Goal: Task Accomplishment & Management: Manage account settings

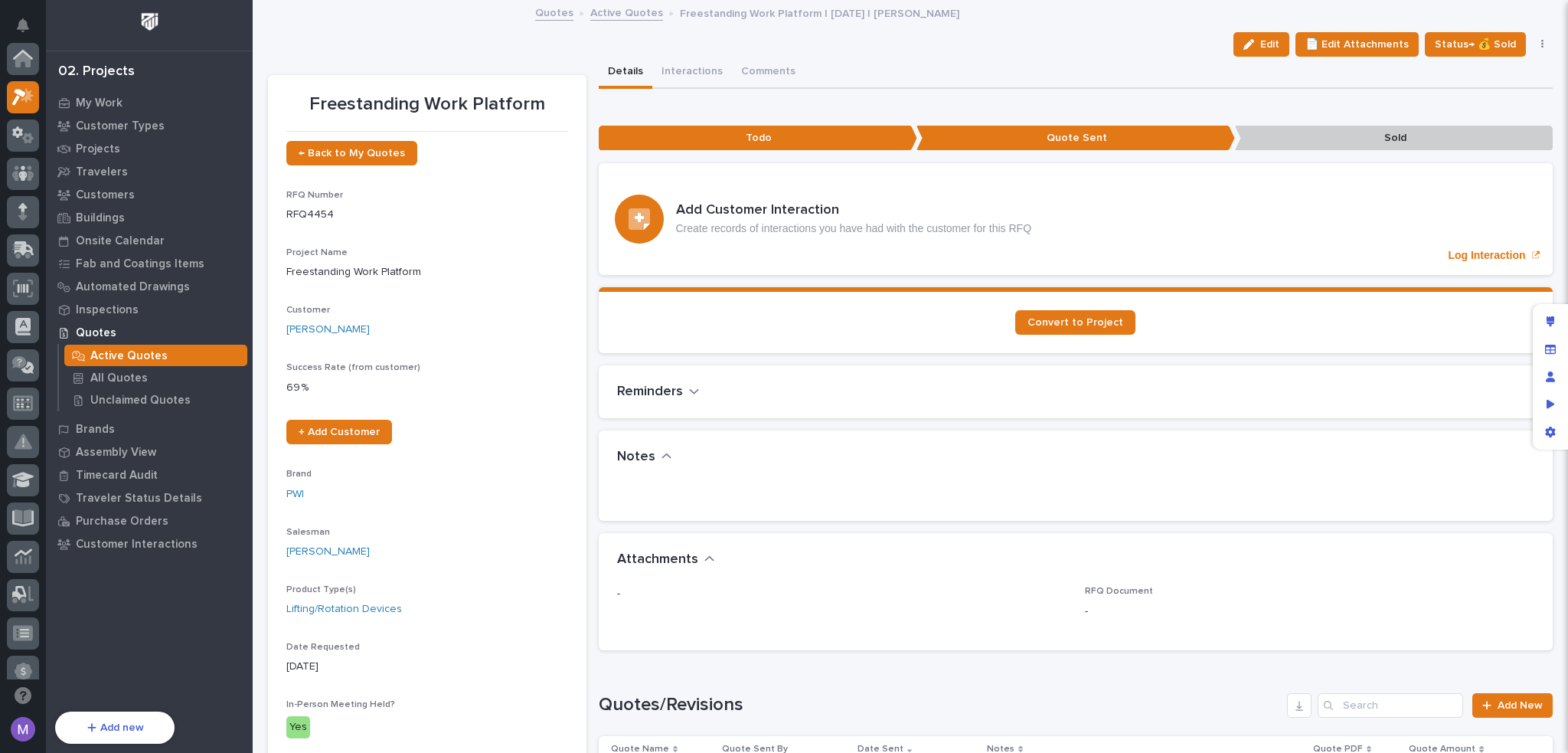
scroll to position [38, 0]
click at [999, 61] on div "Details Interactions Comments" at bounding box center [1076, 72] width 955 height 32
drag, startPoint x: 448, startPoint y: 32, endPoint x: 445, endPoint y: 51, distance: 19.2
click at [448, 32] on div "Edit 📄 Edit Attachments Status→ 💰 Sold 📐 Status: Todo Status→ 👎 Rejected Status…" at bounding box center [910, 44] width 1285 height 24
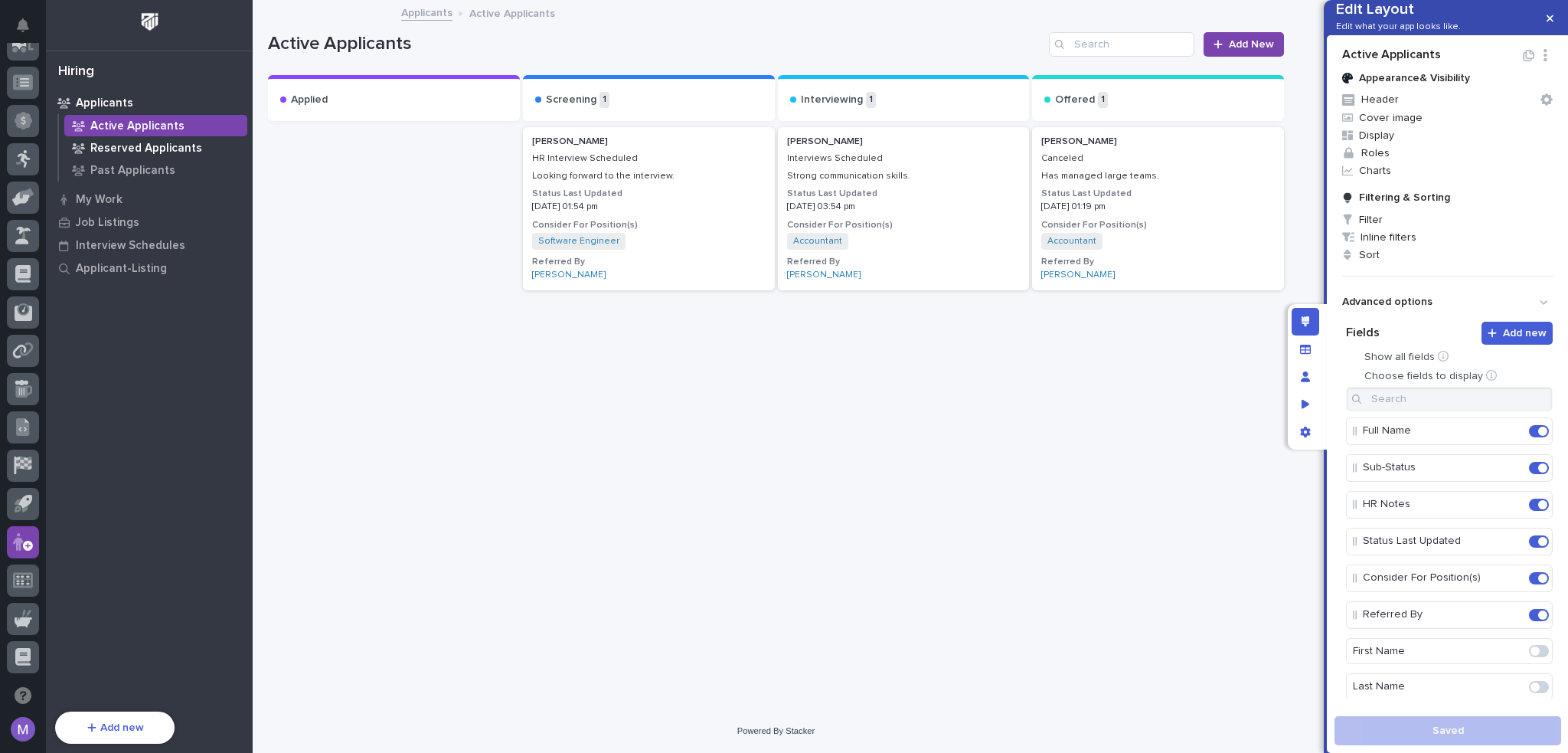
click at [156, 146] on p "Reserved Applicants" at bounding box center [146, 148] width 111 height 14
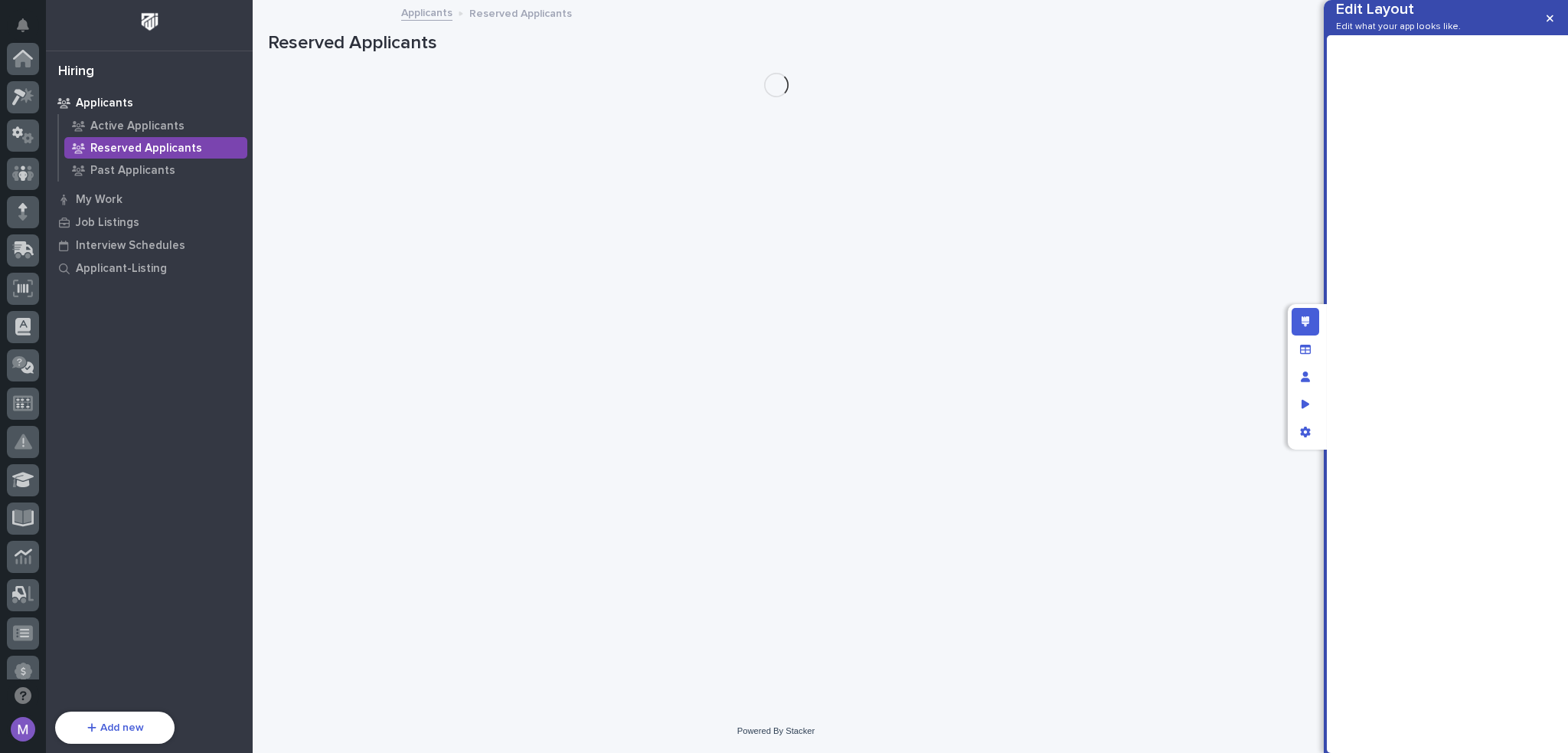
scroll to position [551, 0]
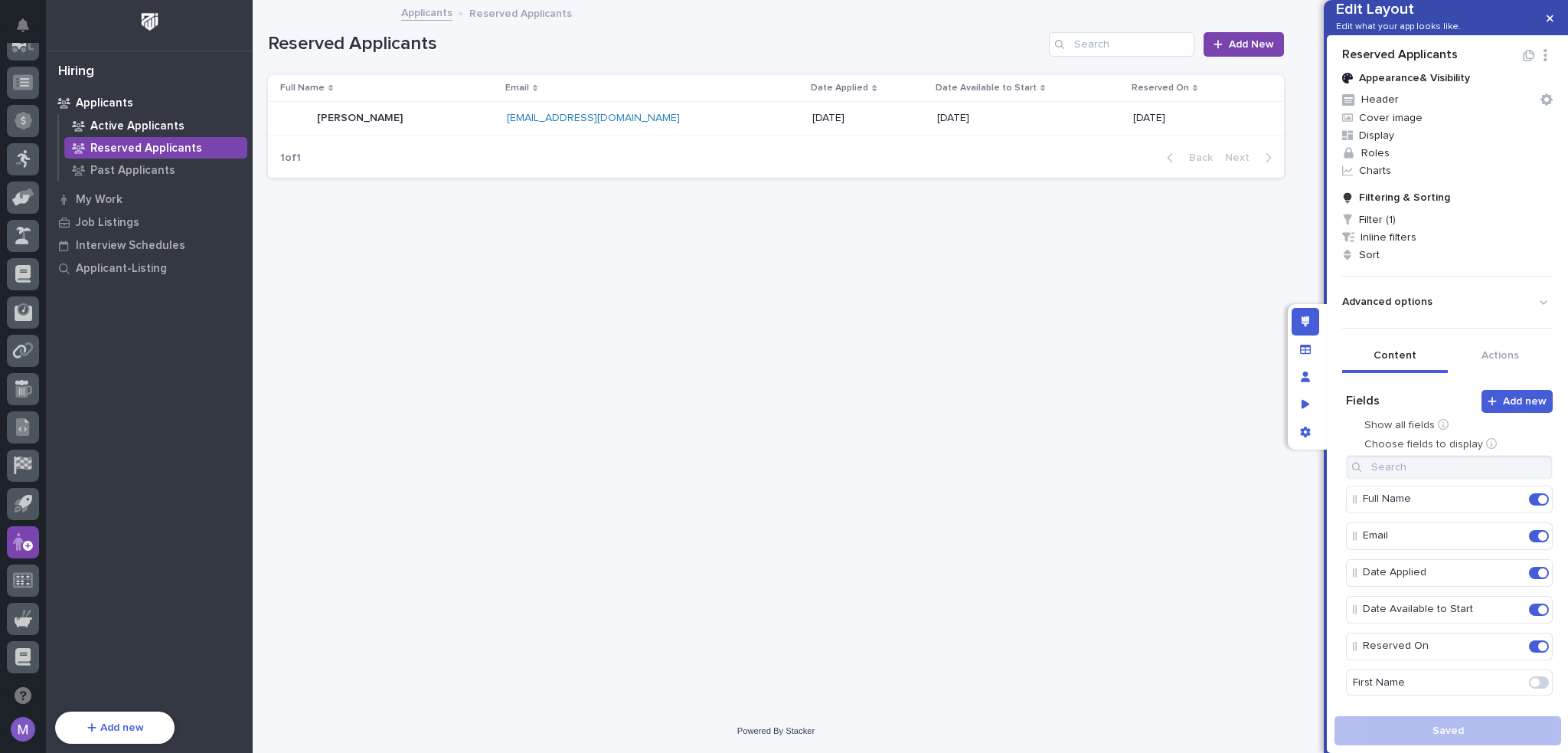
click at [161, 121] on p "Active Applicants" at bounding box center [137, 126] width 94 height 14
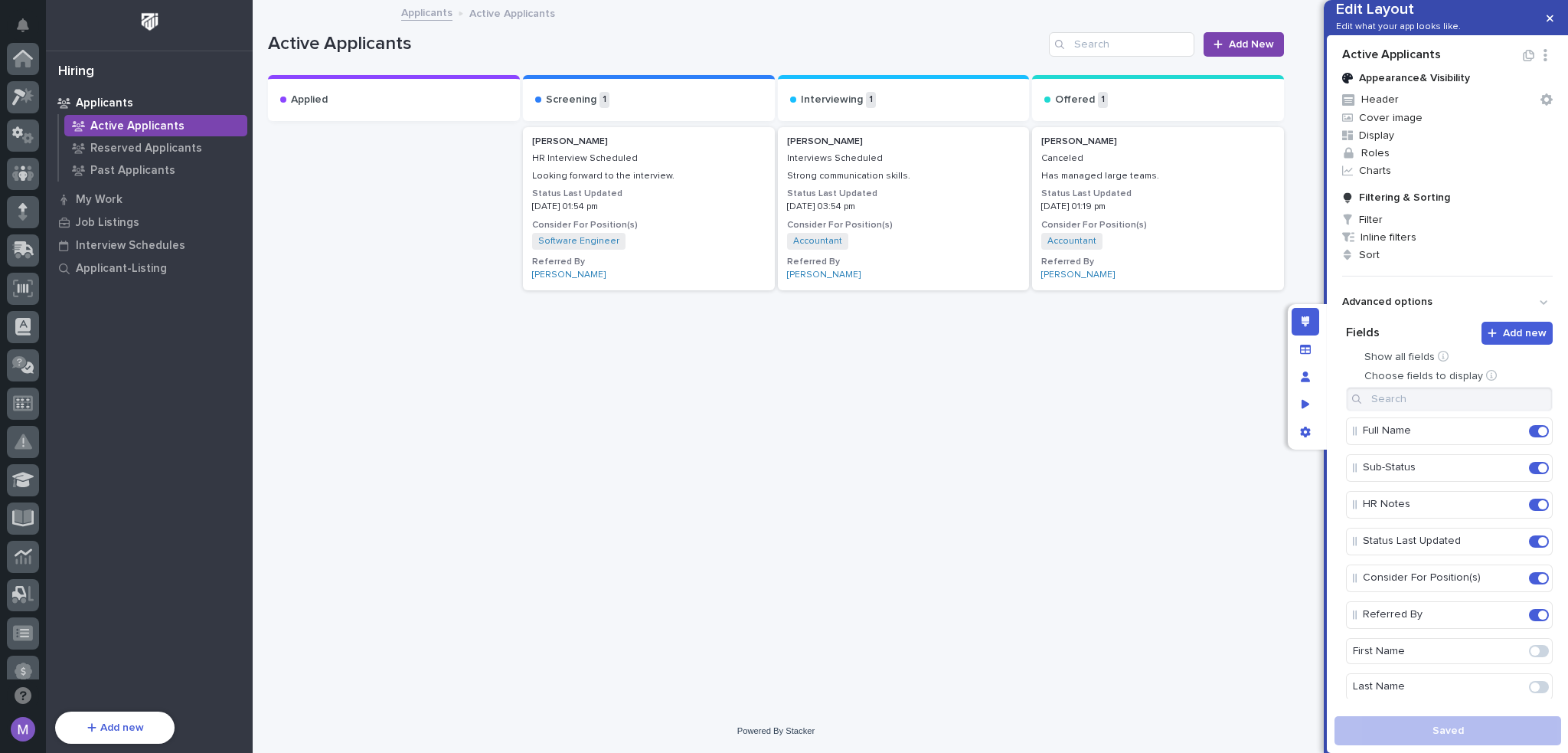
scroll to position [551, 0]
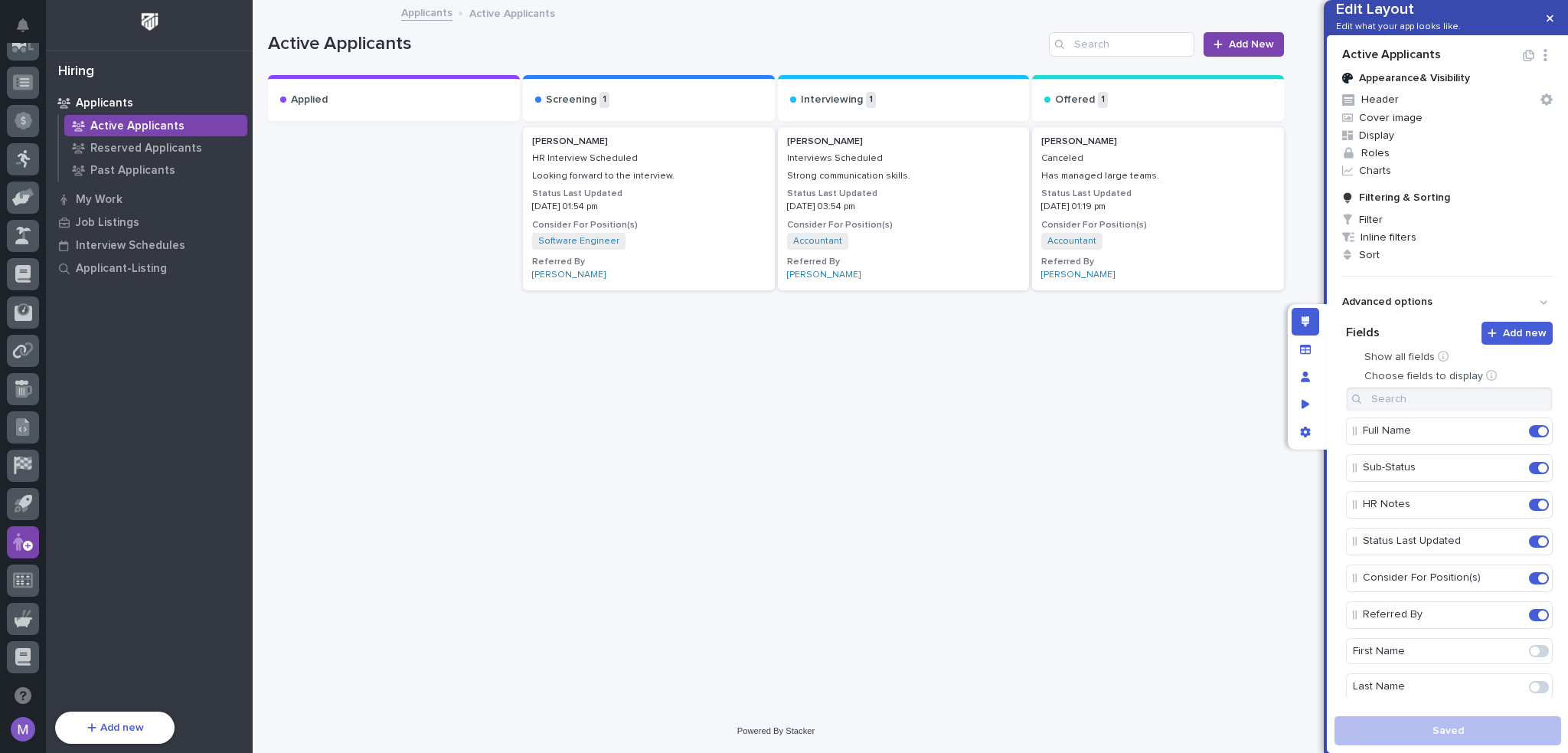
click at [901, 154] on p "Interviews Scheduled" at bounding box center [903, 158] width 234 height 11
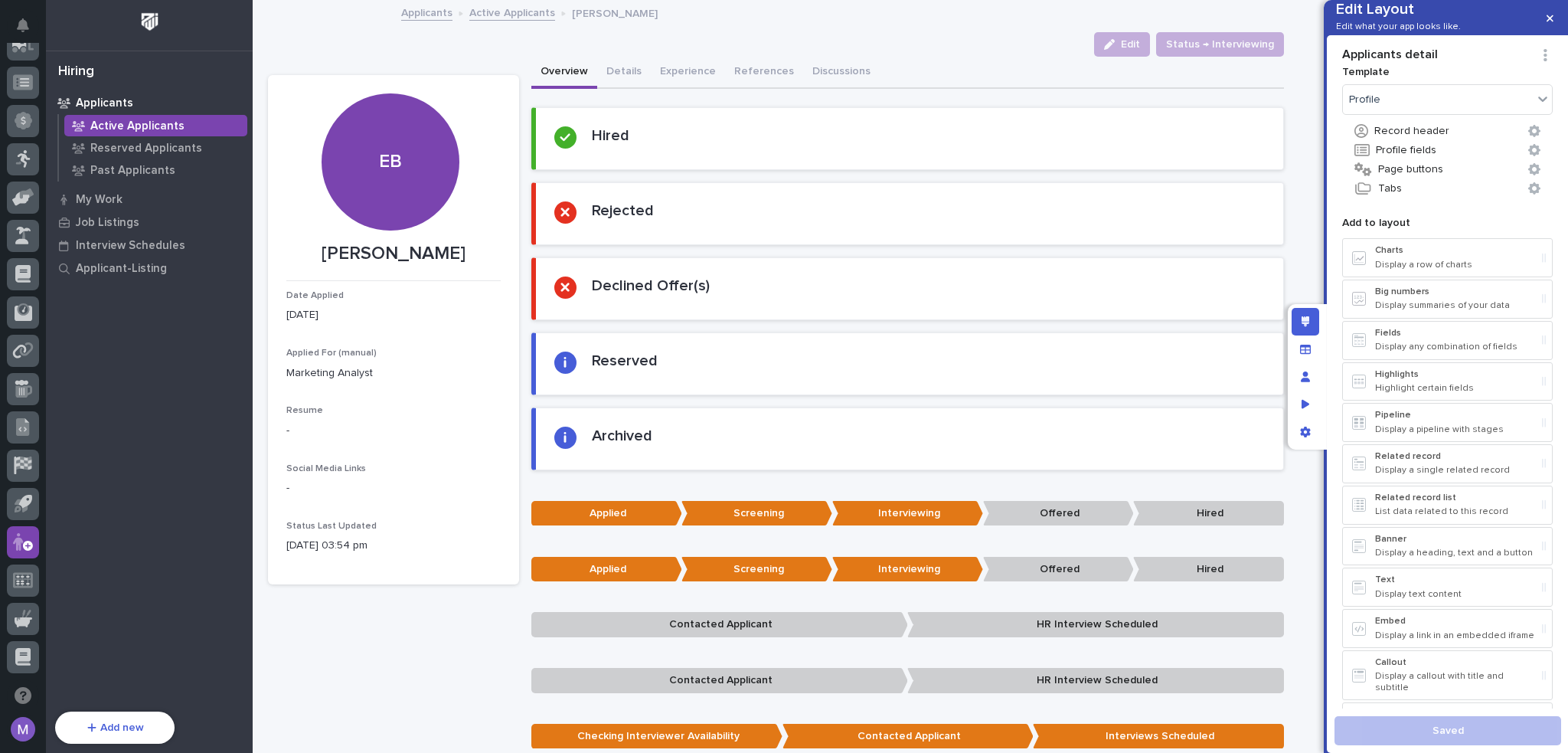
scroll to position [635, 0]
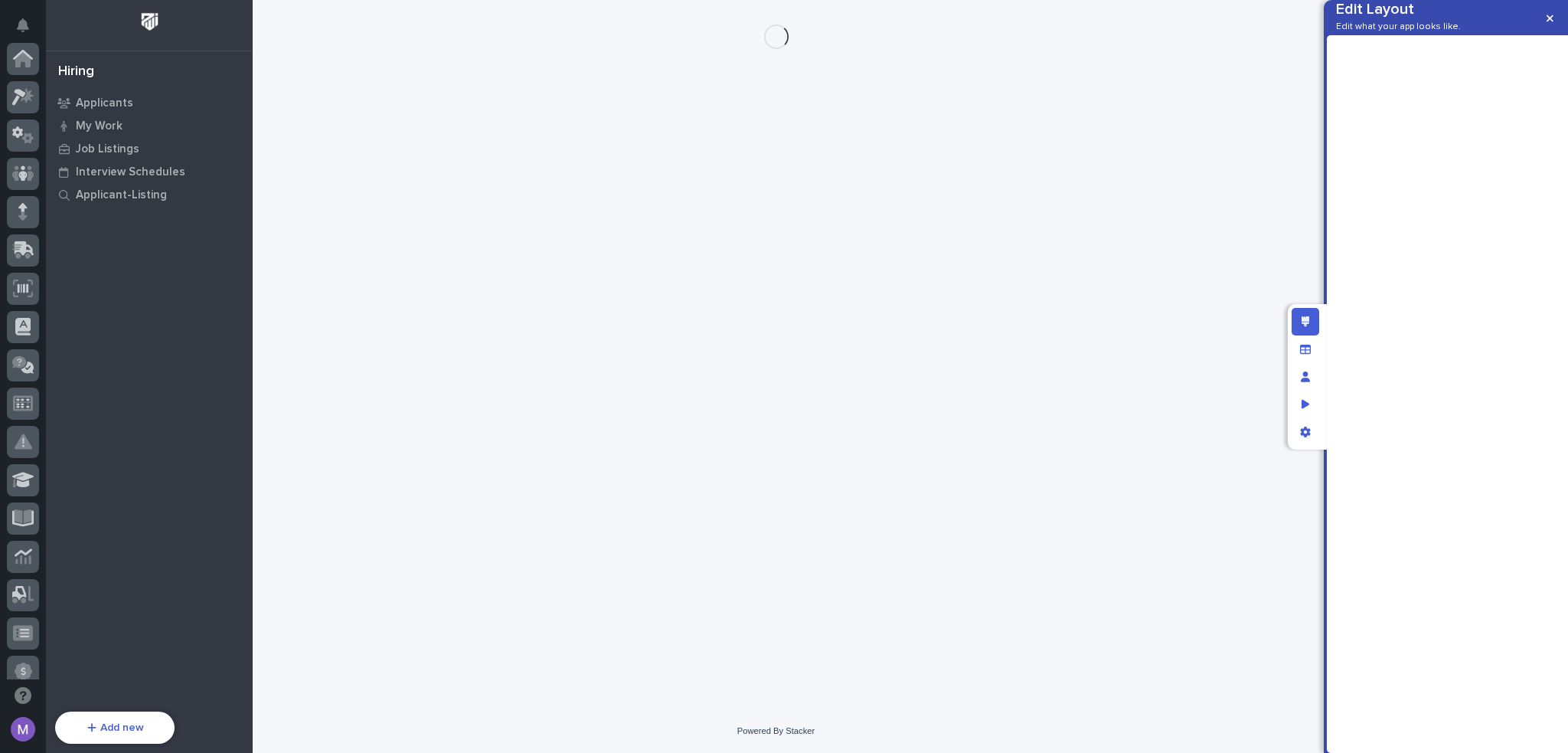
scroll to position [551, 0]
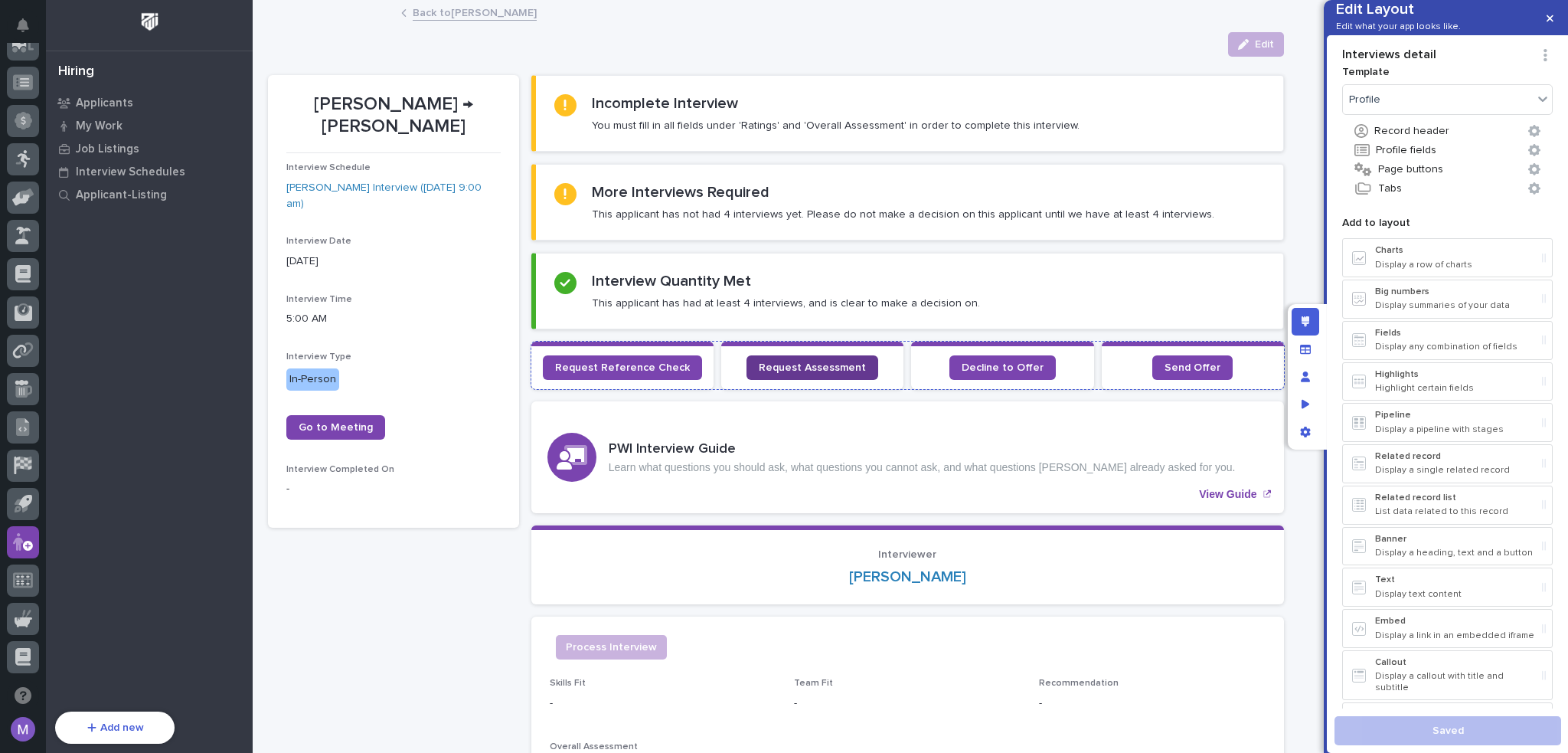
click at [815, 362] on span "Request Assessment" at bounding box center [812, 367] width 107 height 11
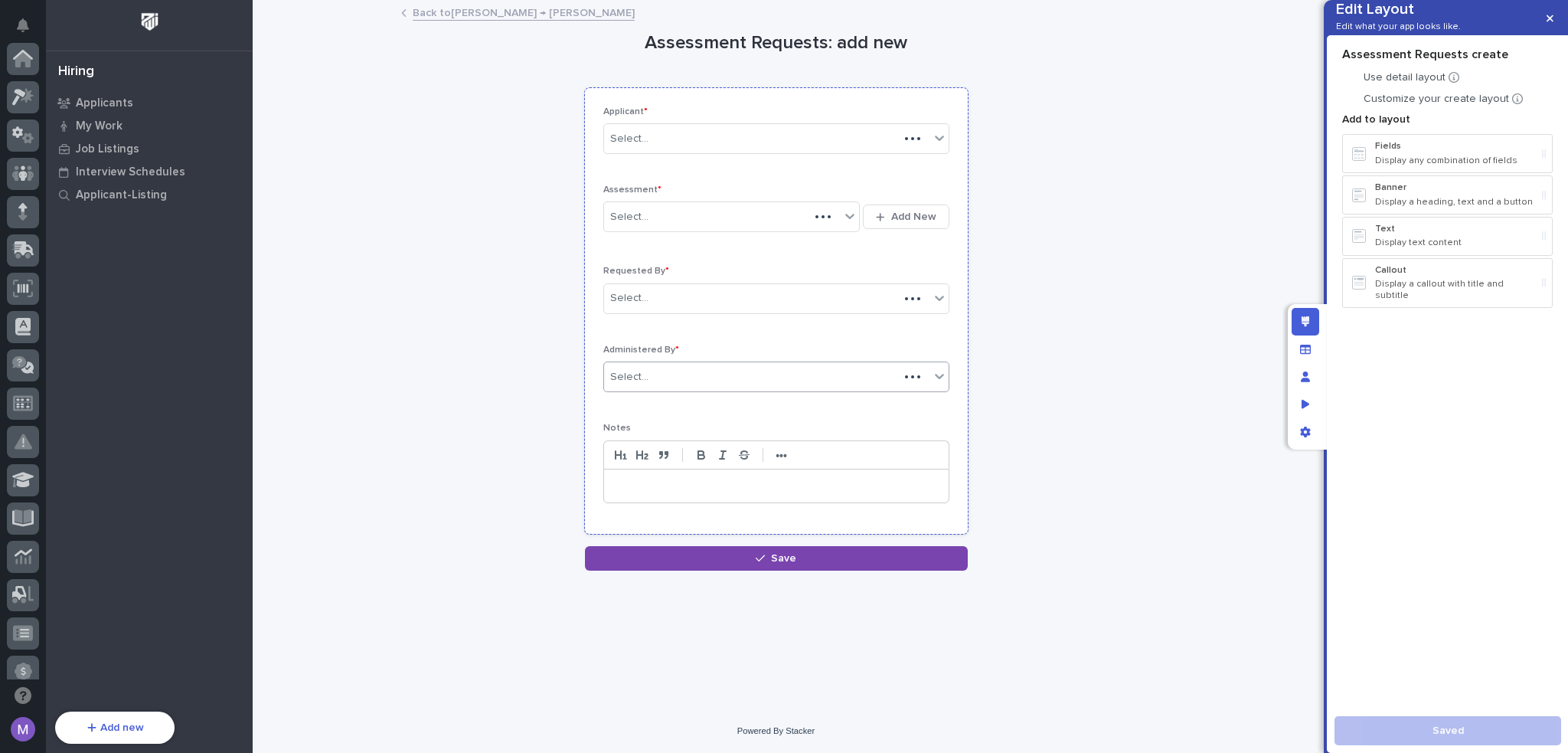
scroll to position [551, 0]
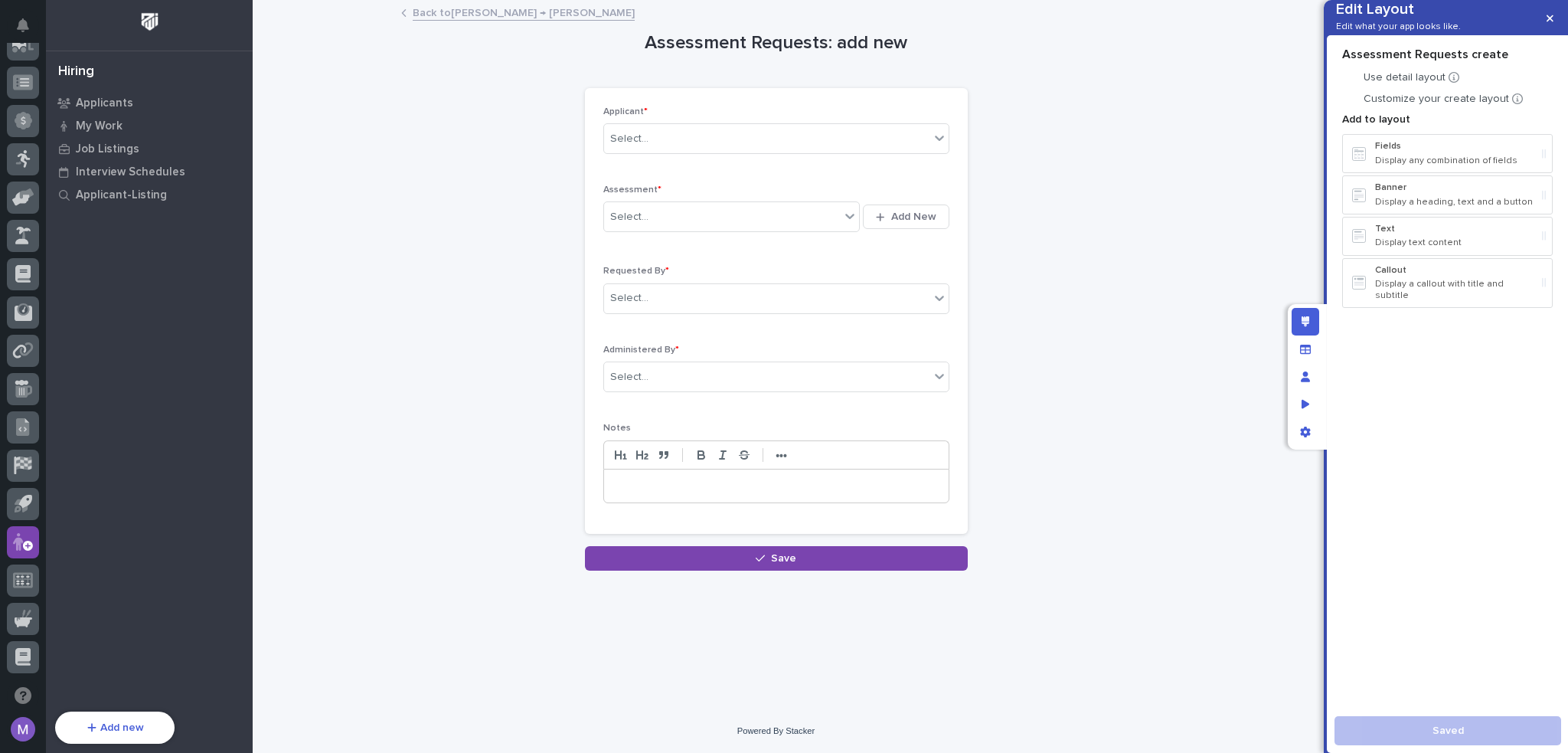
click at [458, 13] on link "Back to Austin Beachy → Emily Byers" at bounding box center [523, 12] width 222 height 17
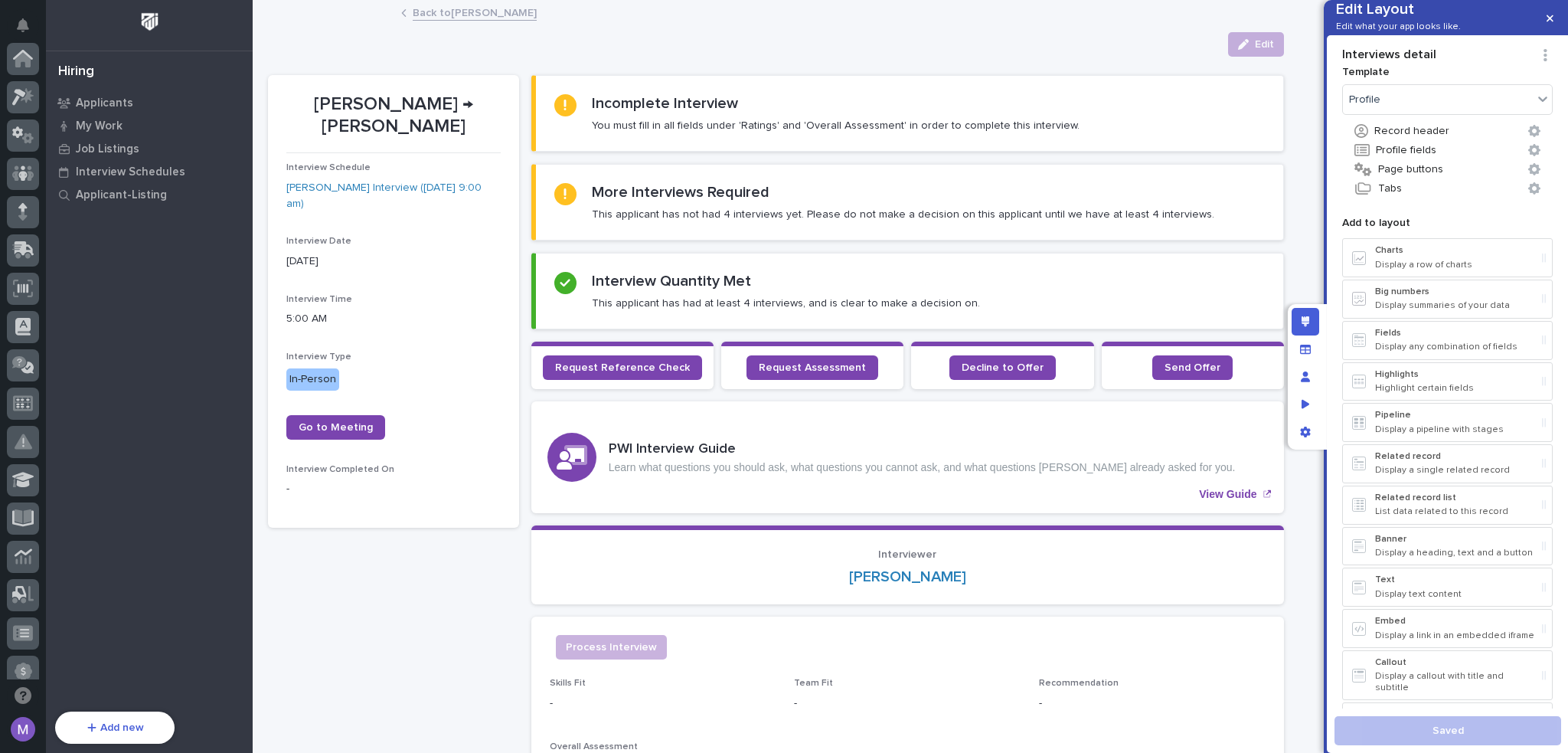
scroll to position [551, 0]
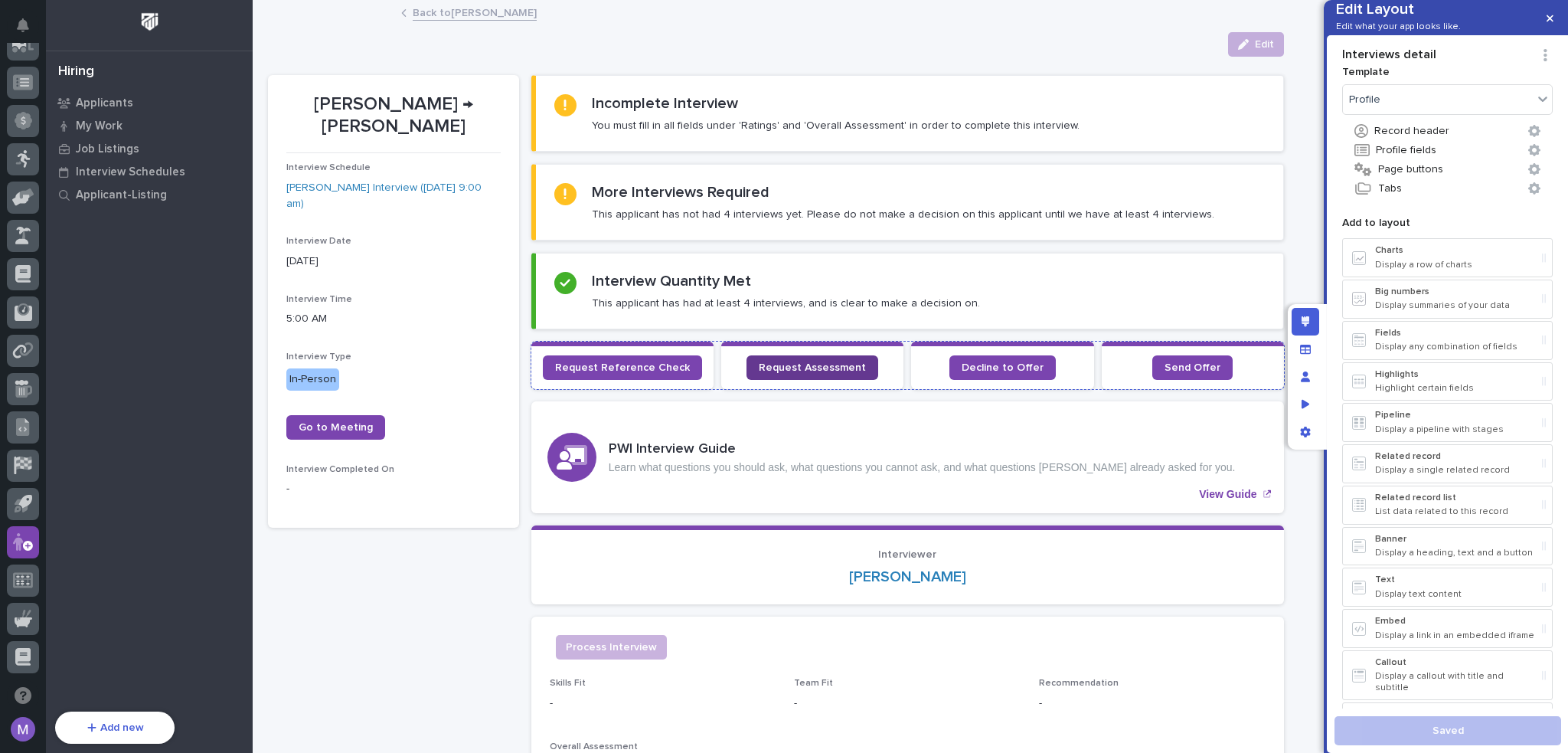
click at [853, 359] on link "Request Assessment" at bounding box center [813, 367] width 131 height 24
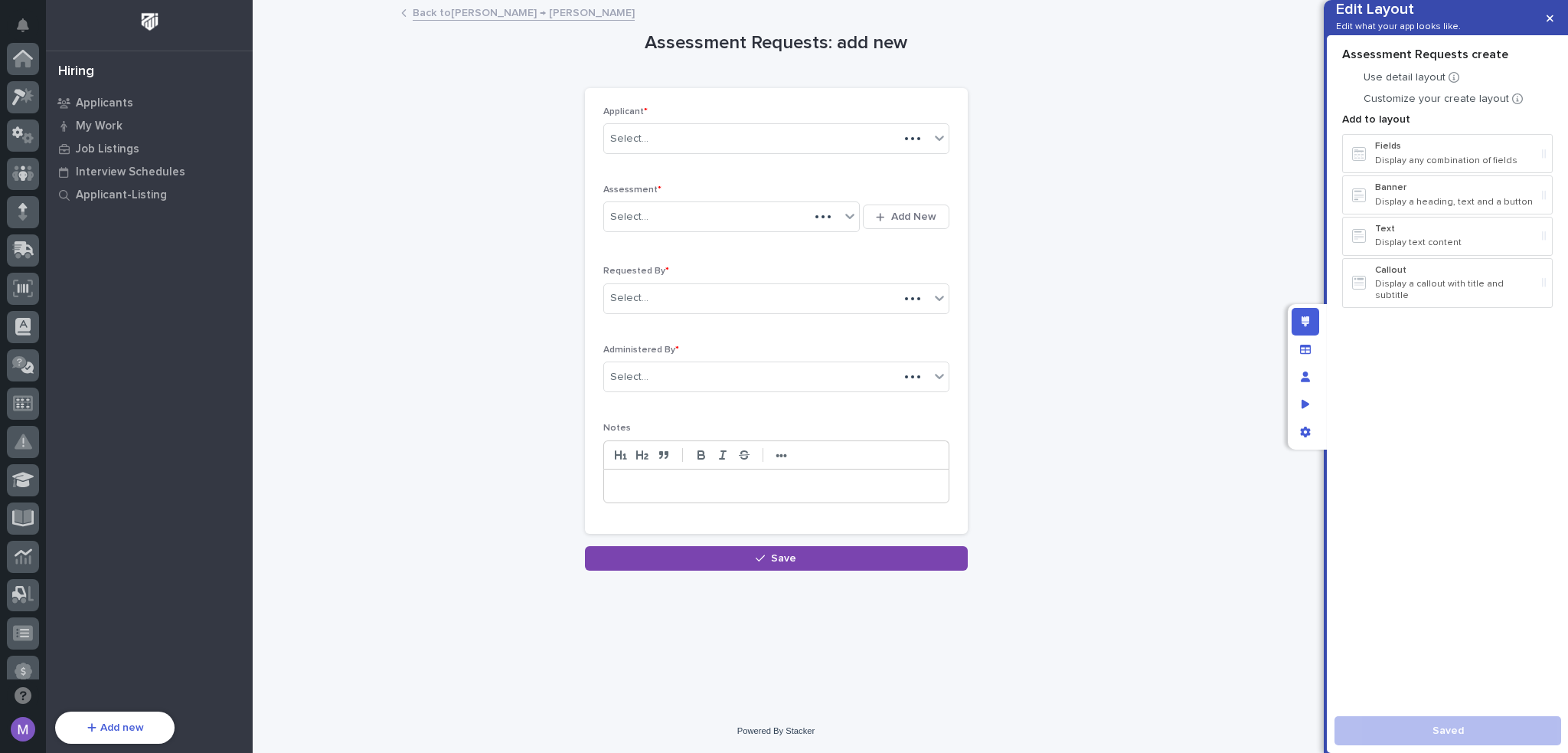
scroll to position [551, 0]
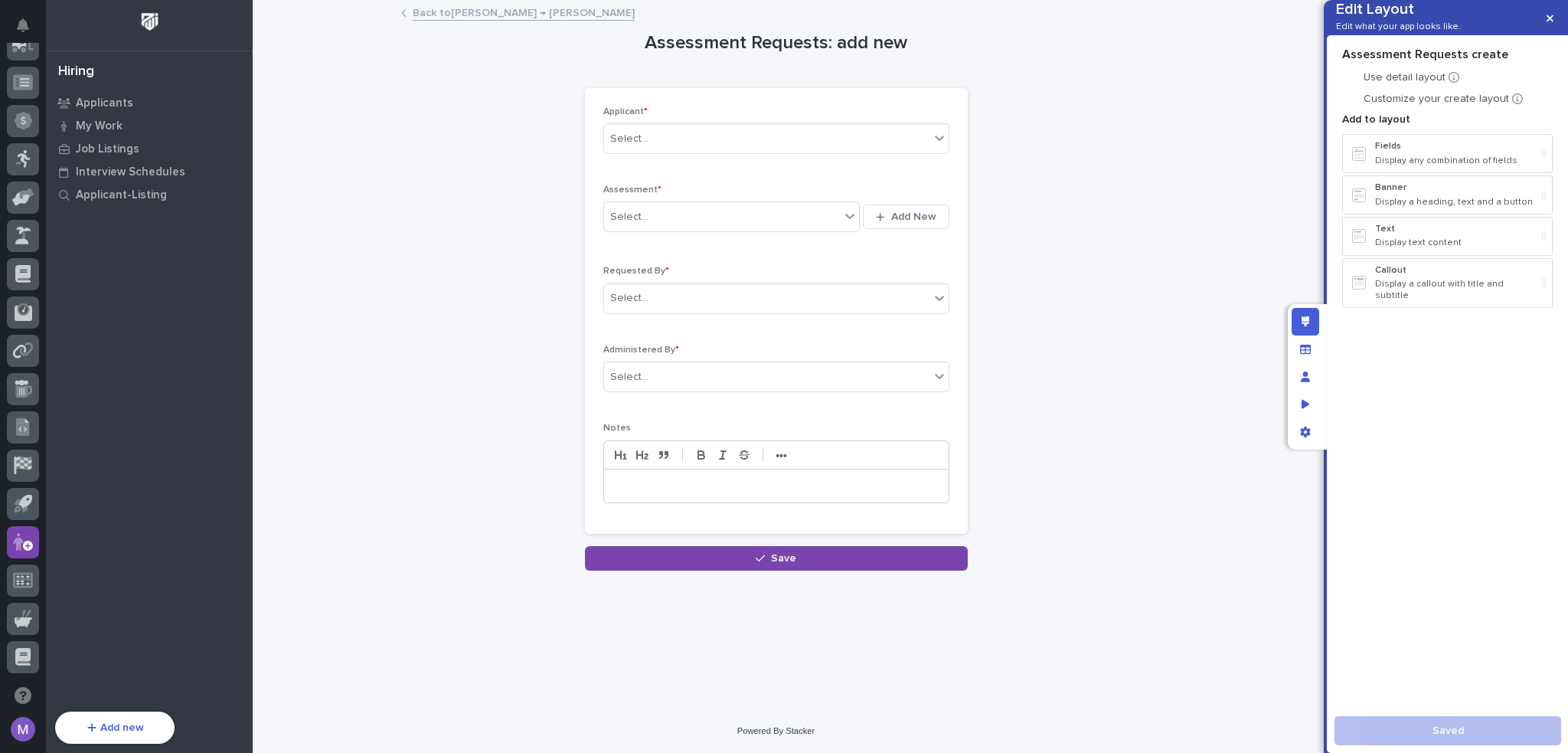
click at [992, 85] on div "**********" at bounding box center [776, 286] width 1016 height 570
click at [873, 107] on p "Applicant *" at bounding box center [776, 111] width 346 height 11
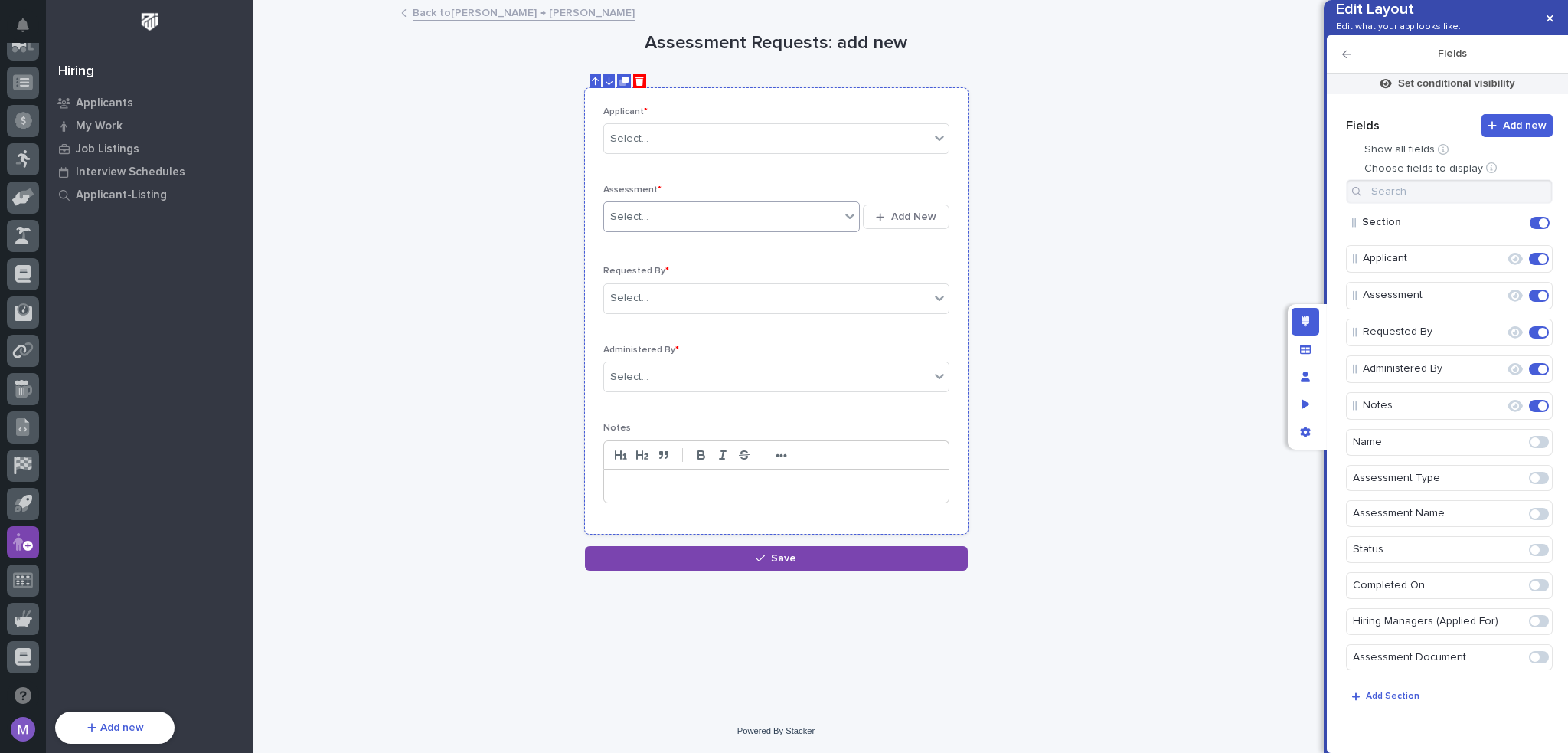
click at [723, 223] on div "Select..." at bounding box center [722, 217] width 236 height 25
click at [1094, 250] on div "**********" at bounding box center [776, 286] width 1016 height 570
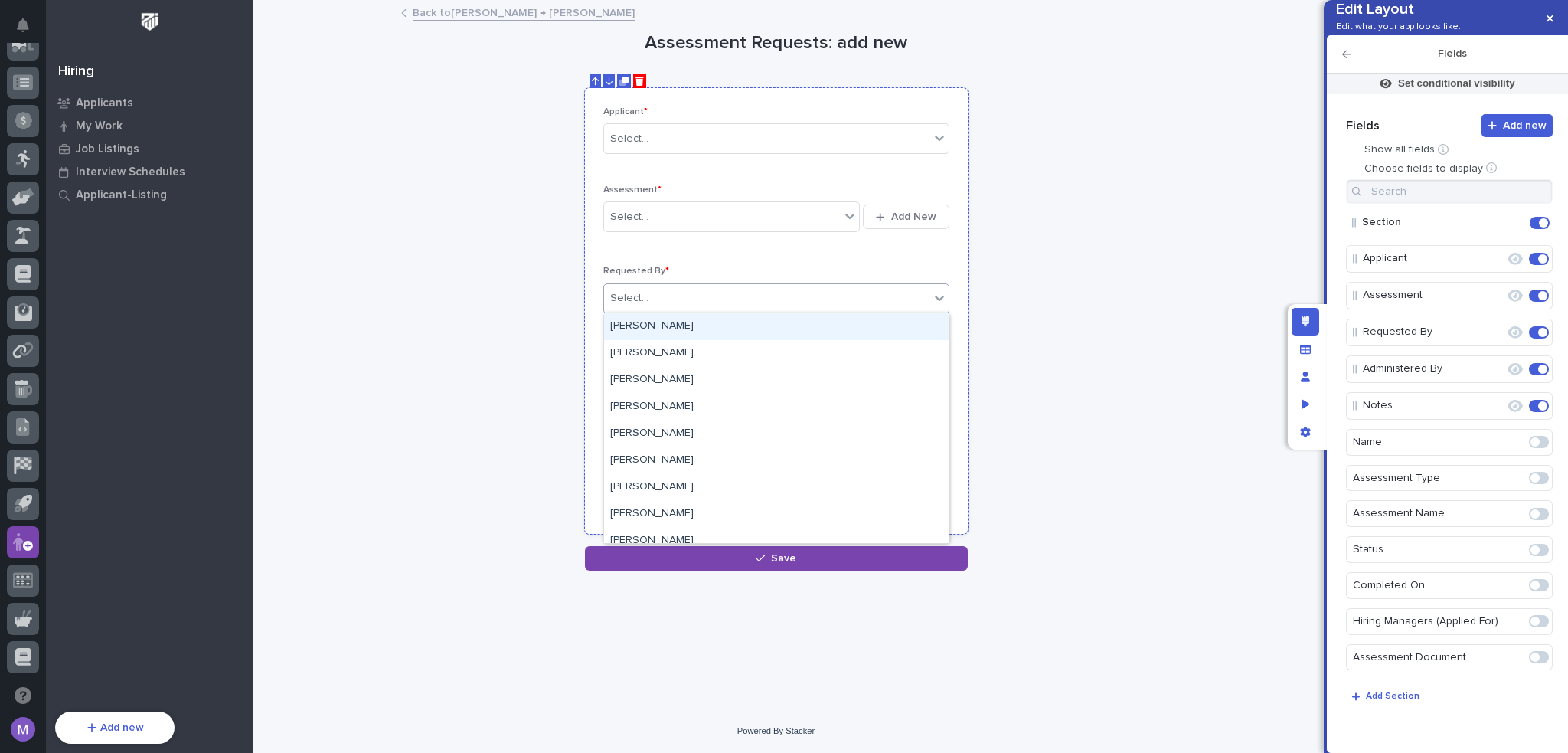
click at [695, 300] on div "Select..." at bounding box center [766, 298] width 325 height 25
click at [1103, 285] on div "**********" at bounding box center [776, 286] width 1016 height 570
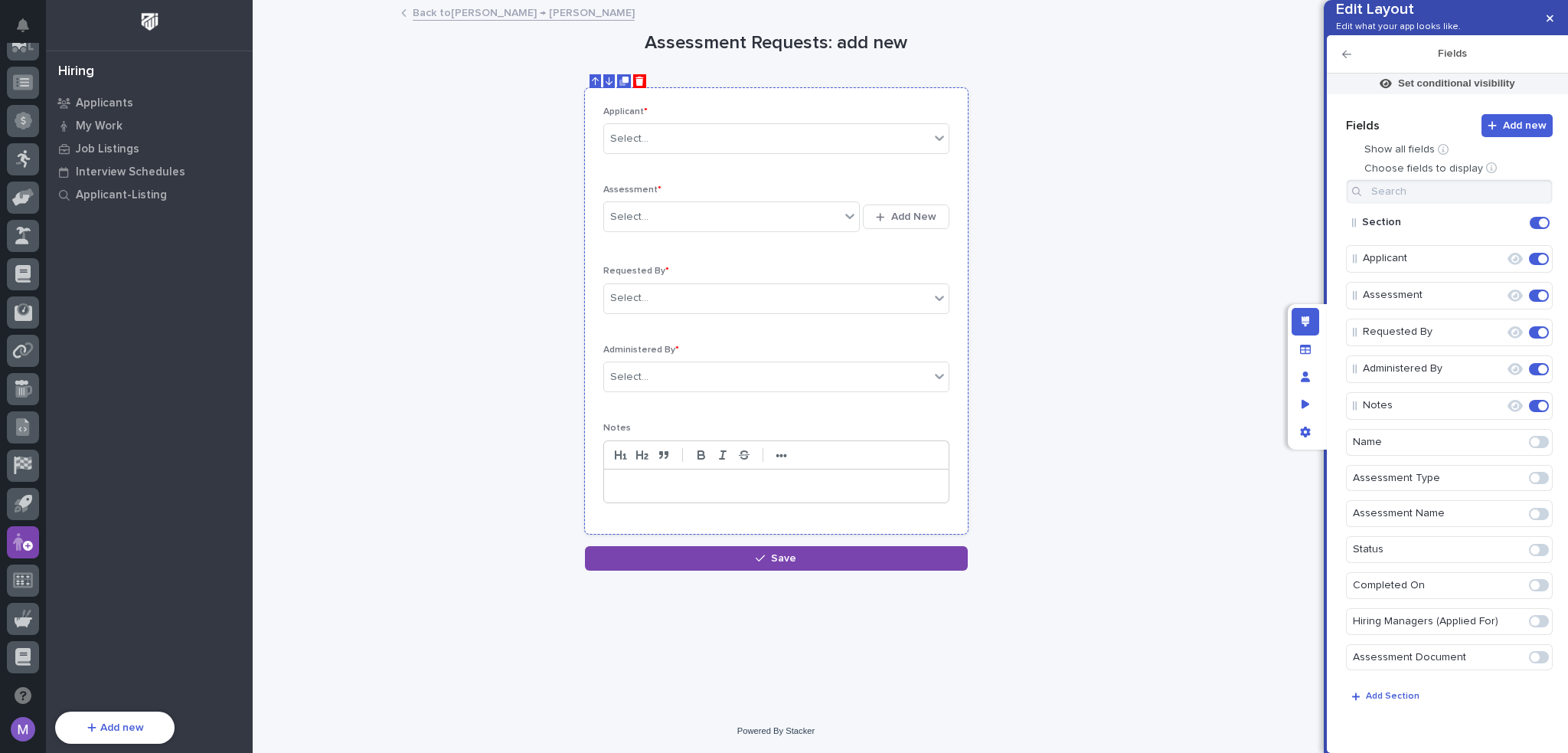
click at [776, 162] on div "Applicant * Select..." at bounding box center [776, 136] width 346 height 60
click at [803, 102] on div "Applicant * Select... Assessment * Select... Add New Requested By * Select... A…" at bounding box center [776, 311] width 383 height 447
click at [692, 220] on div "Select..." at bounding box center [722, 217] width 236 height 25
drag, startPoint x: 677, startPoint y: 258, endPoint x: 670, endPoint y: 295, distance: 37.7
click at [670, 295] on div "Sales" at bounding box center [732, 299] width 256 height 27
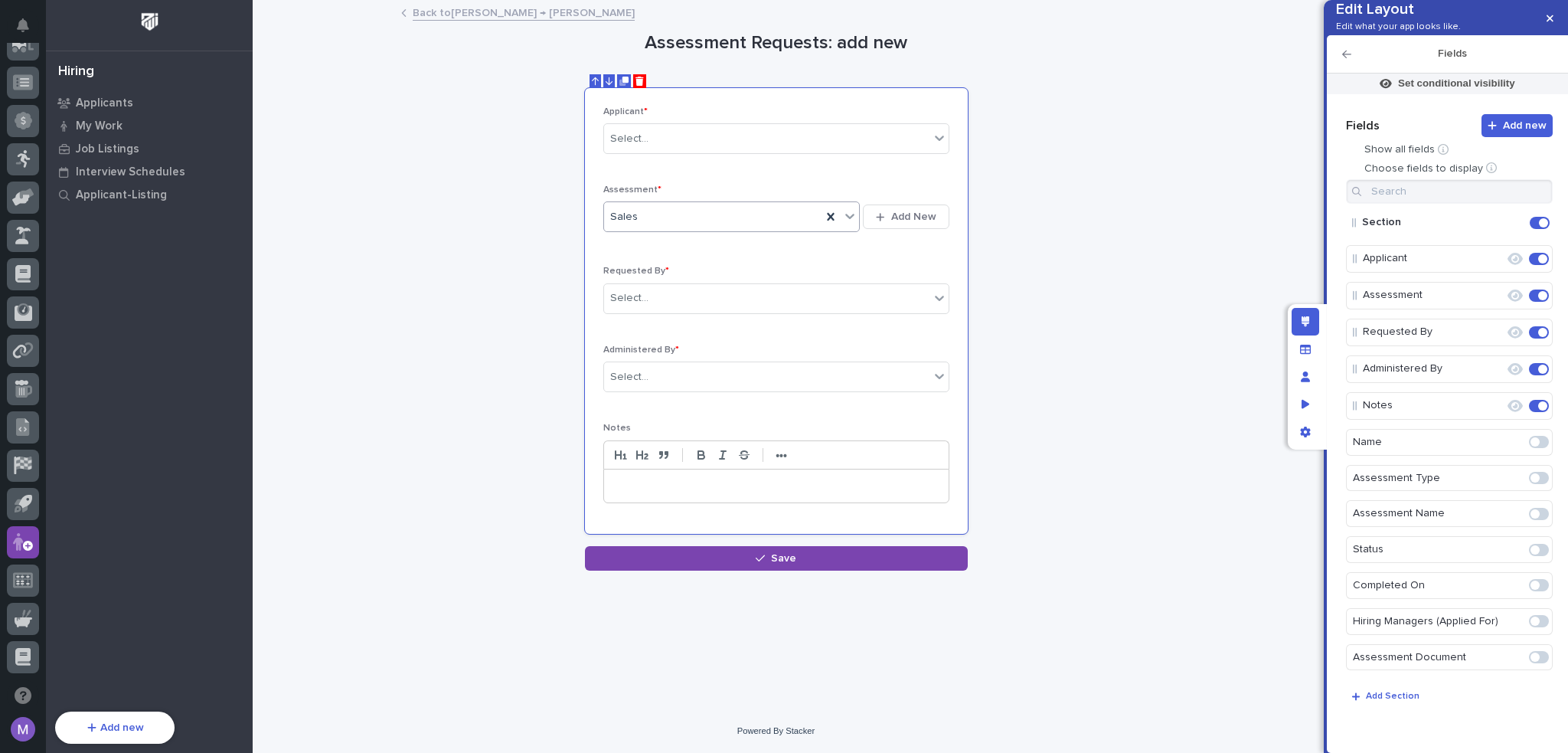
click at [1039, 188] on div "**********" at bounding box center [776, 286] width 1016 height 570
click at [1352, 61] on h2 "Fields" at bounding box center [1452, 54] width 201 height 13
click at [1350, 60] on icon "button" at bounding box center [1347, 54] width 9 height 11
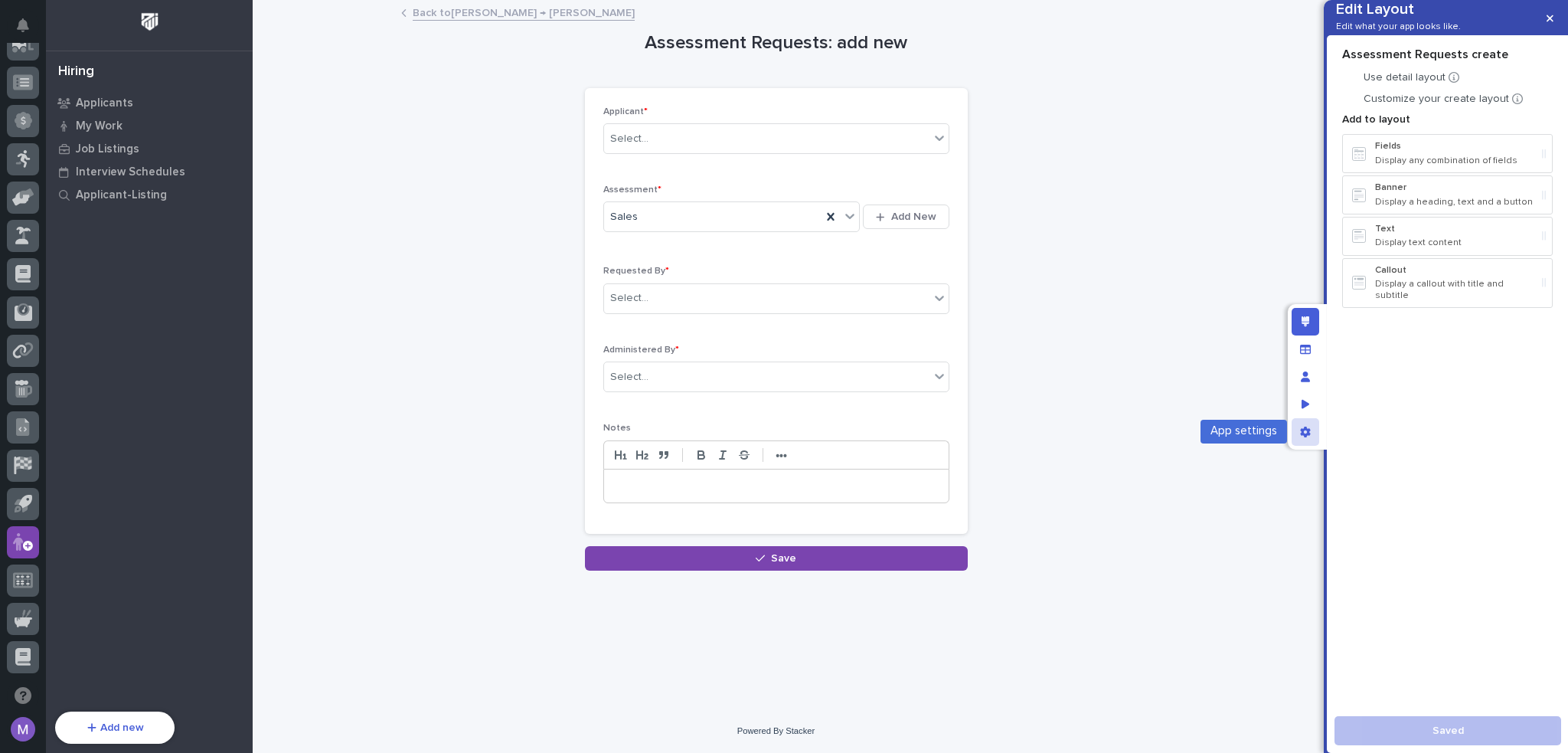
click at [1314, 443] on div "App settings" at bounding box center [1305, 432] width 27 height 27
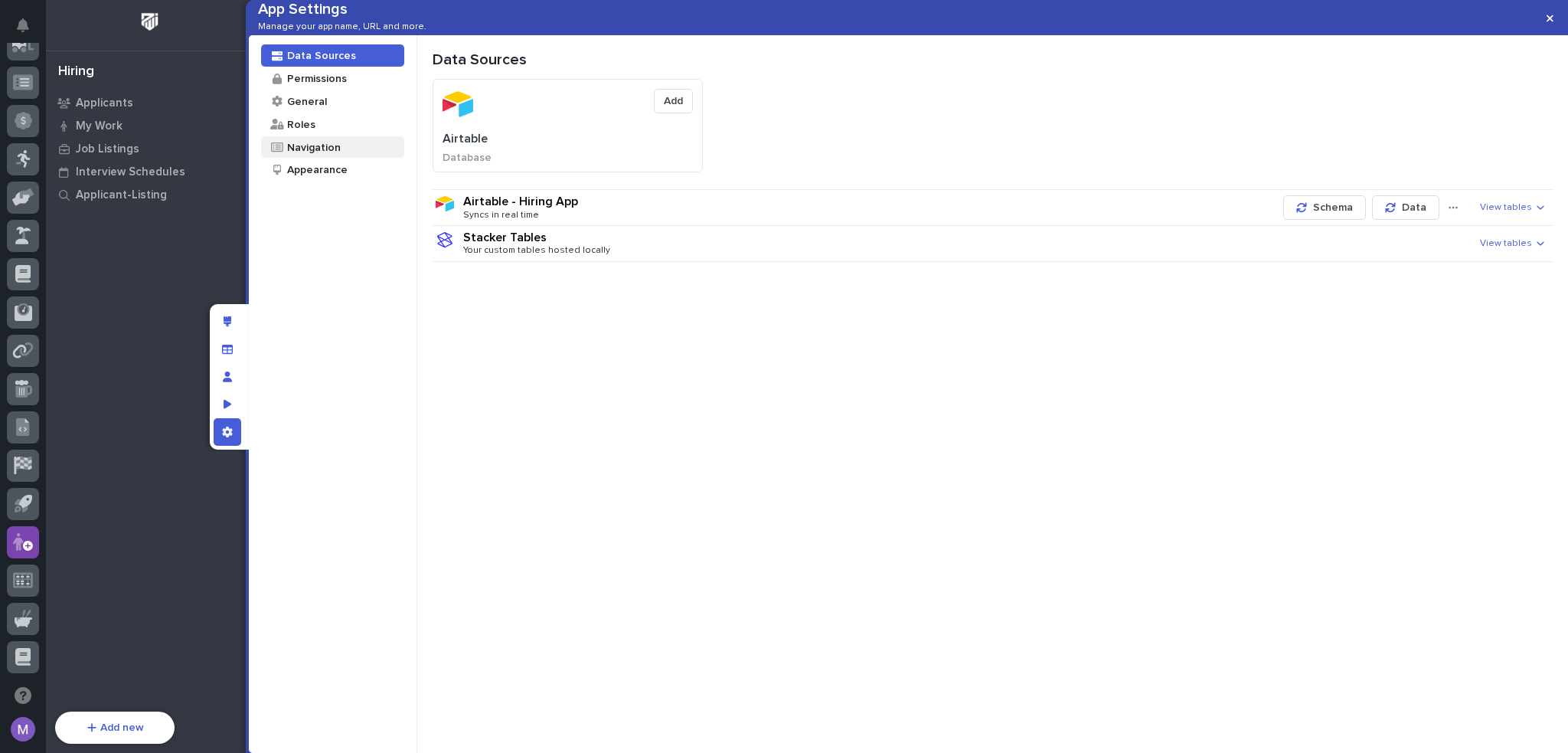
click at [296, 155] on div "Navigation" at bounding box center [313, 146] width 55 height 14
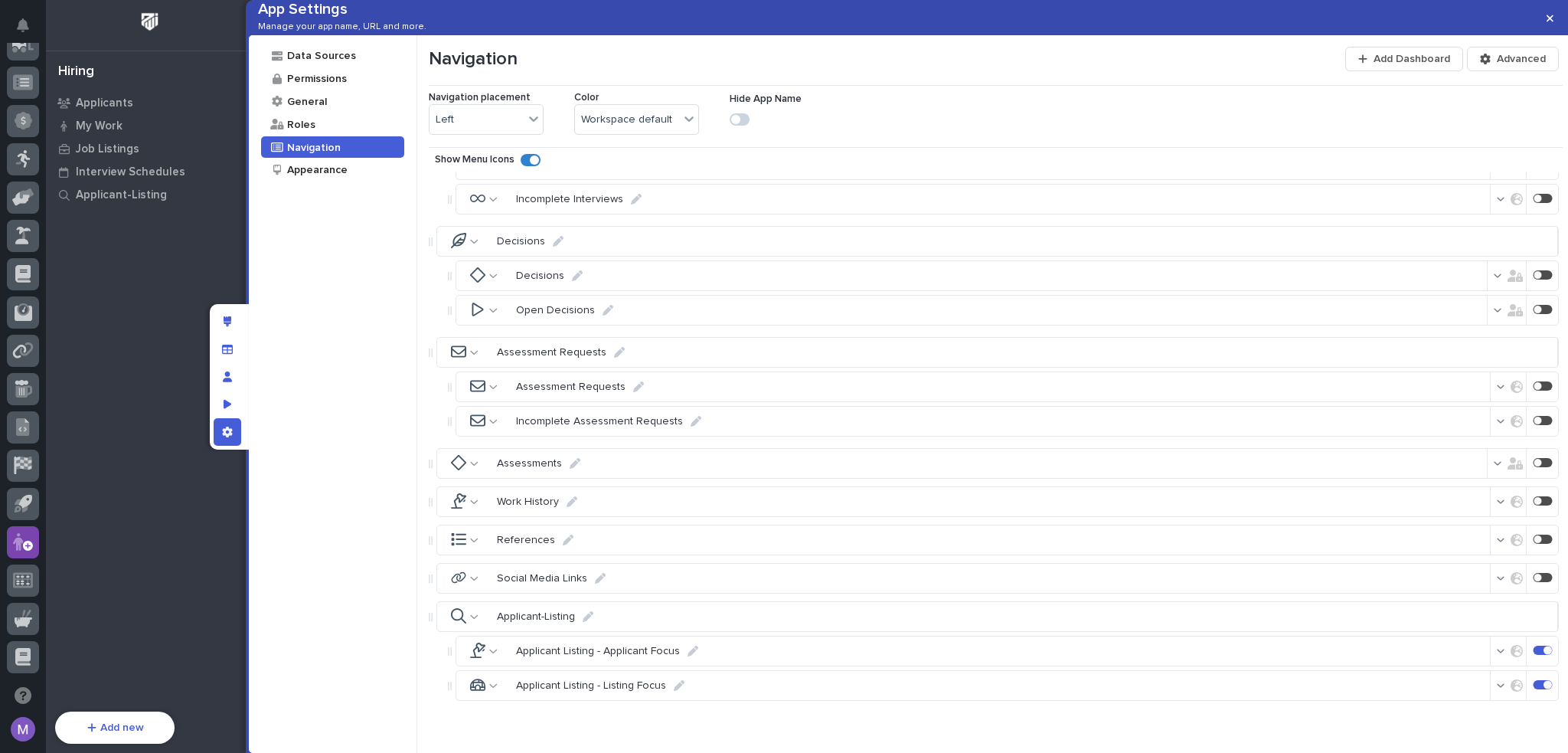
scroll to position [592, 0]
click at [1536, 463] on div at bounding box center [1543, 461] width 19 height 9
click at [1546, 386] on div at bounding box center [1547, 384] width 4 height 4
click at [317, 254] on div "Data Sources Permissions General Roles Navigation Appearance" at bounding box center [333, 394] width 169 height 718
click at [1487, 381] on button "button" at bounding box center [1509, 384] width 48 height 24
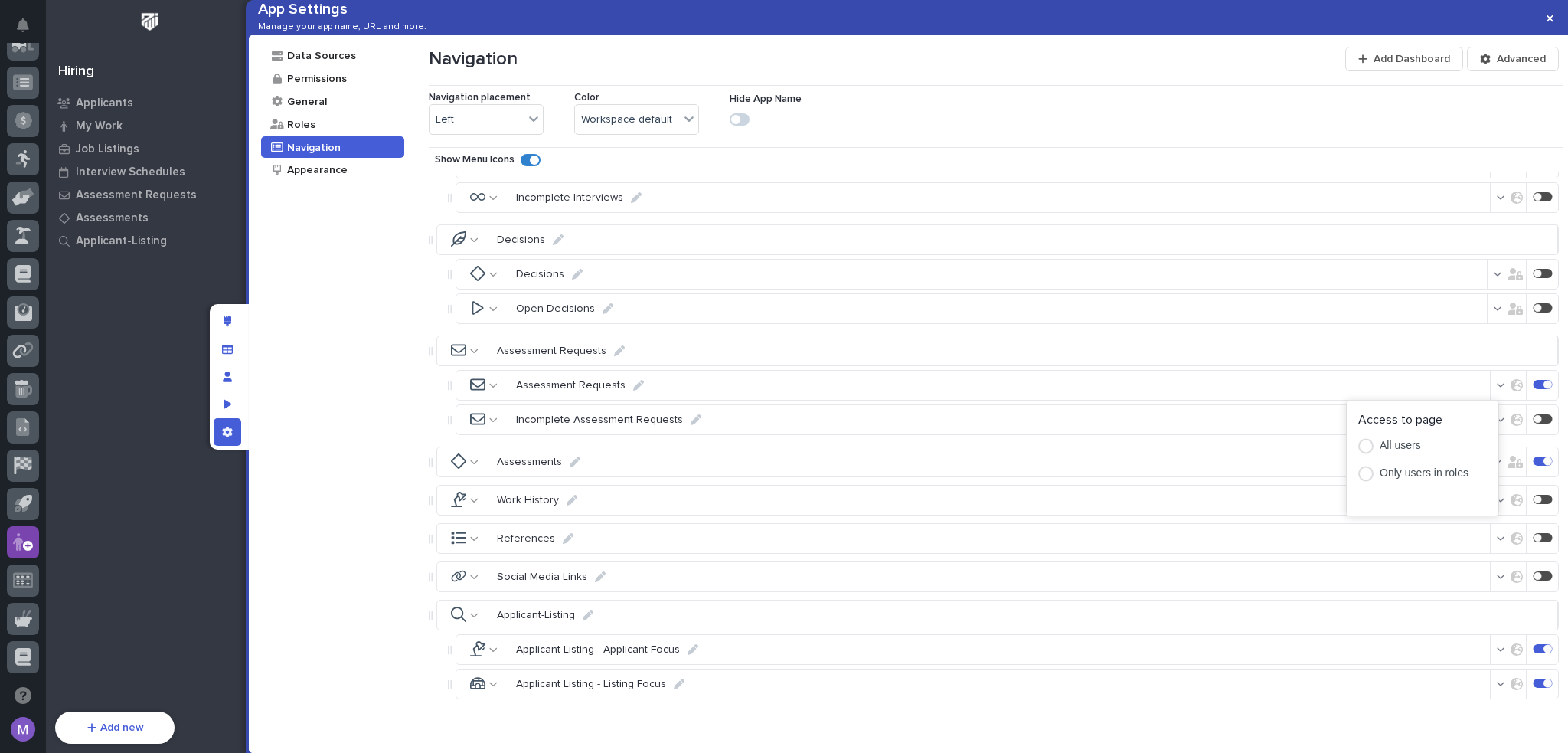
click at [1368, 478] on div at bounding box center [1366, 473] width 15 height 15
click at [1376, 612] on polyline at bounding box center [1378, 614] width 5 height 5
click at [1375, 593] on icon at bounding box center [1378, 596] width 7 height 5
click at [1378, 576] on polyline at bounding box center [1378, 578] width 5 height 5
drag, startPoint x: 334, startPoint y: 434, endPoint x: 292, endPoint y: 433, distance: 42.0
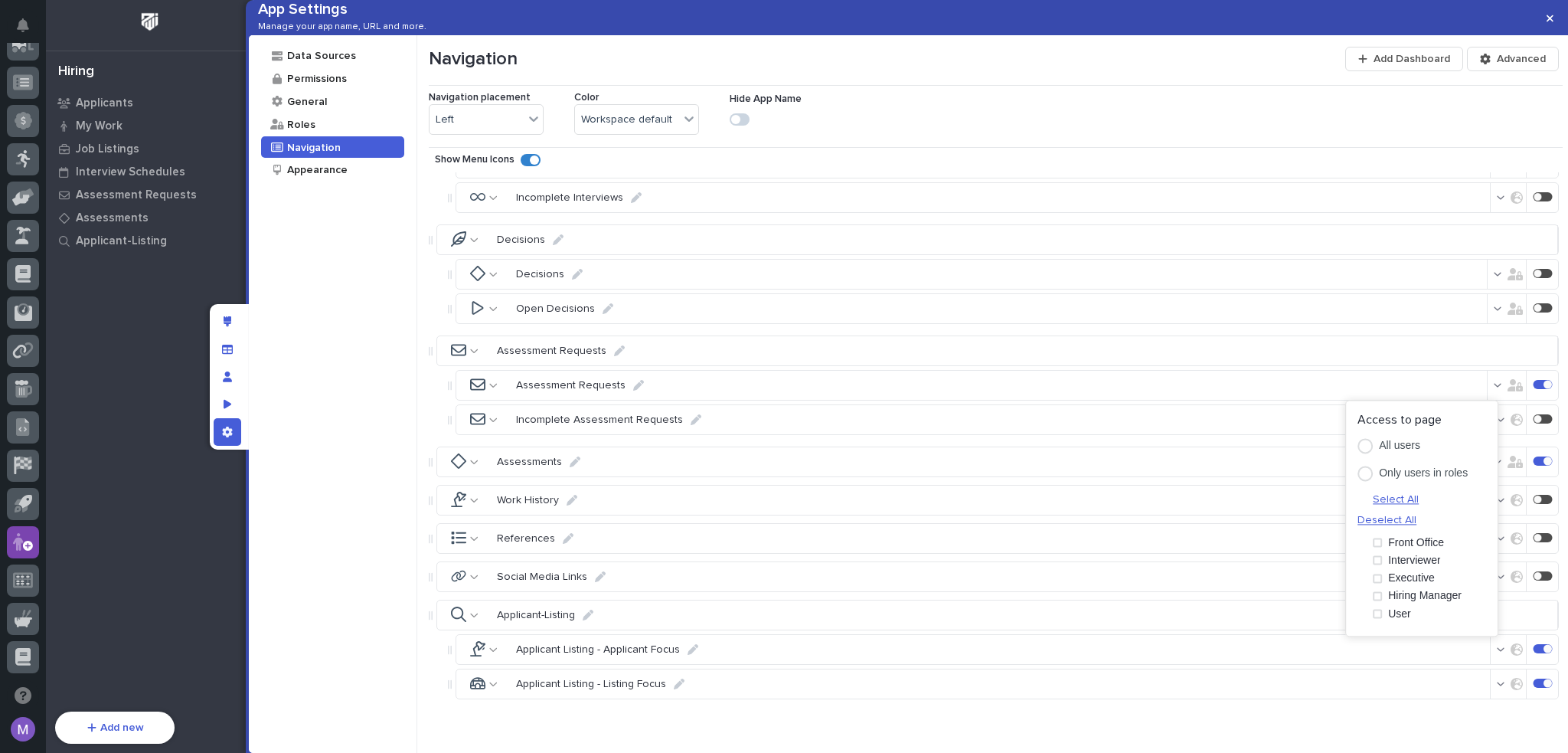
click at [332, 434] on div "Data Sources Permissions General Roles Navigation Appearance" at bounding box center [333, 394] width 169 height 718
click at [227, 429] on icon "App settings" at bounding box center [227, 432] width 10 height 11
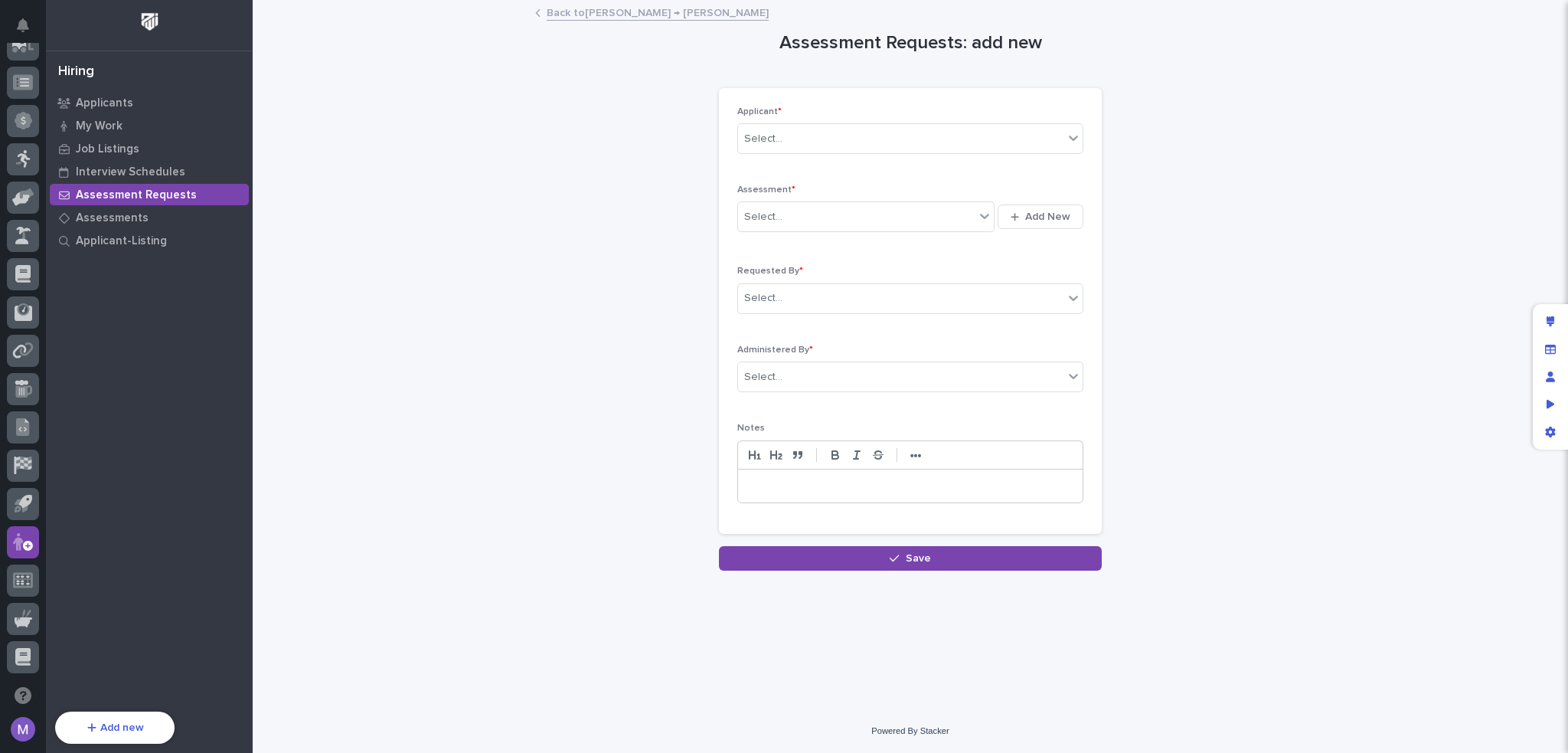
click at [141, 186] on div "Assessment Requests" at bounding box center [149, 195] width 199 height 22
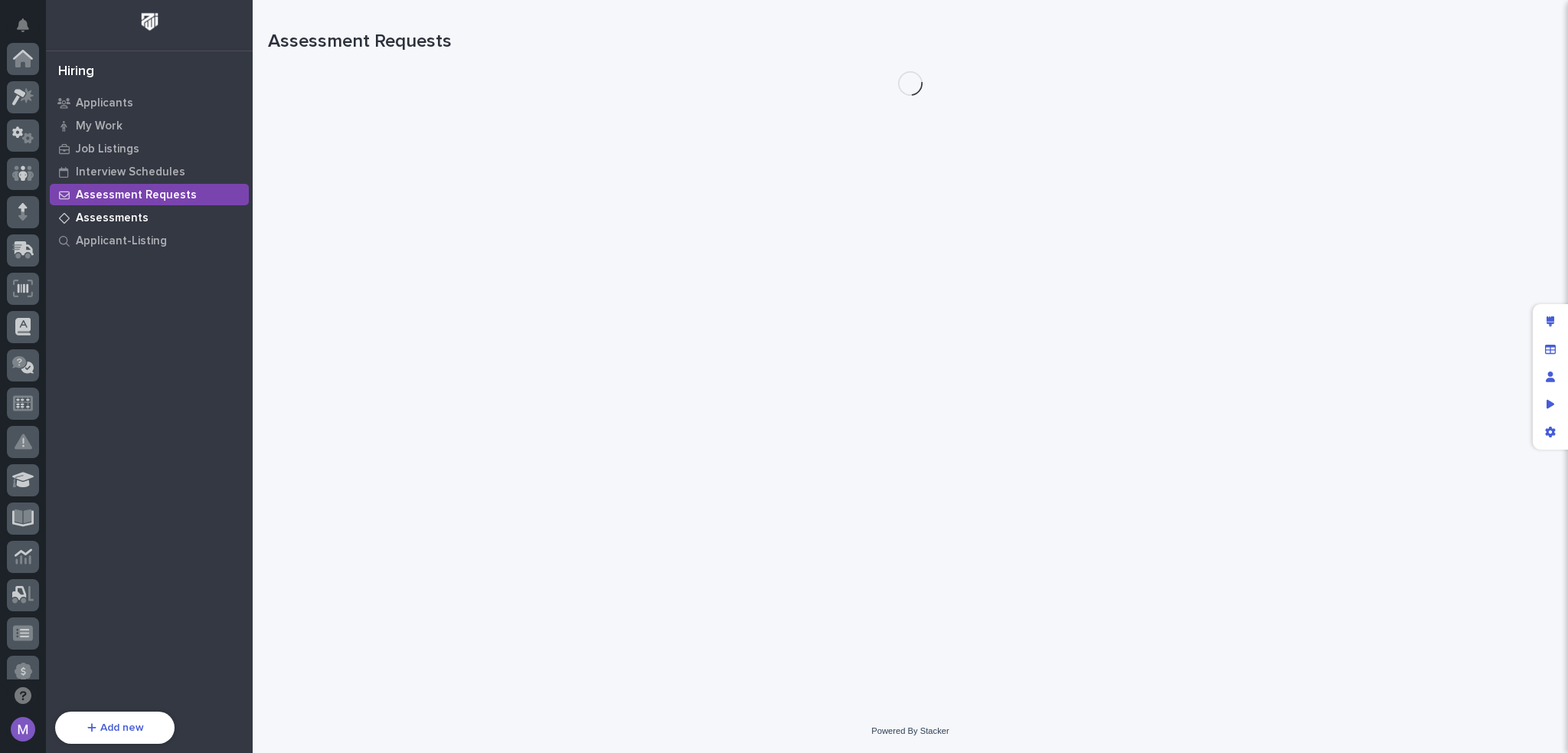
scroll to position [551, 0]
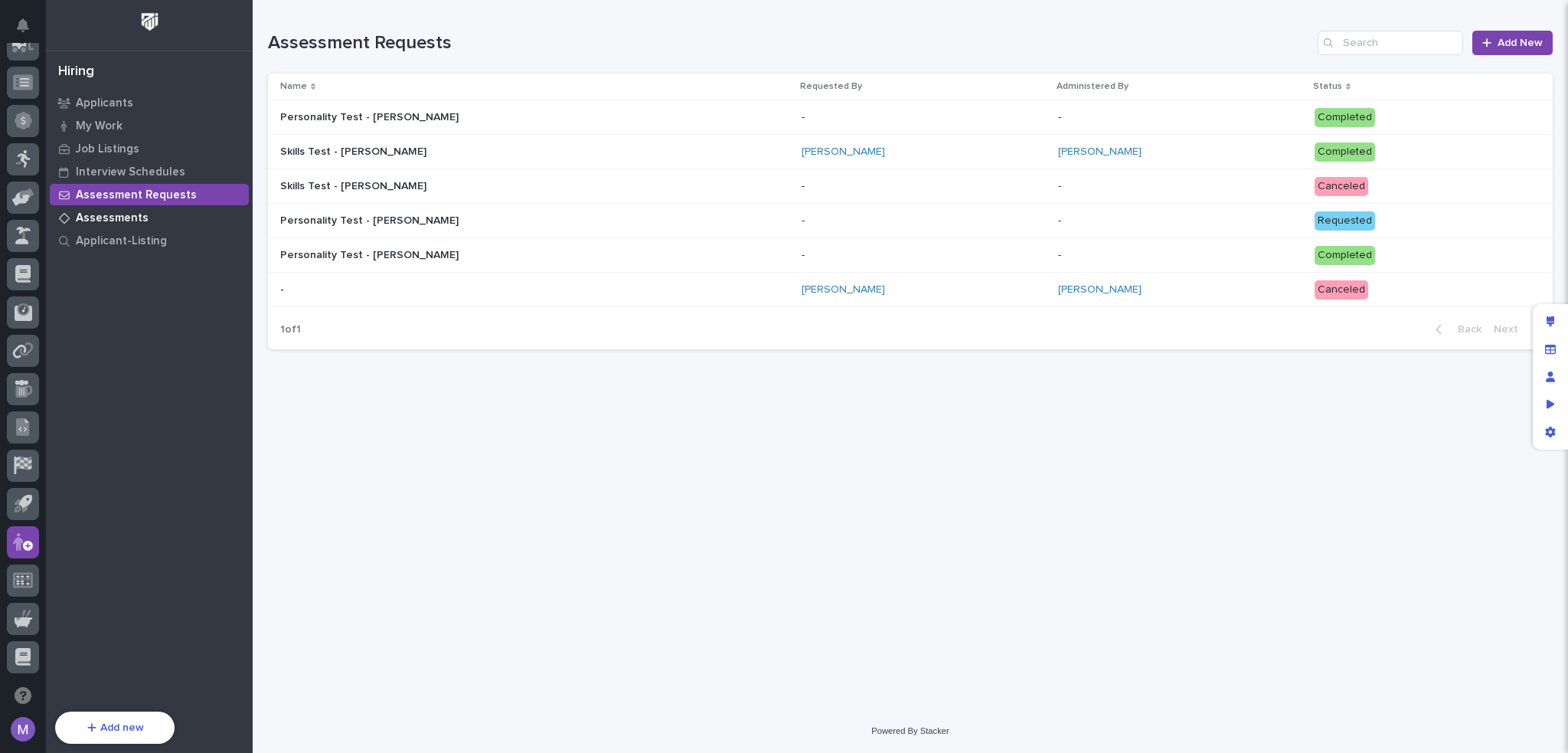
click at [109, 221] on p "Assessments" at bounding box center [111, 218] width 72 height 14
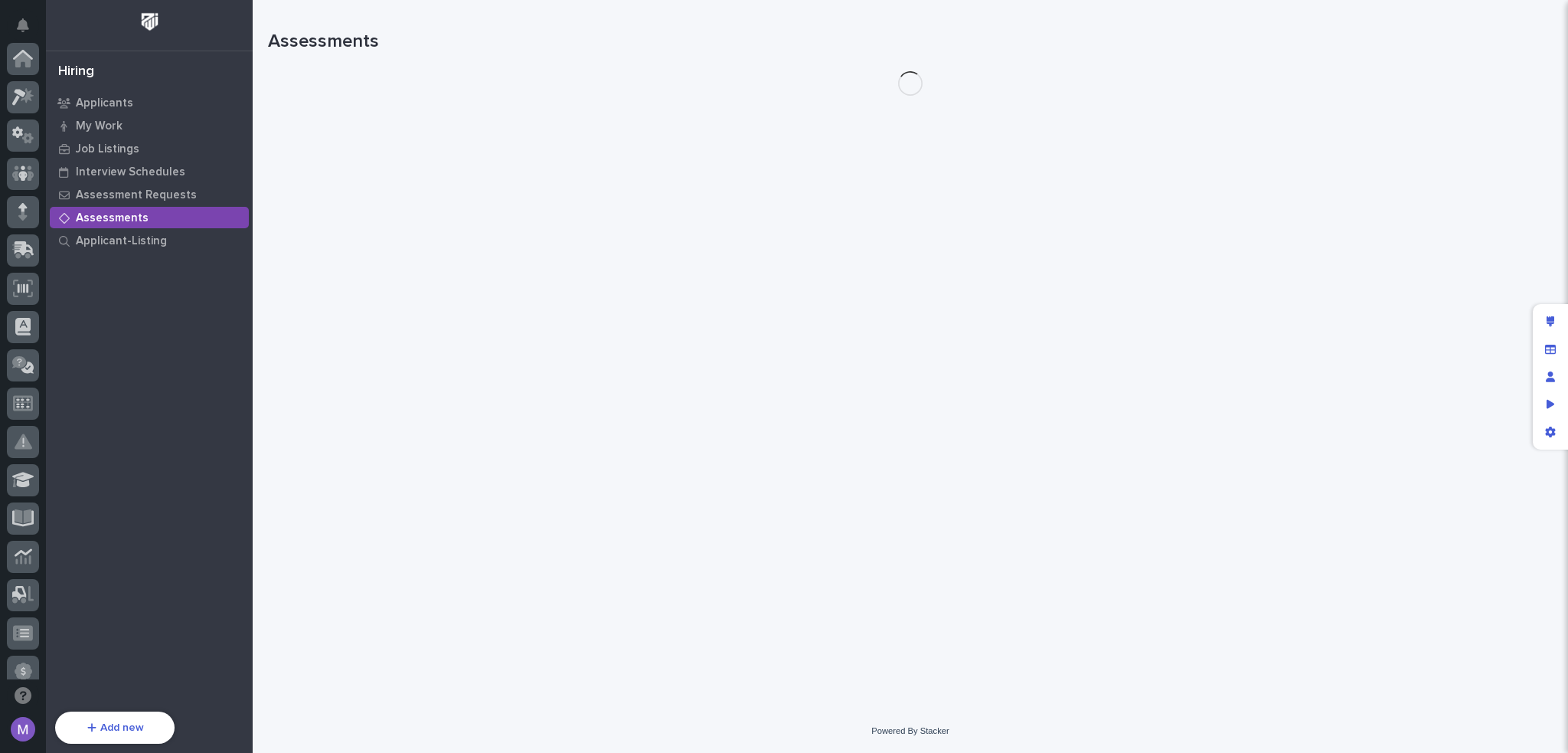
scroll to position [551, 0]
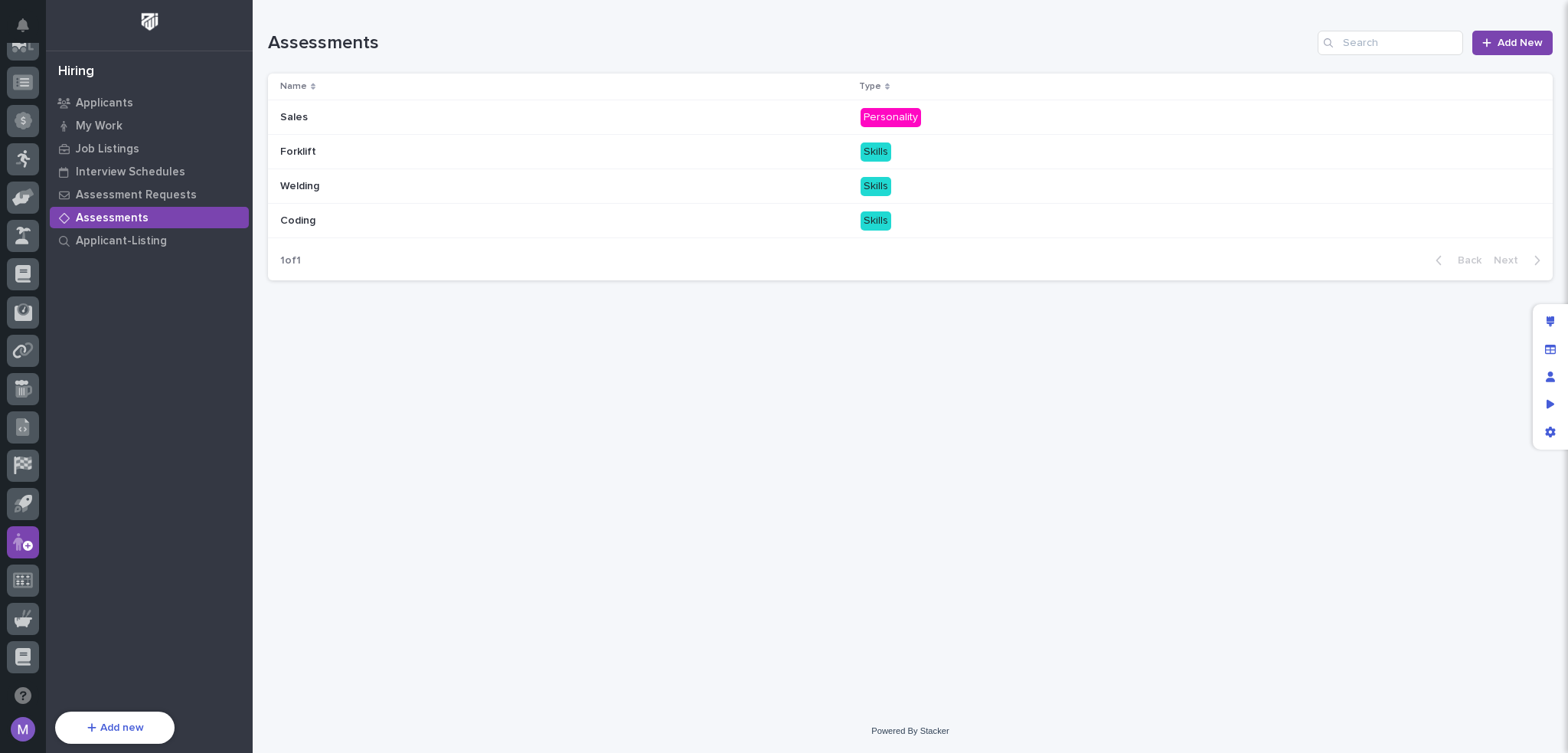
click at [630, 112] on div "Sales Sales" at bounding box center [564, 117] width 568 height 25
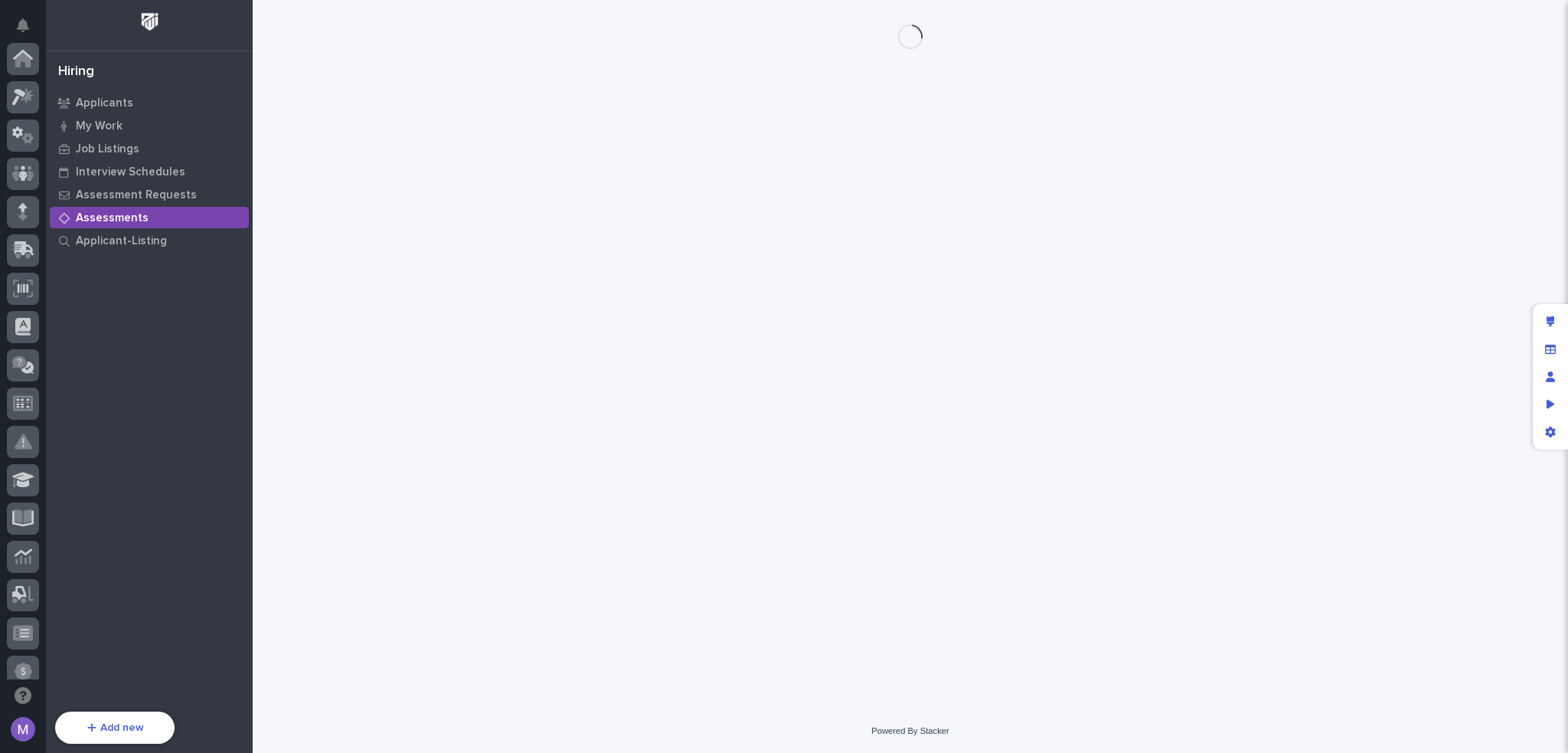
scroll to position [551, 0]
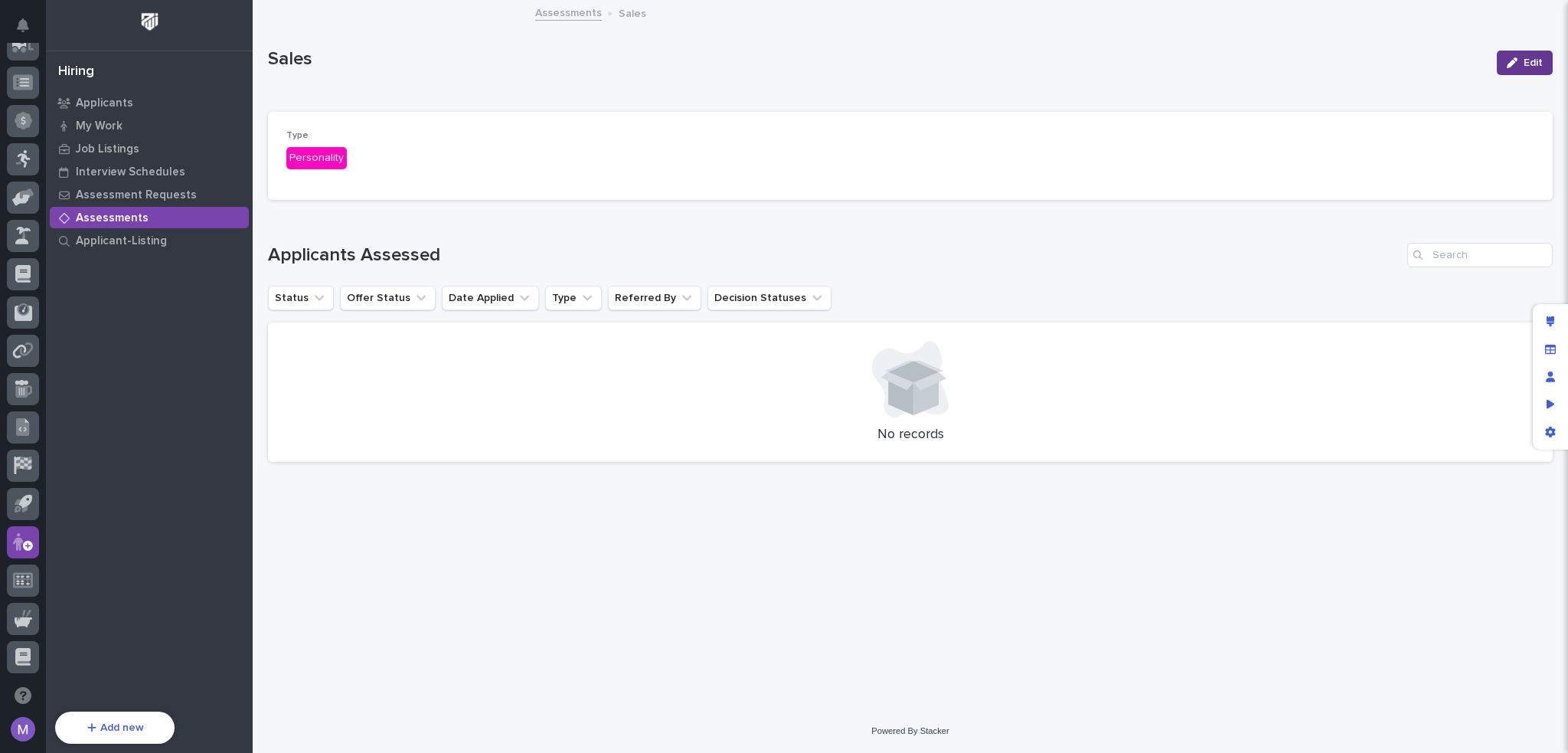
click at [1509, 67] on icon "button" at bounding box center [1512, 62] width 11 height 11
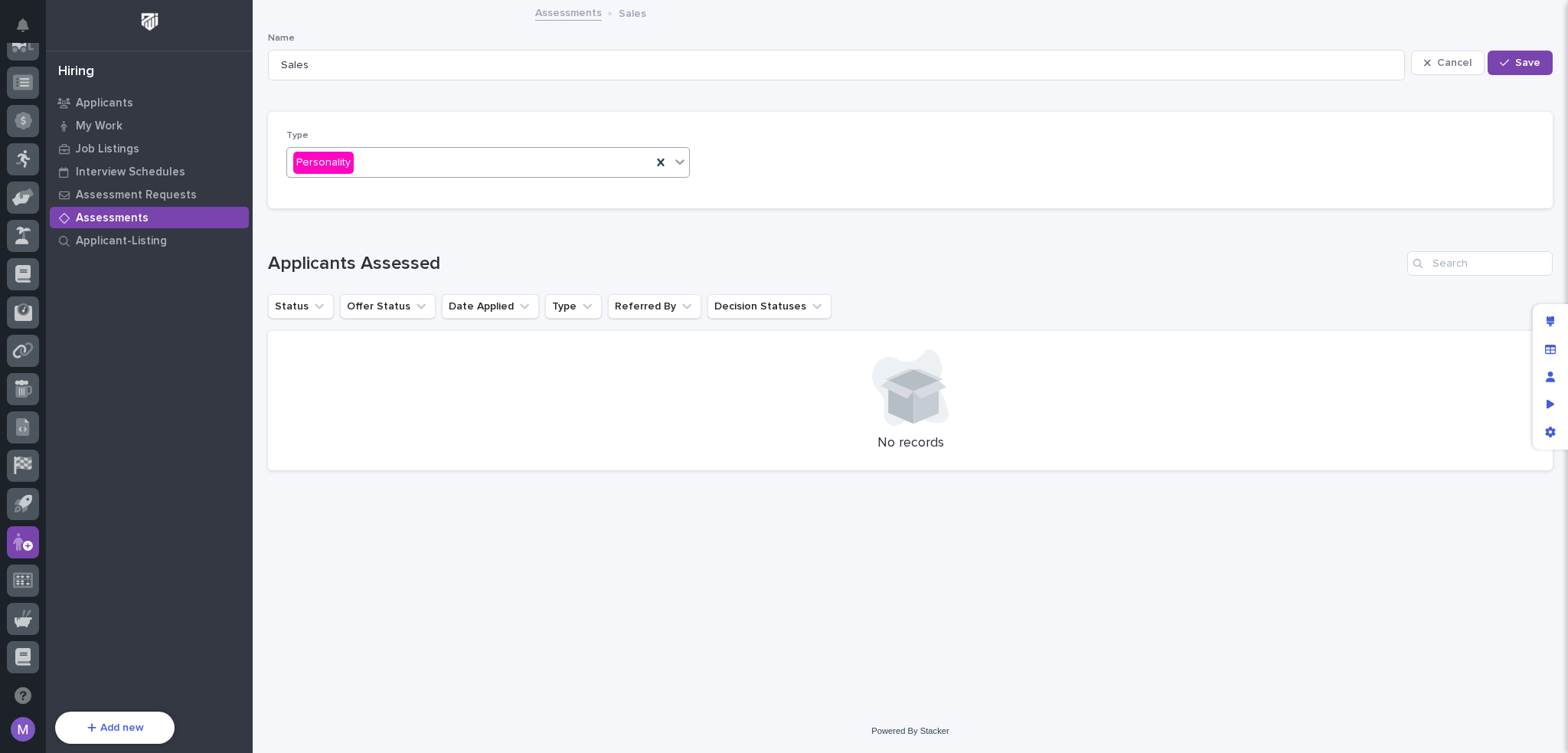
click at [561, 161] on div "Personality" at bounding box center [469, 162] width 364 height 25
click at [919, 215] on div "Loading... Saving… Type option Skills focused, 2 of 2. 2 results available. Use…" at bounding box center [910, 166] width 1285 height 109
click at [581, 15] on link "Assessments" at bounding box center [569, 12] width 67 height 17
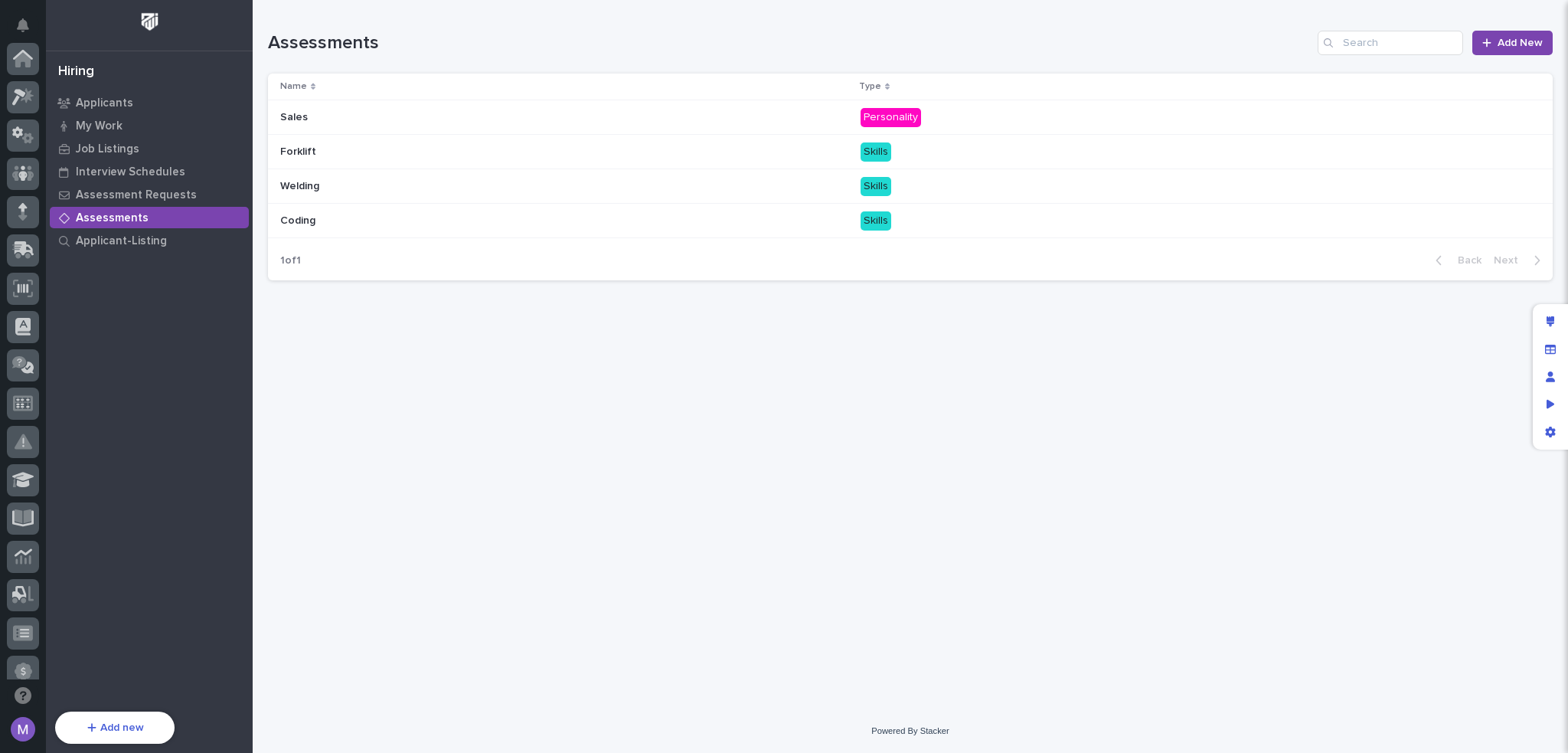
scroll to position [551, 0]
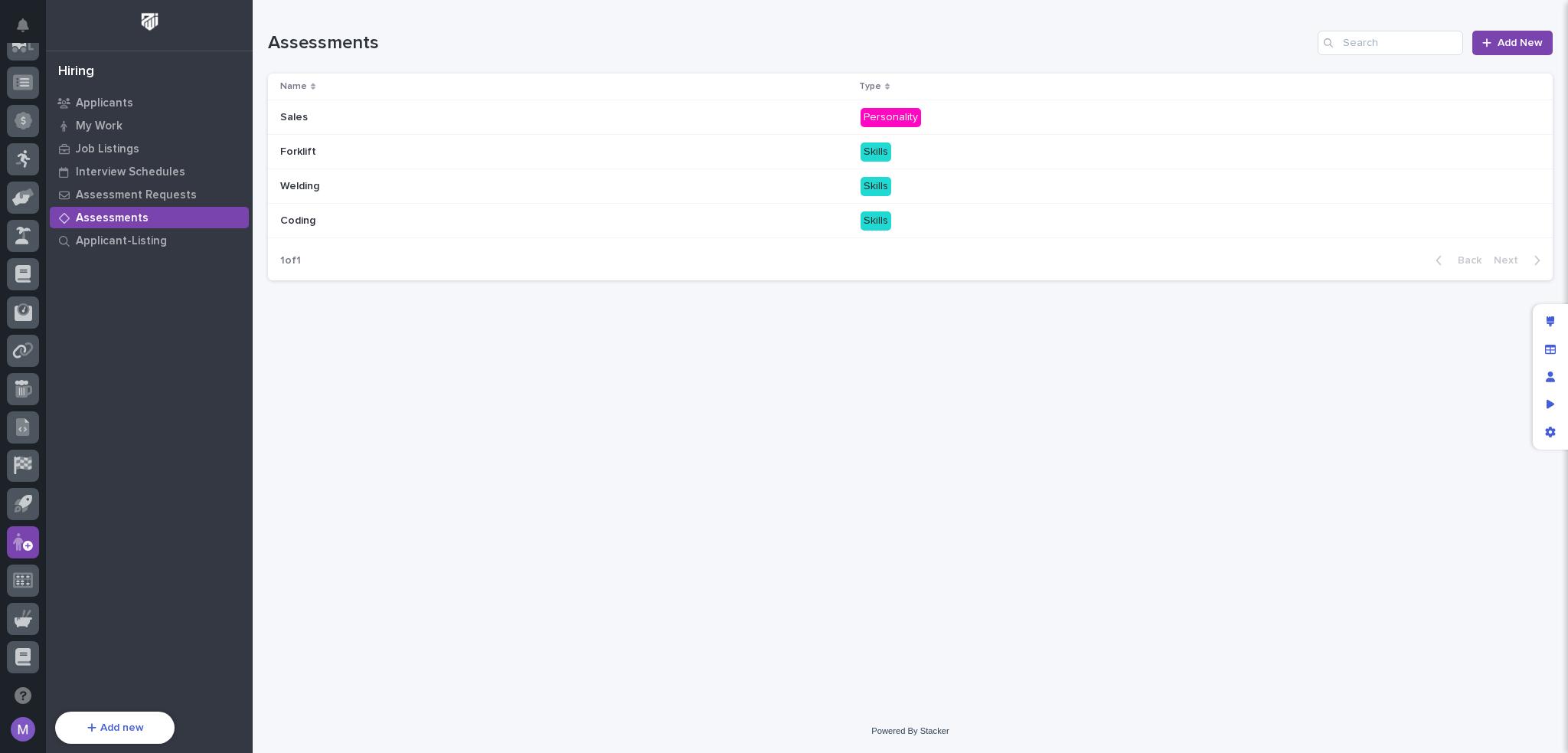
click at [354, 447] on div "Loading... Saving… Loading... Saving… Assessments Add New Name Type Sales Sales…" at bounding box center [910, 335] width 1300 height 671
click at [762, 57] on div "Assessments Add New" at bounding box center [910, 37] width 1285 height 73
drag, startPoint x: 561, startPoint y: 334, endPoint x: 646, endPoint y: 336, distance: 85.0
click at [562, 333] on div "Loading... Saving… Loading... Saving… Assessments Add New Name Type Sales Sales…" at bounding box center [910, 335] width 1300 height 671
click at [1552, 434] on icon "App settings" at bounding box center [1551, 432] width 10 height 11
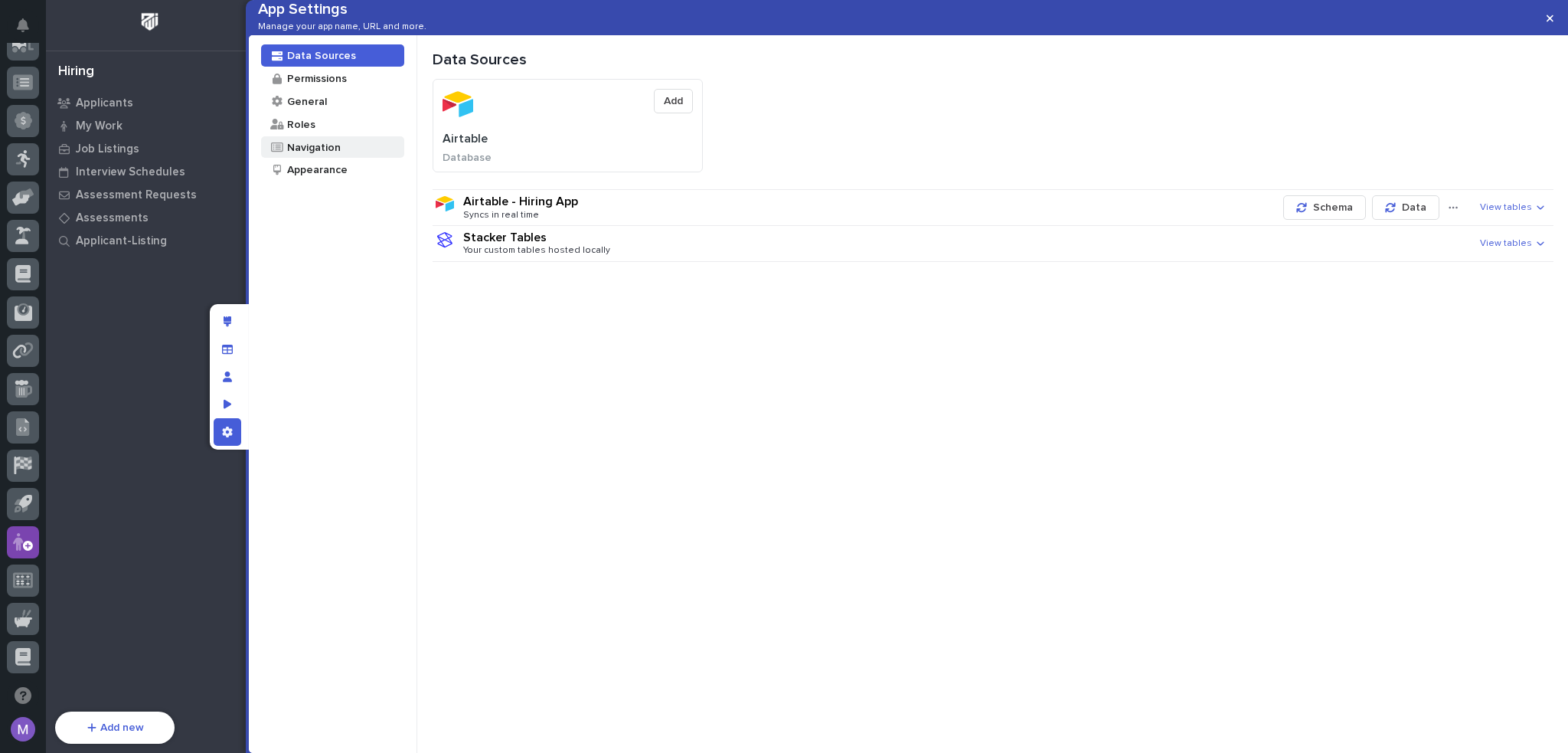
click at [293, 155] on div "Navigation" at bounding box center [313, 146] width 55 height 14
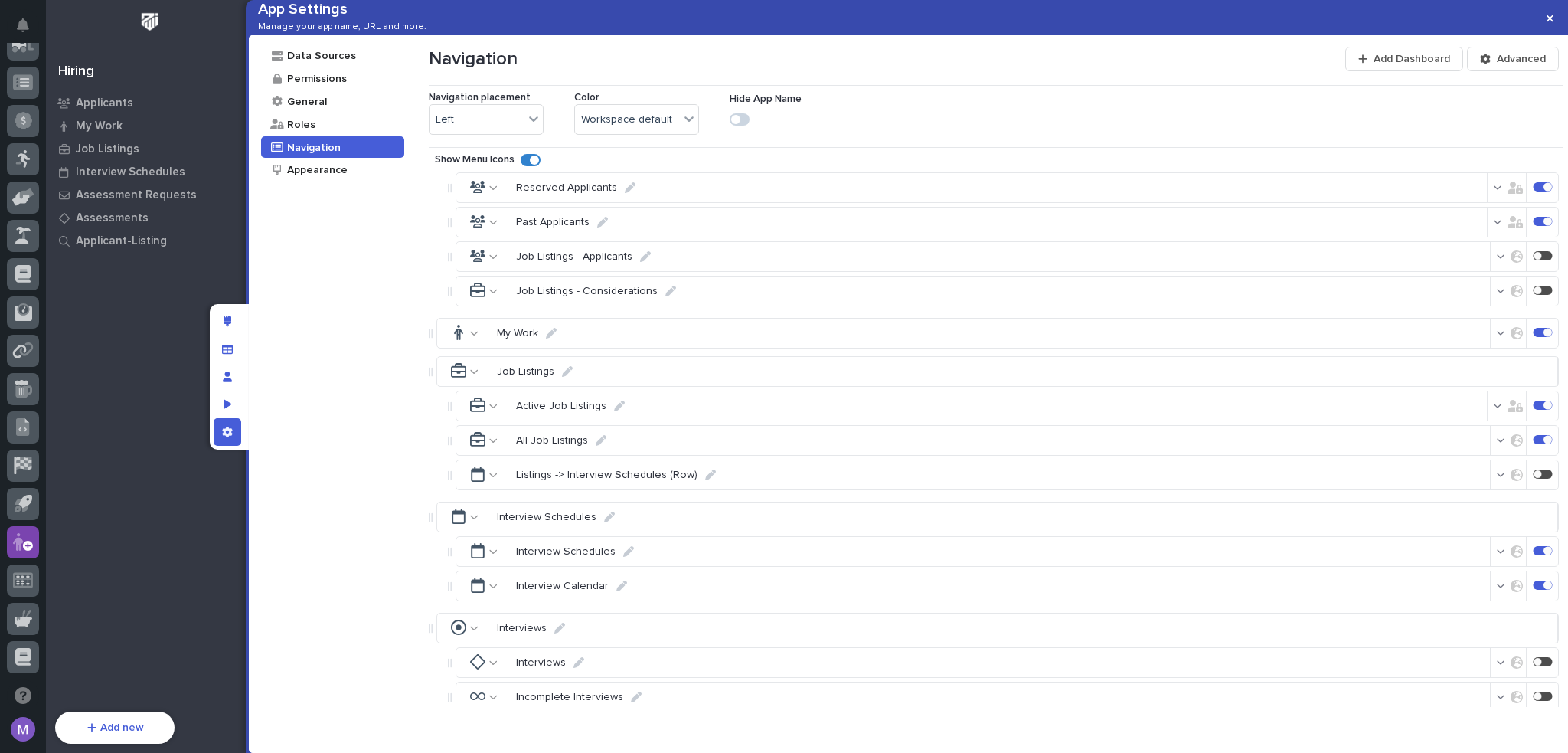
scroll to position [306, 0]
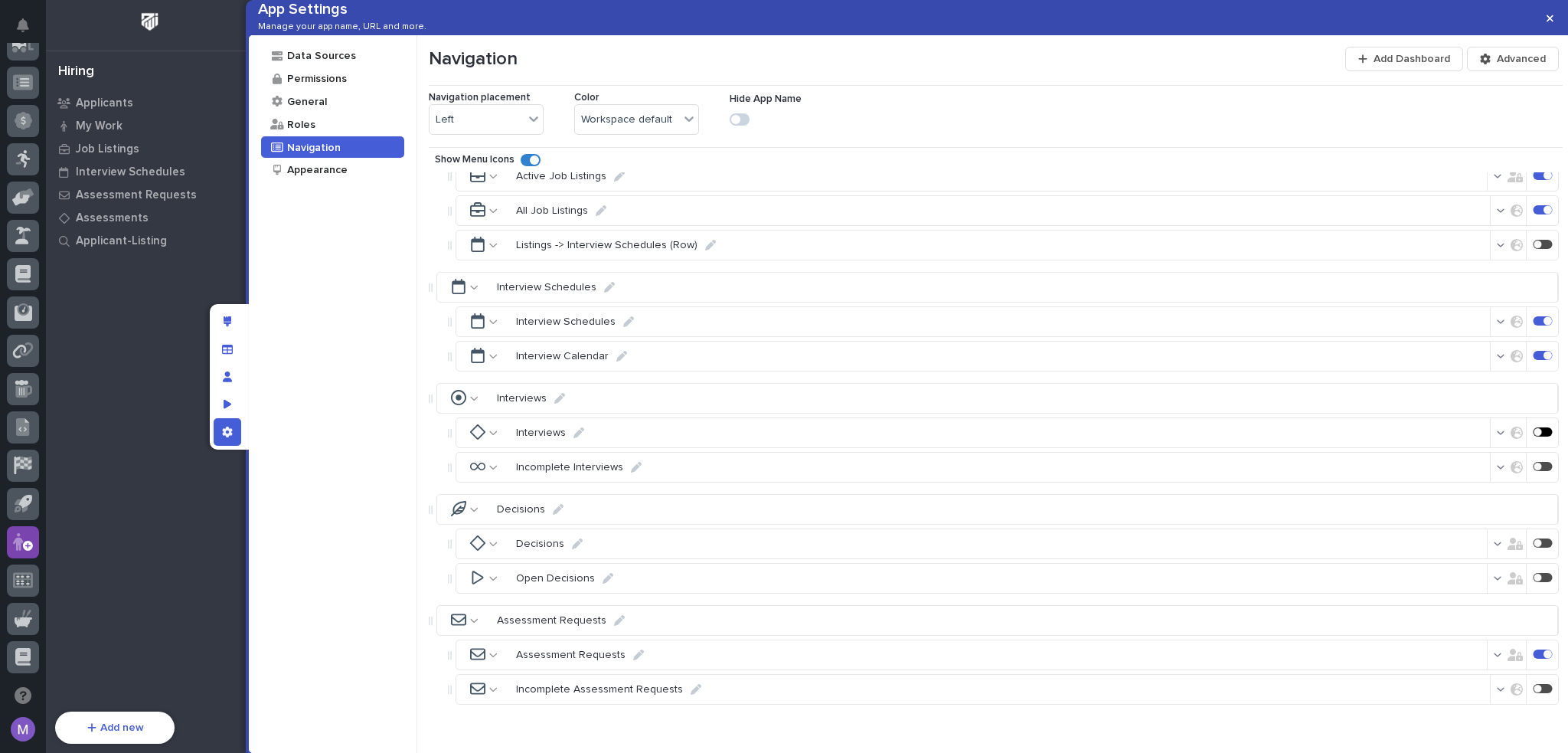
click at [1534, 437] on div at bounding box center [1543, 432] width 19 height 9
click at [1546, 468] on div at bounding box center [1547, 466] width 4 height 4
click at [1497, 435] on icon "button" at bounding box center [1501, 433] width 7 height 4
click at [1412, 533] on span "Only users in roles" at bounding box center [1424, 537] width 89 height 12
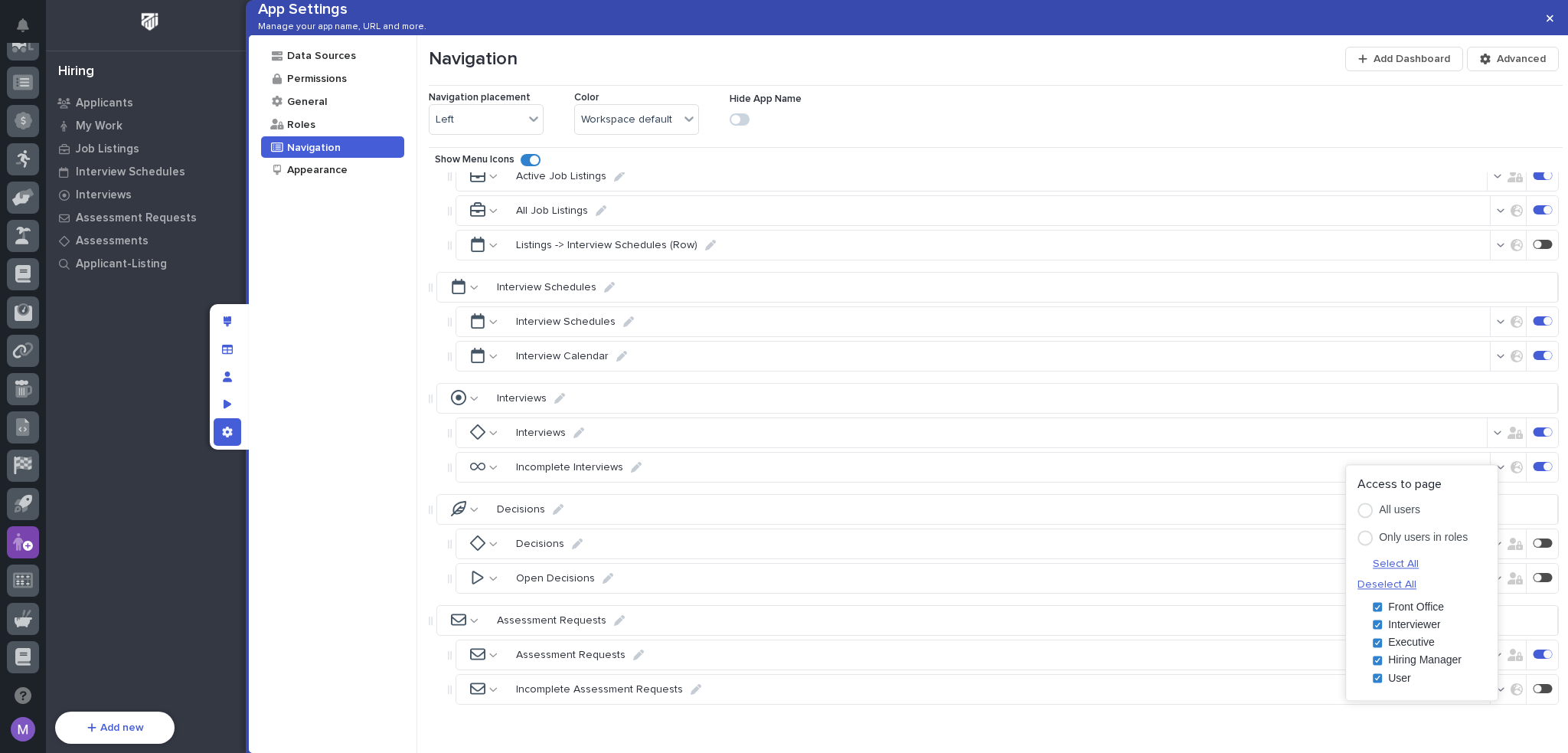
click at [1417, 577] on span "Deselect All" at bounding box center [1387, 584] width 59 height 14
click at [1517, 511] on div "1 selected Access to page All users Only users in roles Select All Deselect All…" at bounding box center [1491, 582] width 153 height 236
click at [1530, 511] on div "1 selected Access to page All users Only users in roles Select All Deselect All…" at bounding box center [1491, 582] width 153 height 236
click at [1476, 433] on div "Interviews Incomplete Interviews" at bounding box center [996, 449] width 1134 height 72
click at [1490, 479] on button "button" at bounding box center [1509, 467] width 48 height 24
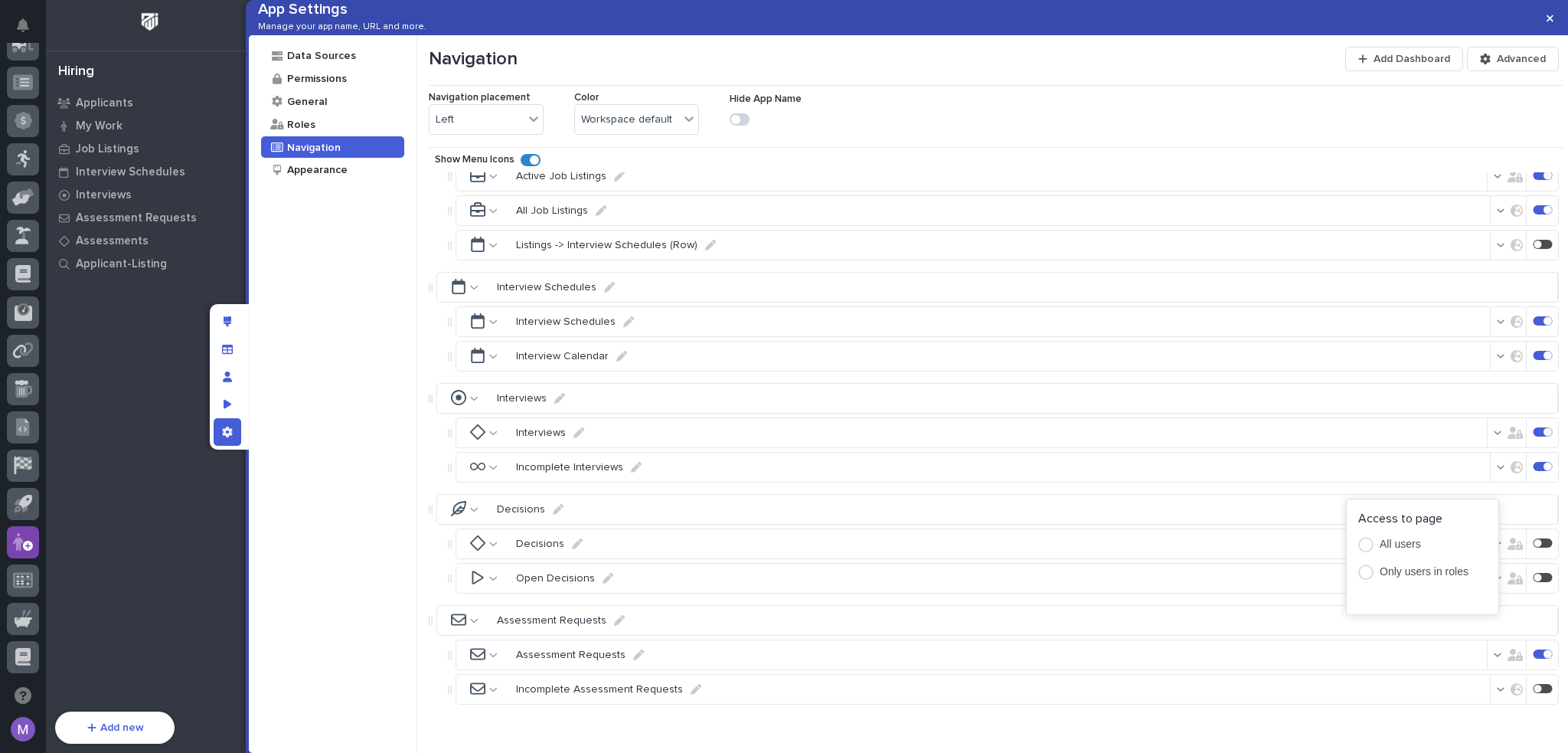
click at [1435, 573] on span "Only users in roles" at bounding box center [1424, 571] width 89 height 12
click at [1417, 612] on span "Deselect All" at bounding box center [1387, 619] width 59 height 14
click at [1524, 523] on div "1 selected Access to page All users Only users in roles Select All Deselect All…" at bounding box center [1491, 617] width 153 height 236
click at [1526, 514] on div "1 selected Access to page All users Only users in roles Select All Deselect All…" at bounding box center [1491, 617] width 153 height 236
click at [1526, 508] on div "1 selected Access to page All users Only users in roles Select All Deselect All…" at bounding box center [1491, 617] width 153 height 236
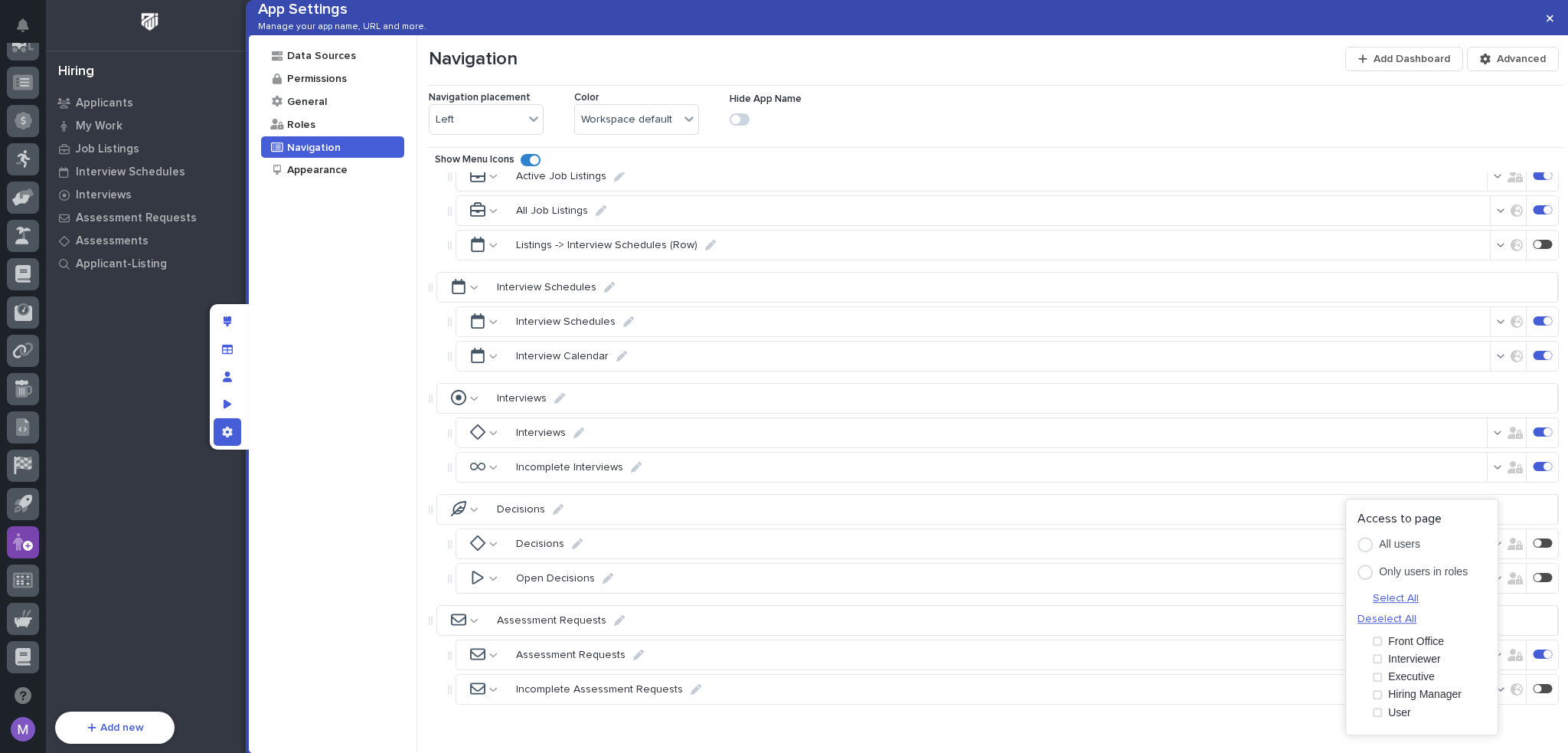
click at [1446, 414] on div "Interviews" at bounding box center [998, 398] width 1123 height 31
click at [1508, 473] on icon "button" at bounding box center [1516, 467] width 15 height 12
click at [1377, 672] on span at bounding box center [1378, 676] width 9 height 9
click at [1521, 516] on div "2 selected Access to page All users Only users in roles Select All Deselect All…" at bounding box center [1491, 617] width 153 height 236
click at [1531, 513] on div "2 selected Access to page All users Only users in roles Select All Deselect All…" at bounding box center [1491, 617] width 153 height 236
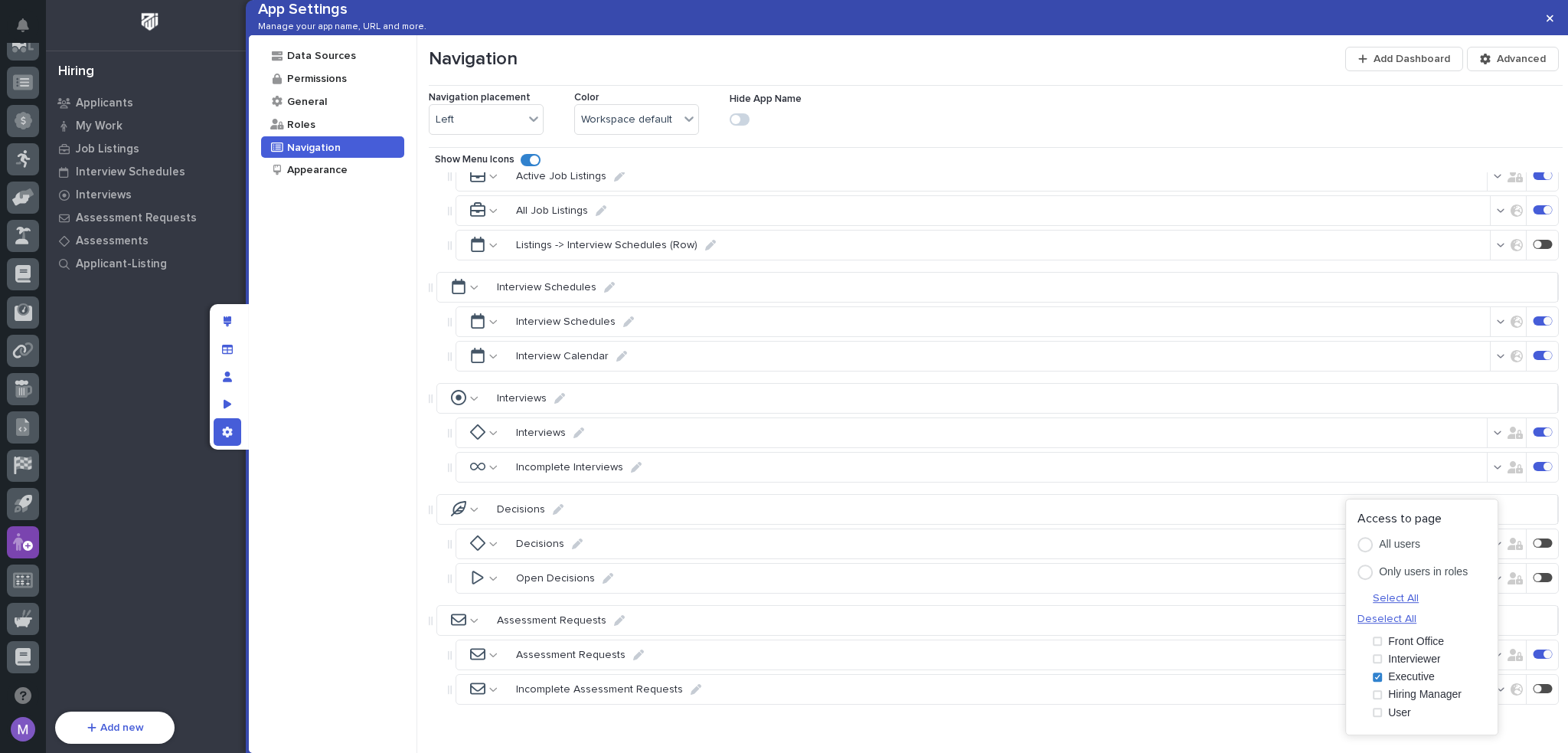
click at [1433, 483] on div "Incomplete Interviews" at bounding box center [1007, 467] width 1104 height 31
click at [1494, 438] on icon "button" at bounding box center [1498, 433] width 8 height 11
click at [1422, 637] on p "Executive" at bounding box center [1412, 643] width 47 height 13
click at [1427, 434] on div "Interviews Incomplete Interviews" at bounding box center [996, 449] width 1134 height 72
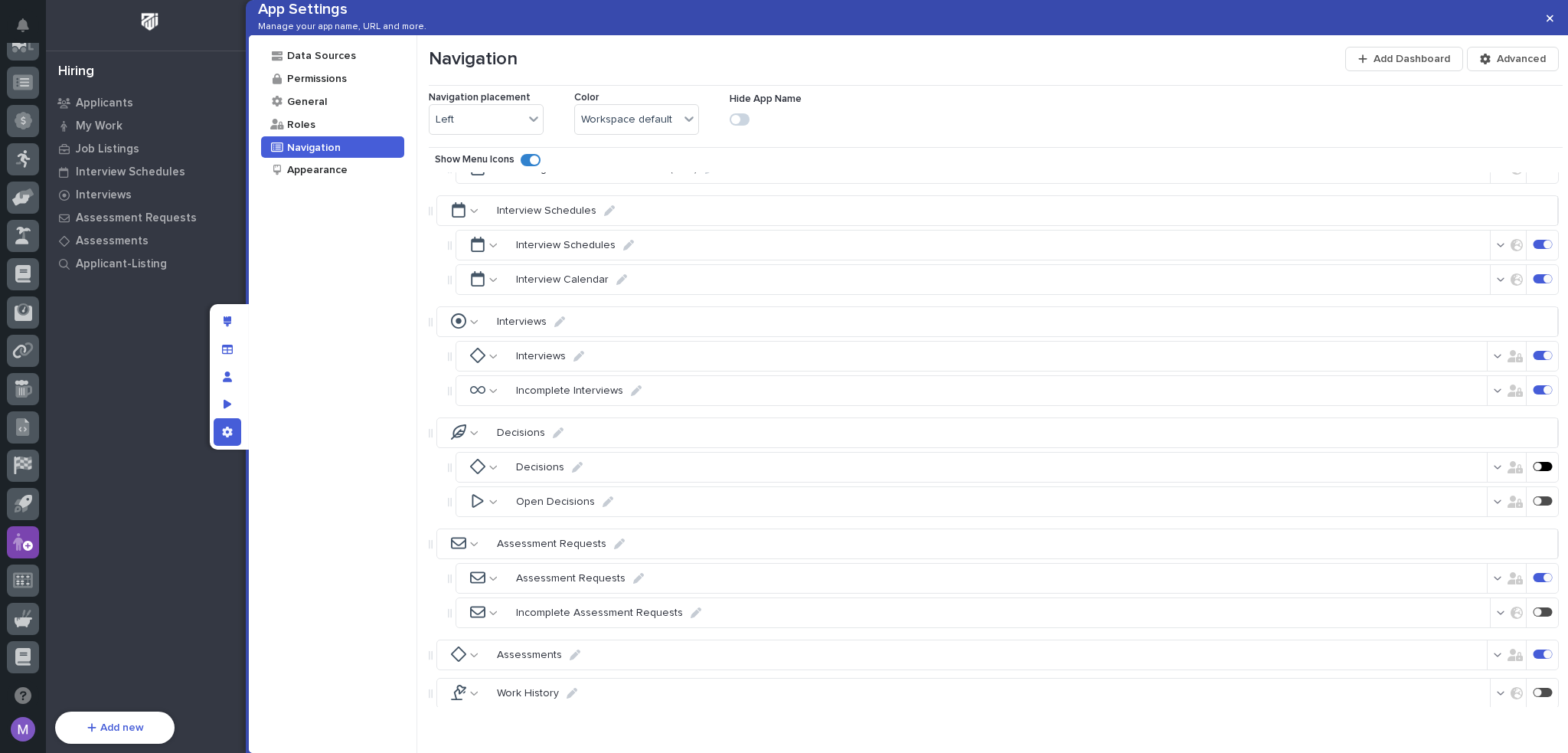
click at [1534, 471] on div at bounding box center [1543, 466] width 19 height 9
click at [1534, 506] on div at bounding box center [1543, 501] width 19 height 9
drag, startPoint x: 448, startPoint y: 523, endPoint x: 450, endPoint y: 478, distance: 45.0
click at [450, 478] on div "Decisions Open Decisions" at bounding box center [996, 484] width 1134 height 72
drag, startPoint x: 450, startPoint y: 483, endPoint x: 461, endPoint y: 498, distance: 18.6
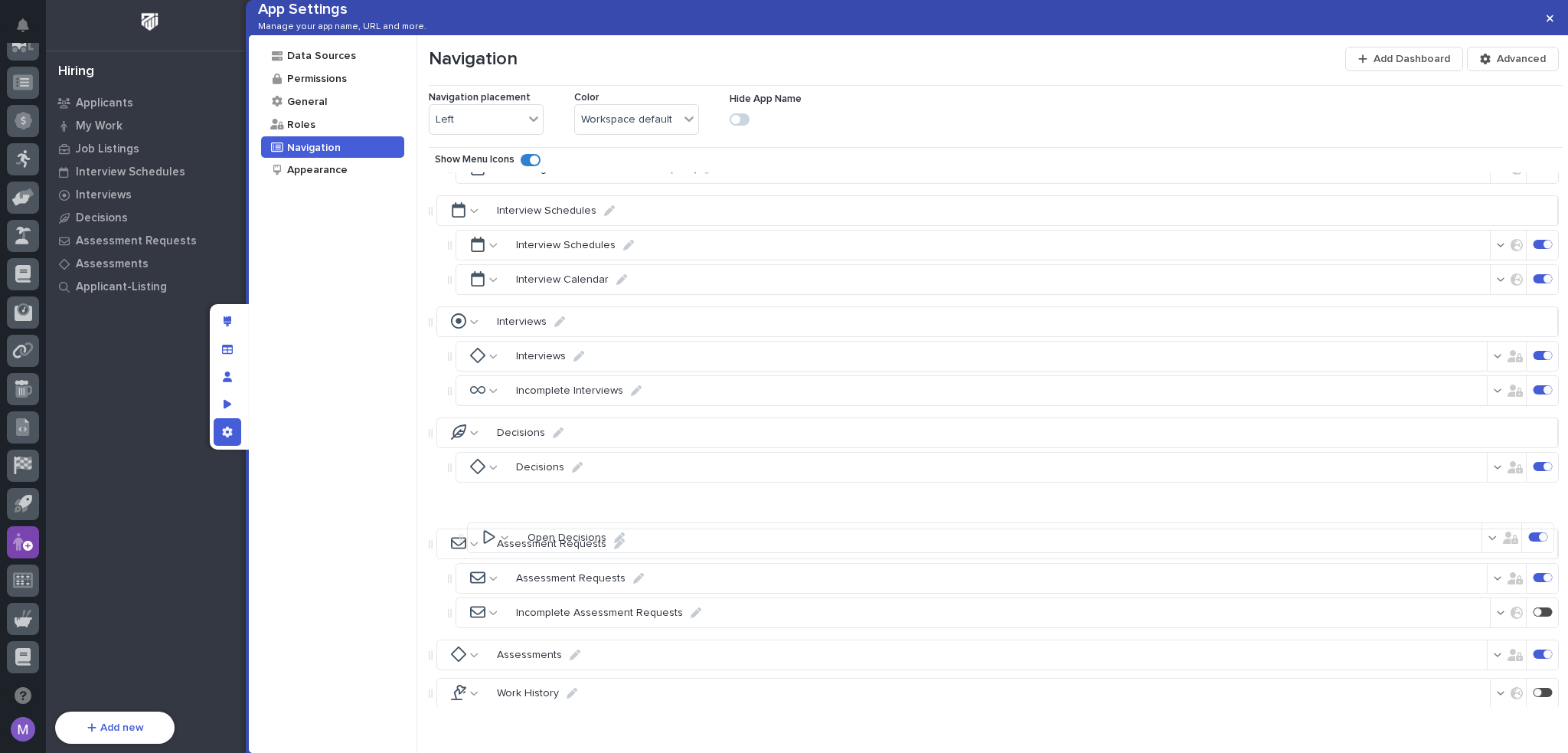
click at [461, 483] on div "Decisions" at bounding box center [1006, 467] width 1115 height 31
click at [423, 494] on div "Navigation Add Dashboard Advanced Navigation placement Left Color Workspace def…" at bounding box center [993, 394] width 1152 height 718
drag, startPoint x: 449, startPoint y: 485, endPoint x: 453, endPoint y: 519, distance: 34.2
click at [361, 483] on div "Data Sources Permissions General Roles Navigation Appearance" at bounding box center [333, 394] width 169 height 718
drag, startPoint x: 451, startPoint y: 410, endPoint x: 462, endPoint y: 367, distance: 44.4
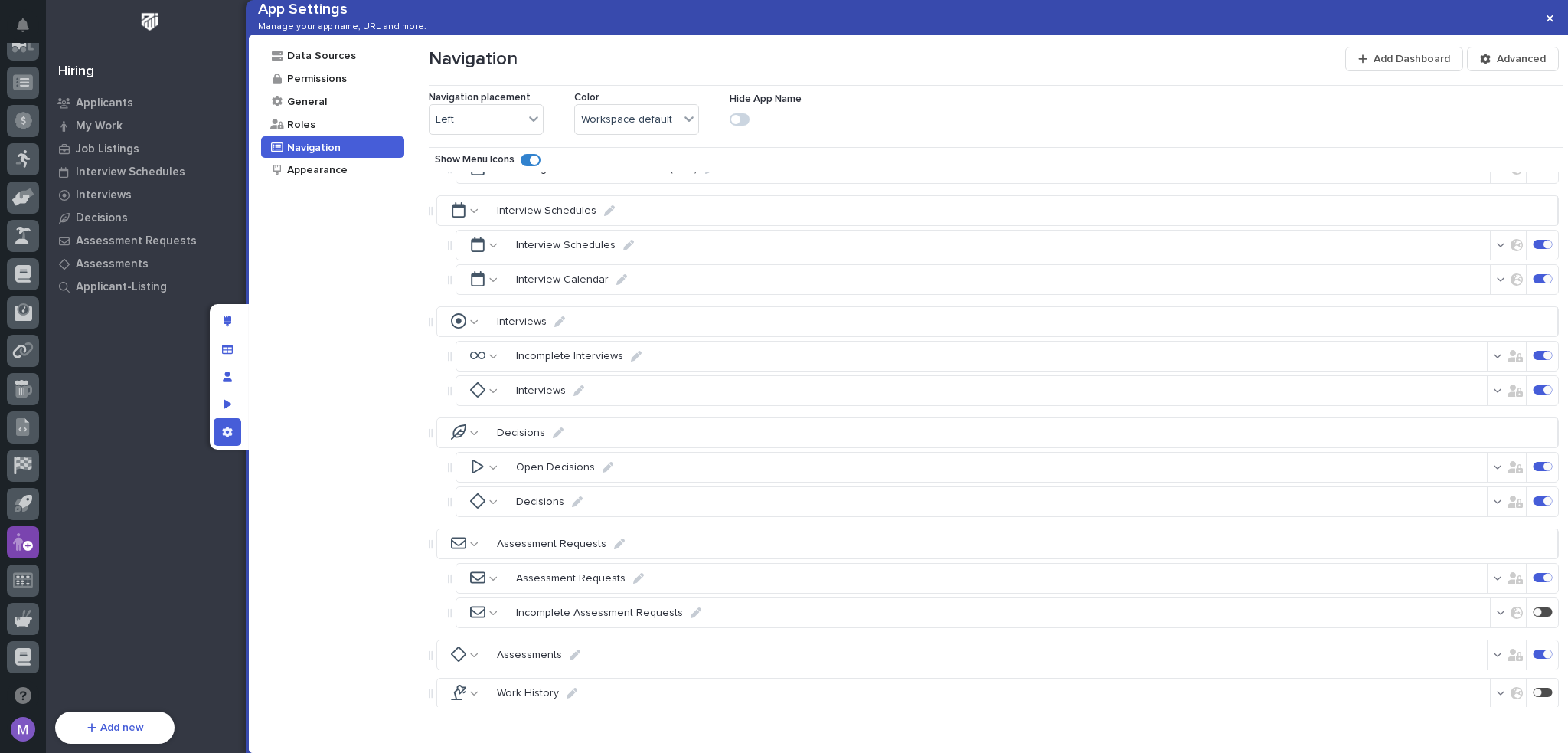
click at [412, 393] on div "Data Sources Permissions General Roles Navigation Appearance" at bounding box center [333, 394] width 169 height 718
click at [1534, 617] on div at bounding box center [1543, 612] width 19 height 9
click at [1497, 618] on icon "button" at bounding box center [1501, 612] width 8 height 11
click at [1398, 578] on span "Only users in roles" at bounding box center [1424, 573] width 89 height 12
click at [1417, 498] on span "Deselect All" at bounding box center [1387, 502] width 59 height 14
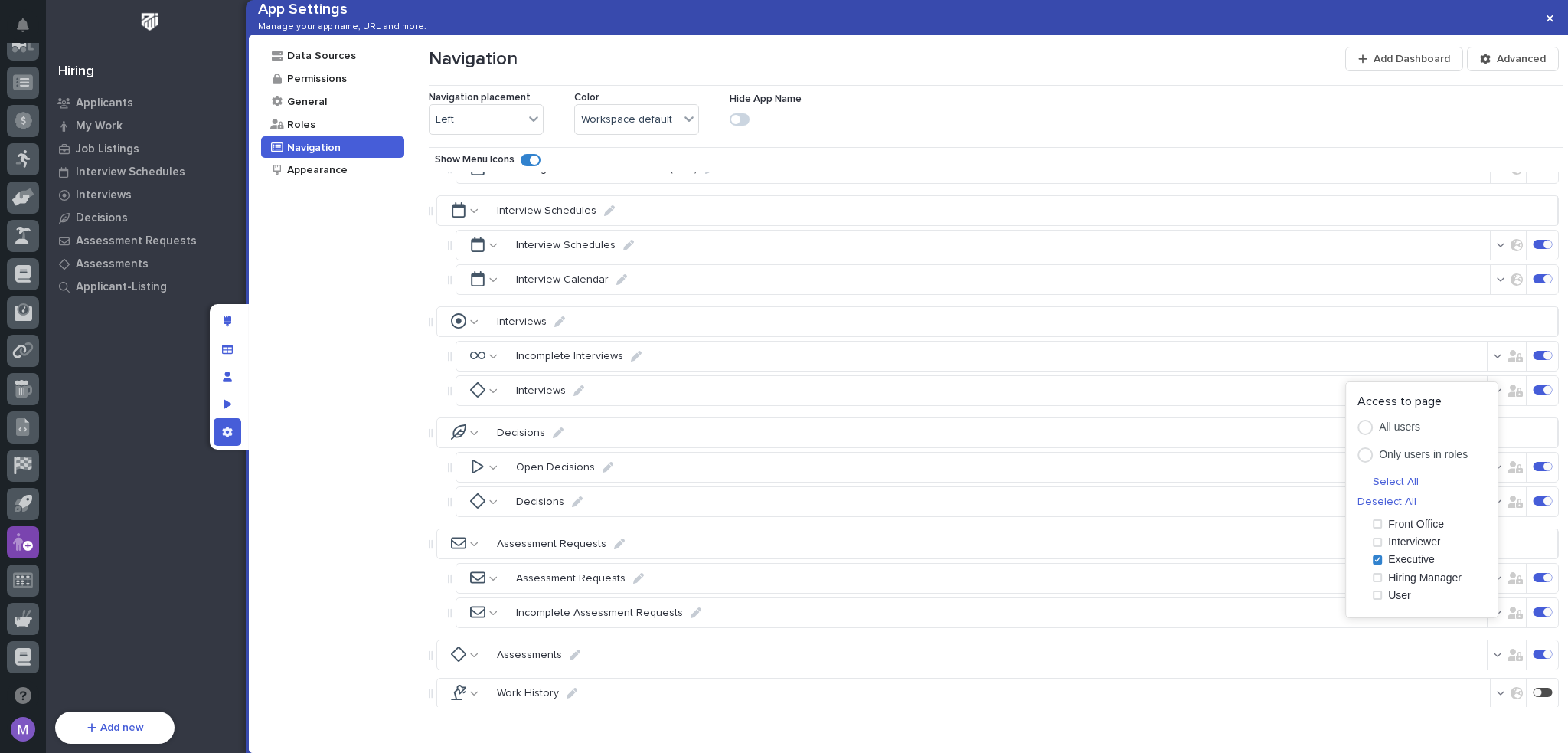
click at [1333, 559] on div "Assessment Requests" at bounding box center [998, 543] width 1123 height 31
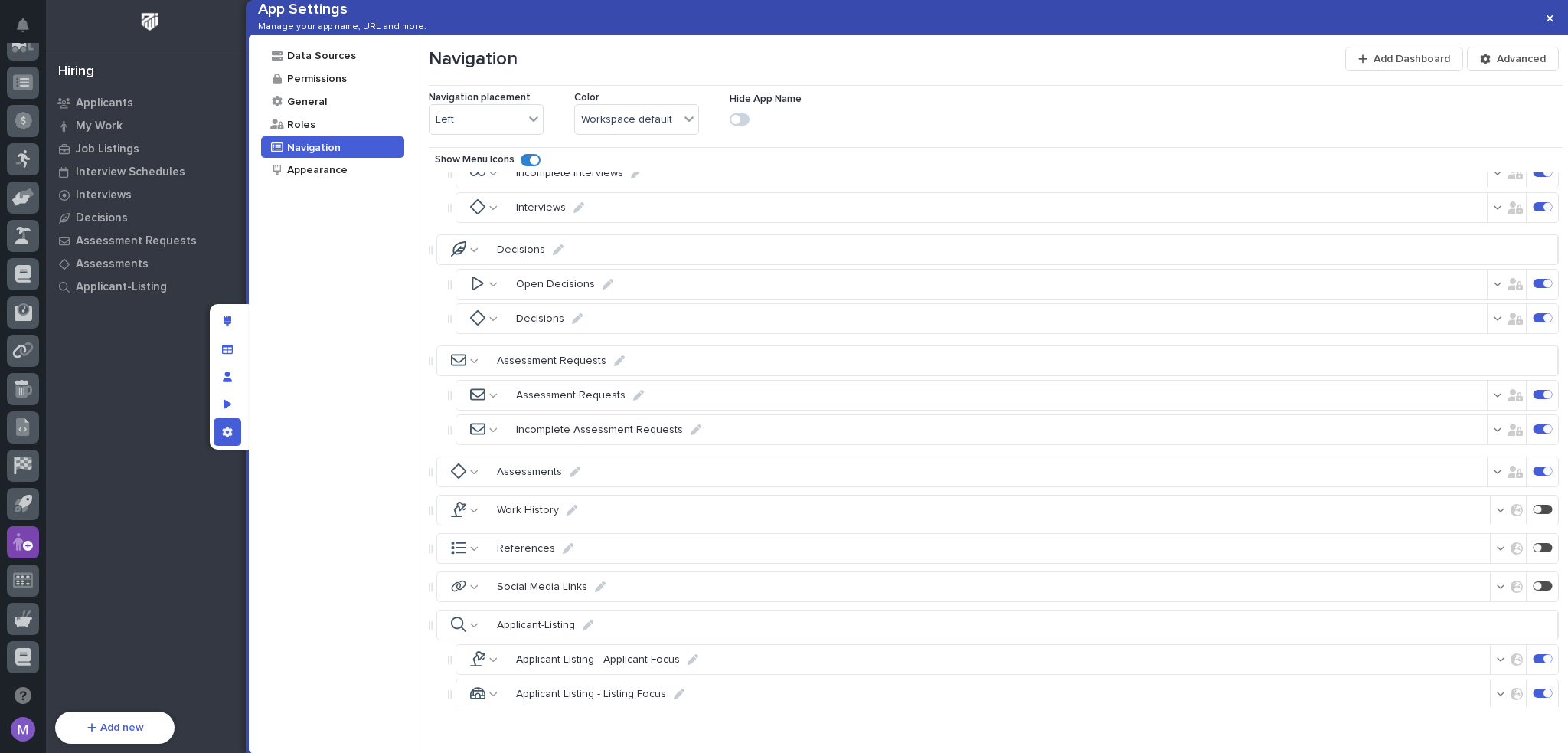
scroll to position [592, 0]
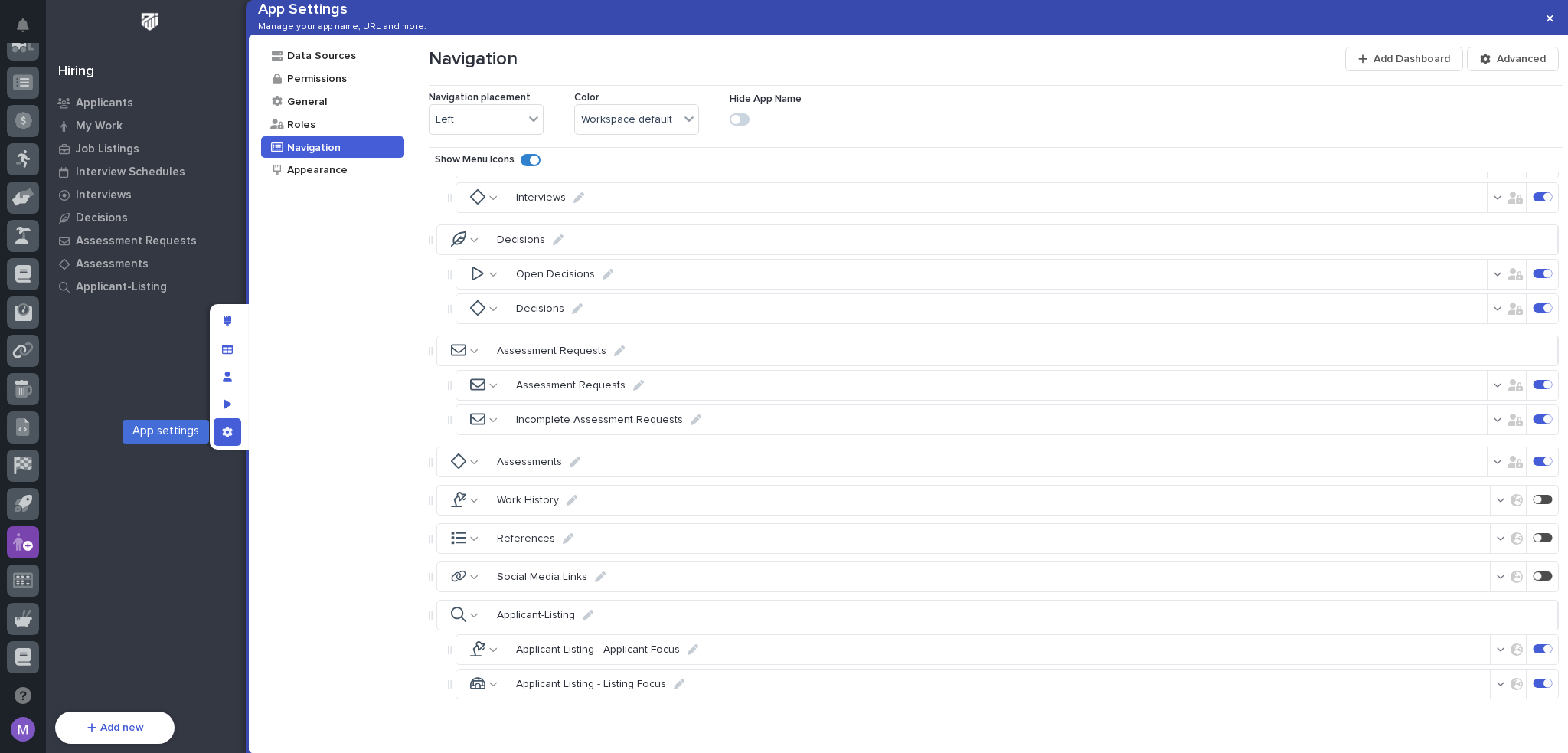
click at [233, 434] on div "App settings" at bounding box center [227, 432] width 27 height 27
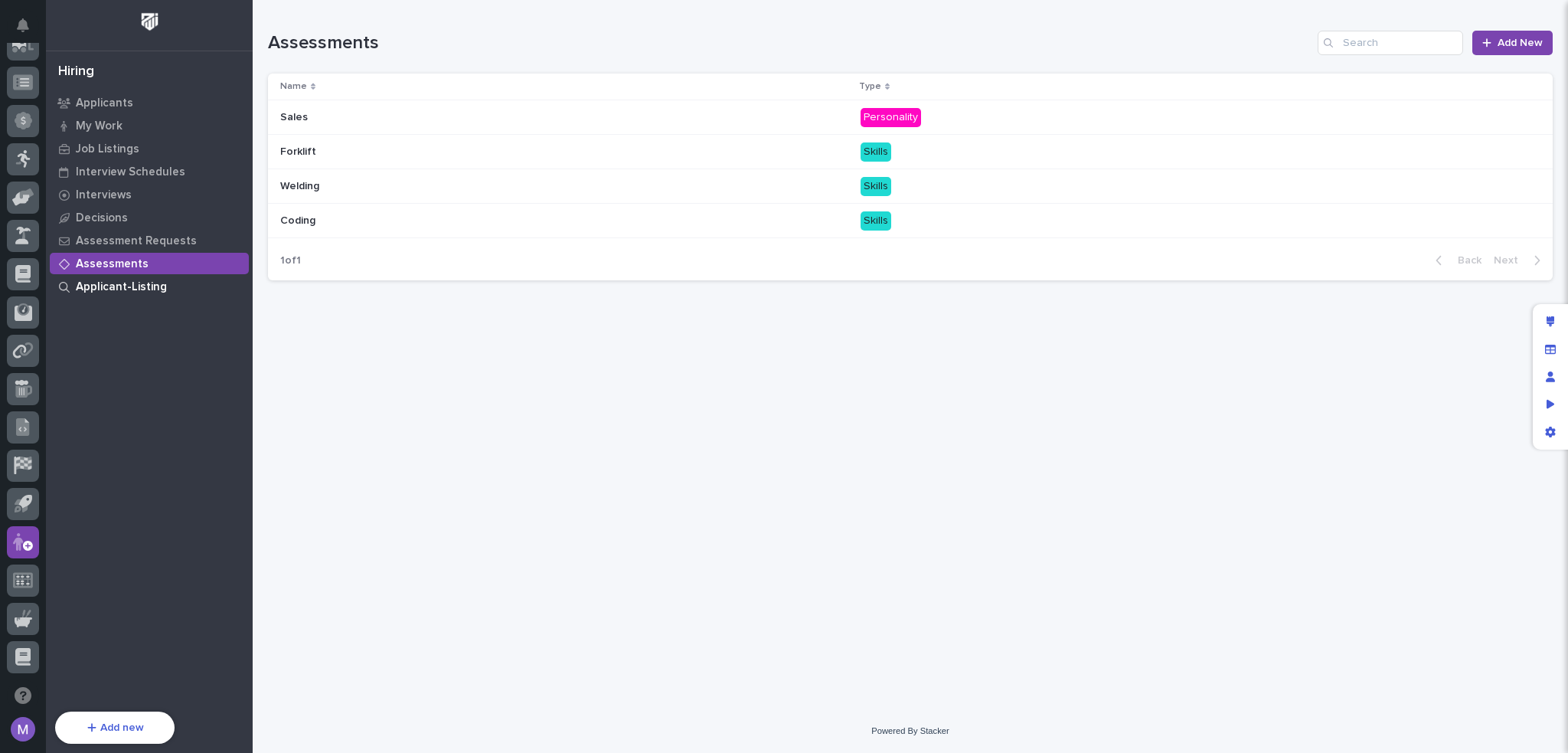
click at [85, 280] on p "Applicant-Listing" at bounding box center [121, 287] width 92 height 14
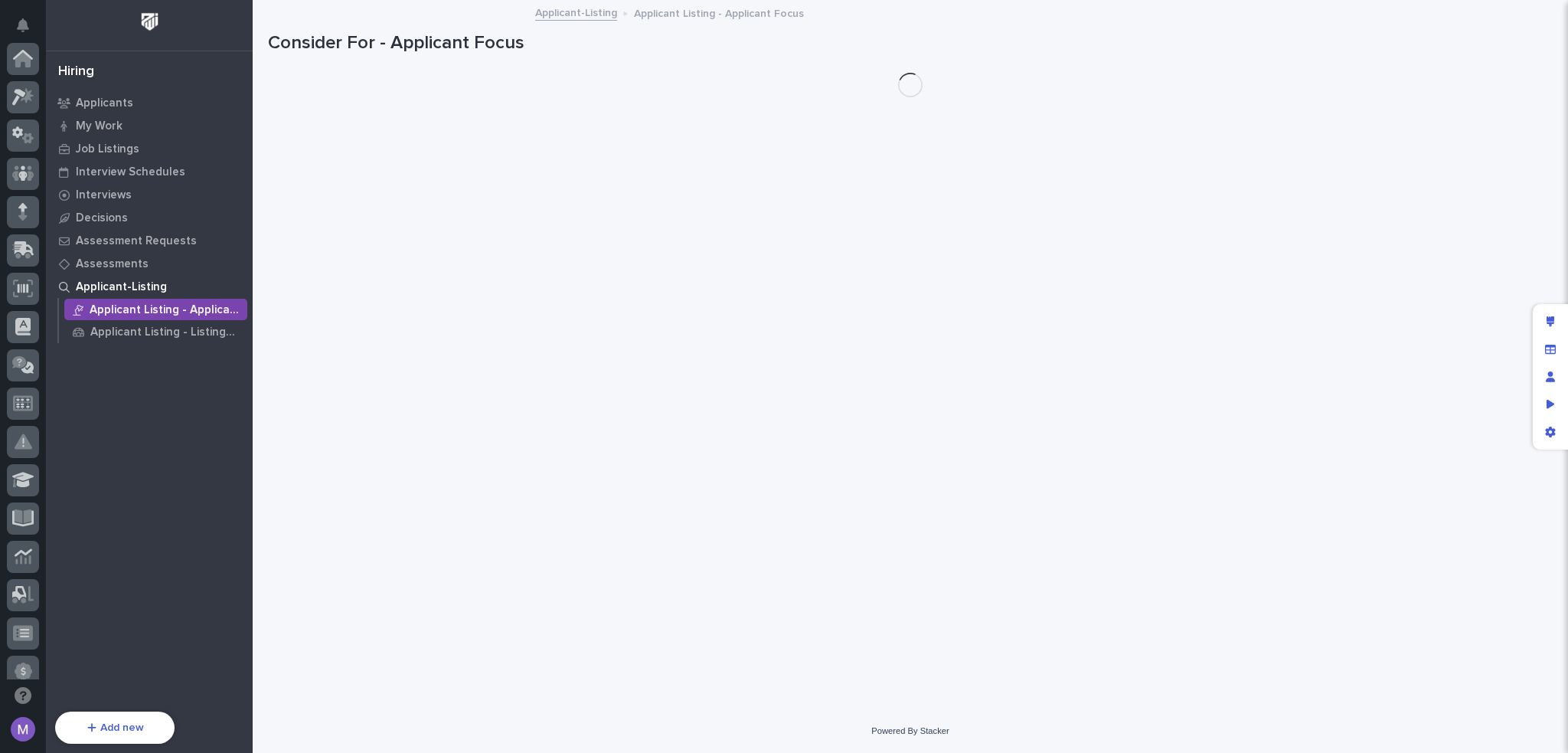
scroll to position [551, 0]
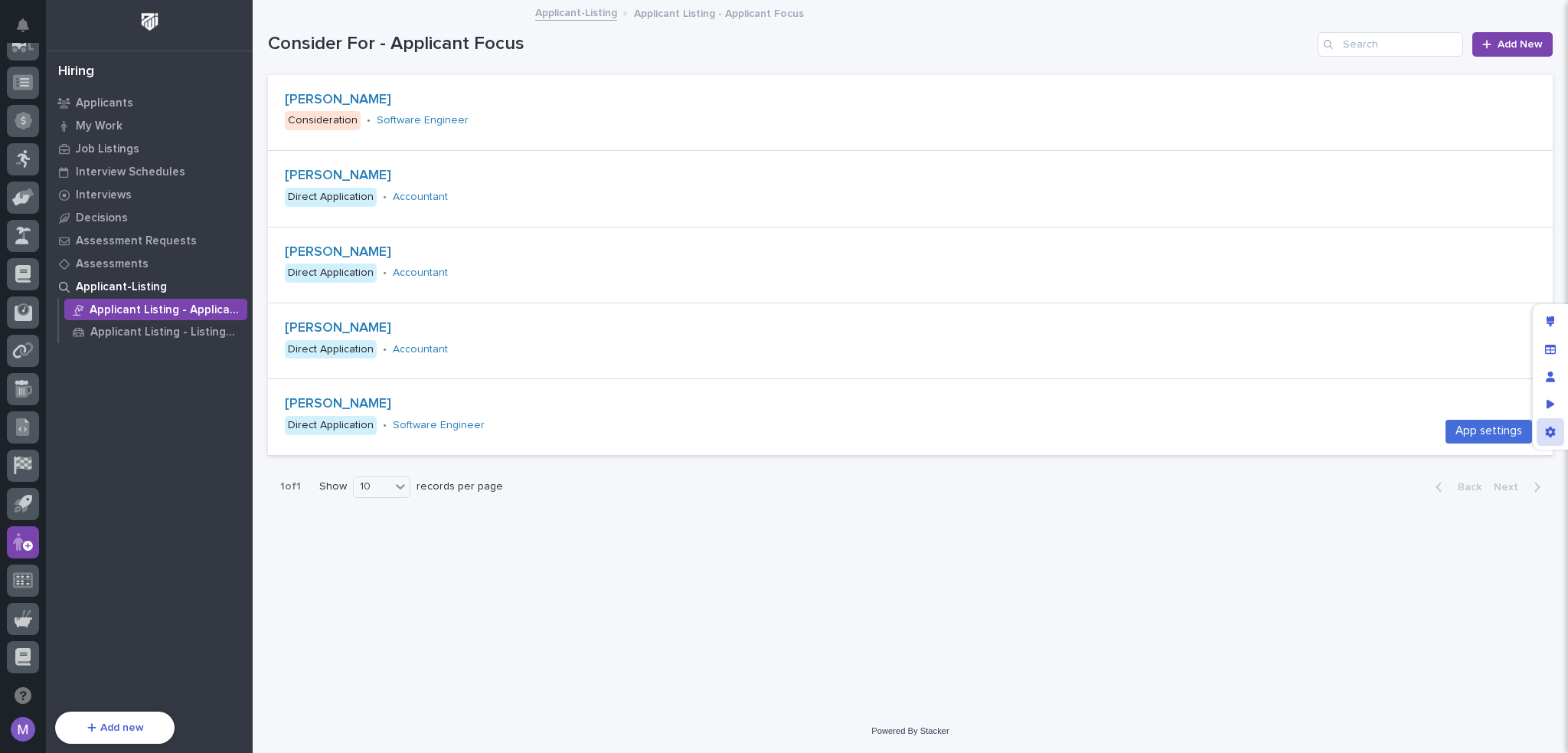
click at [1544, 434] on div "App settings" at bounding box center [1551, 432] width 27 height 27
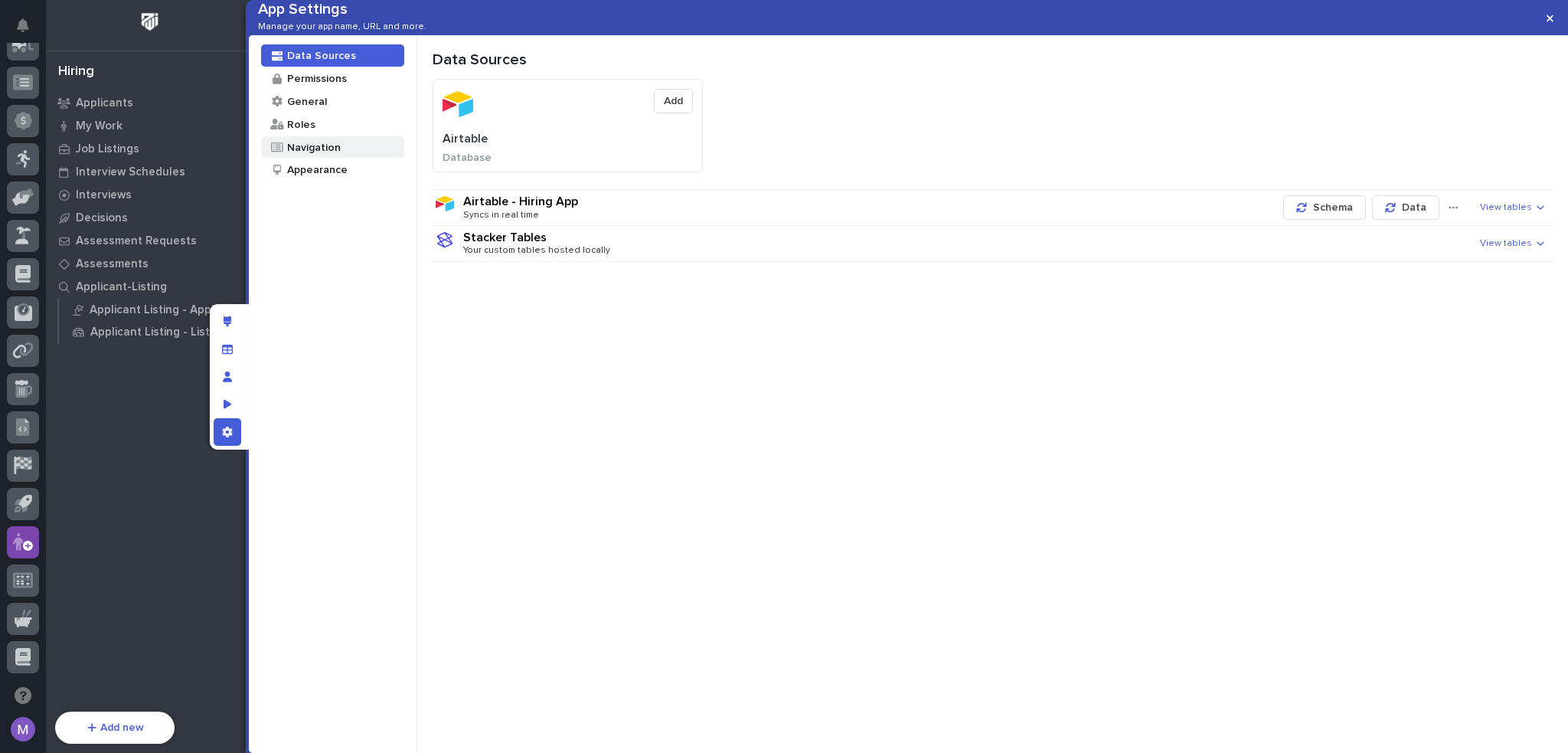
click at [296, 155] on div "Navigation" at bounding box center [313, 146] width 55 height 14
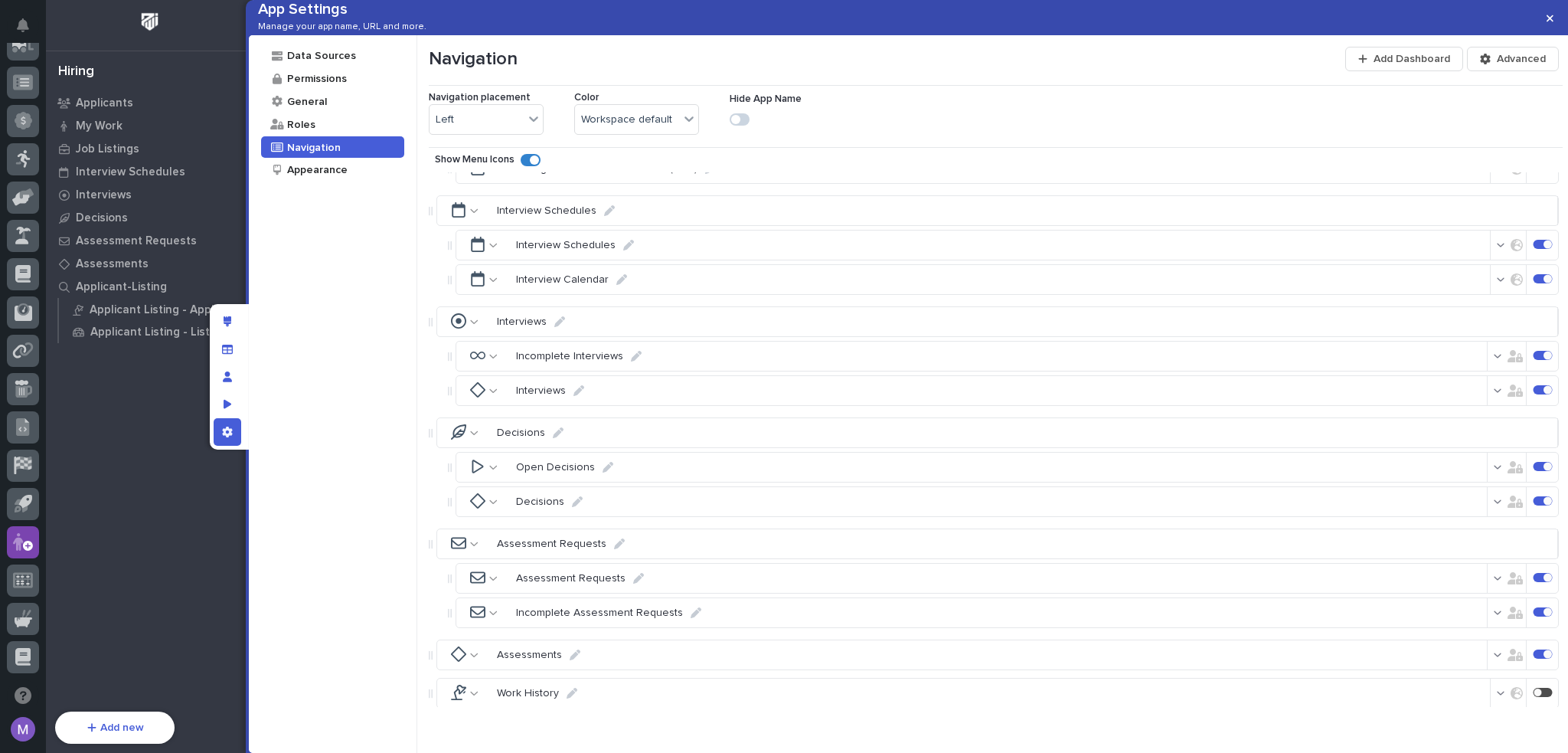
scroll to position [592, 0]
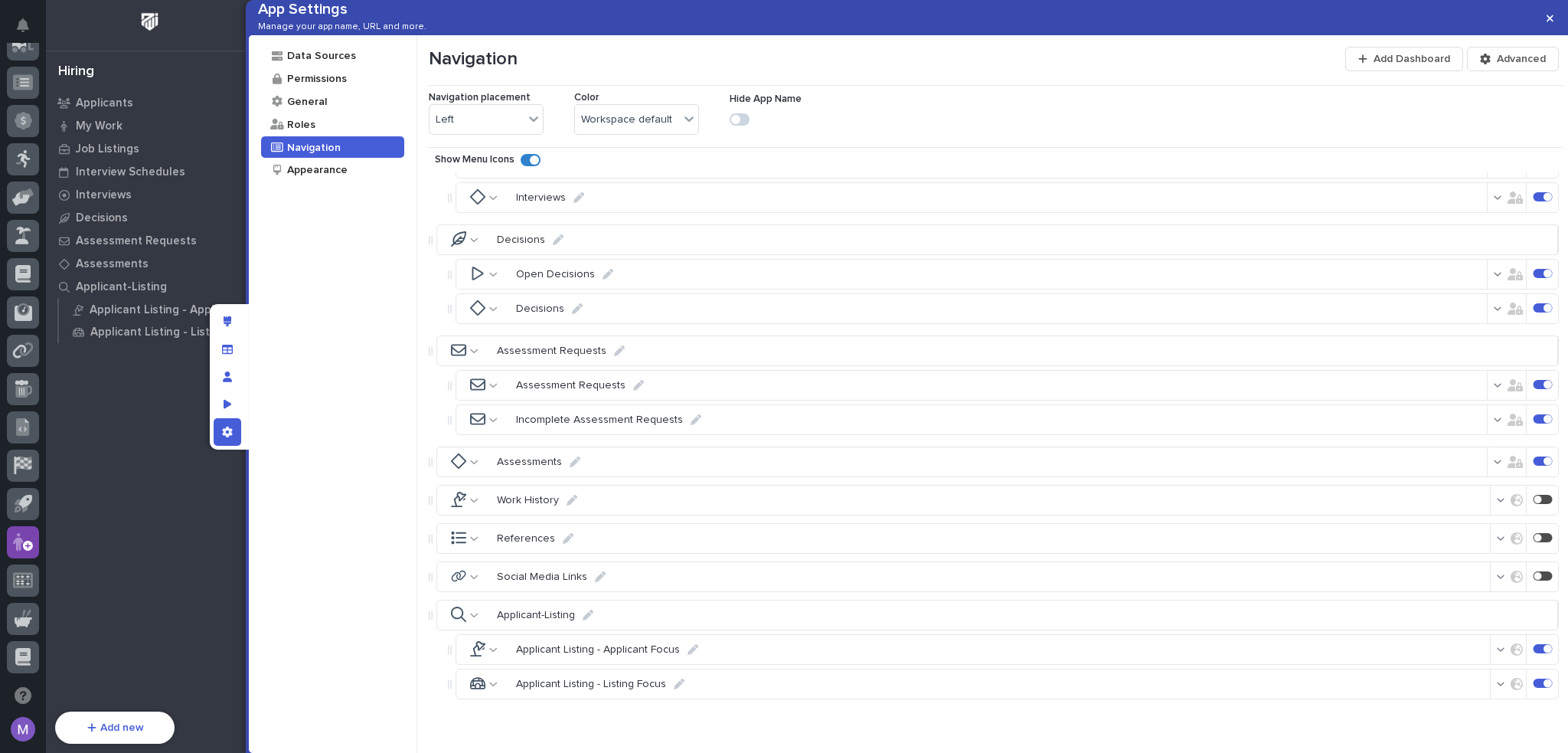
click at [1534, 649] on div at bounding box center [1543, 648] width 19 height 9
click at [1544, 682] on div at bounding box center [1548, 683] width 8 height 8
click at [223, 432] on icon "App settings" at bounding box center [227, 432] width 11 height 11
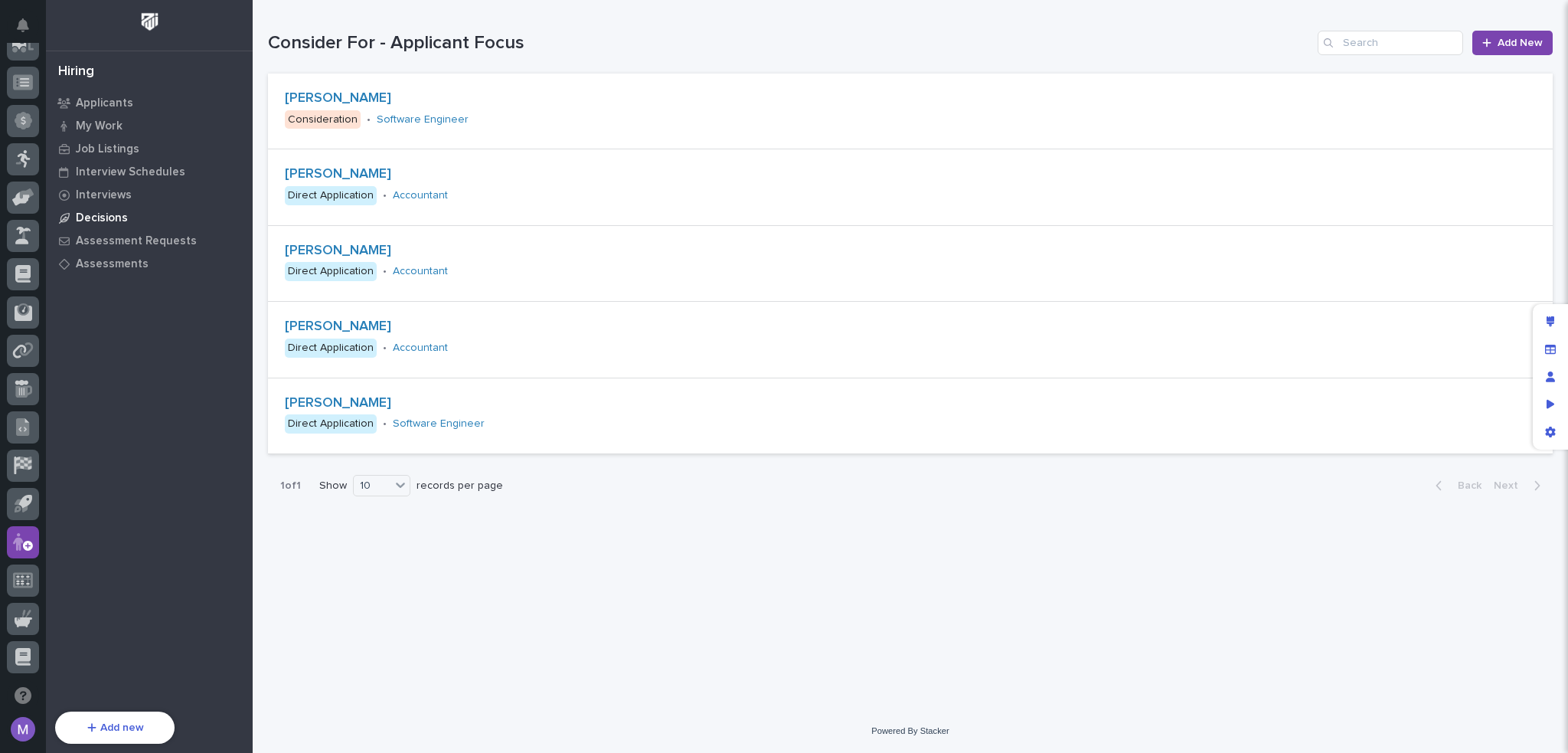
click at [111, 211] on p "Decisions" at bounding box center [101, 218] width 52 height 14
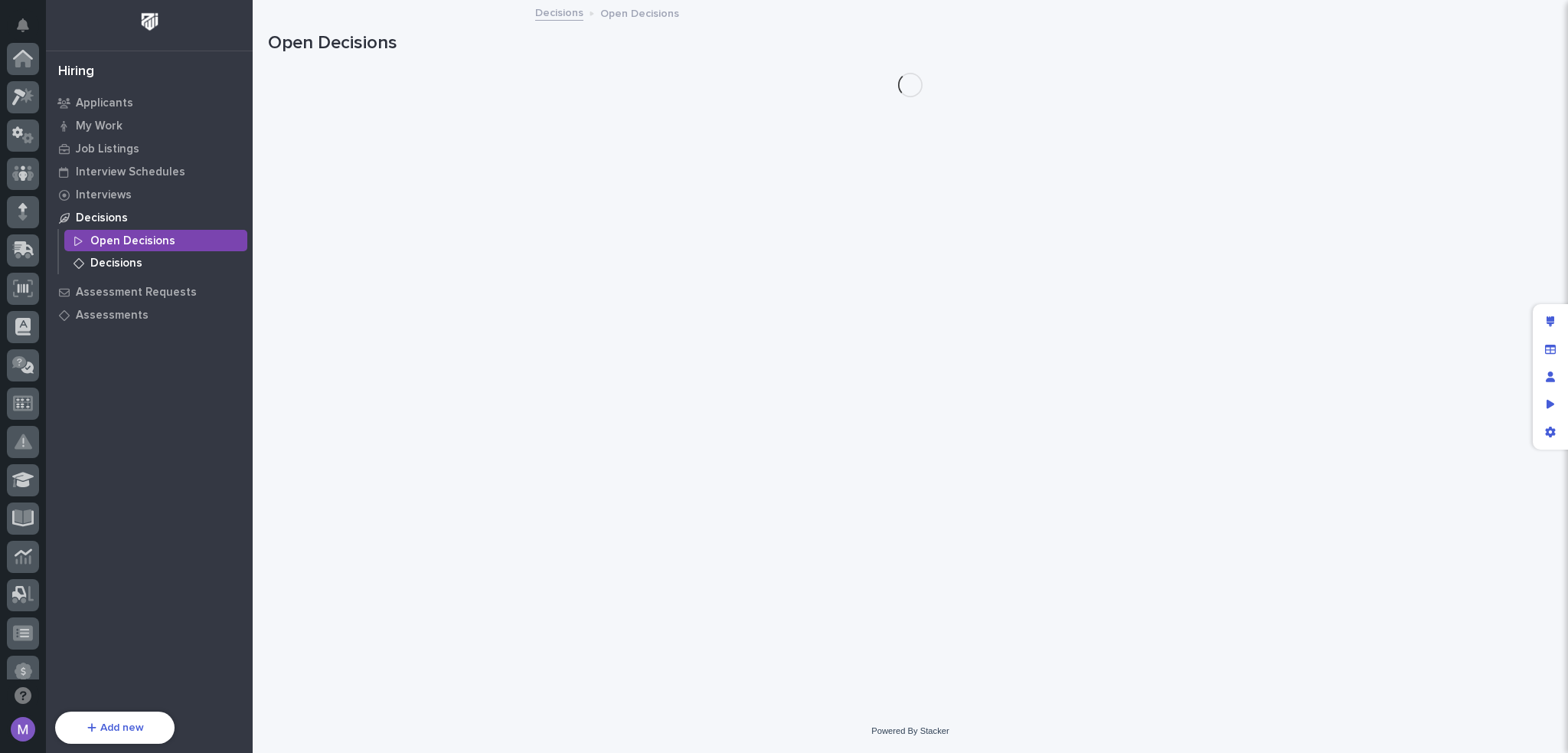
scroll to position [551, 0]
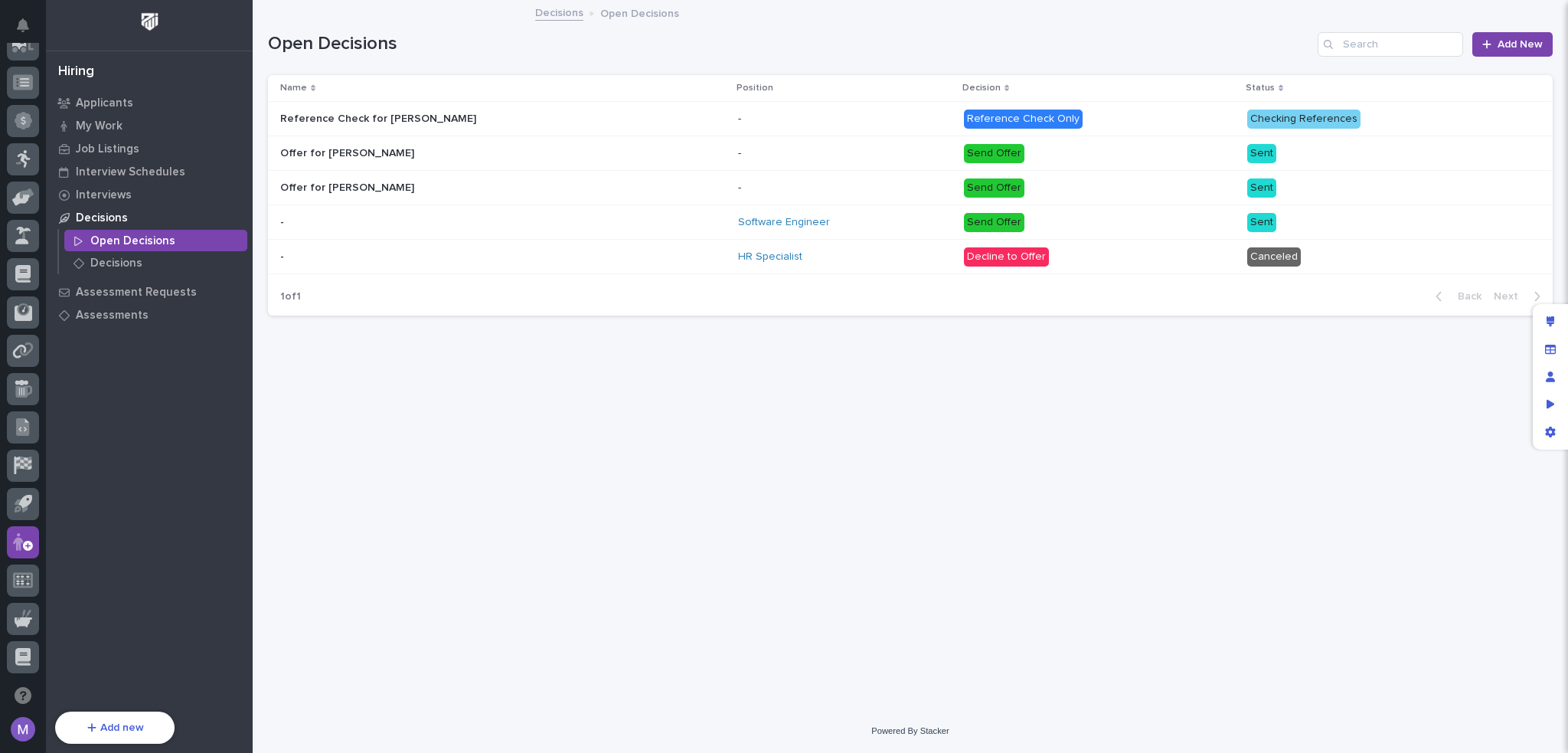
click at [1056, 27] on div "Open Decisions Add New" at bounding box center [910, 38] width 1285 height 73
click at [140, 287] on p "Assessment Requests" at bounding box center [136, 292] width 121 height 14
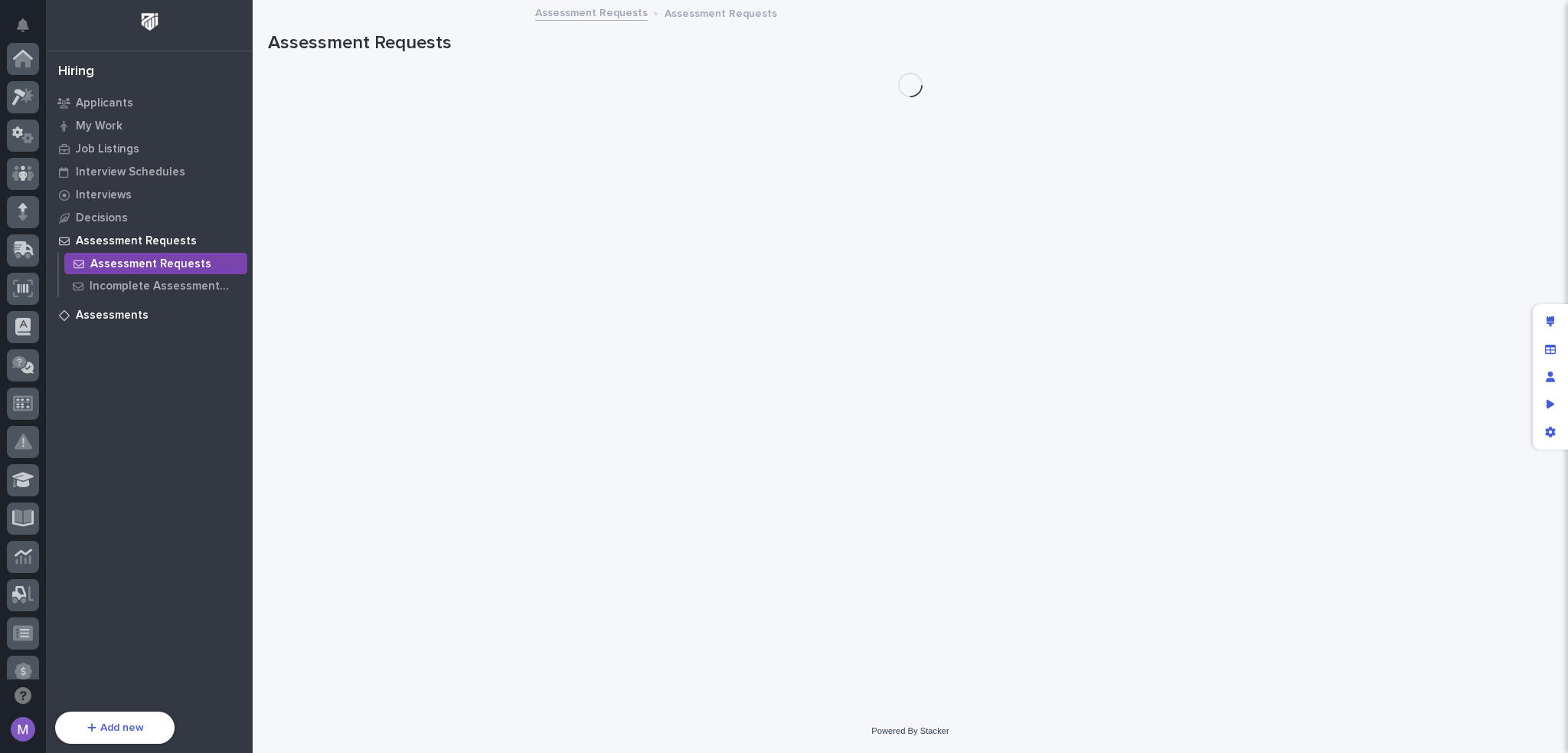
scroll to position [551, 0]
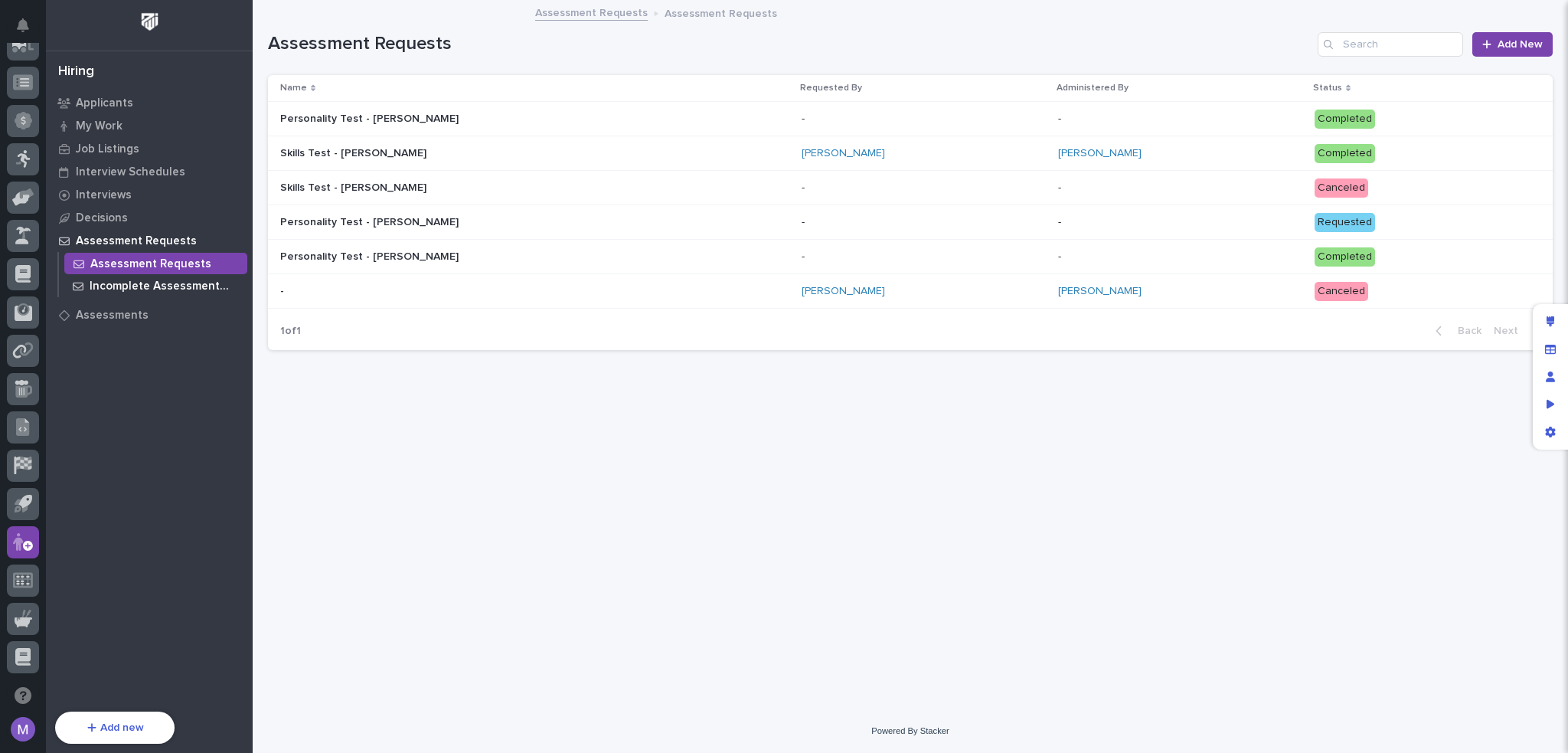
click at [142, 285] on p "Incomplete Assessment Requests" at bounding box center [166, 286] width 151 height 14
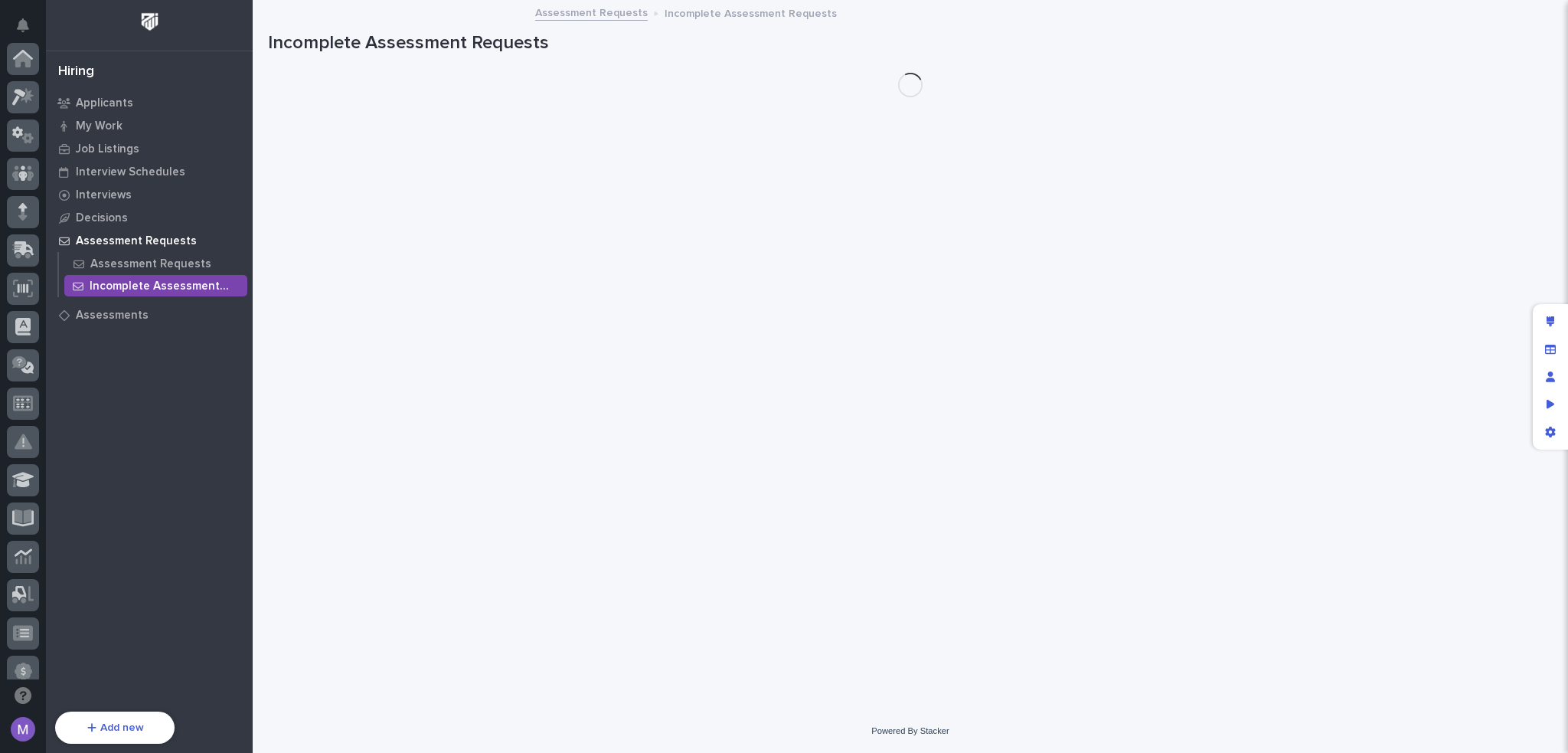
scroll to position [551, 0]
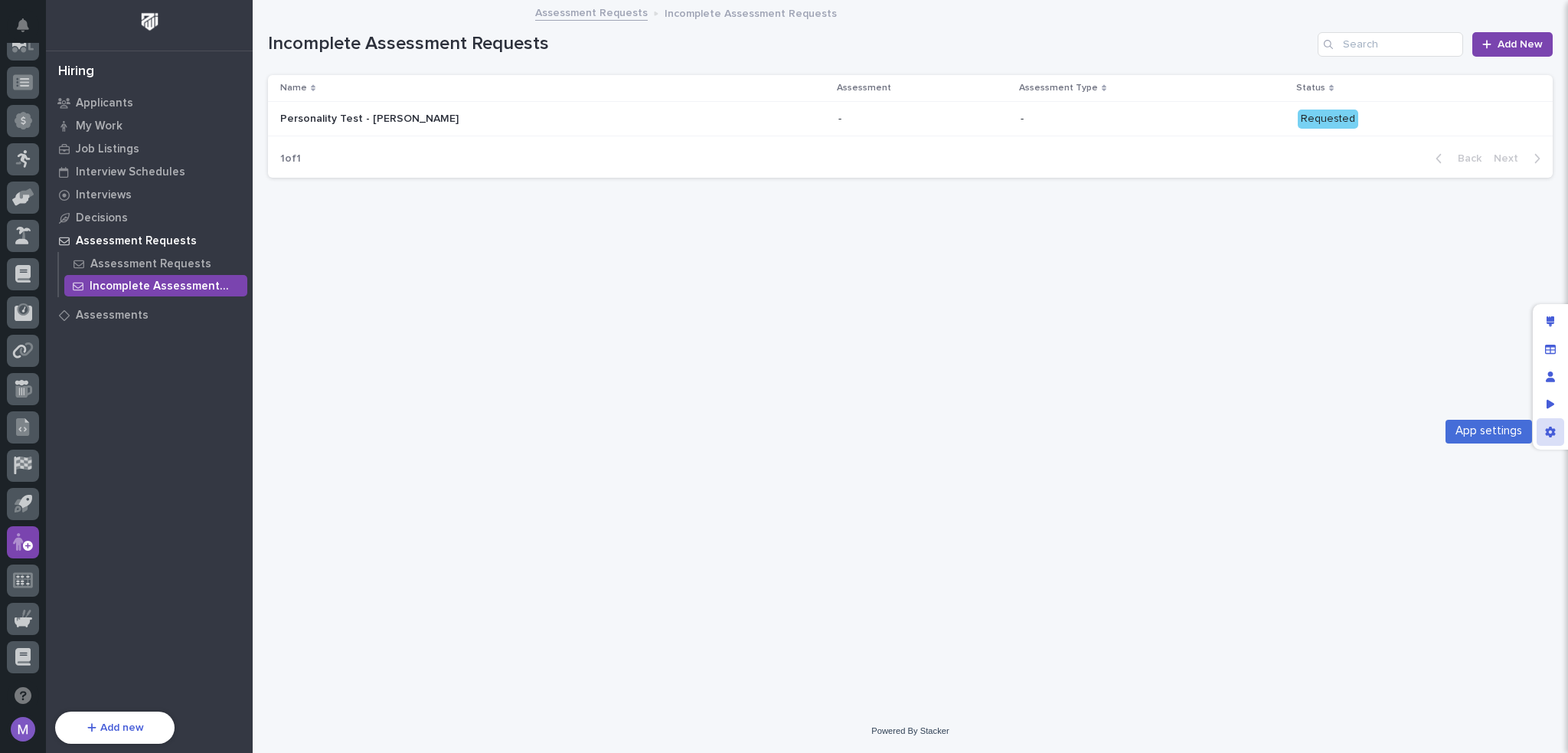
click at [1555, 436] on icon "App settings" at bounding box center [1551, 432] width 11 height 11
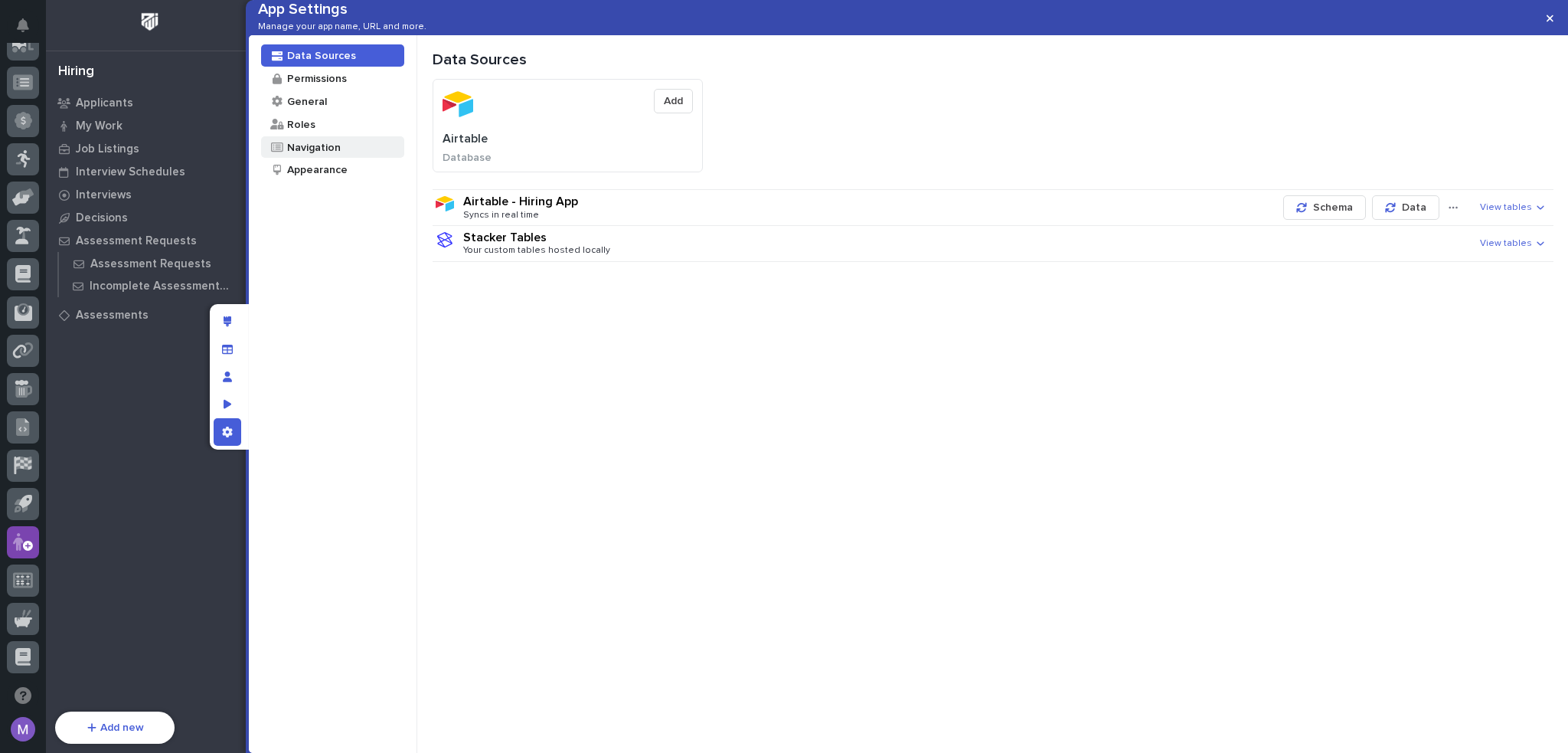
click at [297, 155] on div "Navigation" at bounding box center [313, 146] width 55 height 14
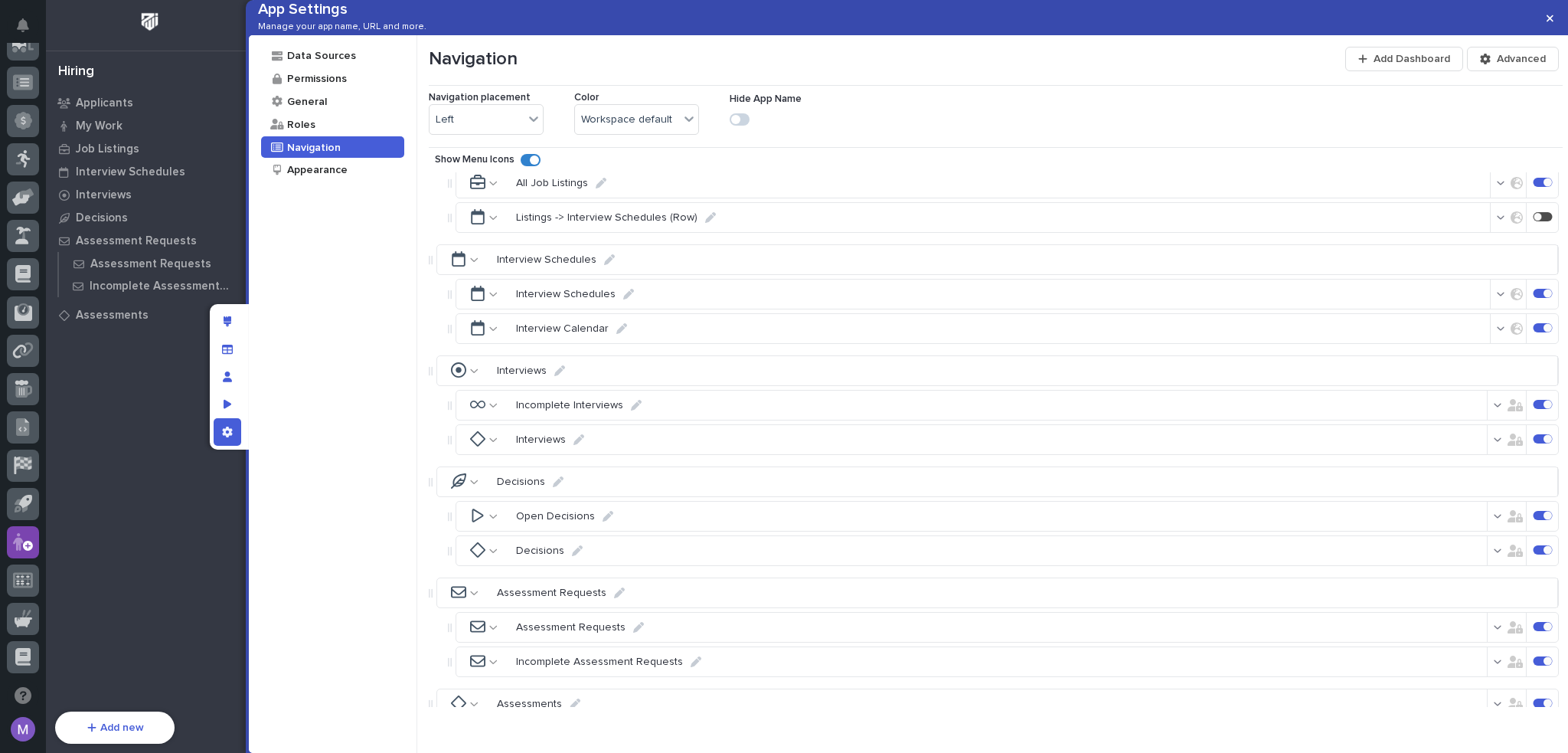
scroll to position [592, 0]
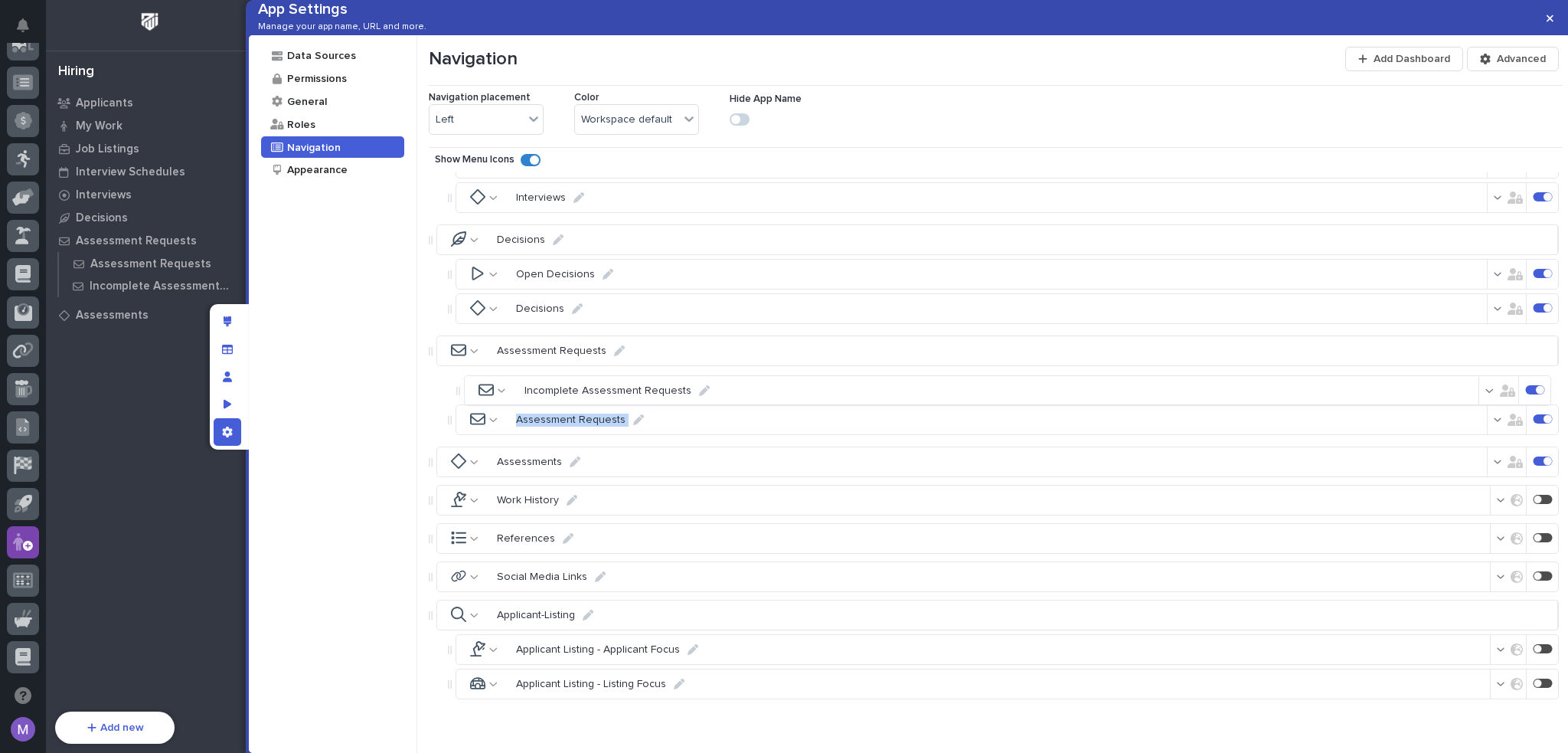
drag, startPoint x: 448, startPoint y: 424, endPoint x: 458, endPoint y: 384, distance: 41.2
click at [434, 391] on div "Incomplete Assessment Requests Assessment Requests" at bounding box center [996, 402] width 1134 height 72
click at [388, 400] on div "Data Sources Permissions General Roles Navigation Appearance" at bounding box center [333, 394] width 169 height 718
click at [690, 389] on icon at bounding box center [695, 385] width 11 height 11
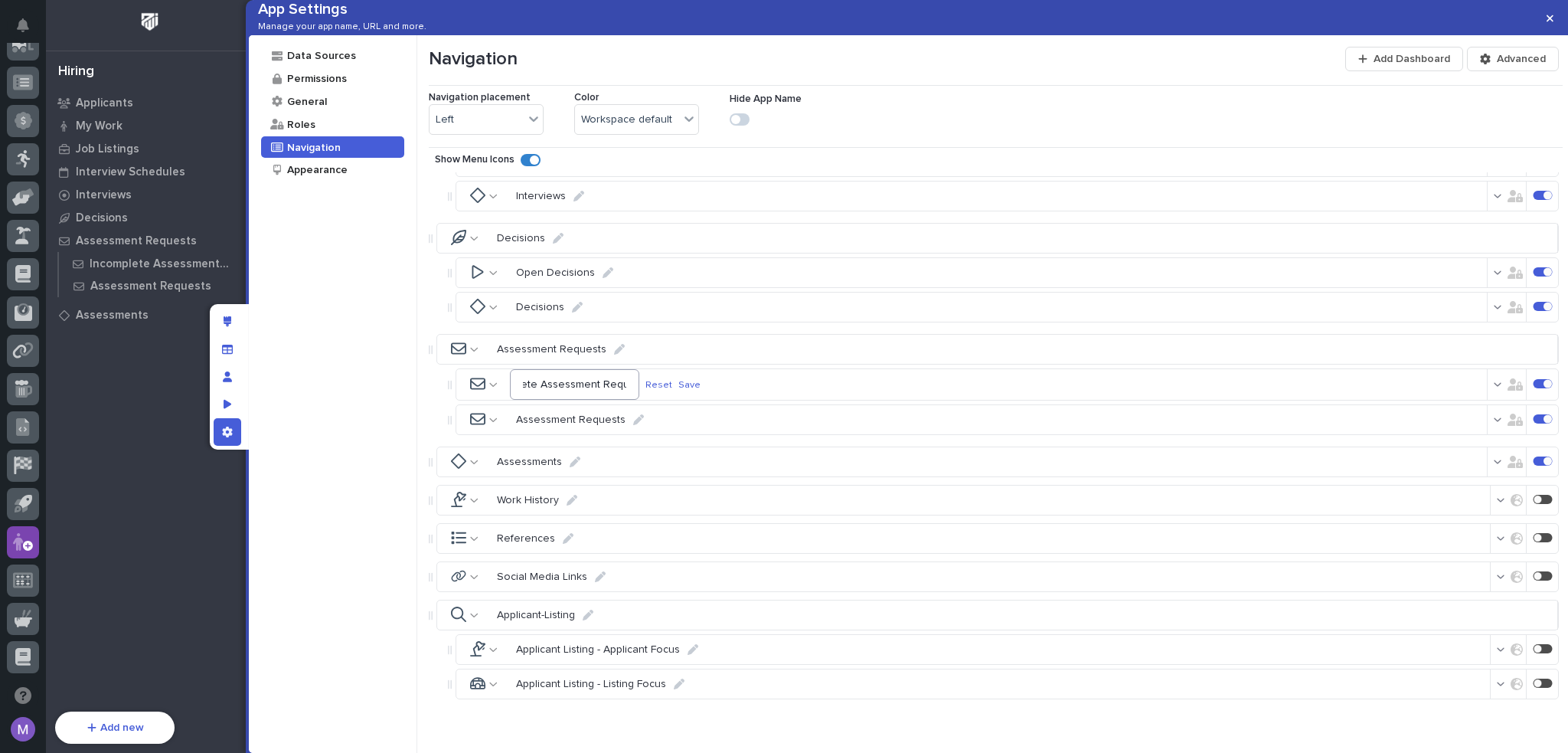
click at [545, 380] on input "Incomplete Assessment Requests" at bounding box center [575, 384] width 130 height 31
drag, startPoint x: 574, startPoint y: 388, endPoint x: 519, endPoint y: 391, distance: 55.1
click at [519, 391] on input "Incomplete Assessment Requests" at bounding box center [575, 384] width 130 height 31
type input "Open Assessment Requests"
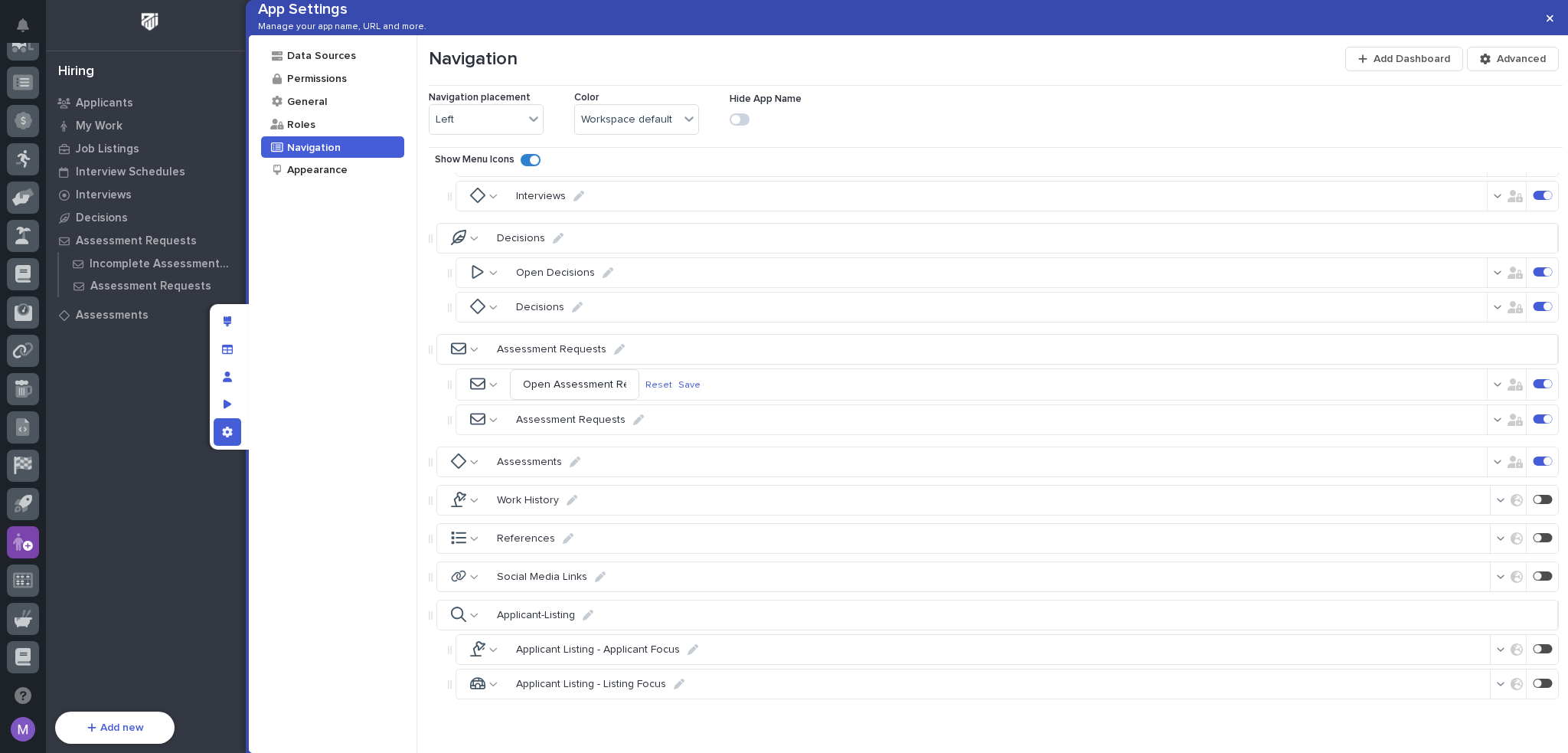
click at [699, 389] on p "Save" at bounding box center [690, 385] width 22 height 12
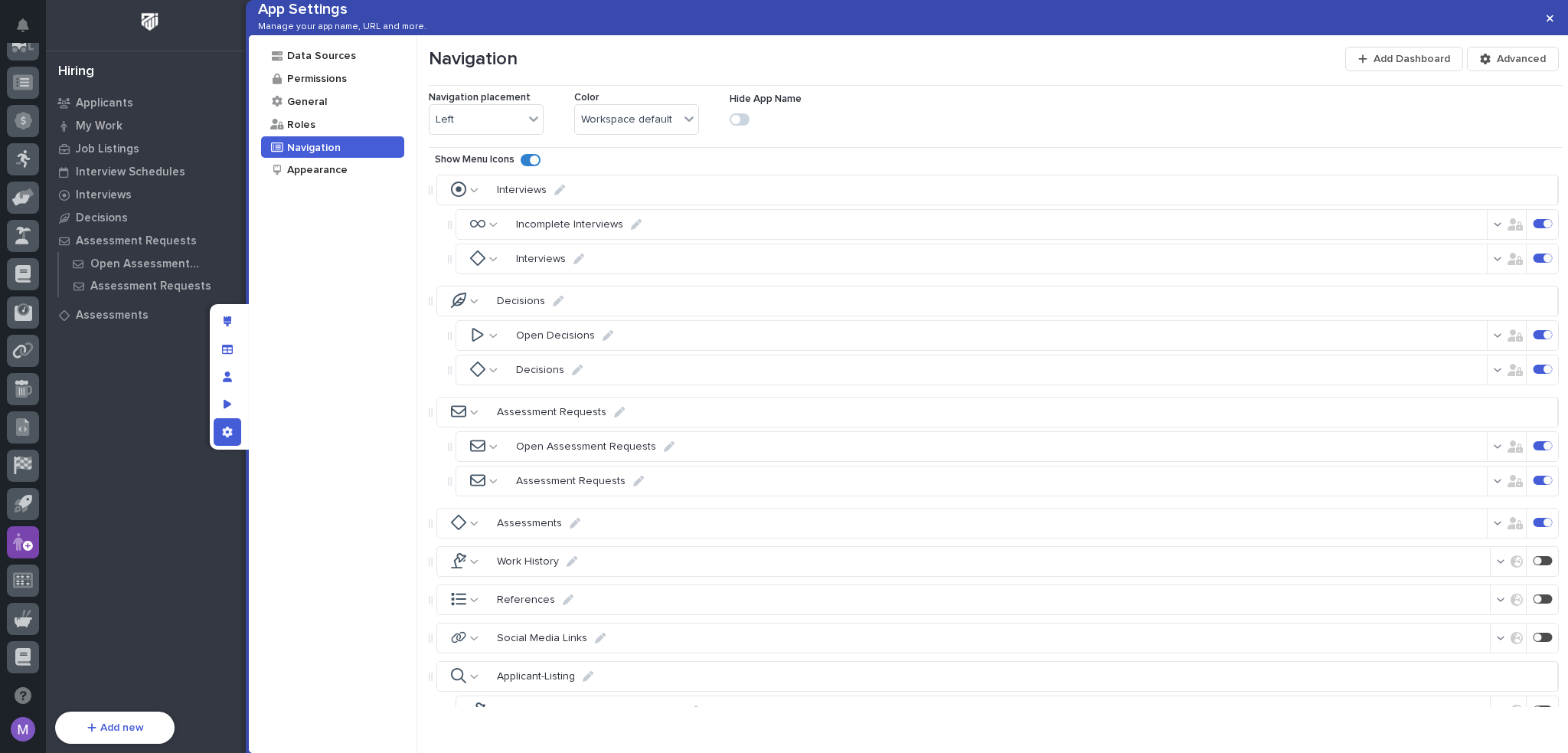
scroll to position [438, 0]
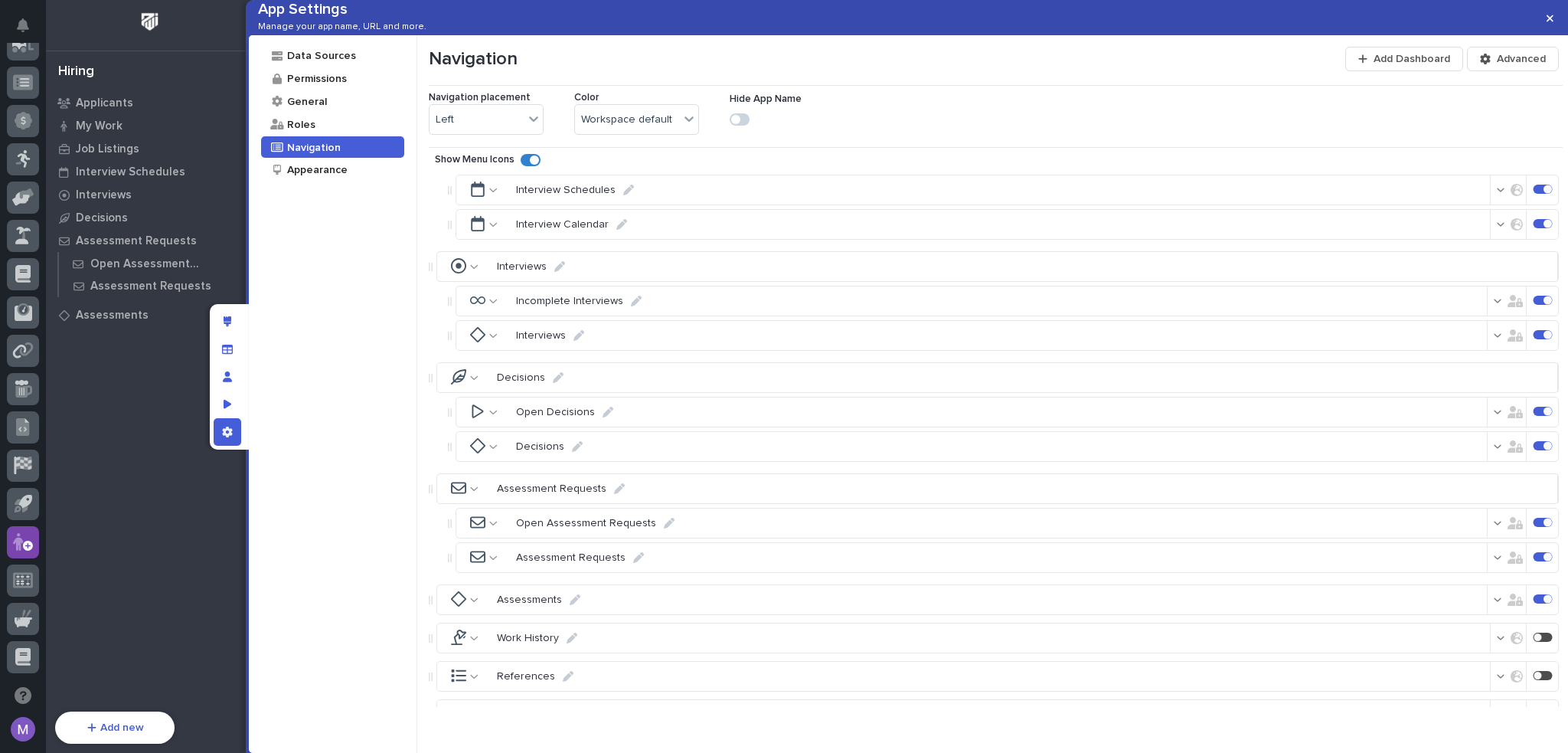
click at [631, 306] on icon at bounding box center [636, 300] width 11 height 11
drag, startPoint x: 574, startPoint y: 324, endPoint x: 488, endPoint y: 324, distance: 86.0
click at [488, 317] on div "Incomplete Interviews Reset Save" at bounding box center [581, 301] width 250 height 31
type input "Open Interviews"
click at [700, 308] on p "Save" at bounding box center [690, 302] width 22 height 12
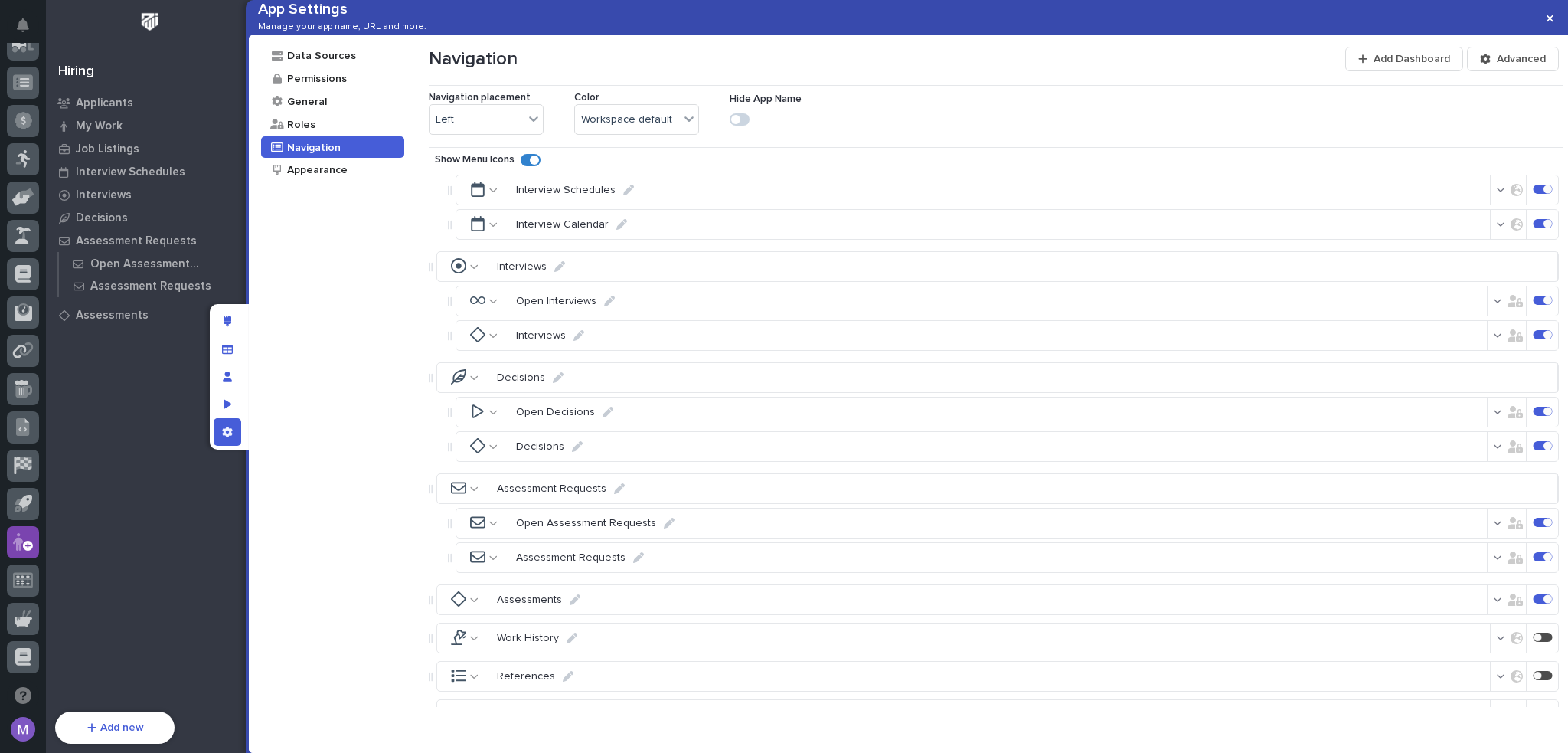
click at [327, 413] on div "Data Sources Permissions General Roles Navigation Appearance" at bounding box center [333, 394] width 169 height 718
click at [577, 341] on icon at bounding box center [579, 335] width 11 height 11
click at [376, 354] on div "Data Sources Permissions General Roles Navigation Appearance" at bounding box center [333, 394] width 169 height 718
click at [520, 352] on input "Interviews" at bounding box center [575, 336] width 131 height 31
type input "Completed Interviews"
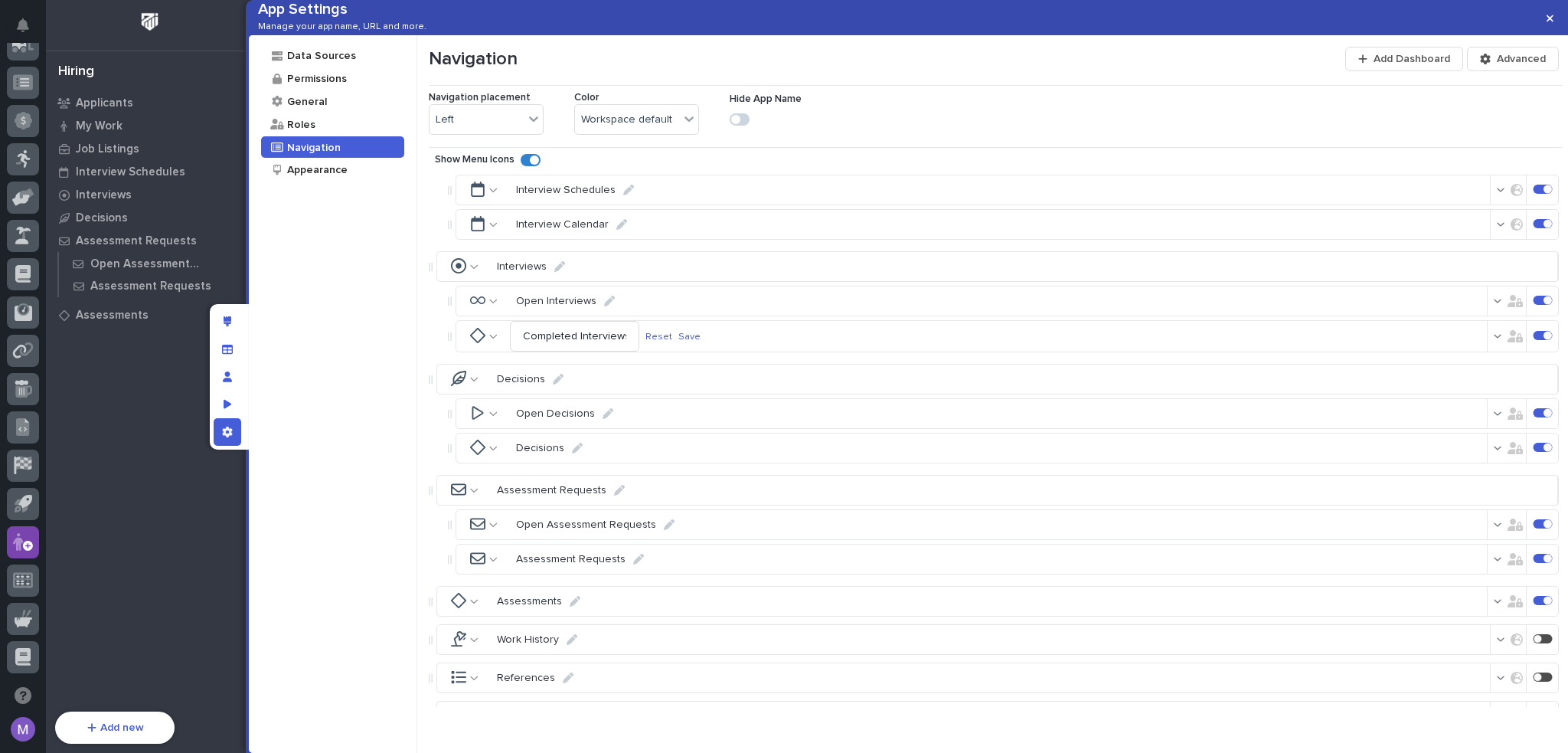
click at [700, 343] on p "Save" at bounding box center [690, 337] width 22 height 12
click at [636, 563] on icon at bounding box center [638, 557] width 11 height 11
click at [522, 574] on input "Assessment Requests" at bounding box center [575, 558] width 130 height 31
type input "Completed Assessment Requests"
click at [699, 565] on p "Save" at bounding box center [690, 559] width 22 height 12
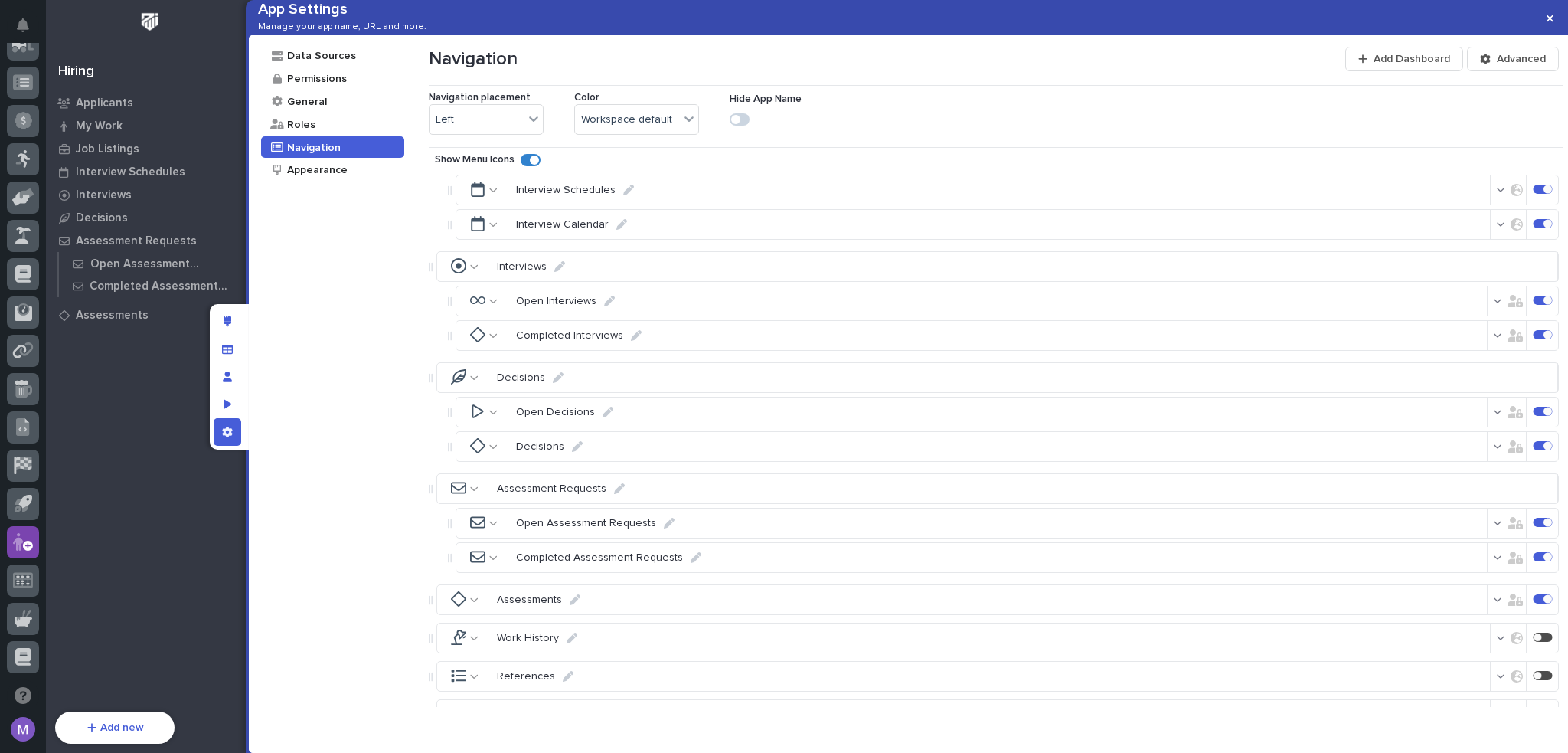
click at [572, 452] on icon at bounding box center [577, 446] width 11 height 11
click at [521, 463] on input "Decisions" at bounding box center [575, 447] width 130 height 31
type input "Completed Decisions"
click at [700, 453] on p "Save" at bounding box center [690, 448] width 22 height 12
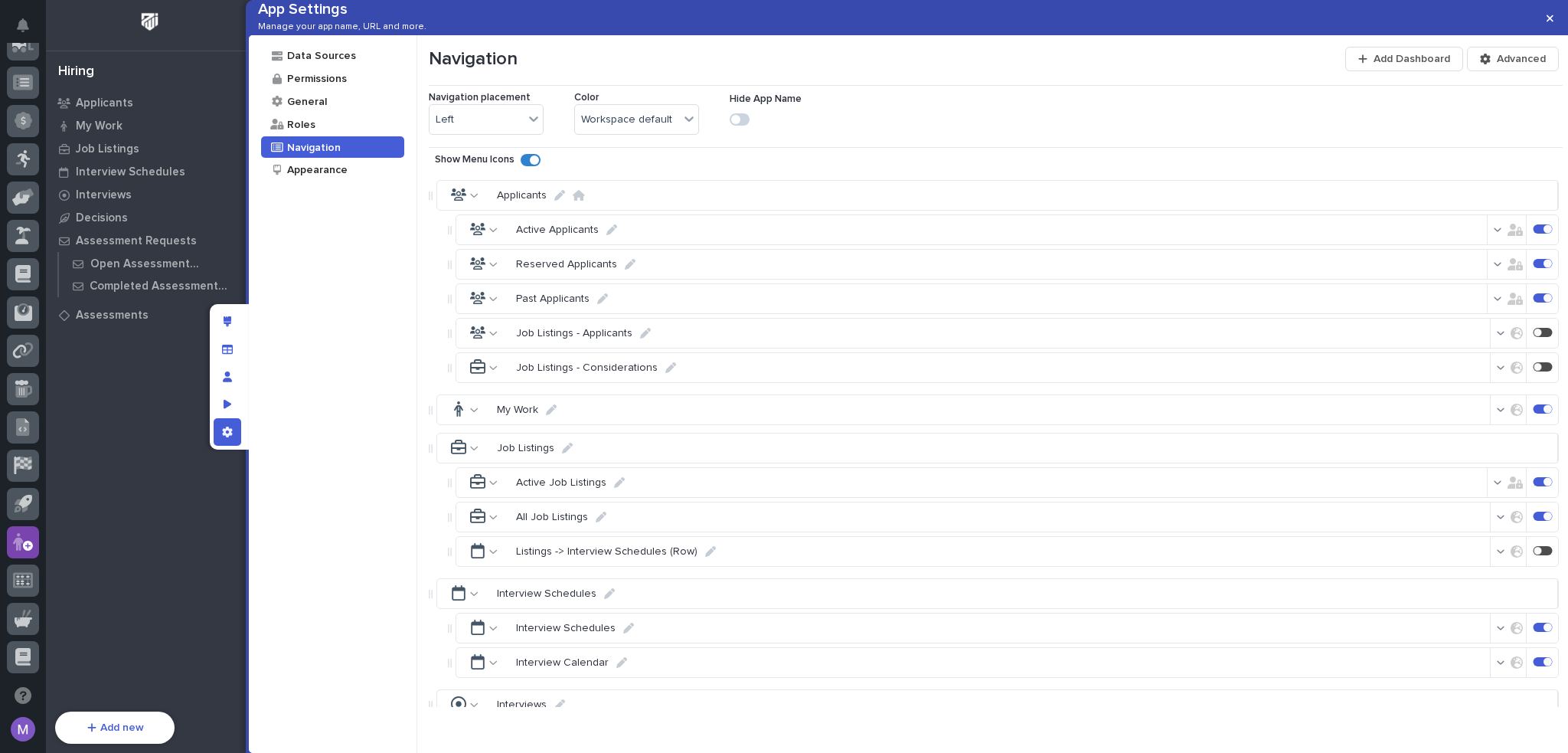
scroll to position [0, 0]
click at [227, 431] on icon "App settings" at bounding box center [227, 432] width 11 height 11
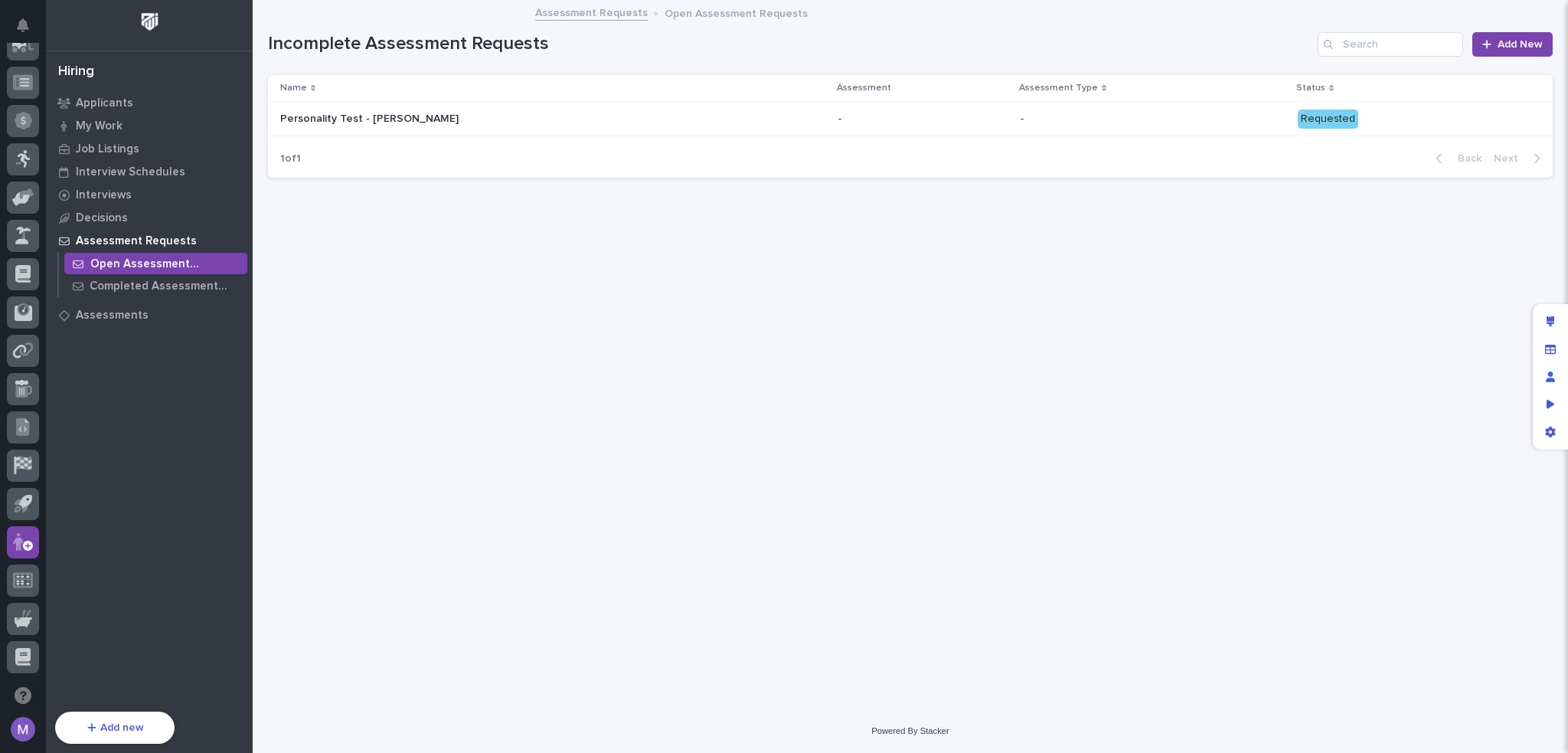
click at [129, 270] on p "Open Assessment Requests" at bounding box center [166, 264] width 151 height 14
click at [131, 285] on p "Completed Assessment Requests" at bounding box center [166, 286] width 151 height 14
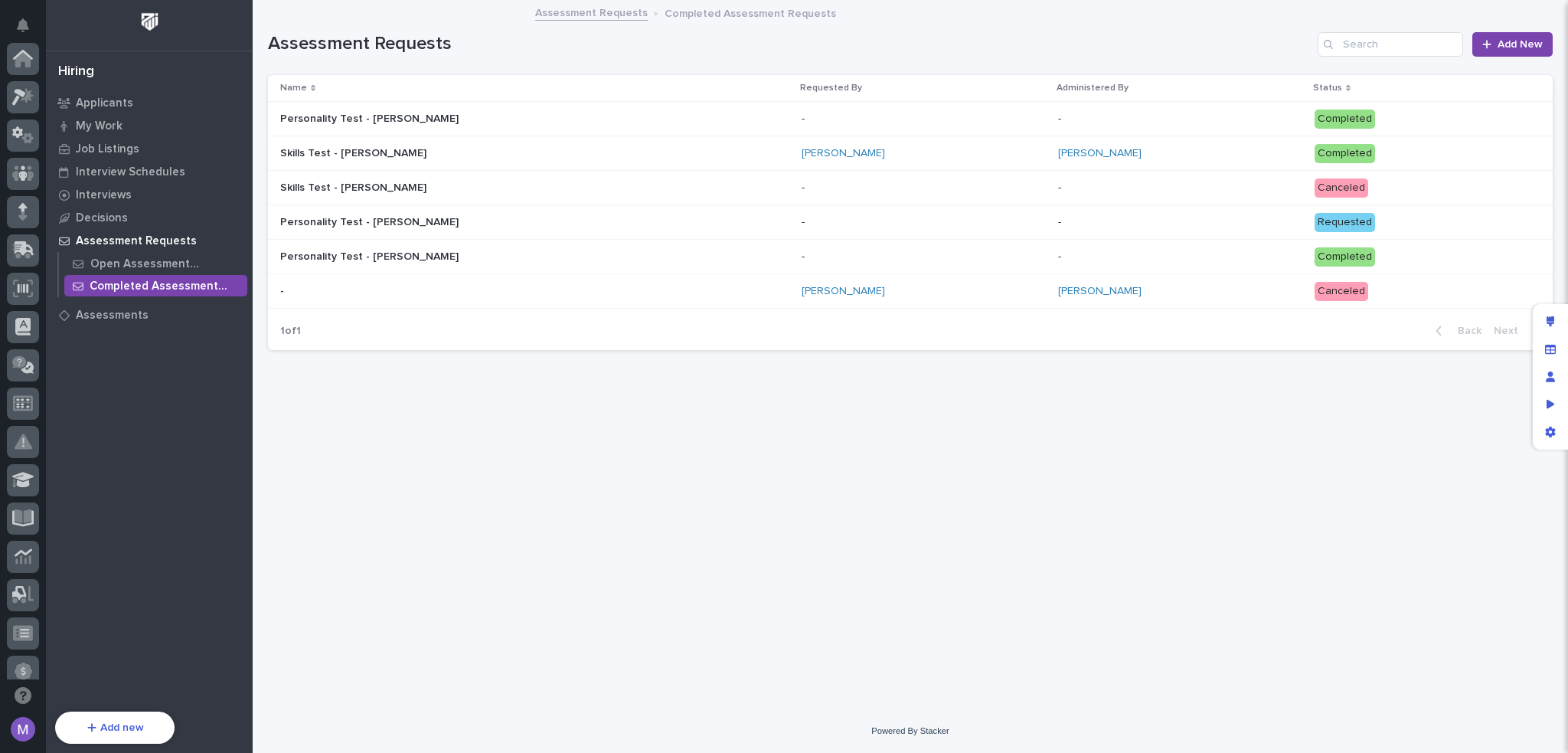
scroll to position [551, 0]
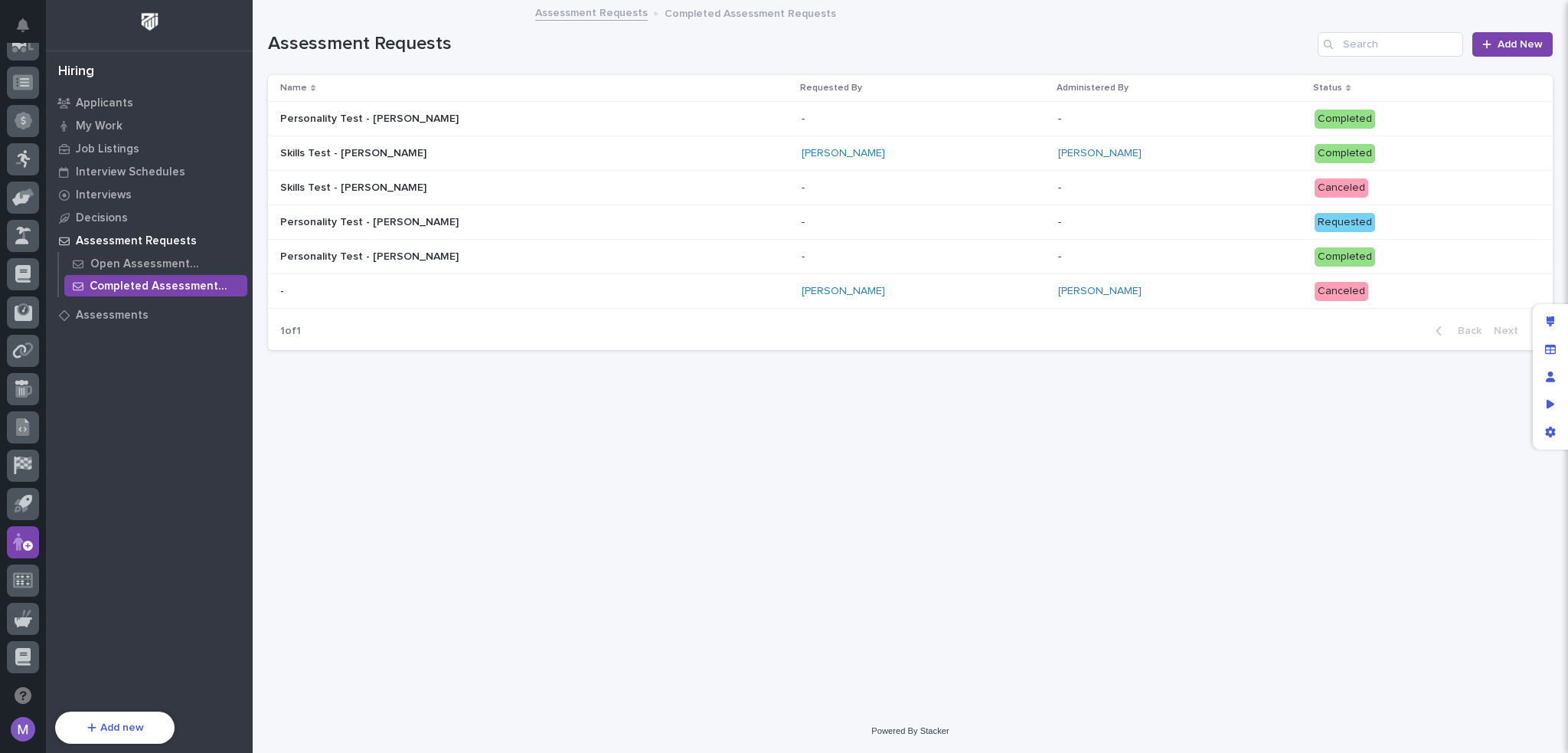
click at [833, 441] on div "Loading... Saving… Loading... Saving… Assessment Requests Add New Name Requeste…" at bounding box center [910, 336] width 1300 height 670
click at [121, 267] on p "Open Assessment Requests" at bounding box center [166, 264] width 151 height 14
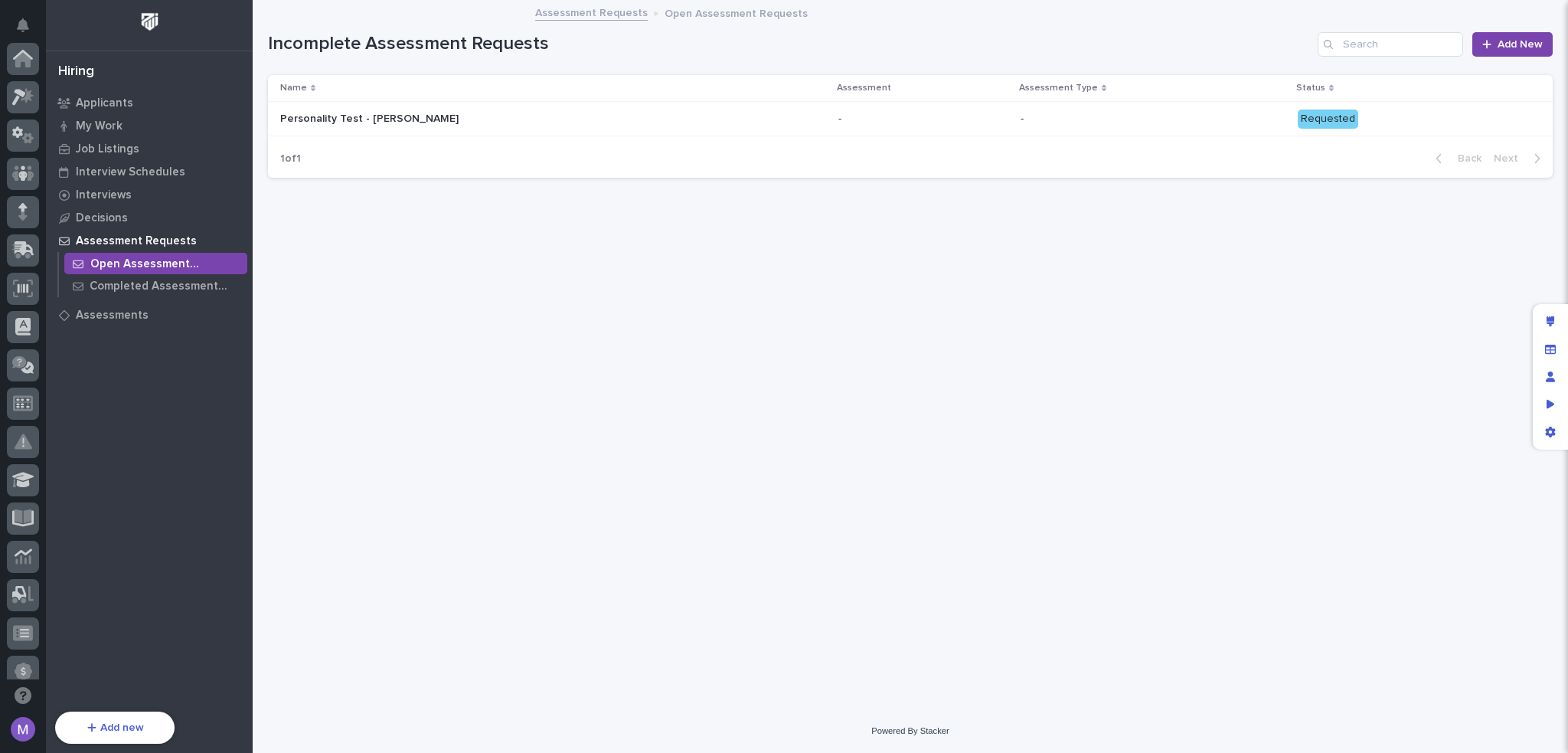
scroll to position [551, 0]
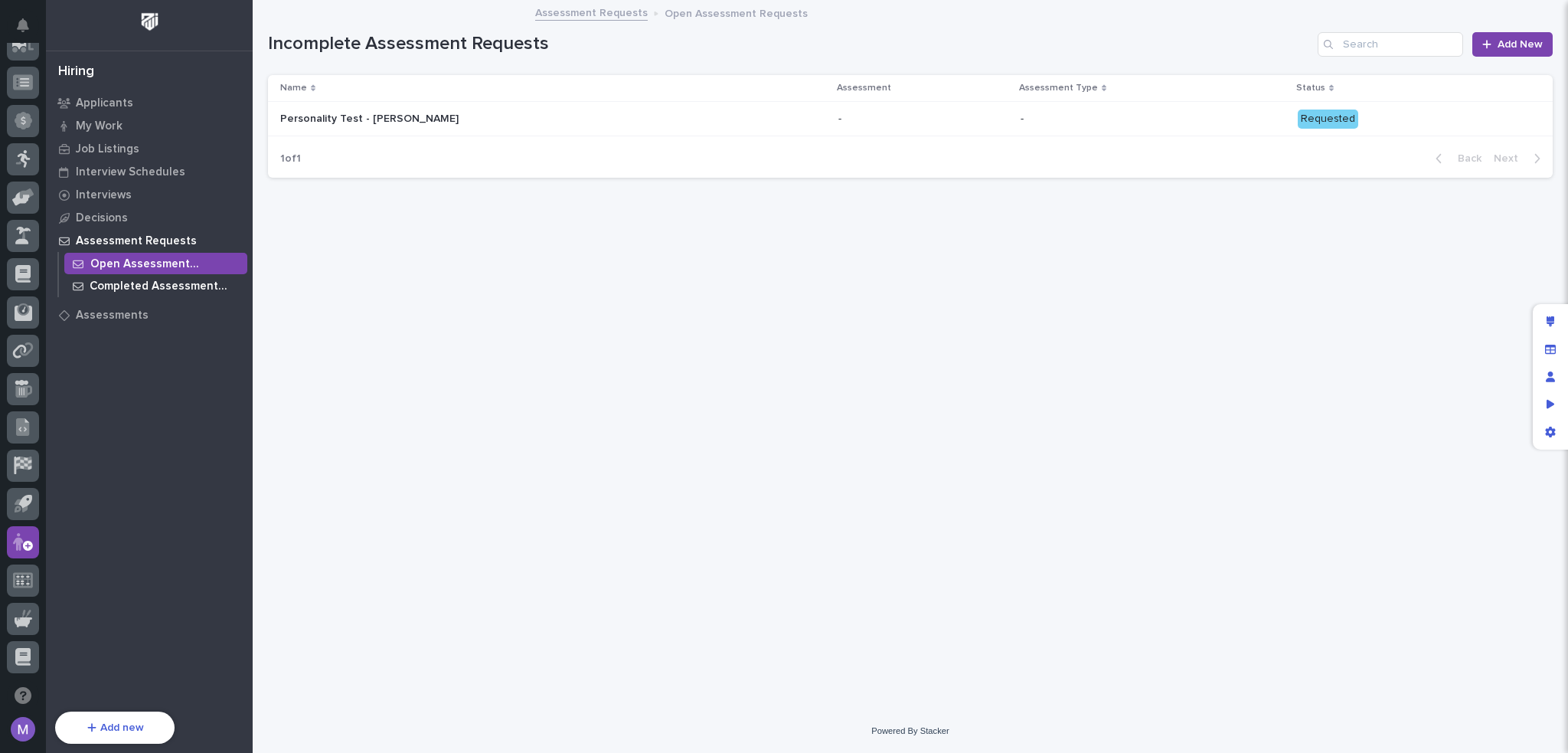
click at [175, 285] on p "Completed Assessment Requests" at bounding box center [166, 286] width 151 height 14
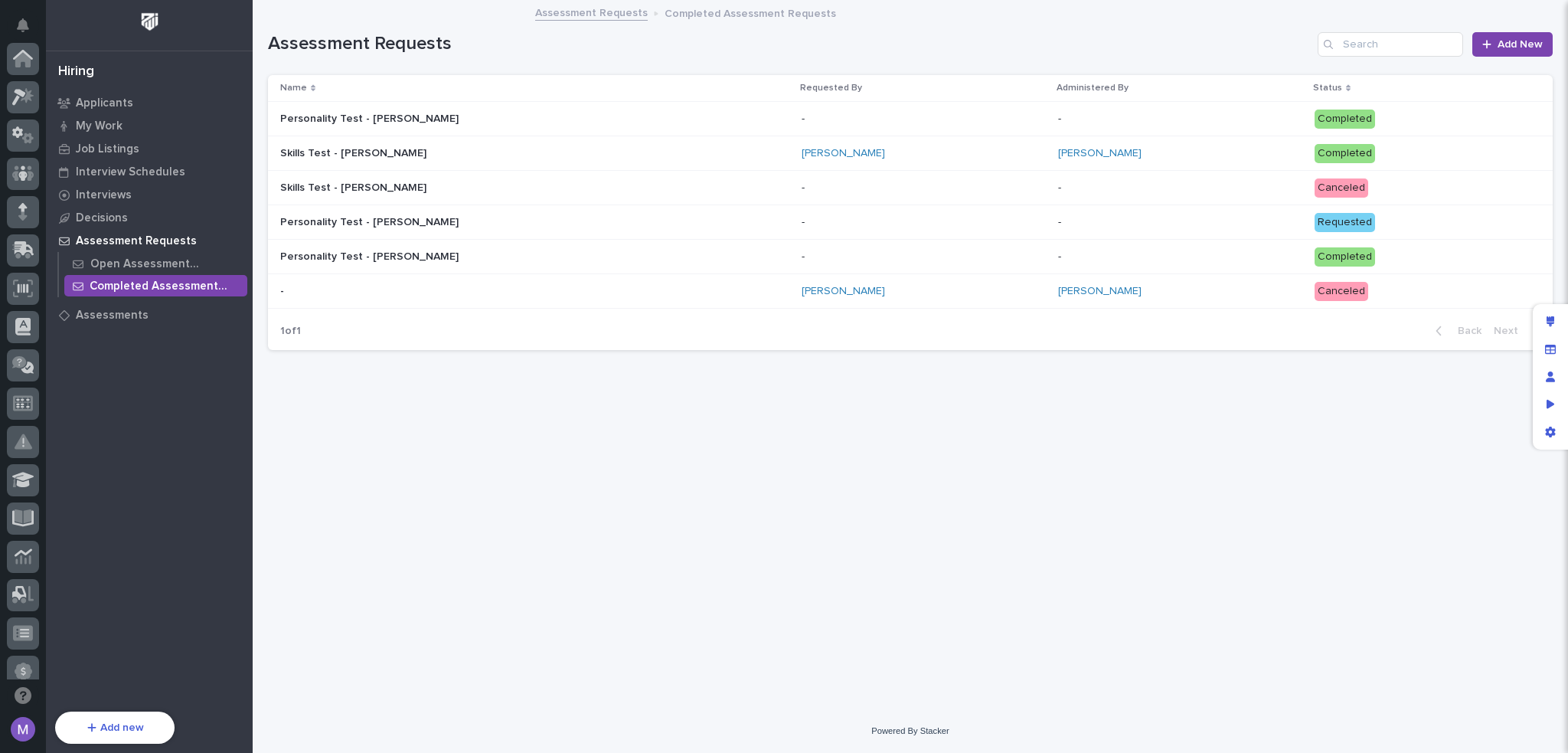
scroll to position [551, 0]
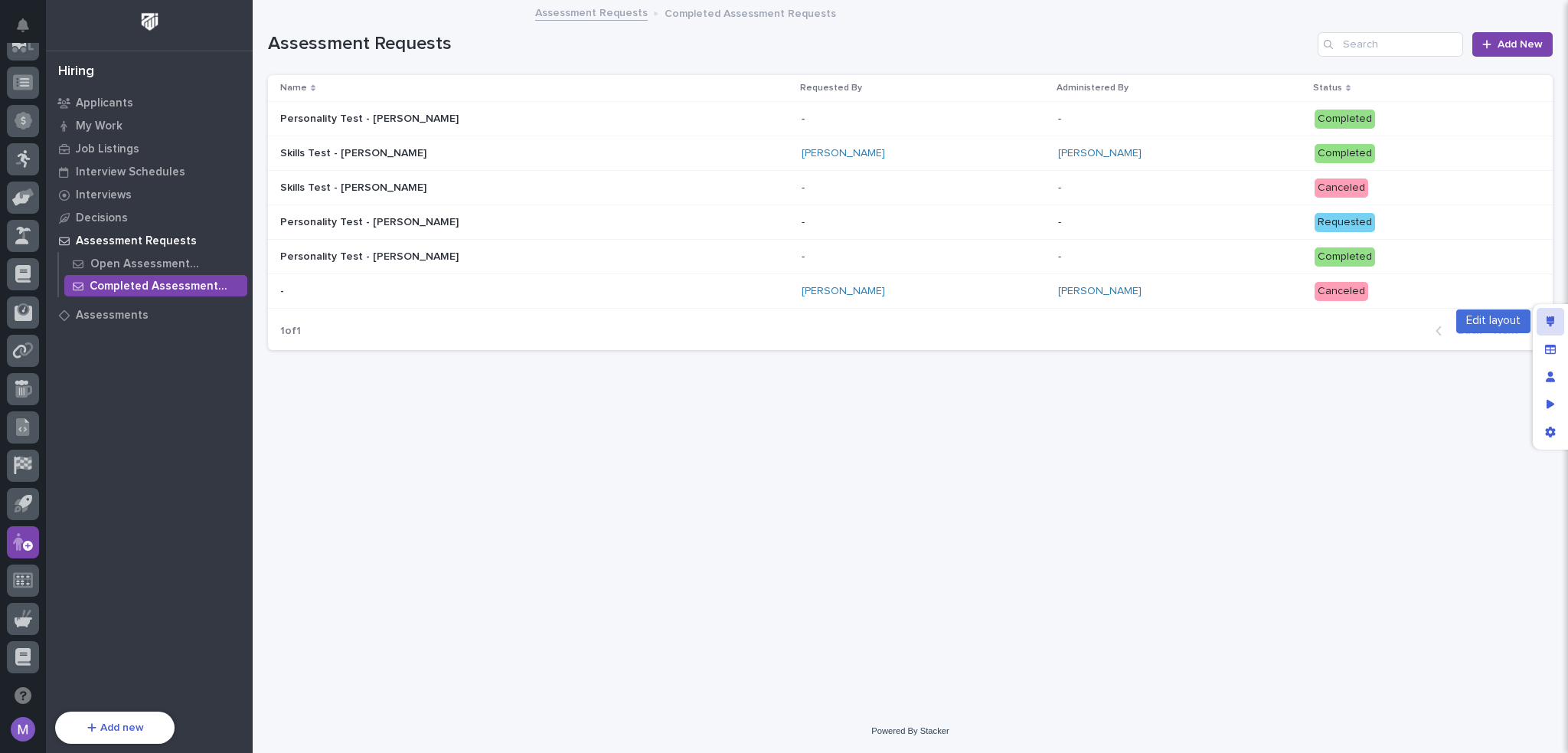
click at [1547, 316] on icon "Edit layout" at bounding box center [1551, 321] width 8 height 11
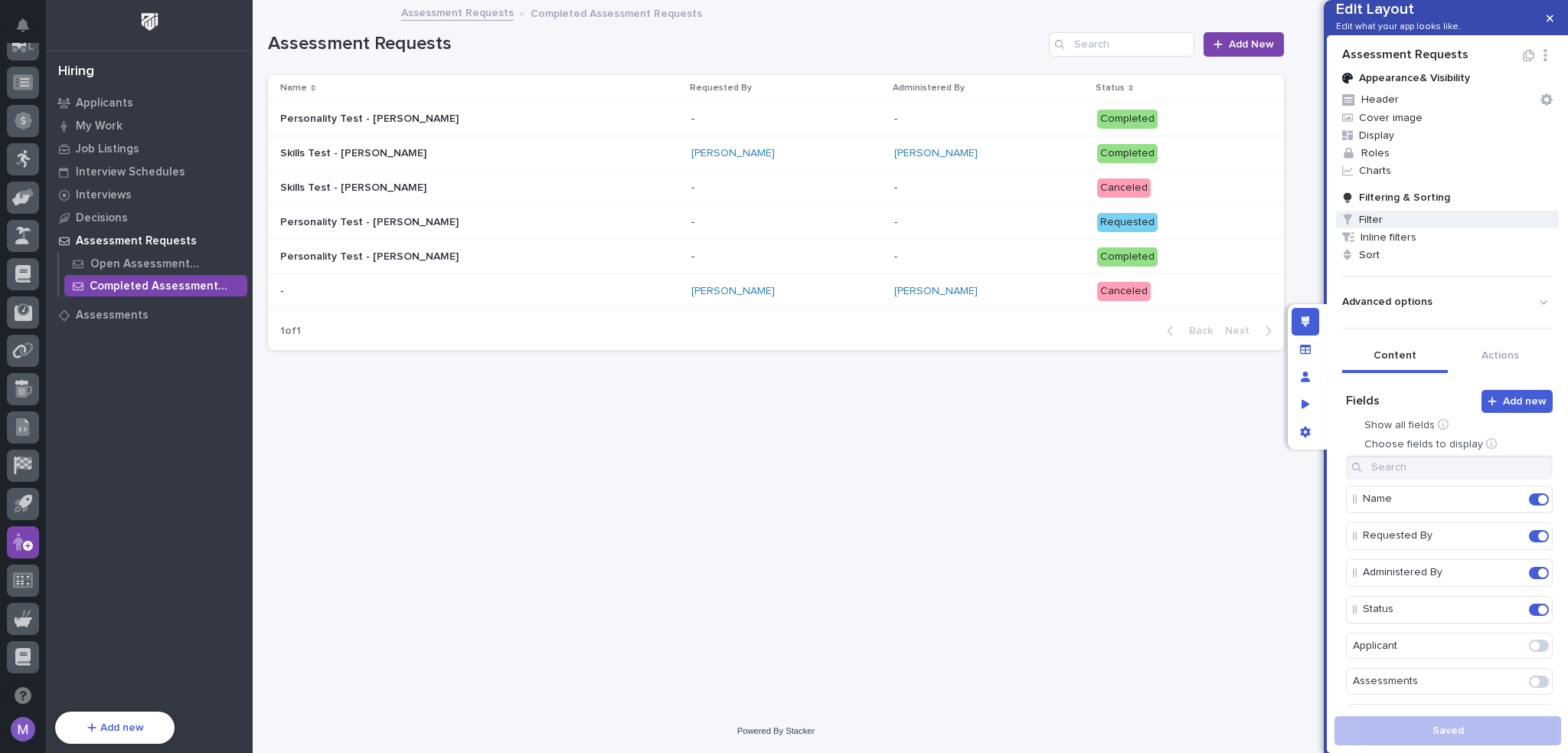
click at [1385, 228] on span "Filter" at bounding box center [1448, 219] width 223 height 17
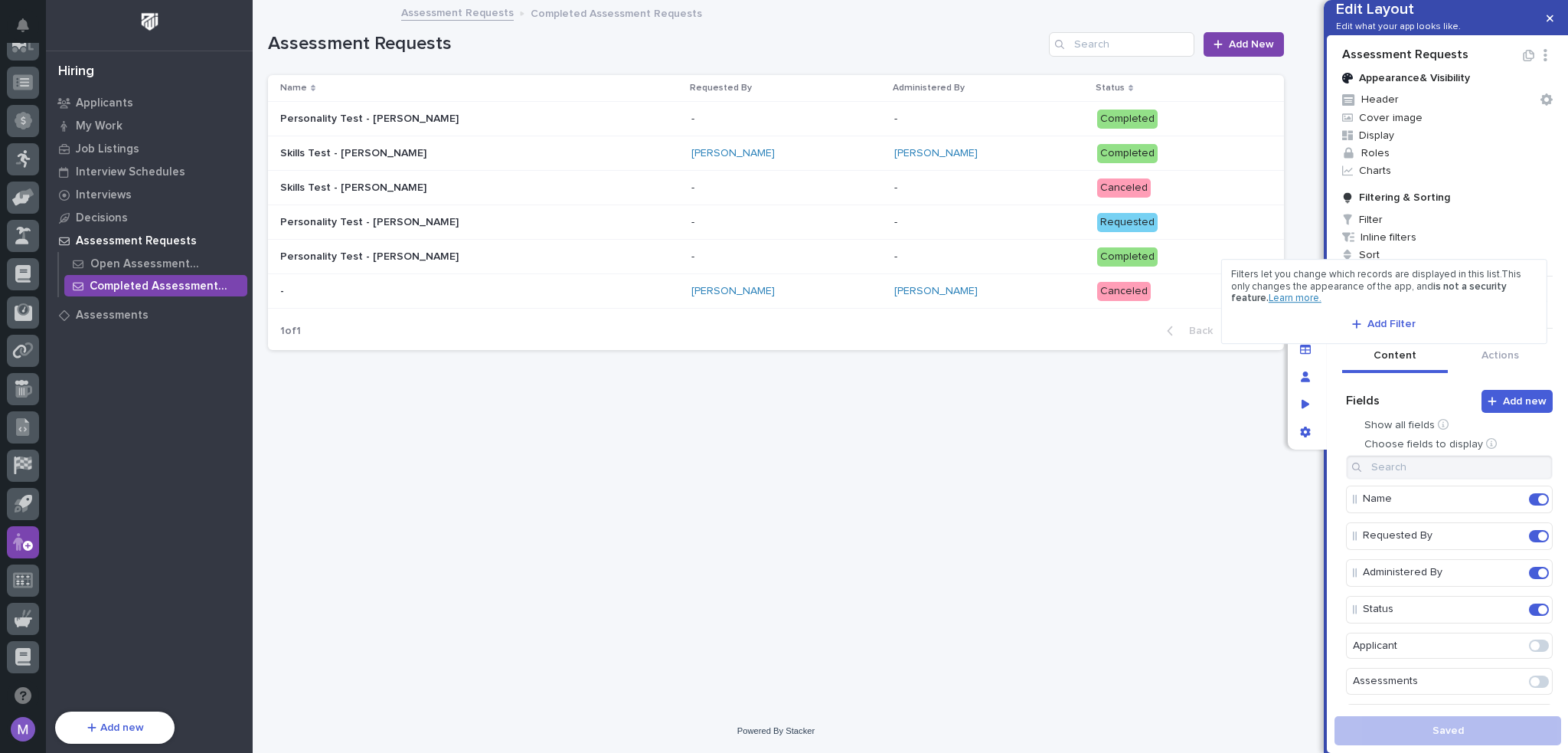
click at [1391, 312] on div "Filters let you change which records are displayed in this list. This only chan…" at bounding box center [1384, 301] width 306 height 65
click at [1387, 328] on span "Add Filter" at bounding box center [1392, 324] width 48 height 14
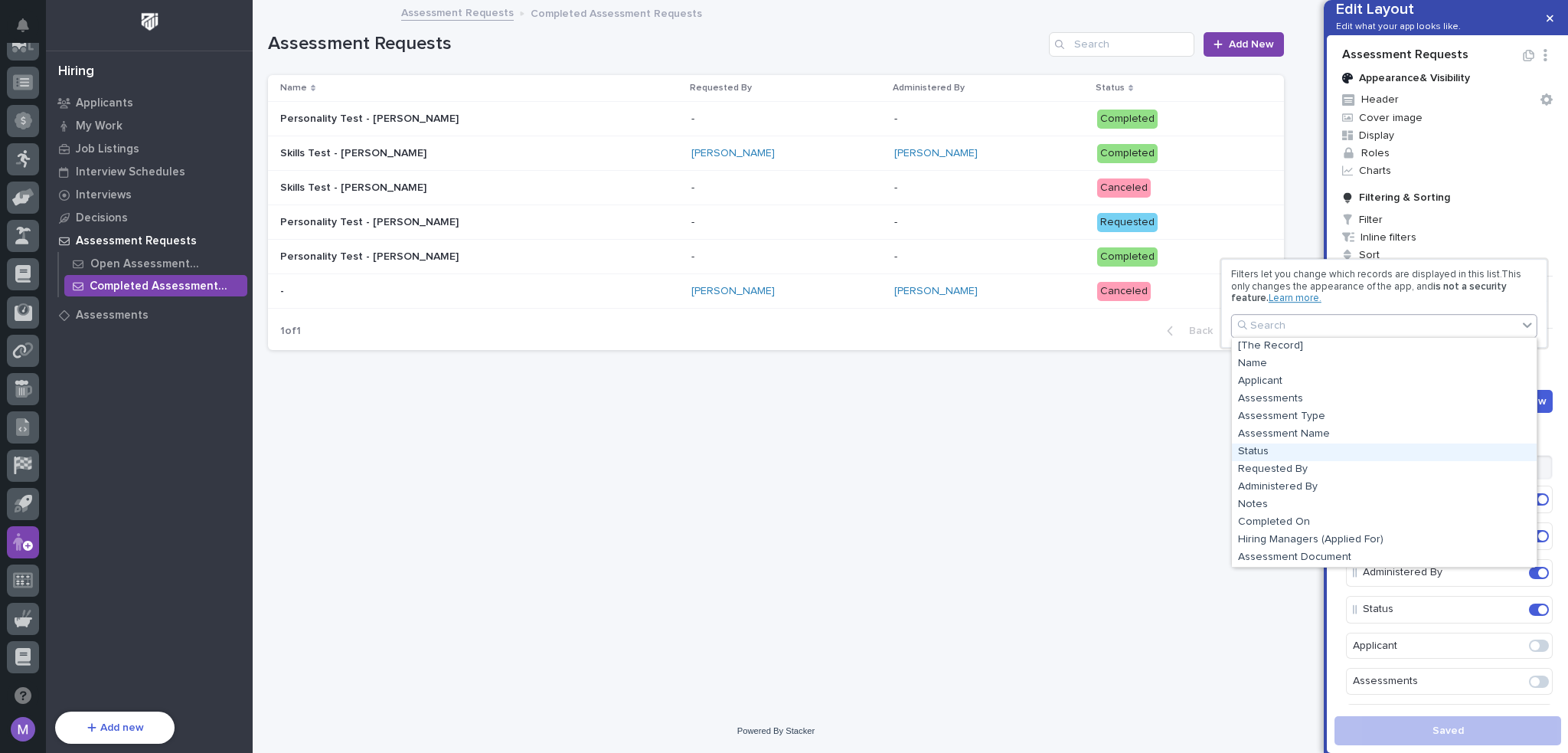
click at [1289, 448] on div "Status" at bounding box center [1384, 452] width 304 height 17
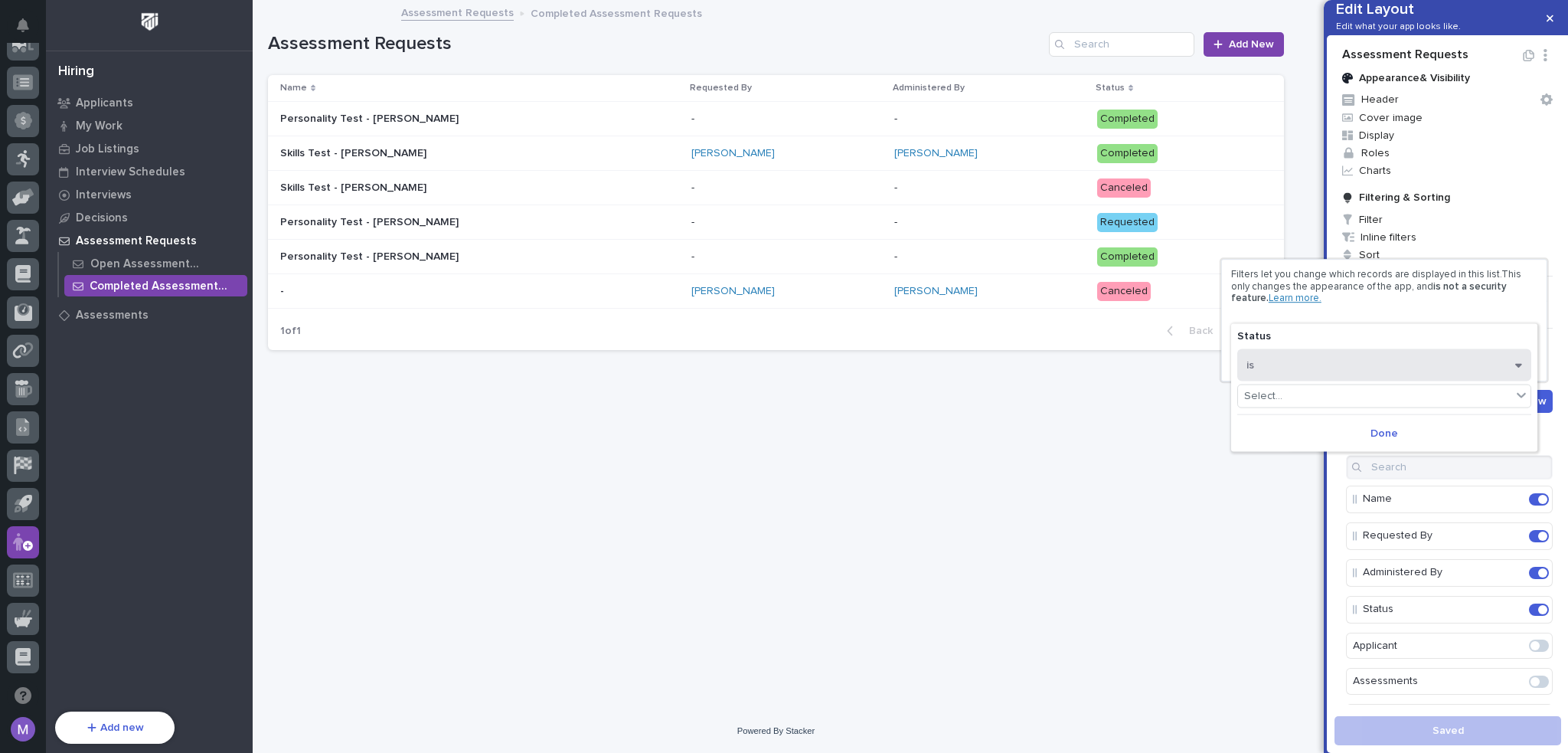
click at [1343, 365] on button "is" at bounding box center [1385, 364] width 294 height 32
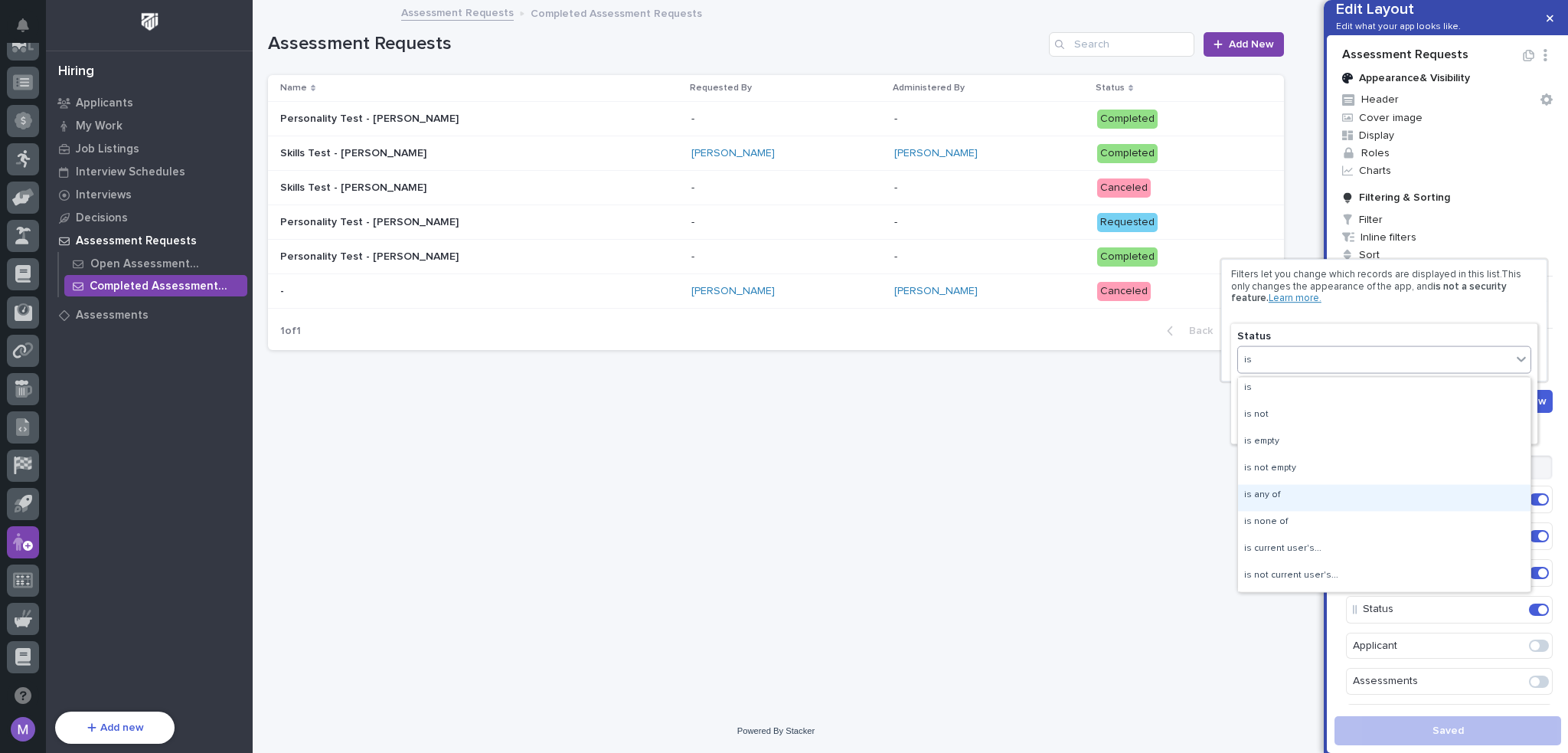
click at [1309, 493] on div "is any of" at bounding box center [1385, 498] width 293 height 27
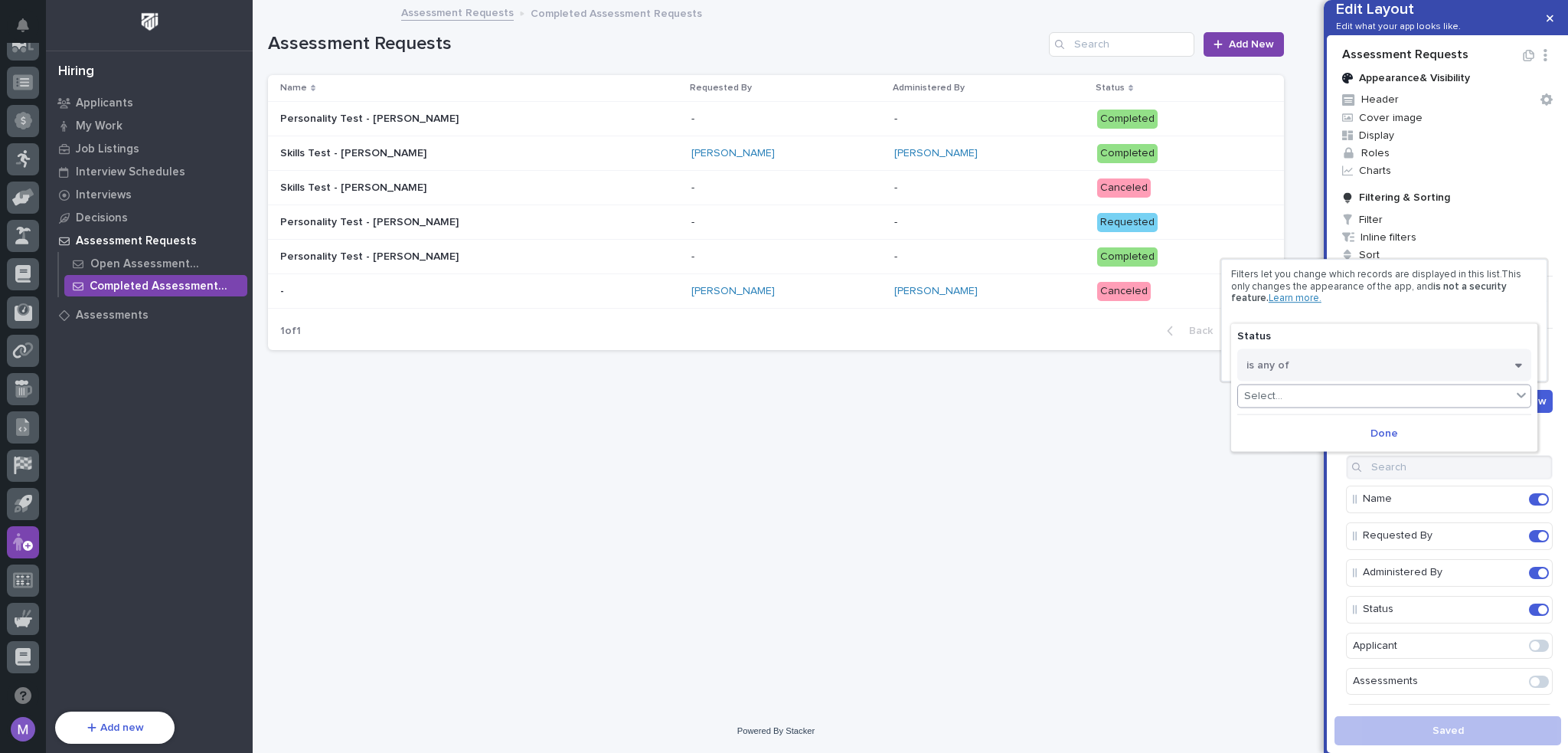
click at [1327, 402] on div "Select..." at bounding box center [1375, 396] width 274 height 22
click at [1320, 451] on div "Completed" at bounding box center [1385, 452] width 293 height 17
click at [1345, 400] on div "Completed" at bounding box center [1375, 396] width 274 height 22
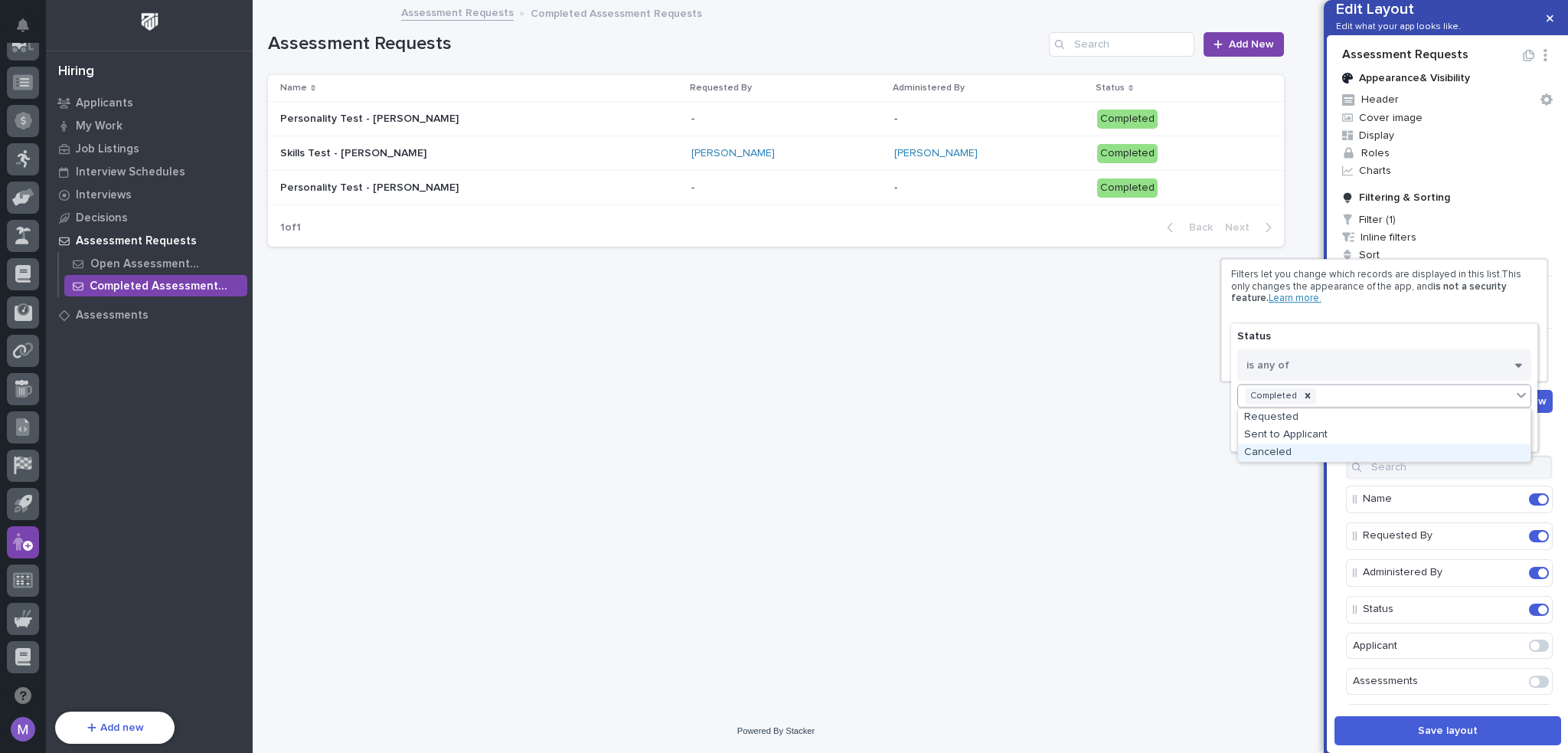
click at [1324, 453] on div "Canceled" at bounding box center [1385, 452] width 293 height 17
click at [1361, 437] on button "Done" at bounding box center [1385, 432] width 294 height 24
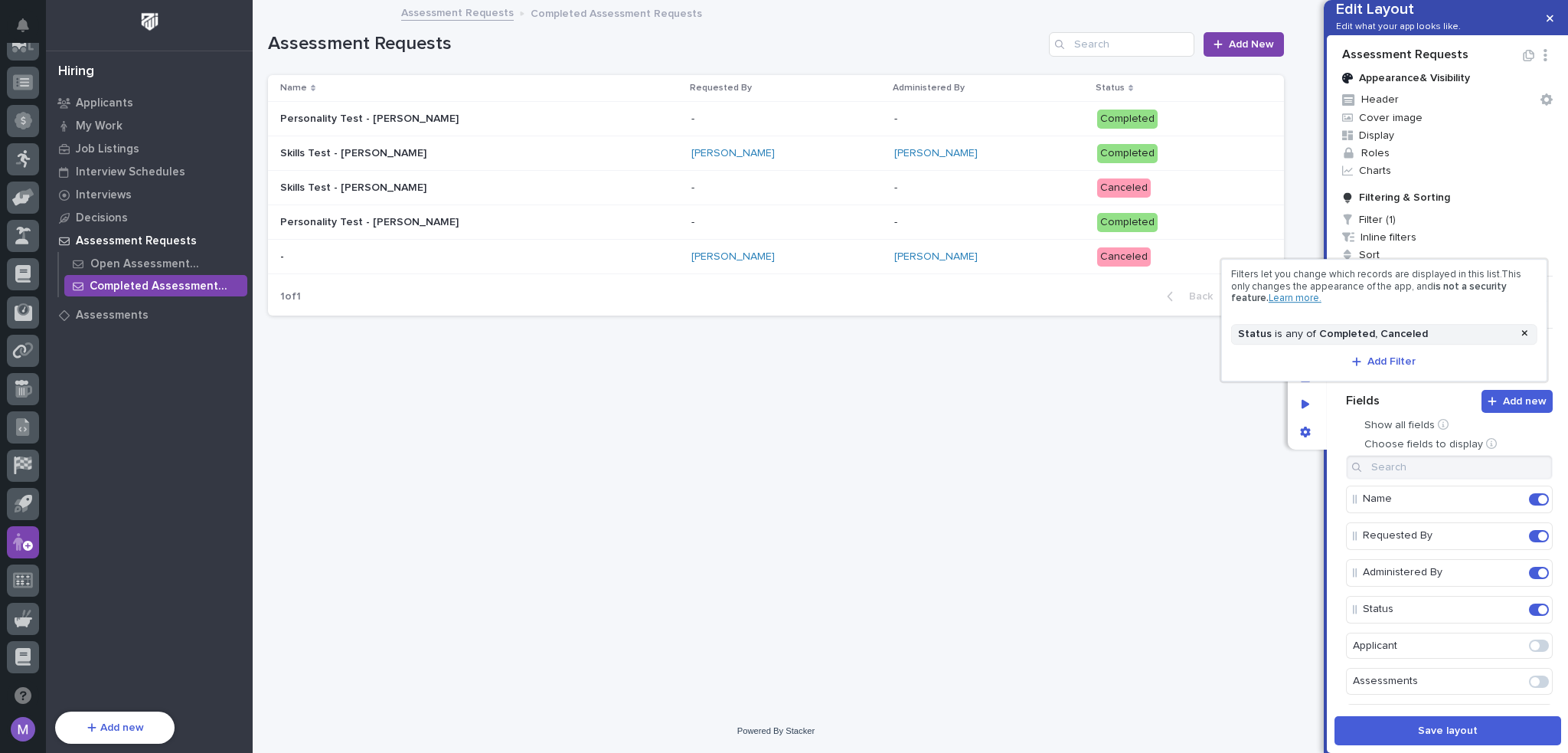
click at [1331, 417] on div at bounding box center [784, 376] width 1568 height 753
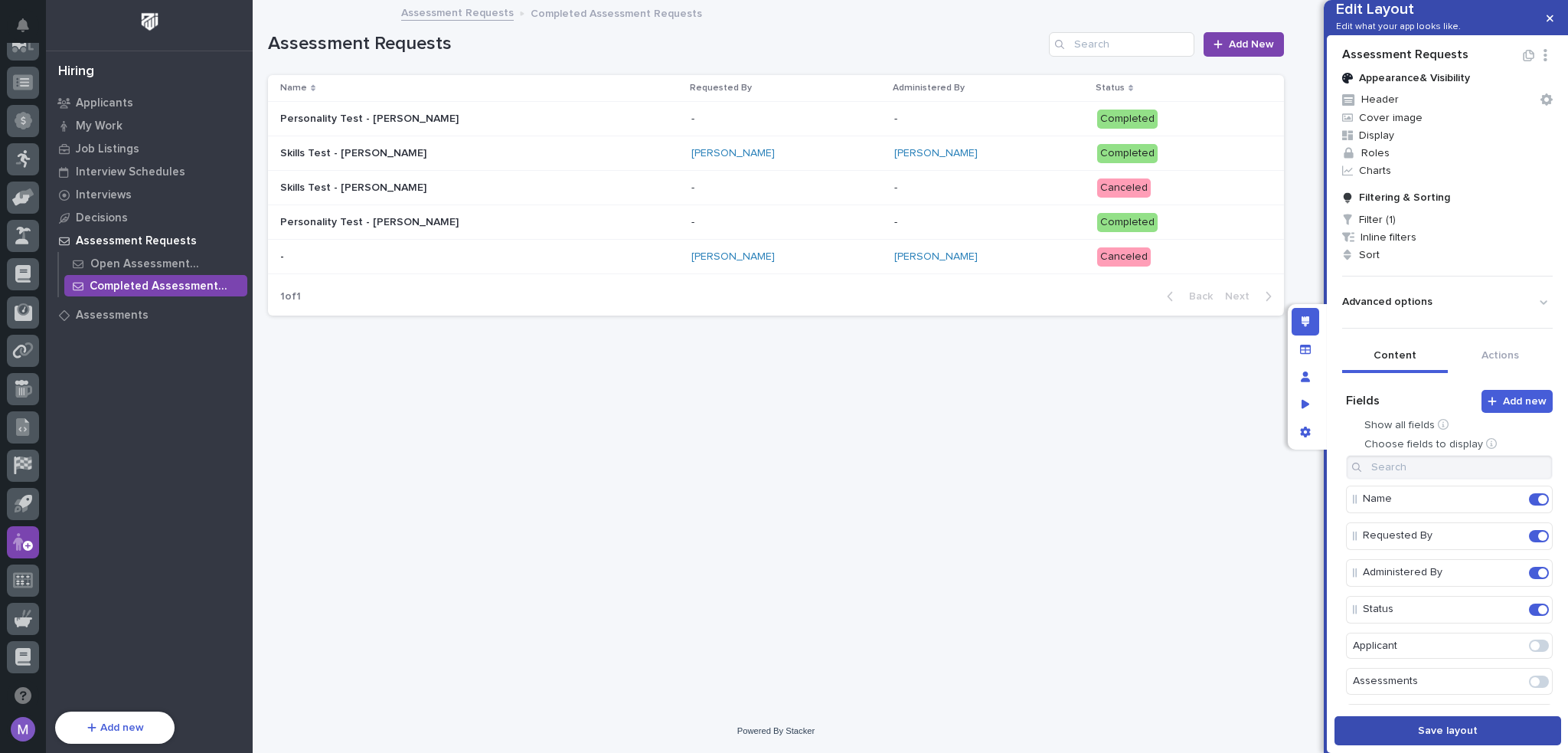
click at [1374, 741] on button "Save layout" at bounding box center [1448, 731] width 227 height 29
click at [160, 270] on p "Open Assessment Requests" at bounding box center [166, 264] width 151 height 14
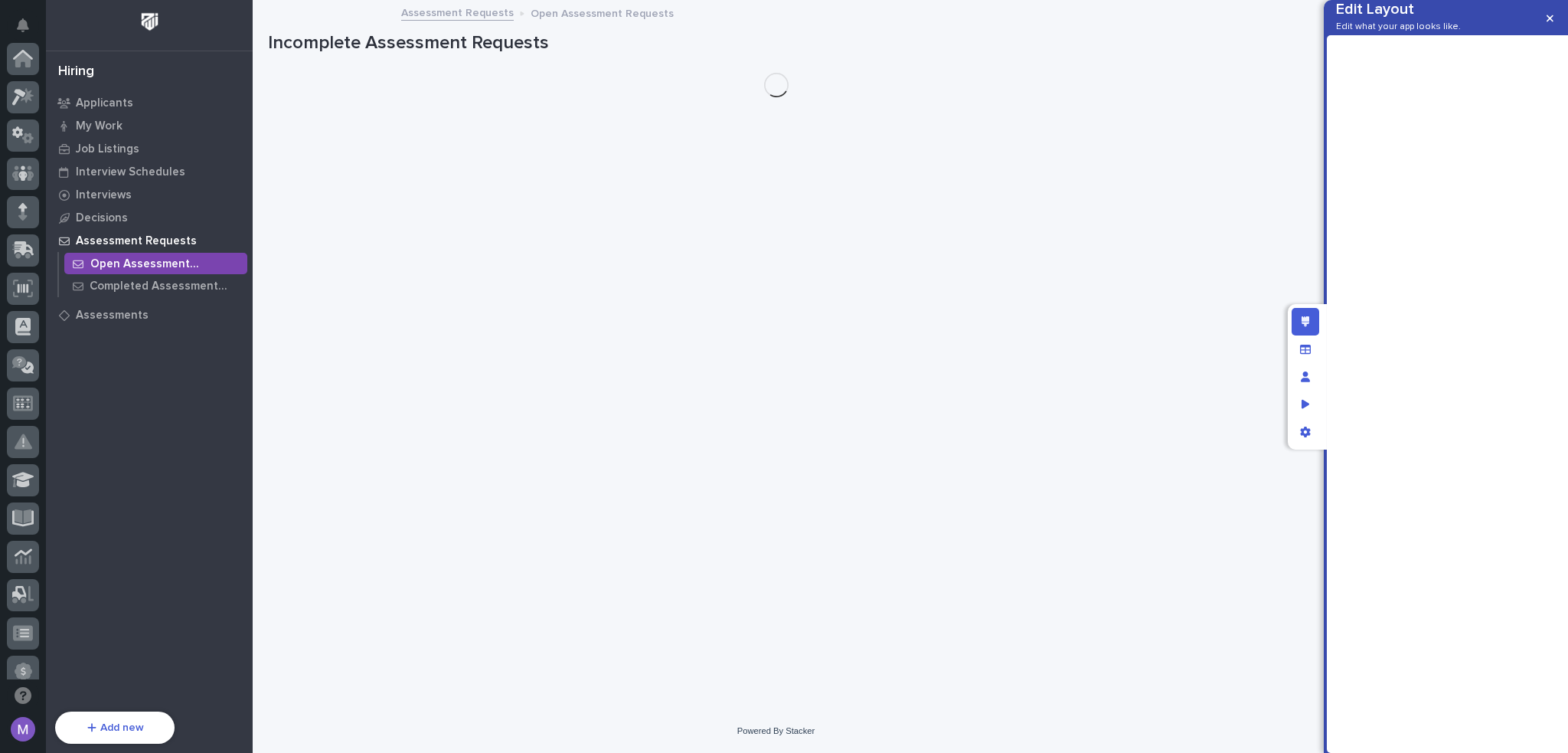
scroll to position [551, 0]
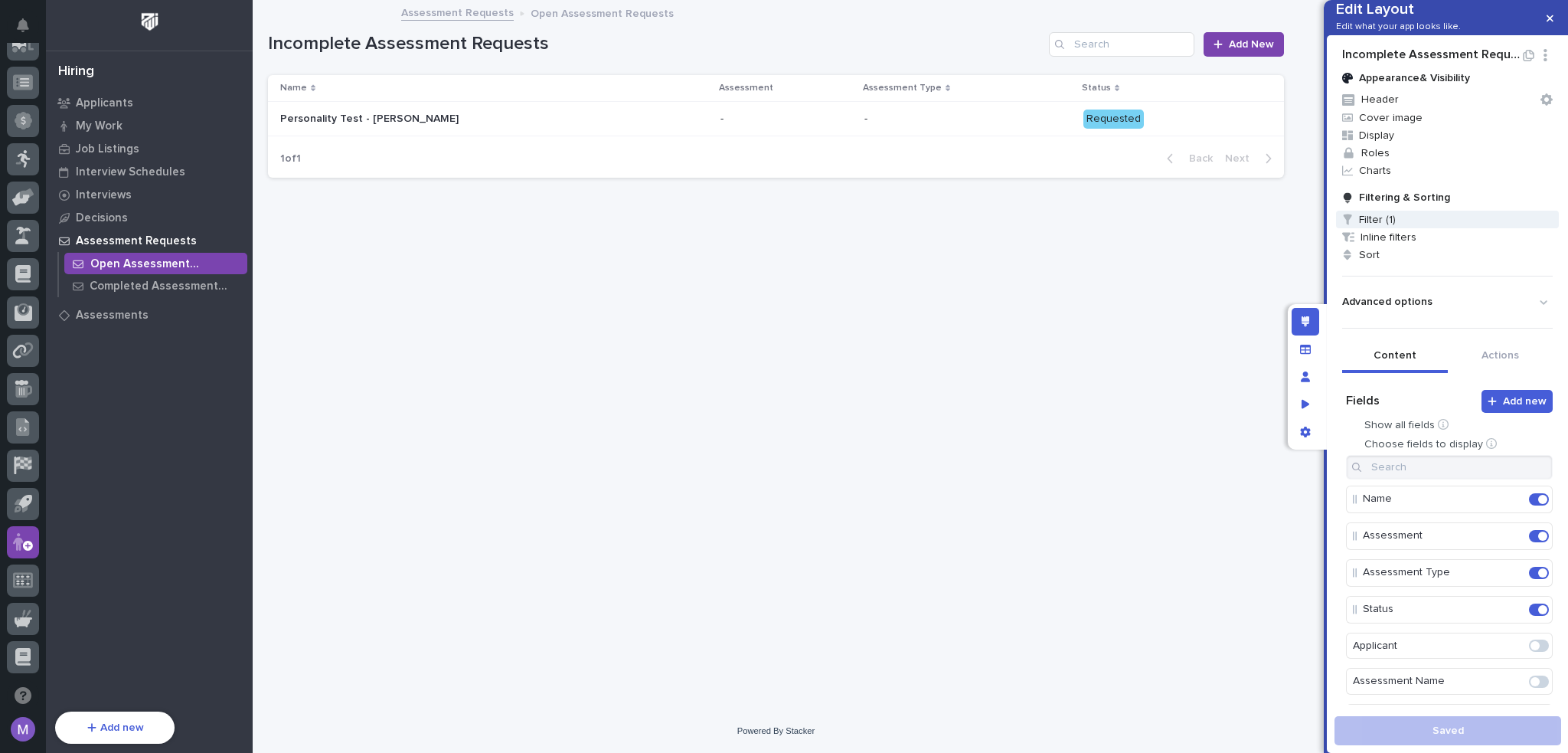
click at [1376, 228] on span "Filter (1)" at bounding box center [1448, 219] width 223 height 17
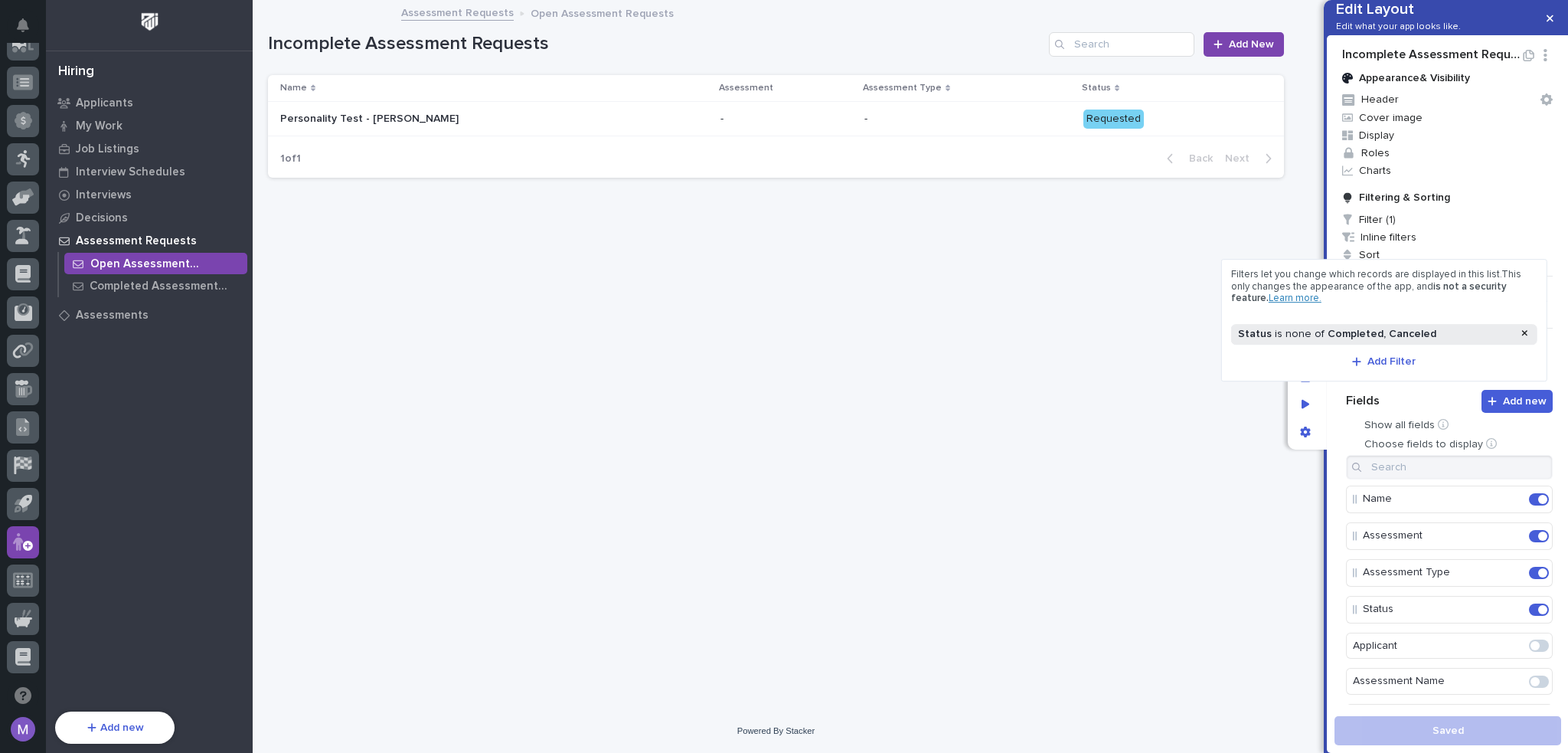
click at [1435, 335] on div "Status is none of Completed , Canceled" at bounding box center [1376, 334] width 281 height 13
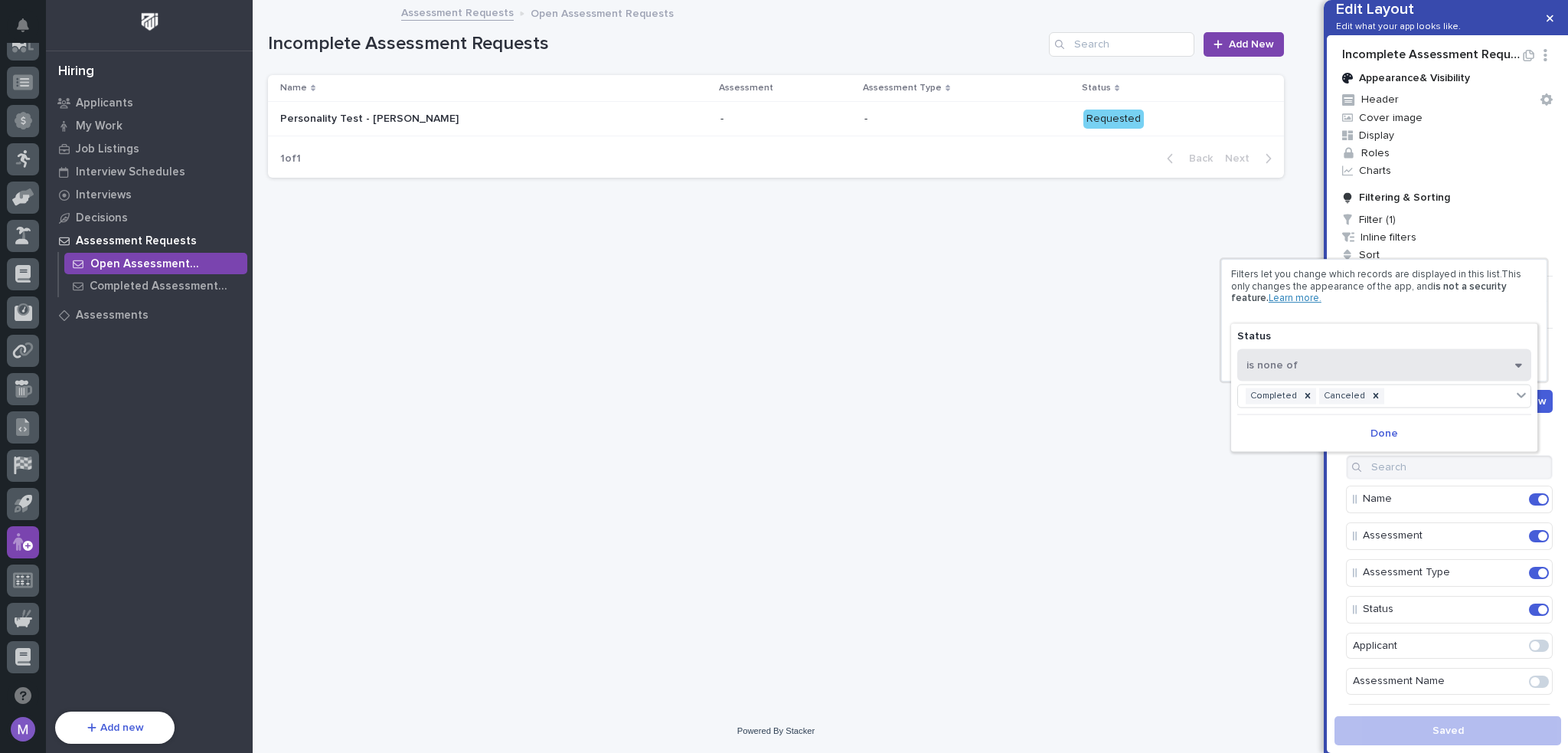
click at [1363, 371] on button "is none of" at bounding box center [1385, 364] width 294 height 32
click at [1302, 212] on div at bounding box center [784, 376] width 1568 height 753
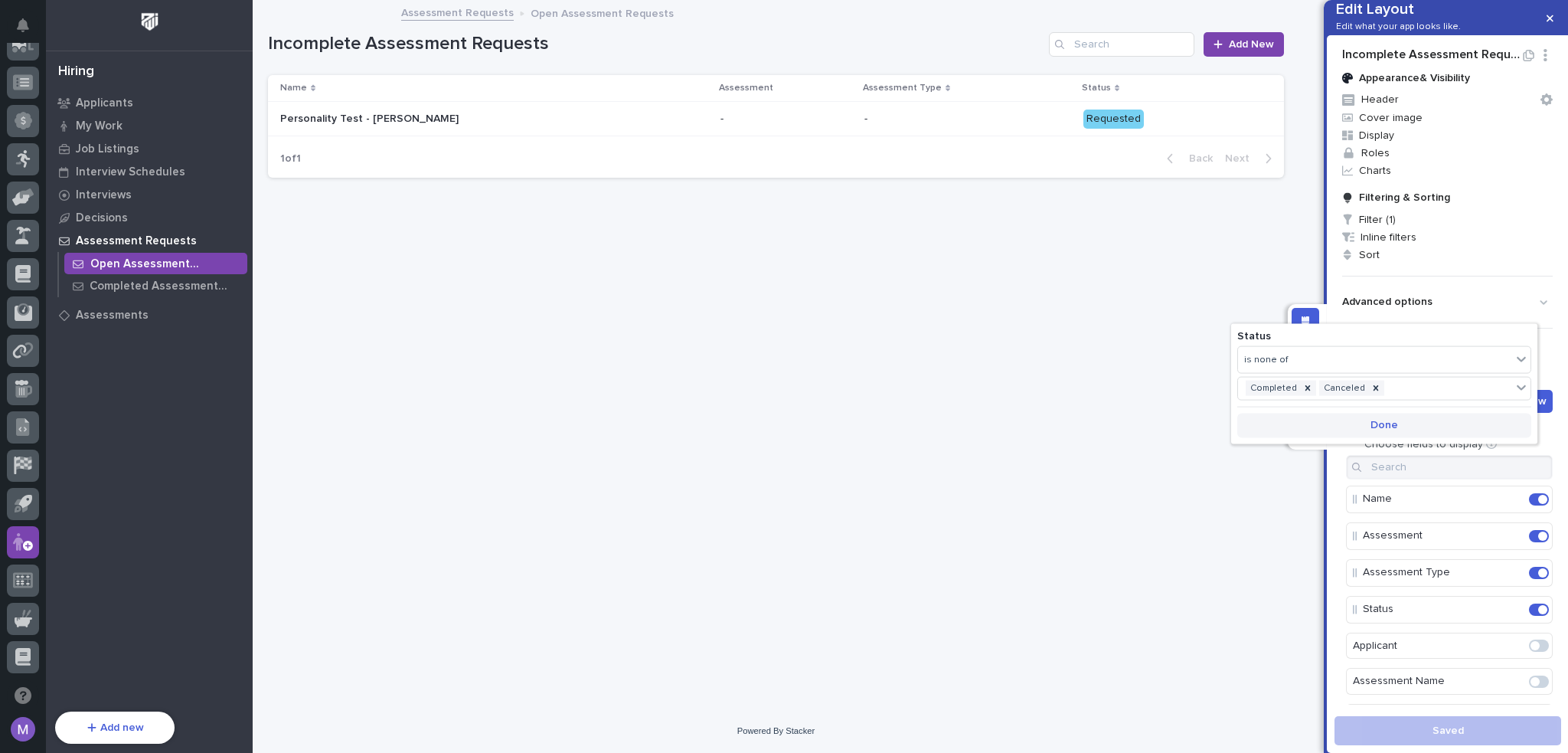
click at [1366, 414] on button "Done" at bounding box center [1385, 424] width 294 height 24
click at [1333, 438] on div "Incomplete Assessment Requests Appearance & Visibility Header Cover image Displ…" at bounding box center [1447, 371] width 241 height 673
click at [1309, 312] on div "Edit layout" at bounding box center [1305, 321] width 27 height 27
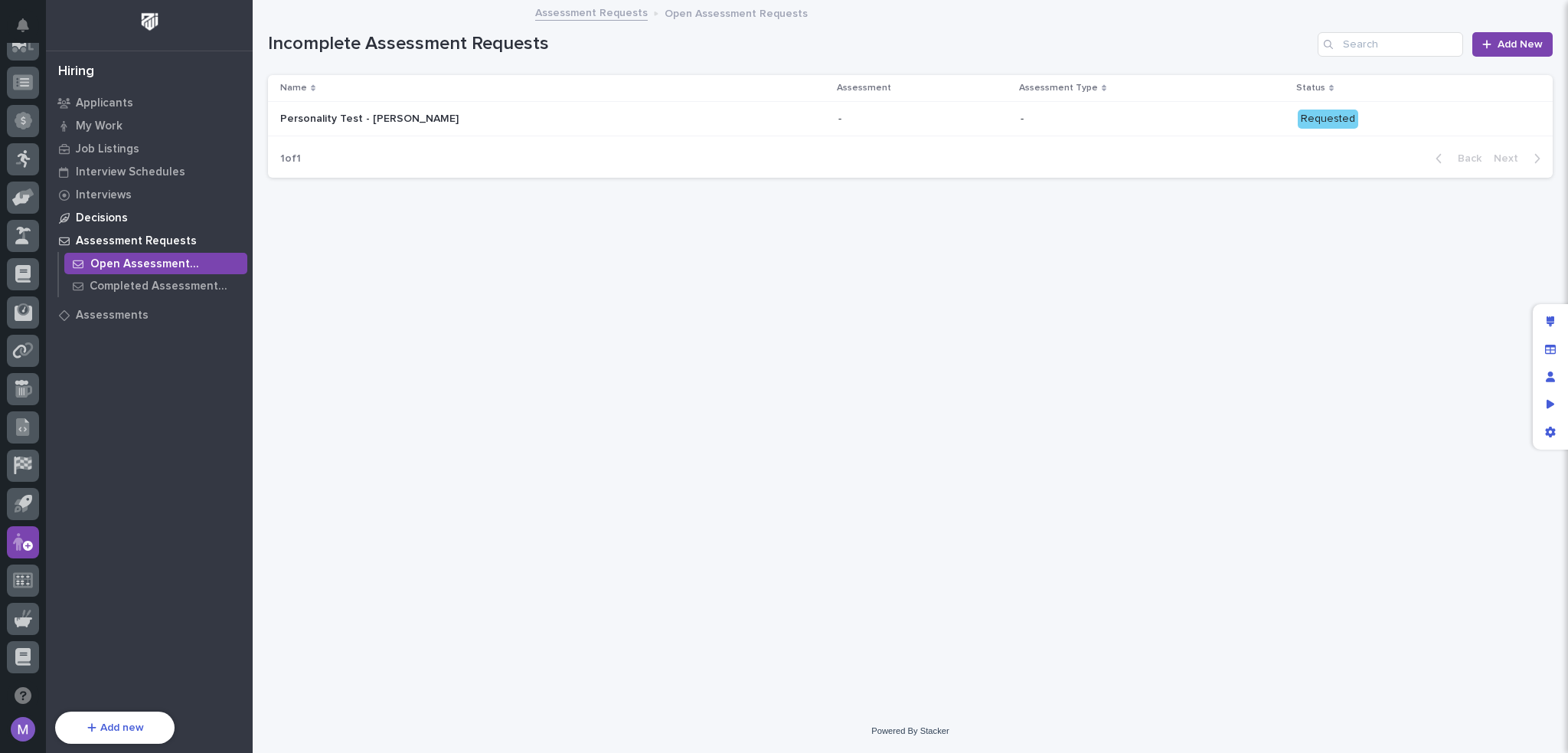
click at [116, 217] on p "Decisions" at bounding box center [101, 218] width 52 height 14
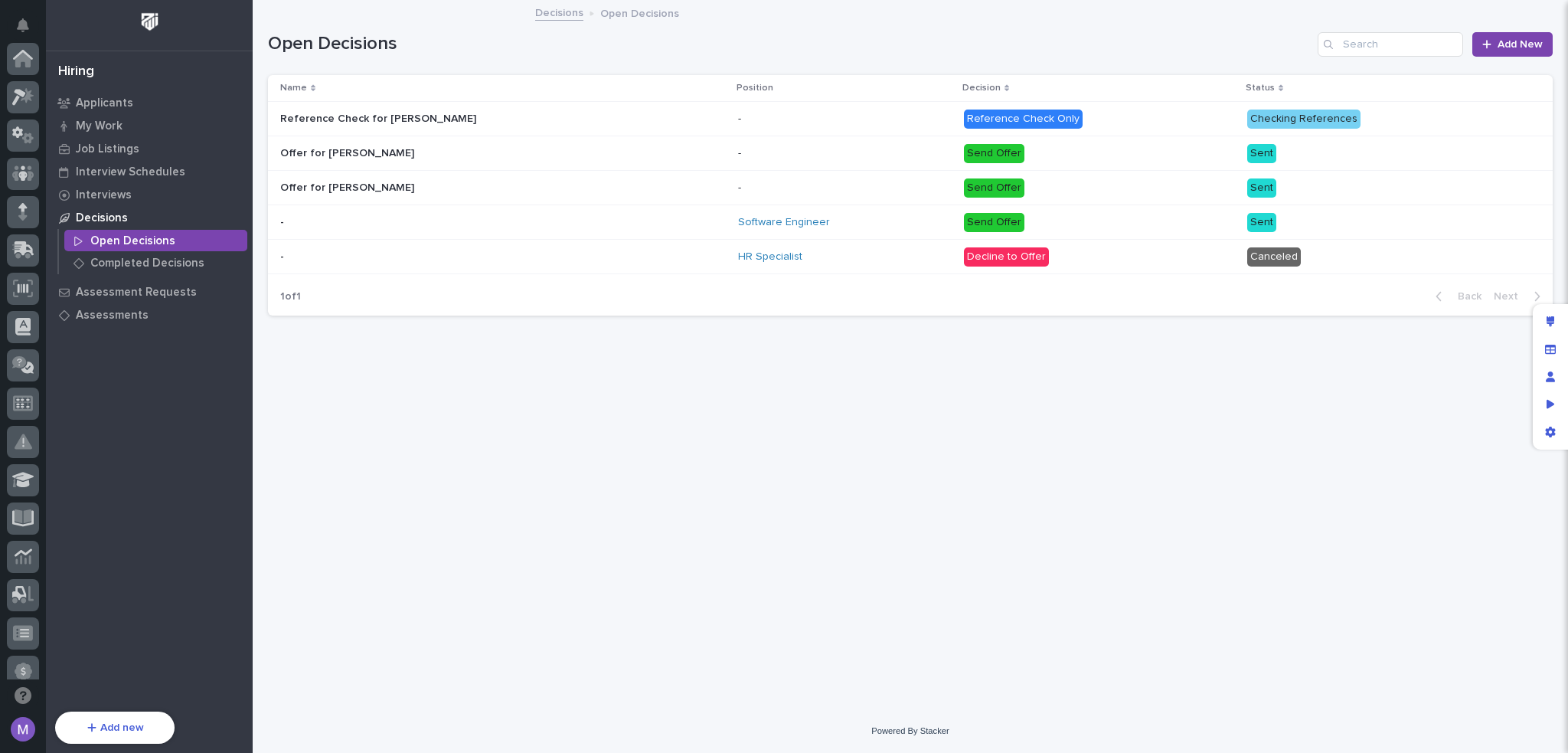
scroll to position [551, 0]
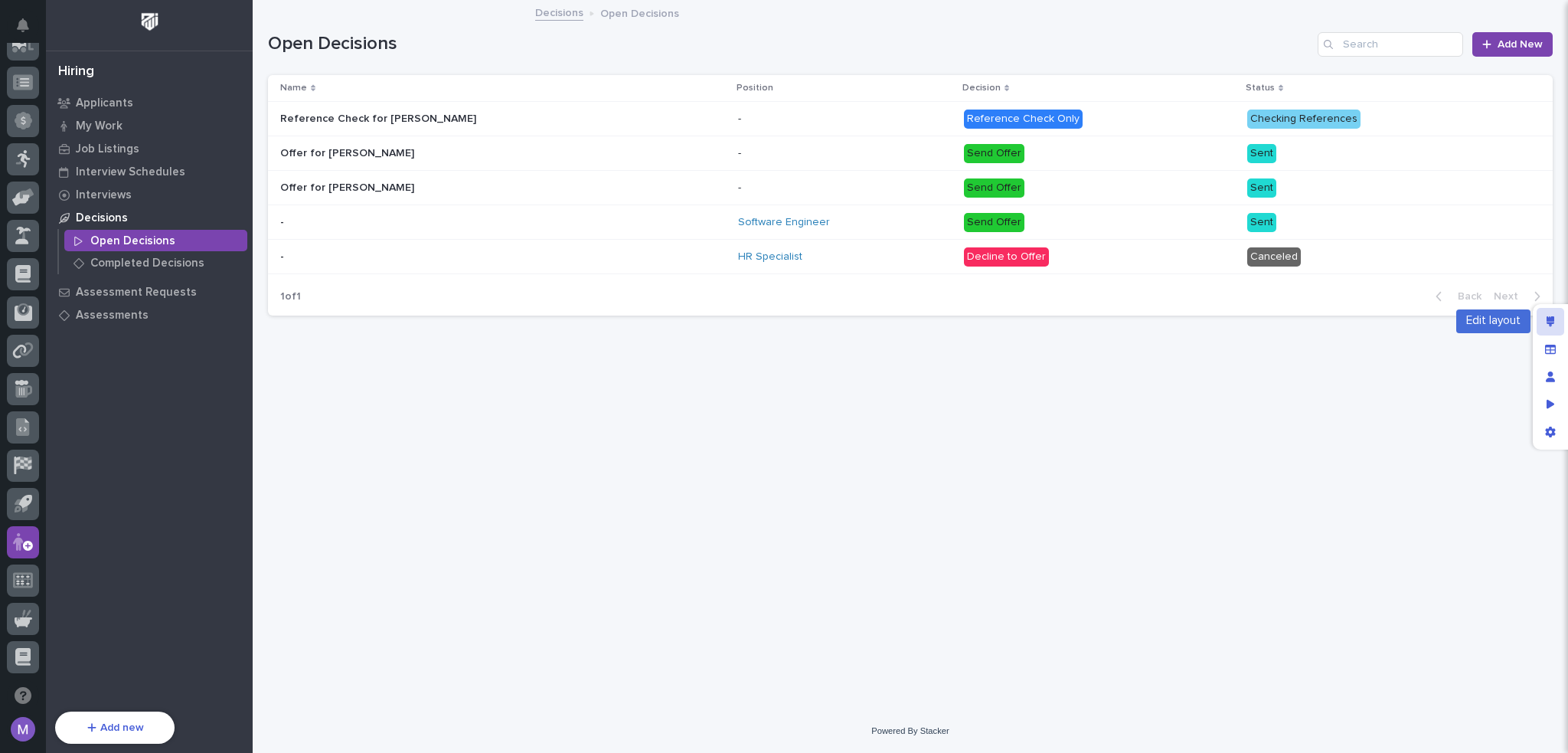
click at [1543, 324] on div "Edit layout" at bounding box center [1551, 321] width 27 height 27
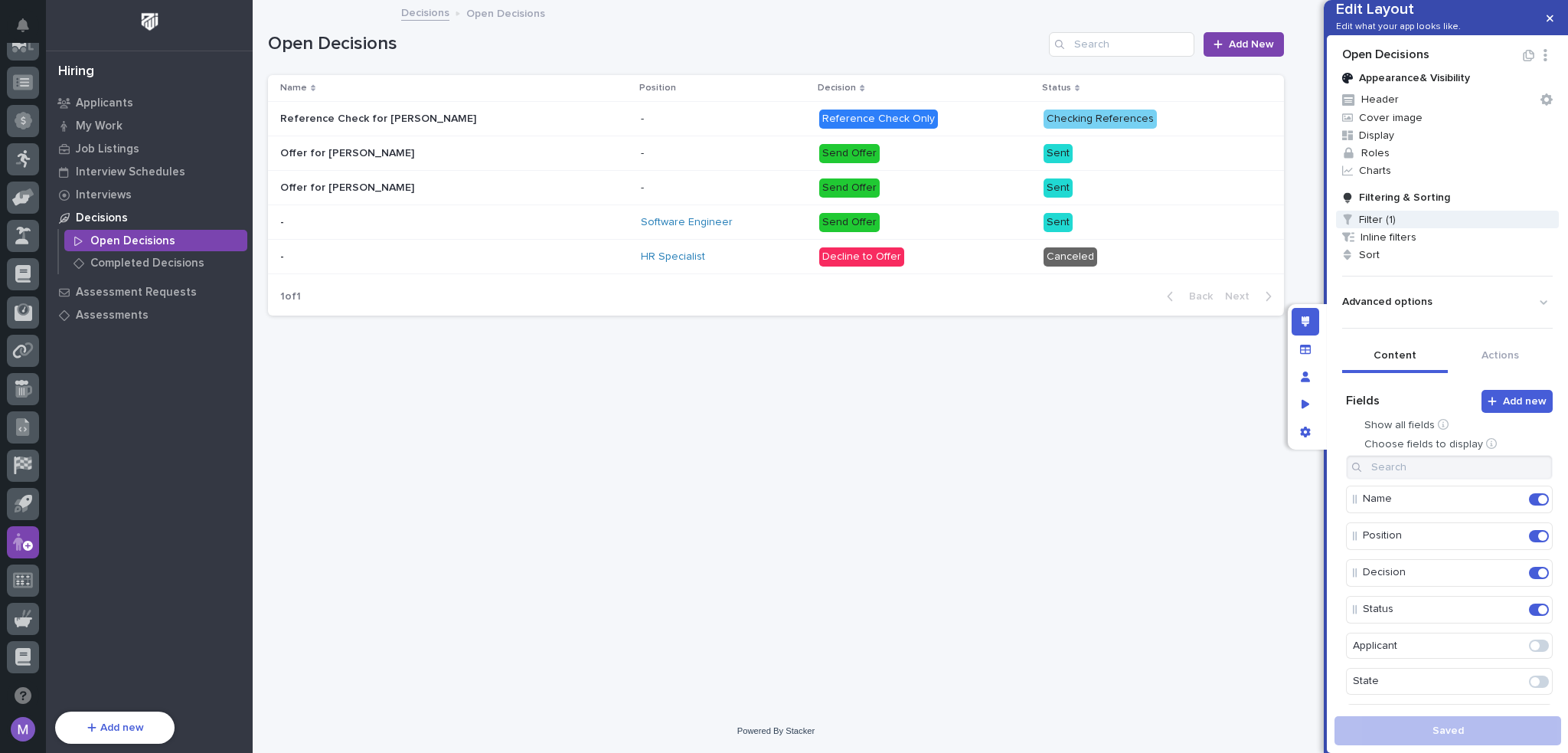
click at [1385, 228] on span "Filter (1)" at bounding box center [1448, 219] width 223 height 17
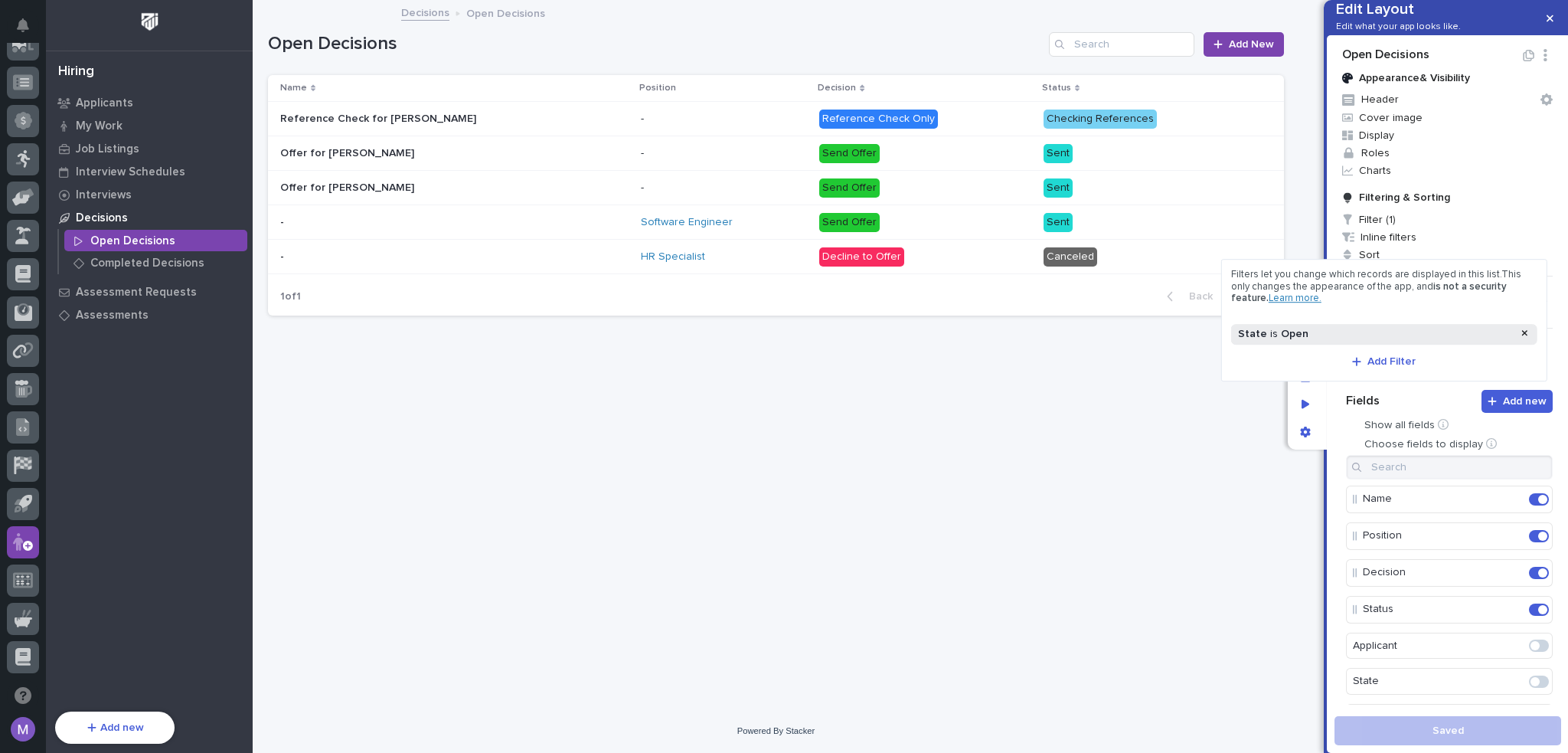
click at [1363, 333] on div "State is Open" at bounding box center [1376, 334] width 281 height 13
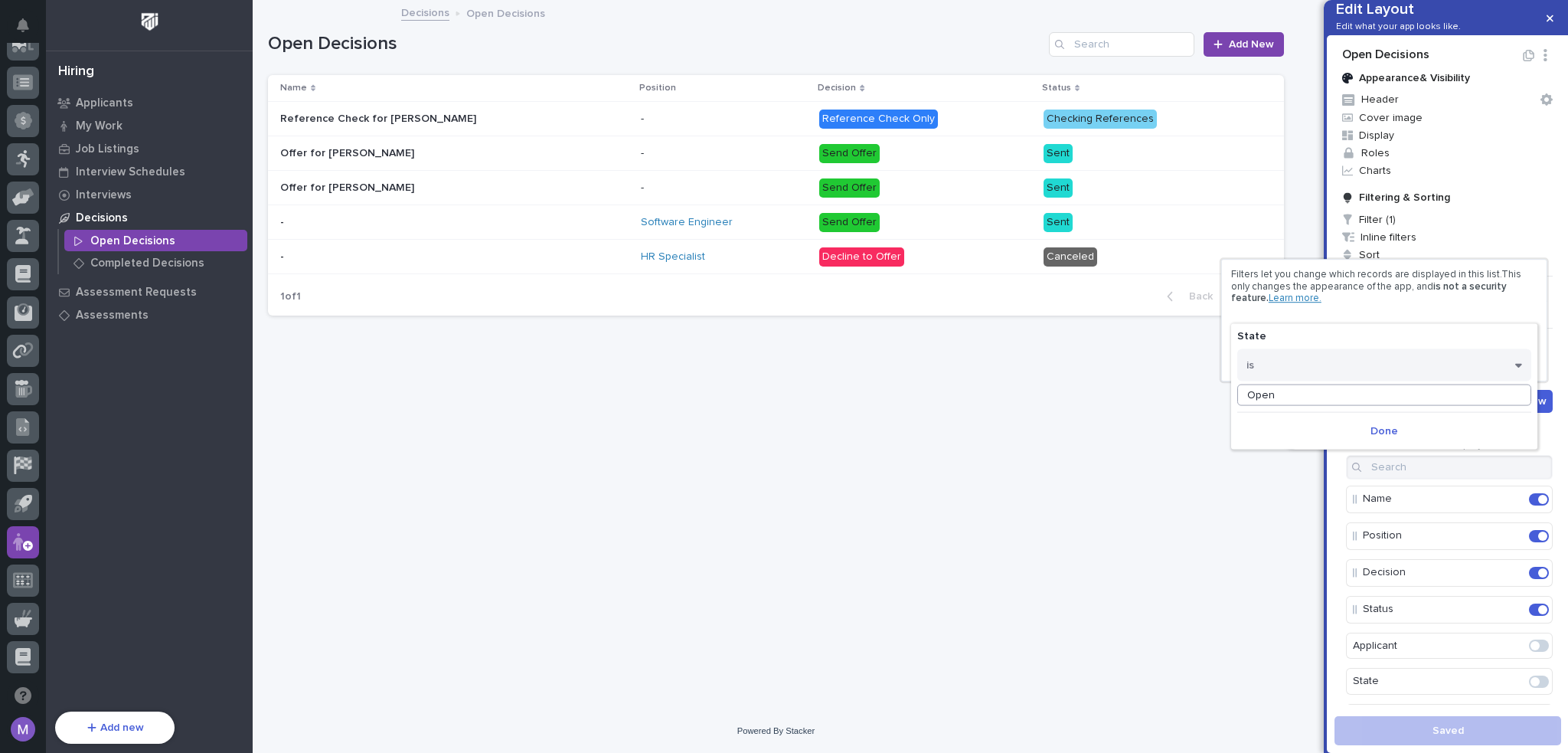
click at [1343, 396] on input "Open" at bounding box center [1385, 395] width 294 height 22
click at [1363, 299] on div "Filters let you change which records are displayed in this list. This only chan…" at bounding box center [1384, 286] width 306 height 36
click at [1394, 429] on span "Done" at bounding box center [1384, 430] width 27 height 14
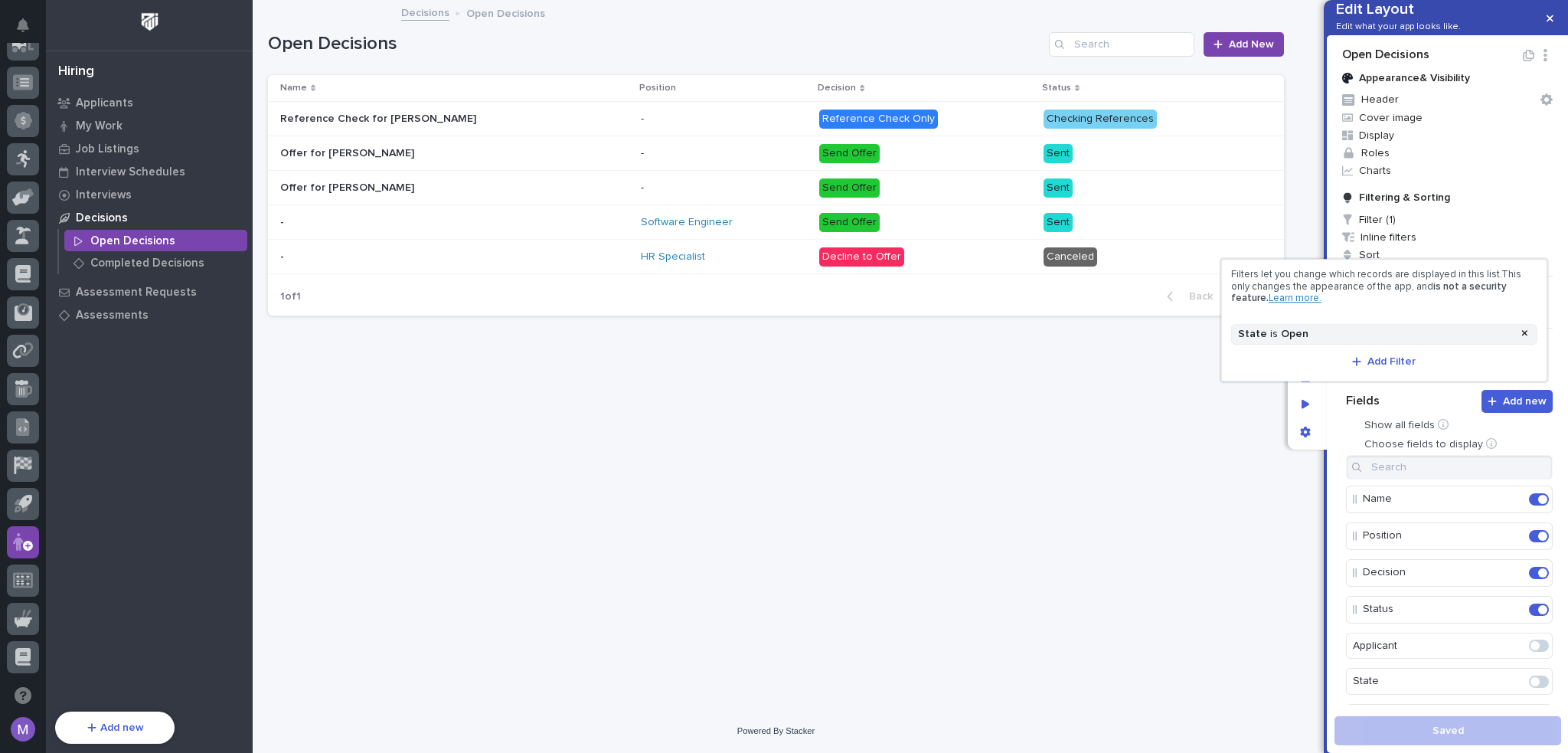
click at [1274, 409] on div at bounding box center [784, 376] width 1568 height 753
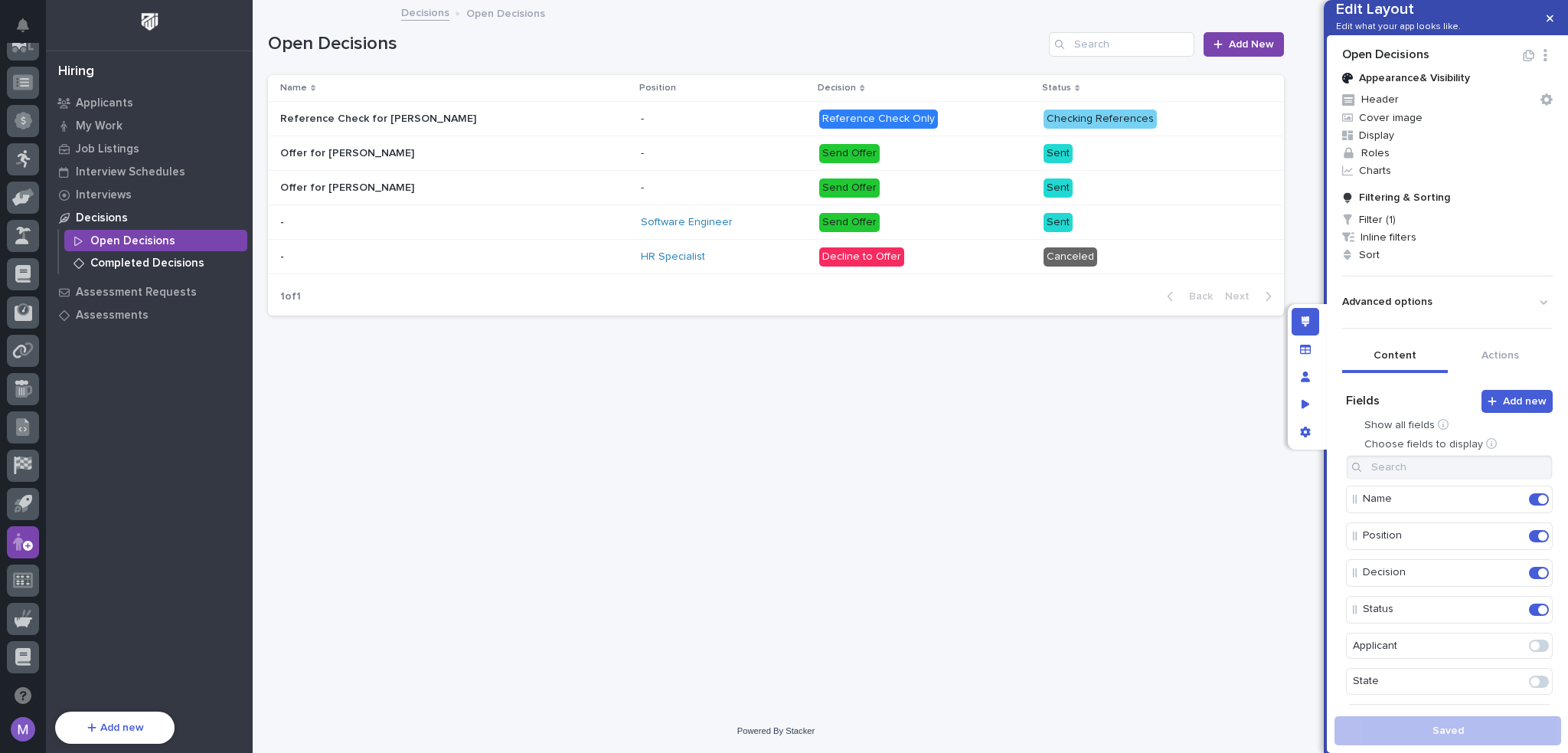
click at [184, 259] on p "Completed Decisions" at bounding box center [147, 263] width 114 height 14
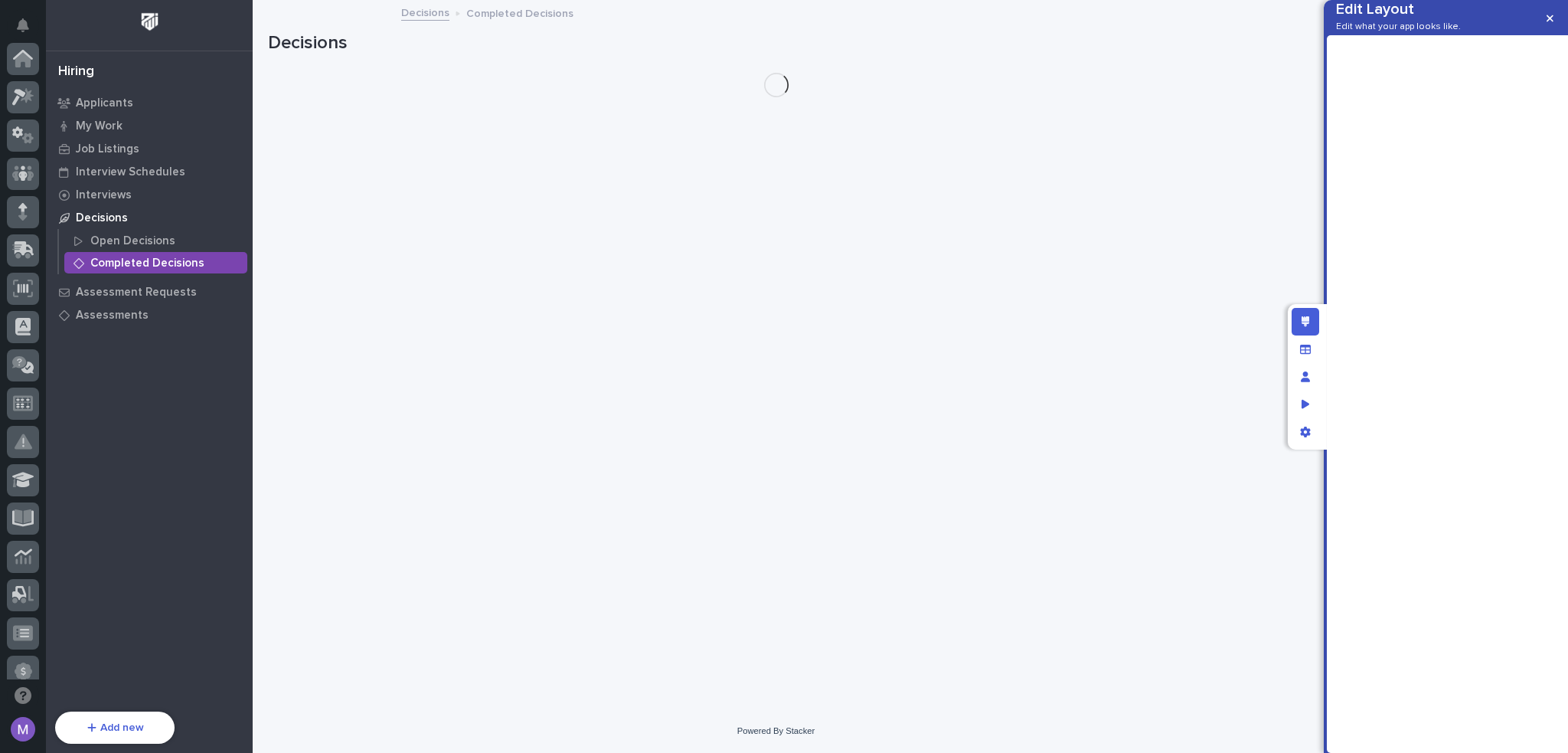
scroll to position [551, 0]
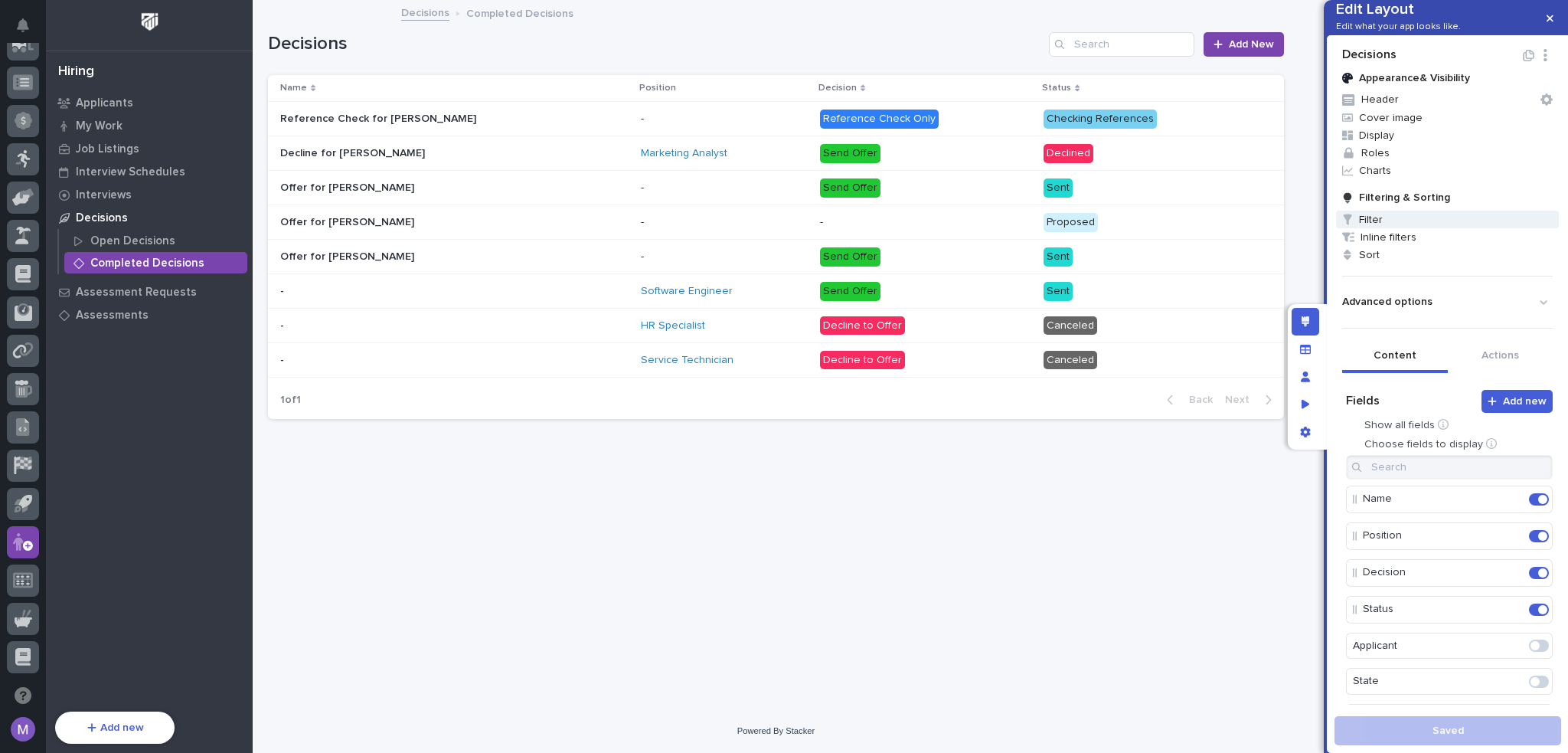
click at [1400, 228] on span "Filter" at bounding box center [1448, 219] width 223 height 17
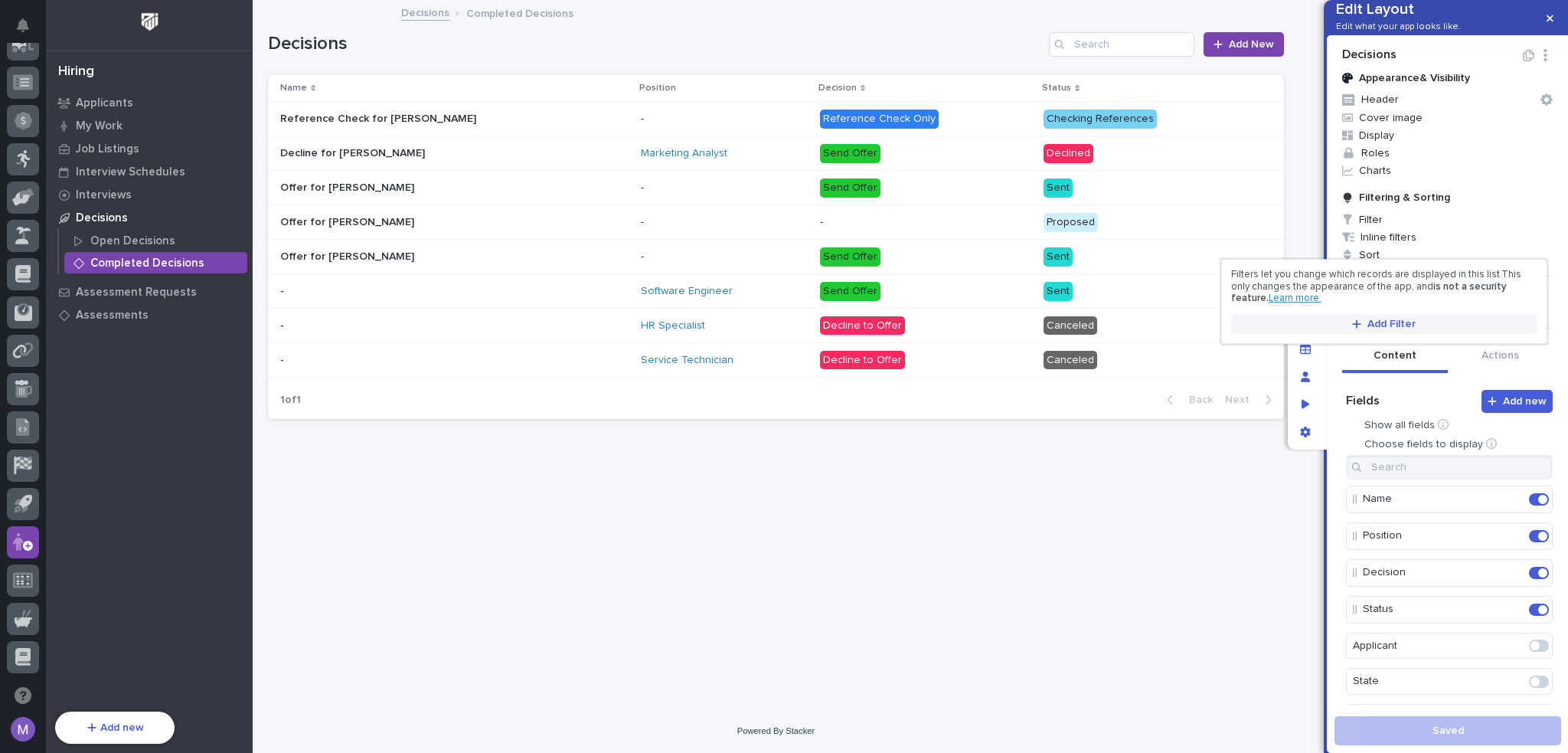
click at [1386, 320] on span "Add Filter" at bounding box center [1392, 324] width 48 height 14
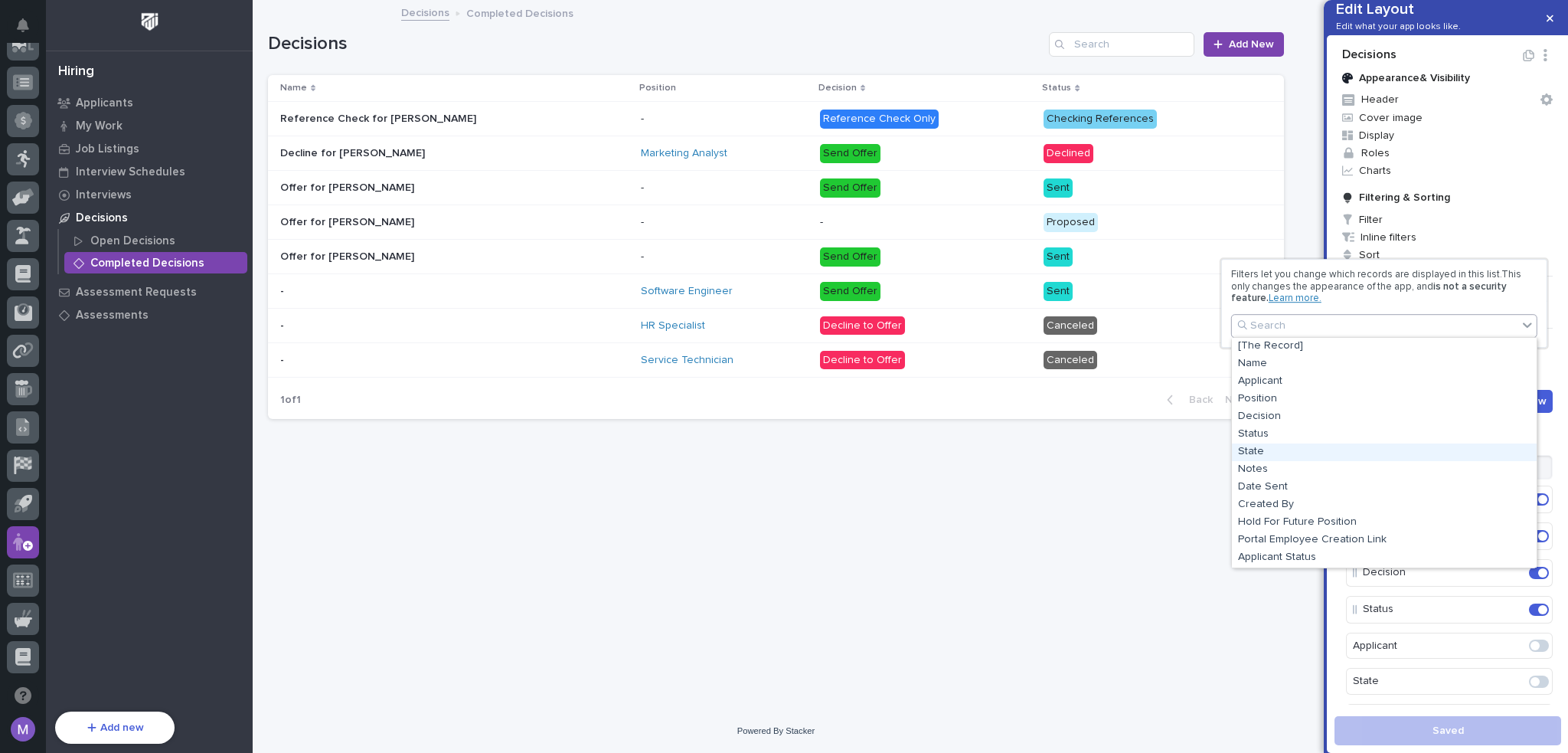
click at [1269, 448] on div "State" at bounding box center [1384, 452] width 304 height 17
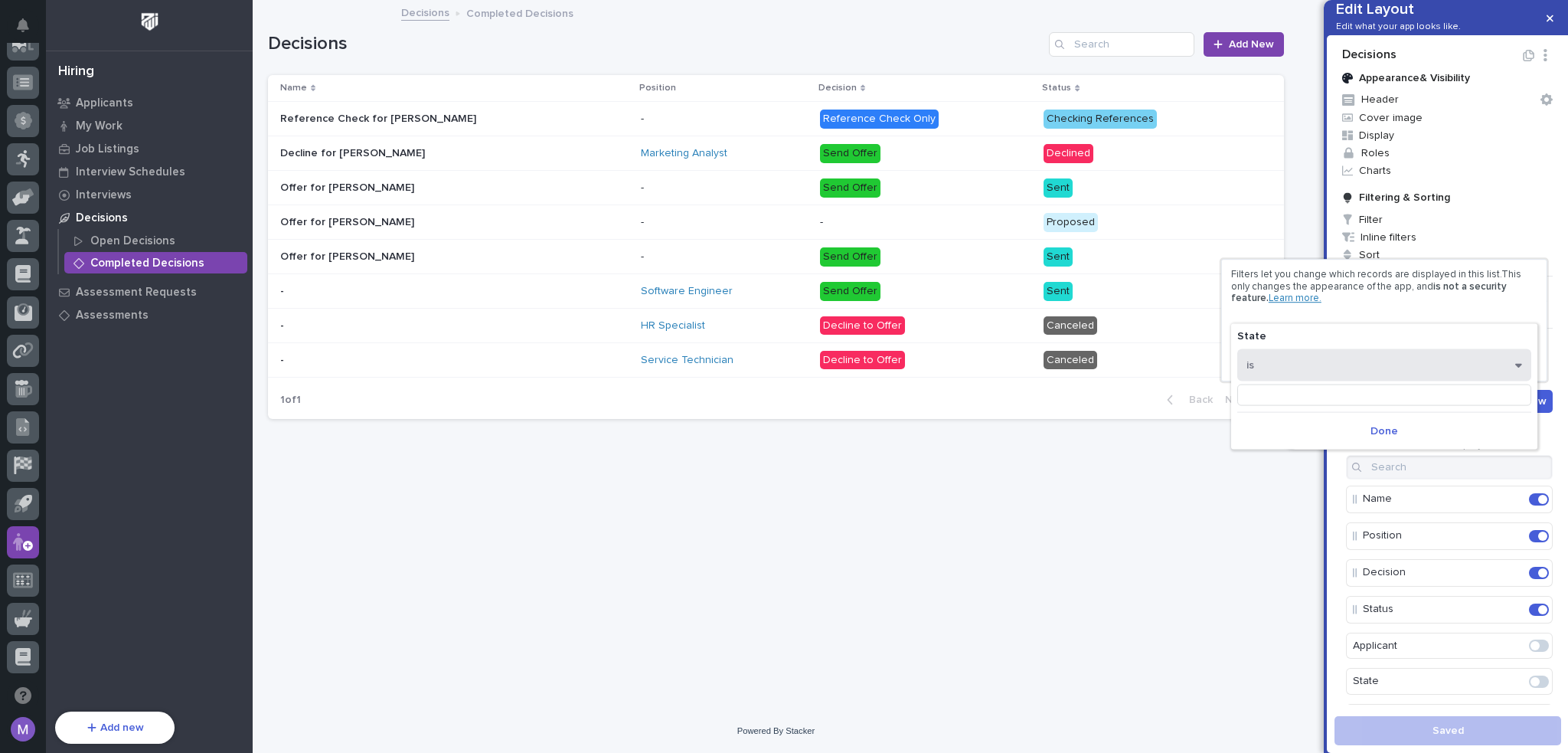
click at [1289, 362] on button "is" at bounding box center [1385, 364] width 294 height 32
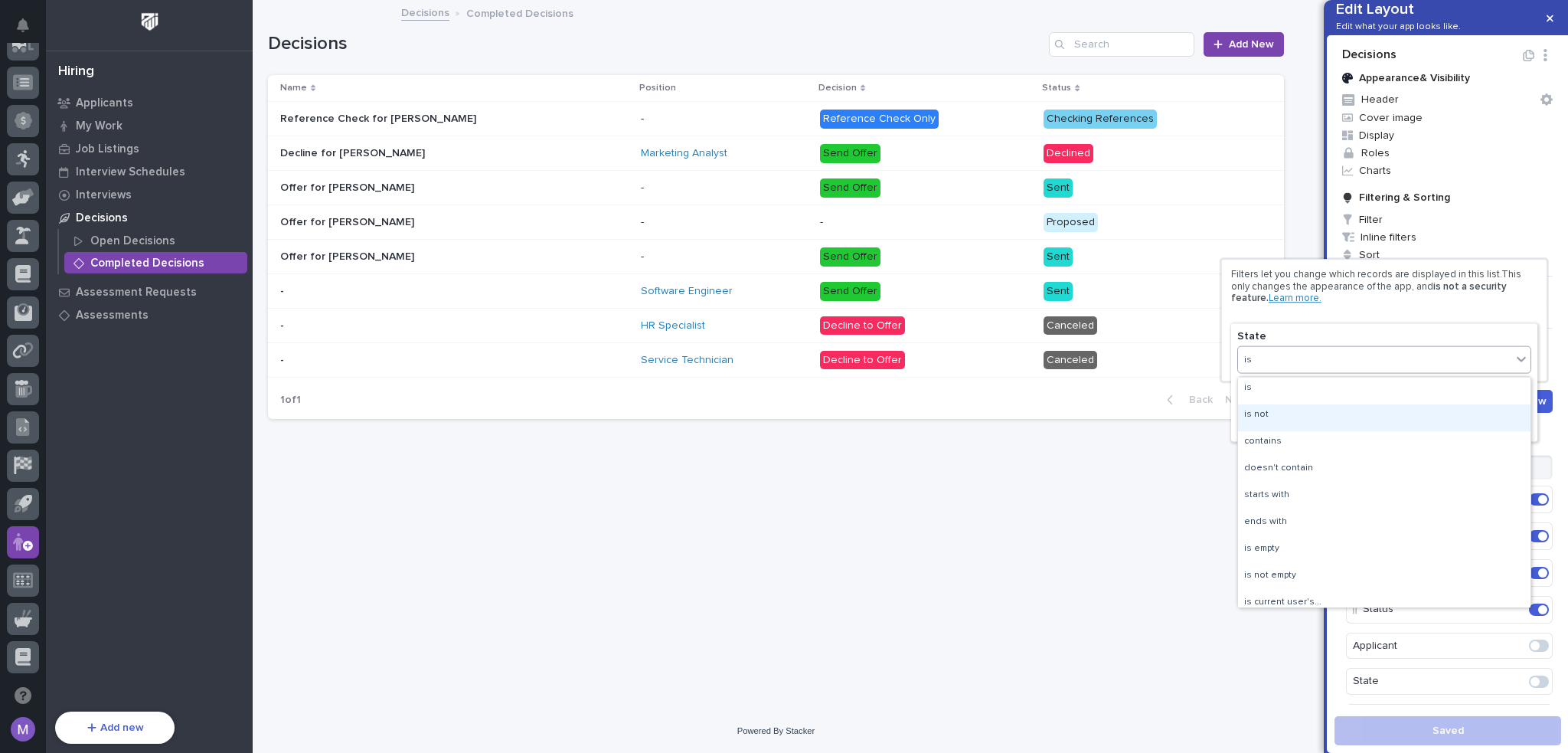
click at [1278, 410] on div "is not" at bounding box center [1385, 417] width 293 height 27
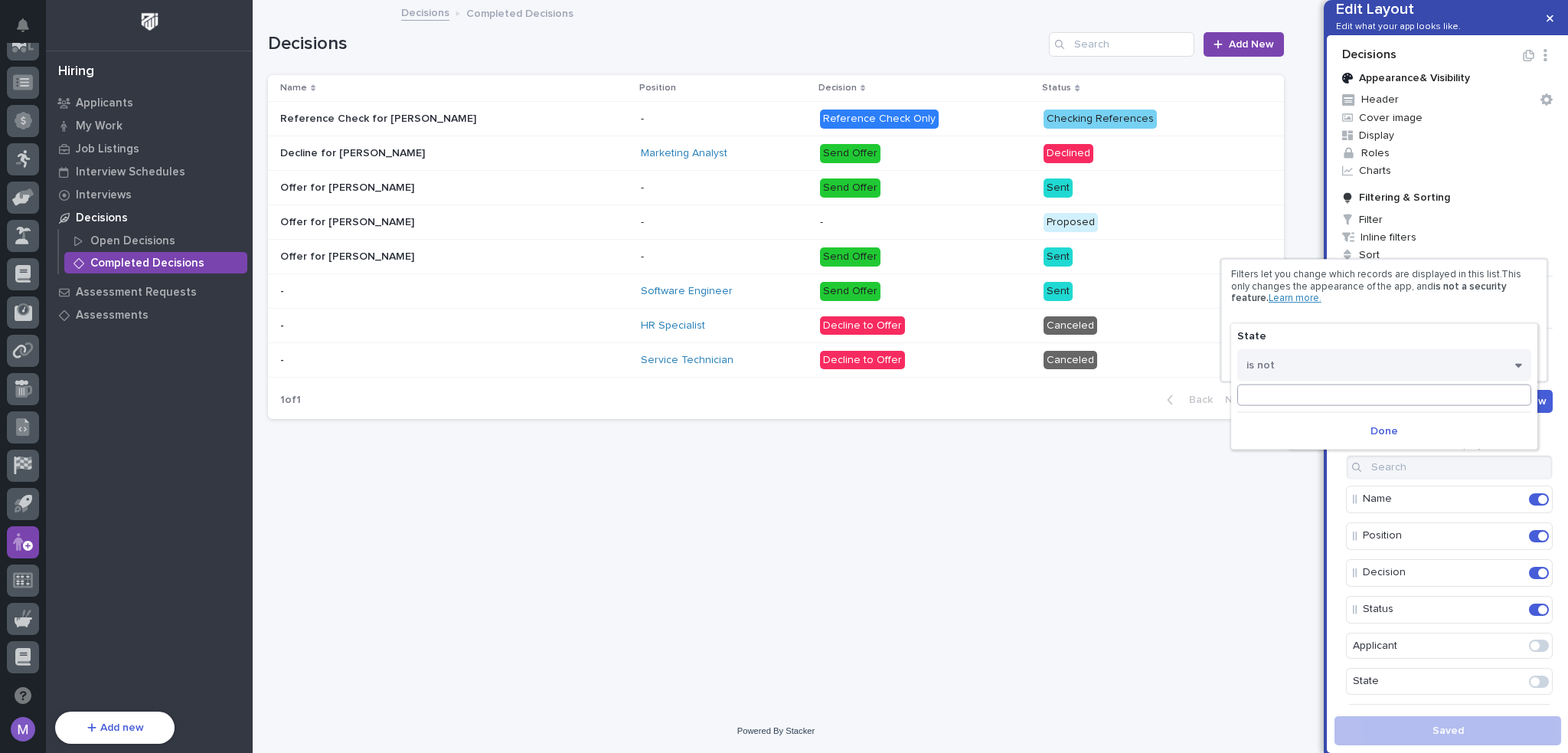
click at [1298, 385] on input at bounding box center [1385, 395] width 294 height 22
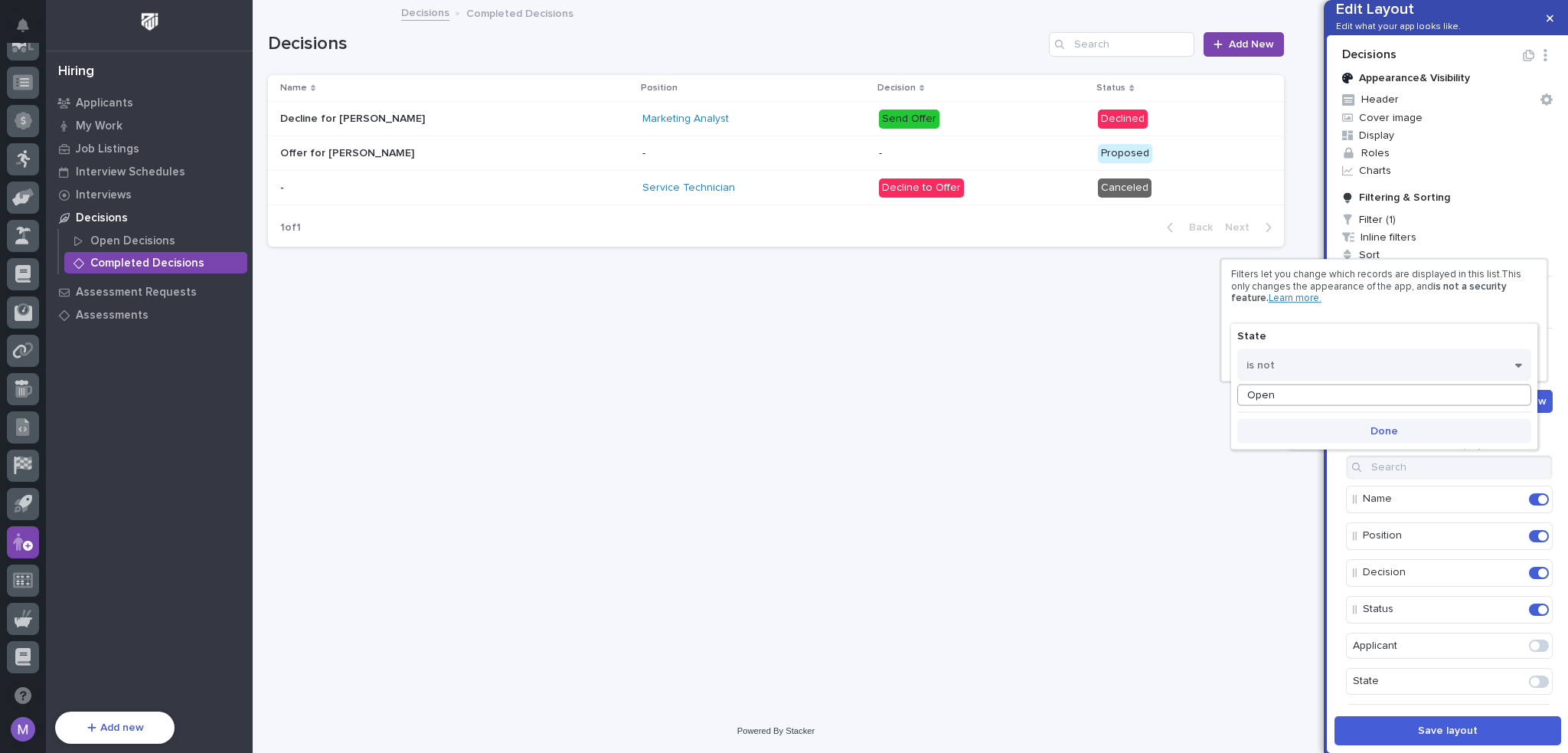
type input "Open"
click at [1380, 431] on span "Done" at bounding box center [1384, 430] width 27 height 14
click at [1149, 384] on div at bounding box center [784, 376] width 1568 height 753
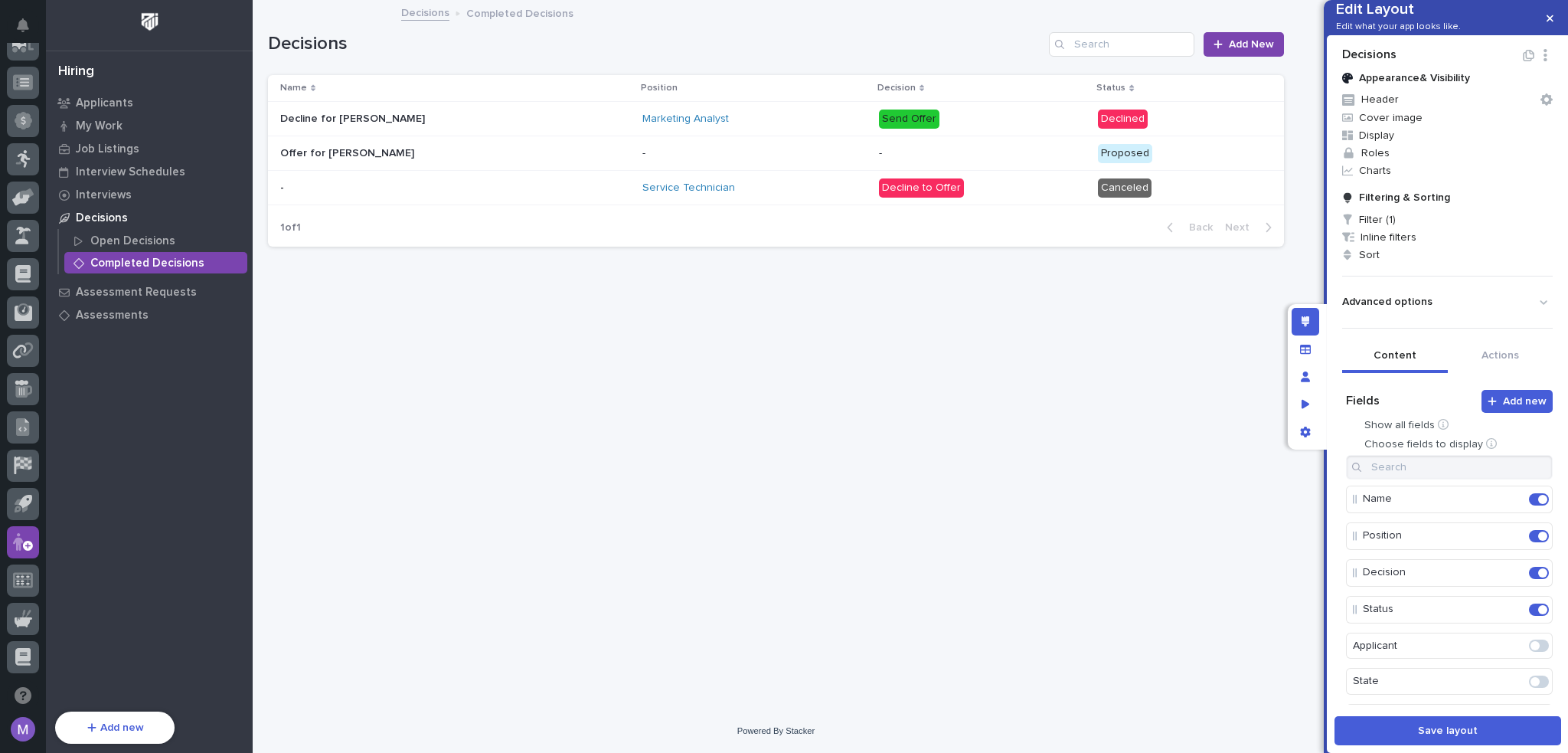
scroll to position [153, 0]
click at [1531, 533] on span at bounding box center [1535, 528] width 9 height 9
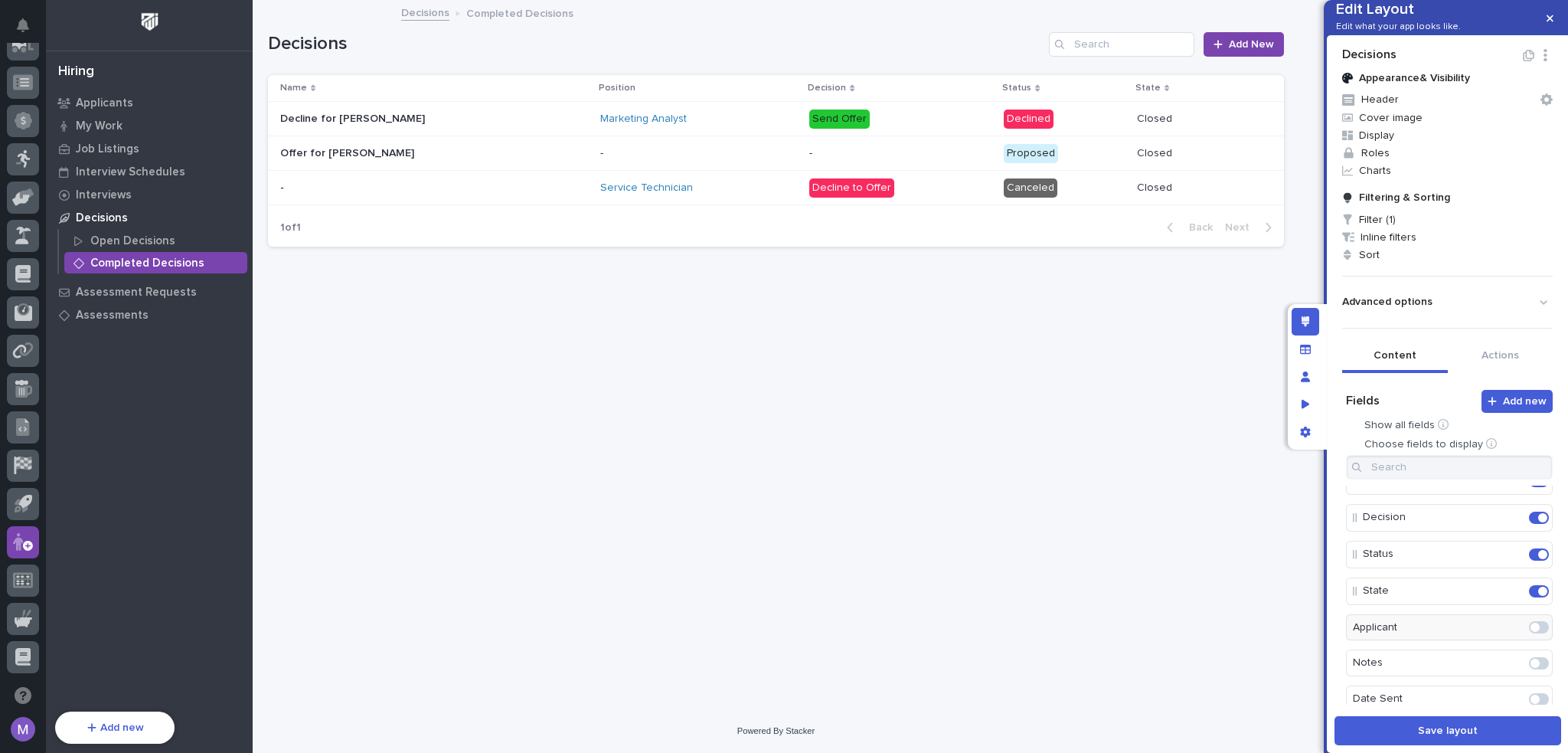
scroll to position [0, 0]
click at [1382, 228] on span "Filter (1)" at bounding box center [1448, 219] width 223 height 17
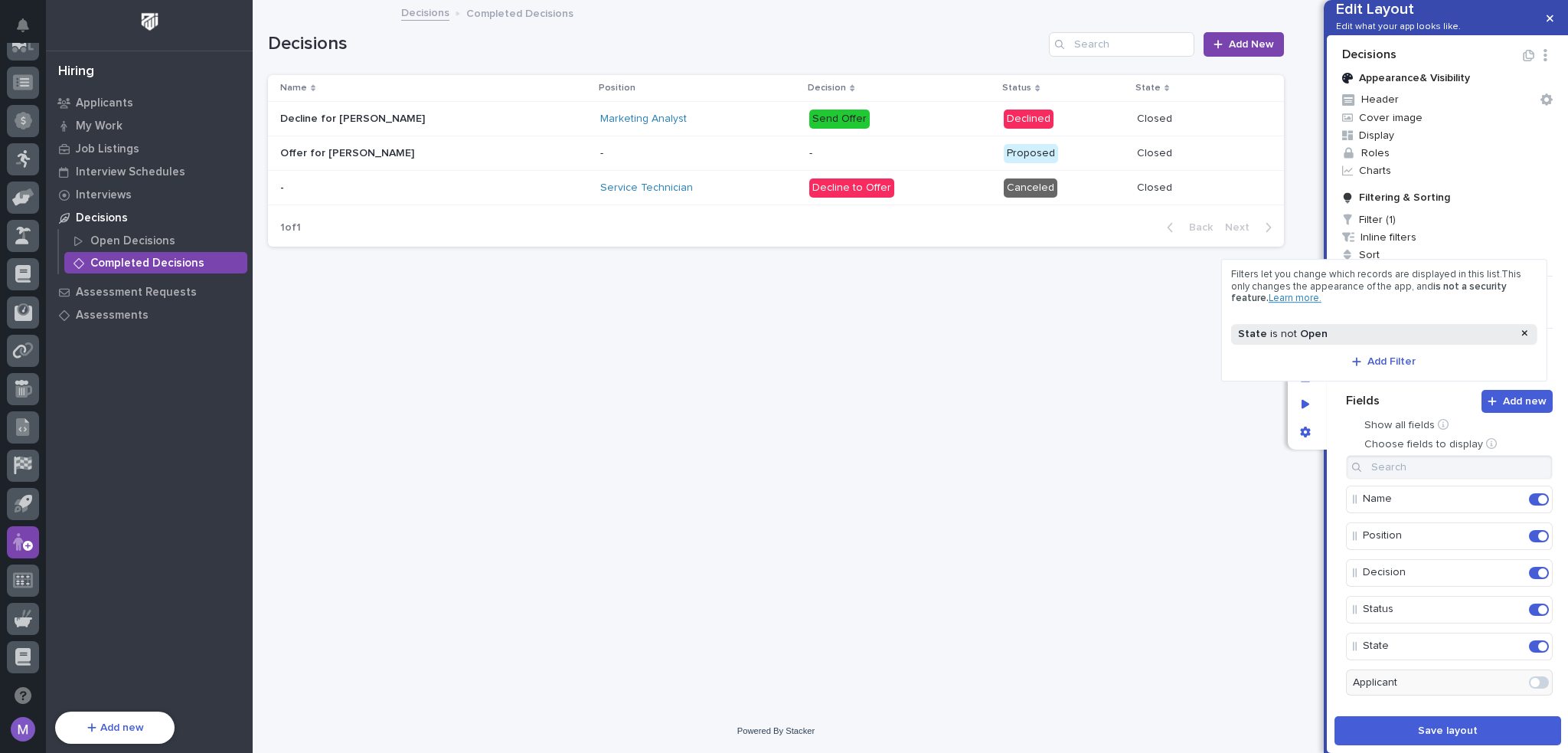
click at [1369, 339] on div "State is not Open" at bounding box center [1376, 334] width 281 height 13
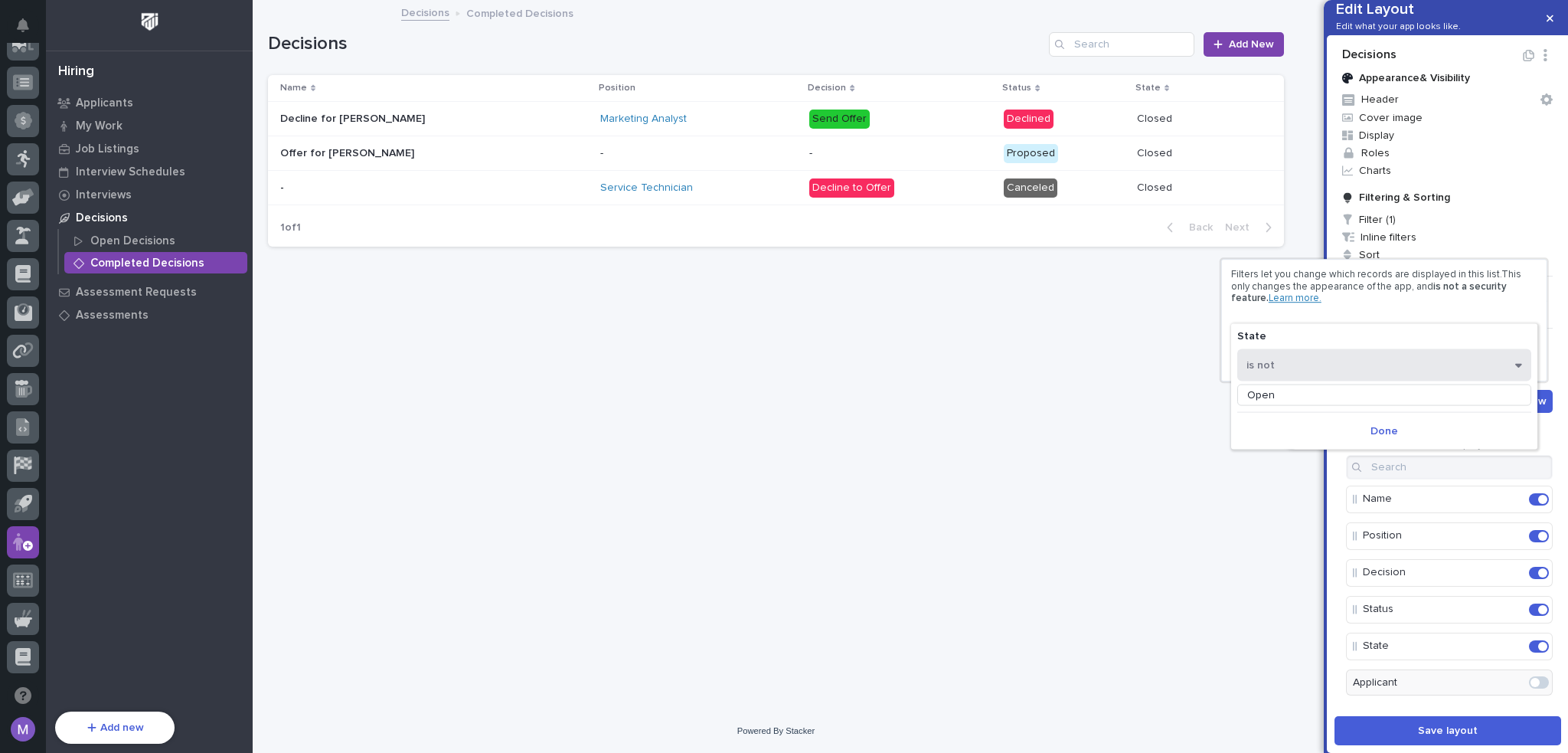
click at [1323, 364] on button "is not" at bounding box center [1385, 364] width 294 height 32
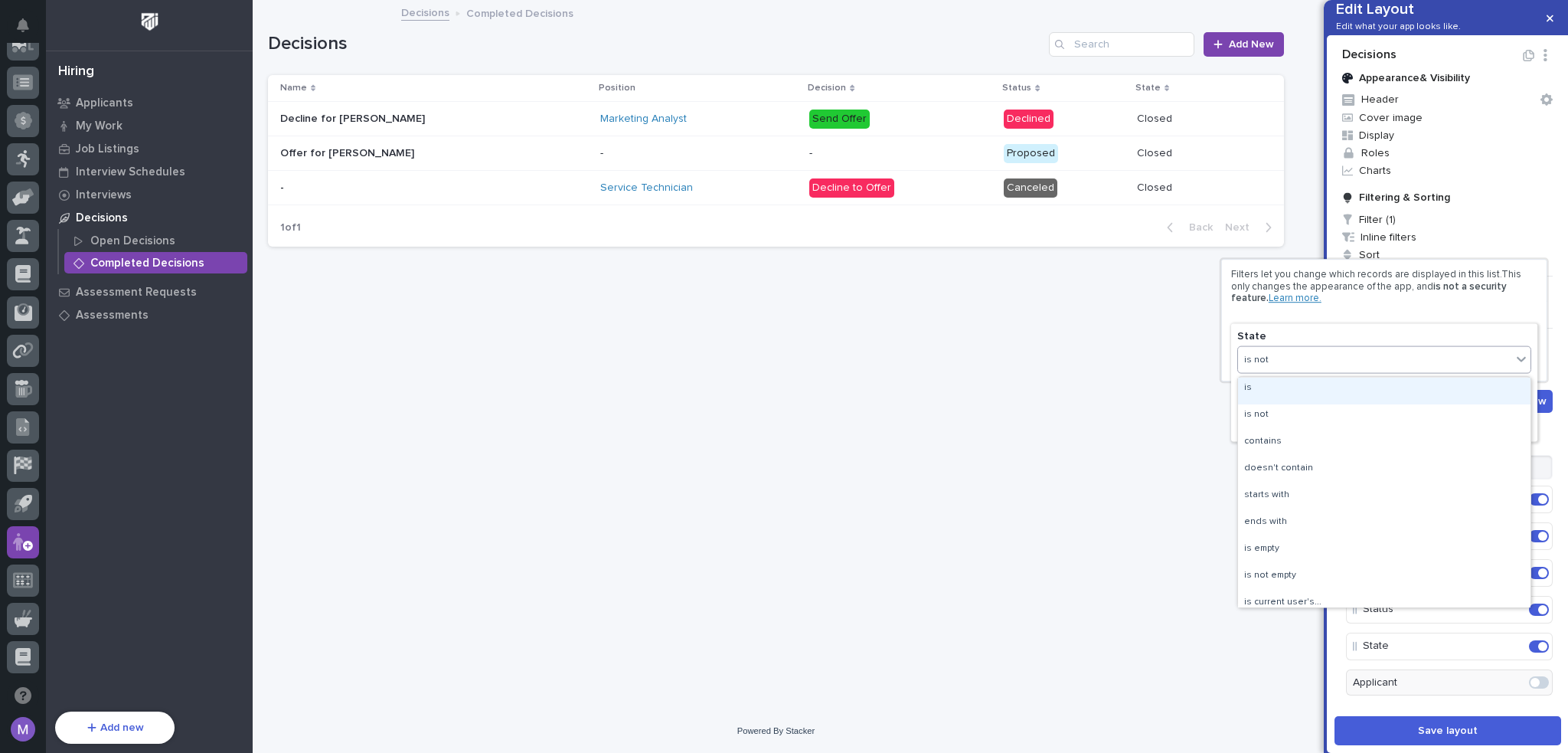
click at [1300, 389] on div "is" at bounding box center [1385, 390] width 293 height 27
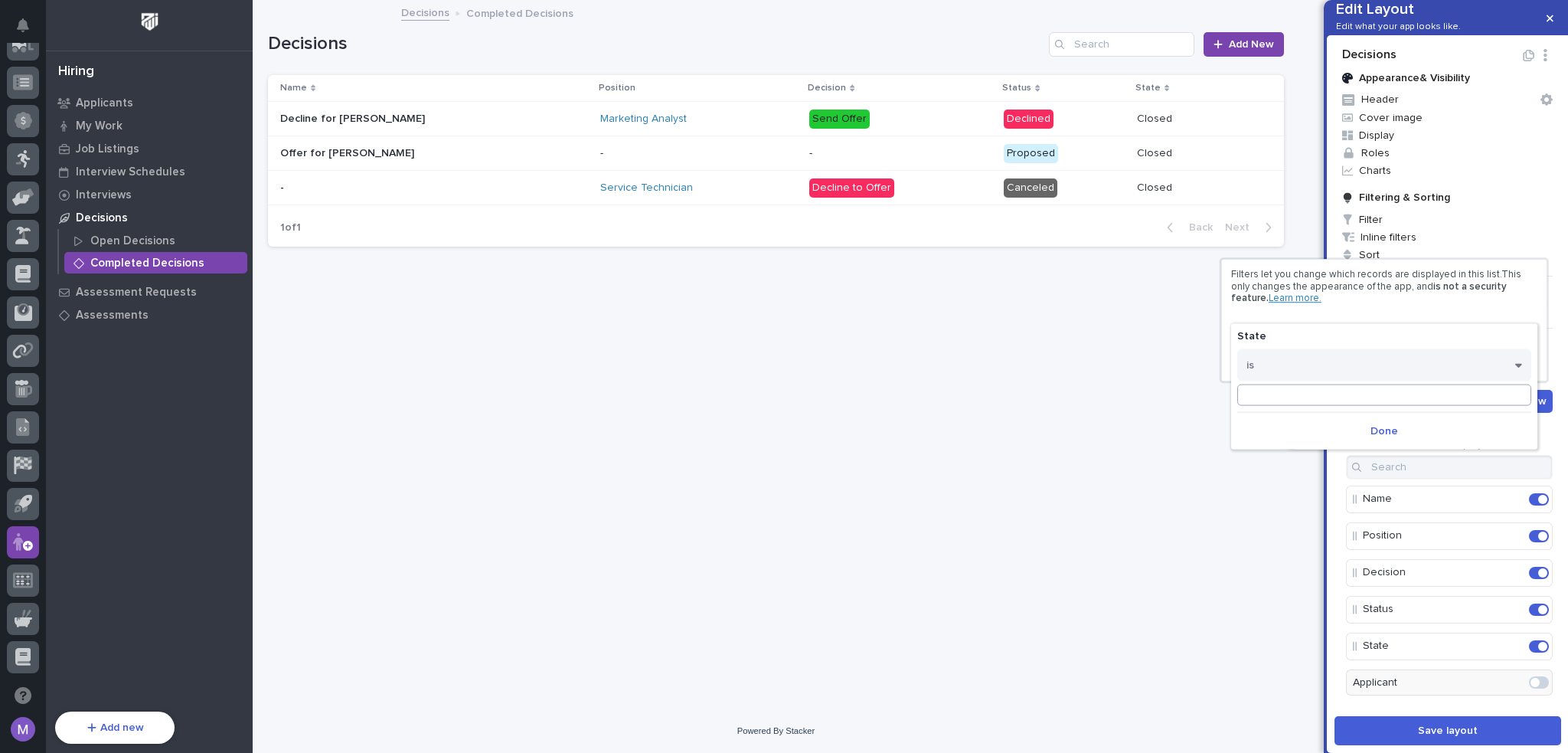
click at [1306, 391] on input at bounding box center [1385, 395] width 294 height 22
type input "Closed"
click at [1363, 428] on button "Done" at bounding box center [1385, 431] width 294 height 24
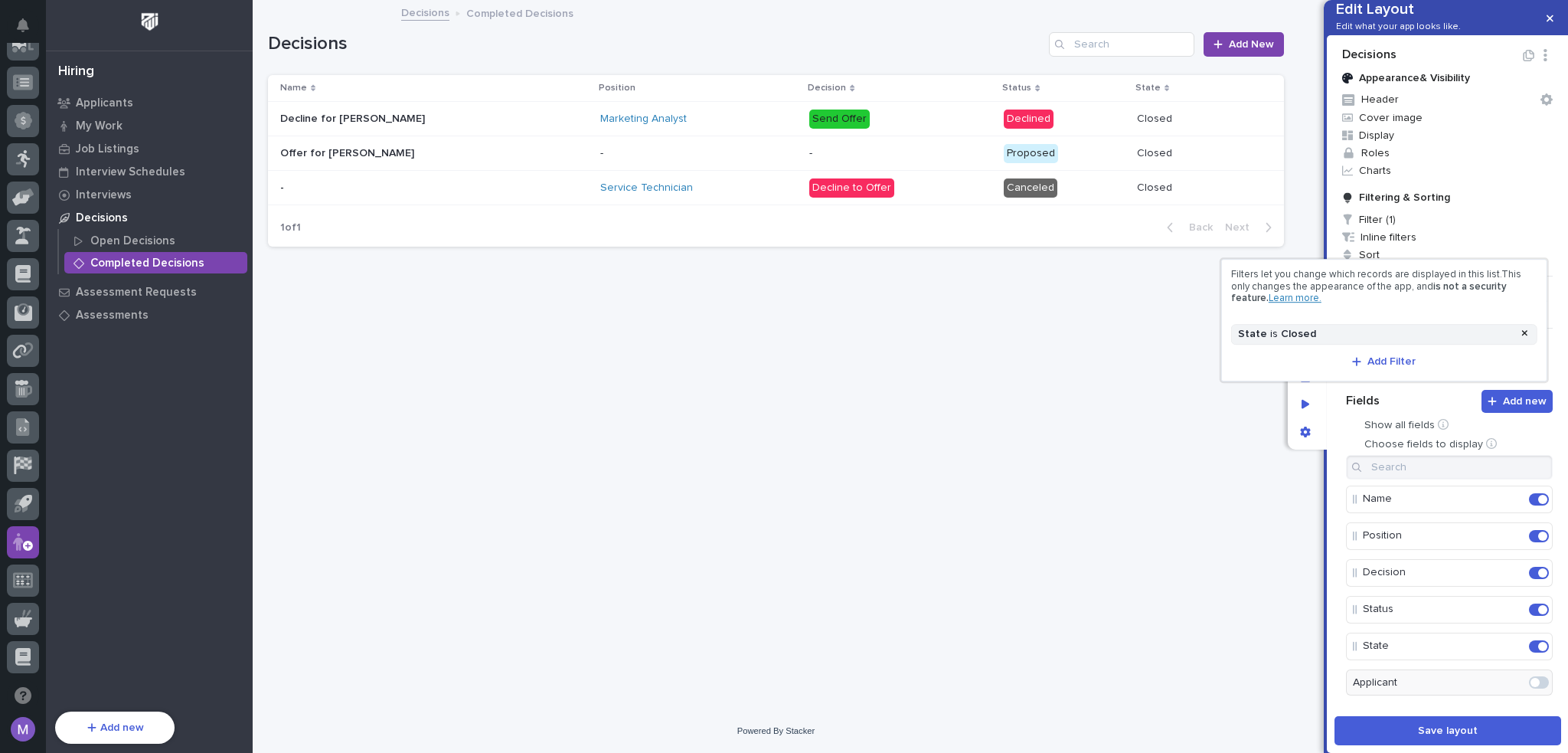
click at [1337, 399] on div at bounding box center [784, 376] width 1568 height 753
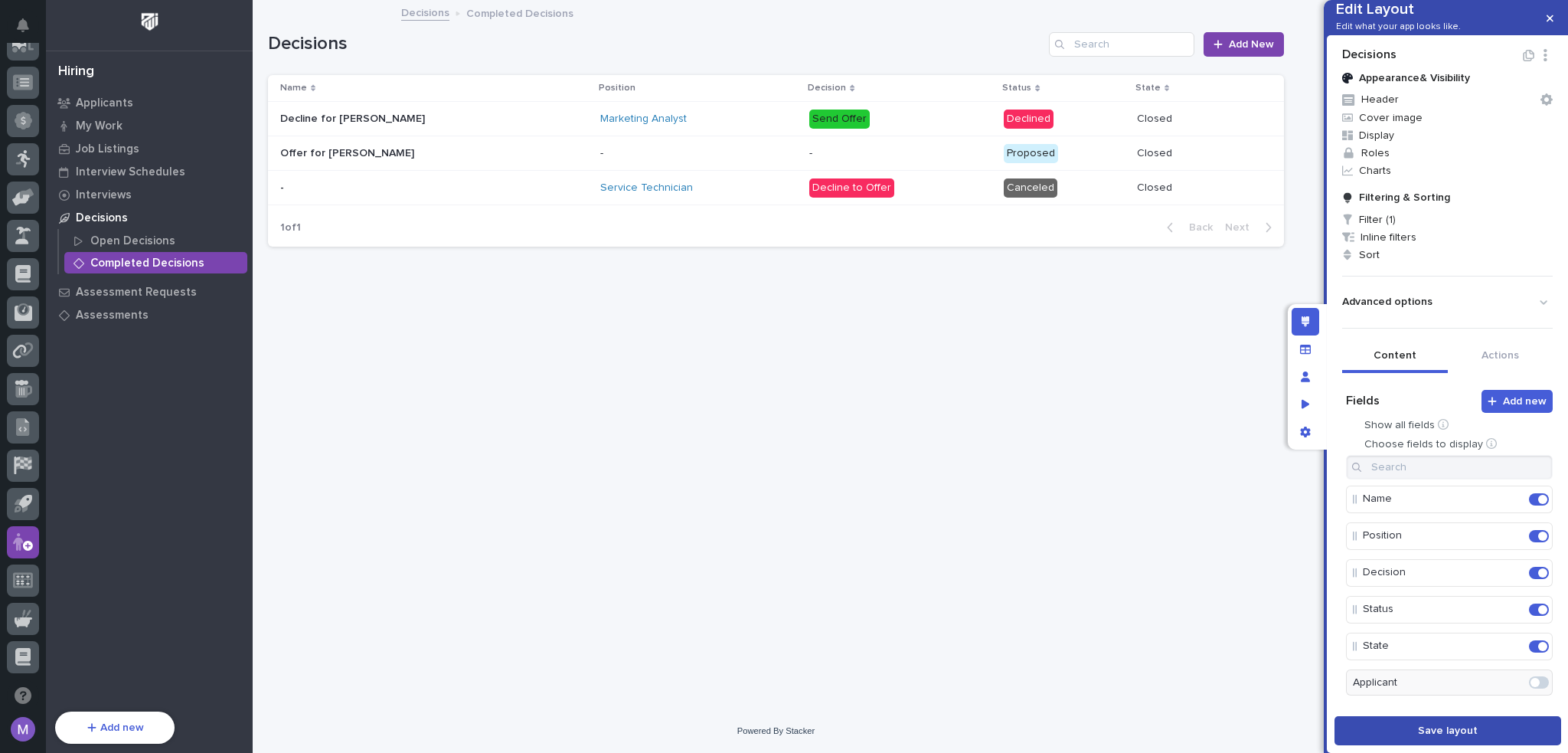
click at [1467, 731] on span "Save layout" at bounding box center [1448, 731] width 60 height 14
click at [1298, 446] on div at bounding box center [1308, 376] width 39 height 146
click at [1303, 436] on icon "App settings" at bounding box center [1305, 432] width 11 height 11
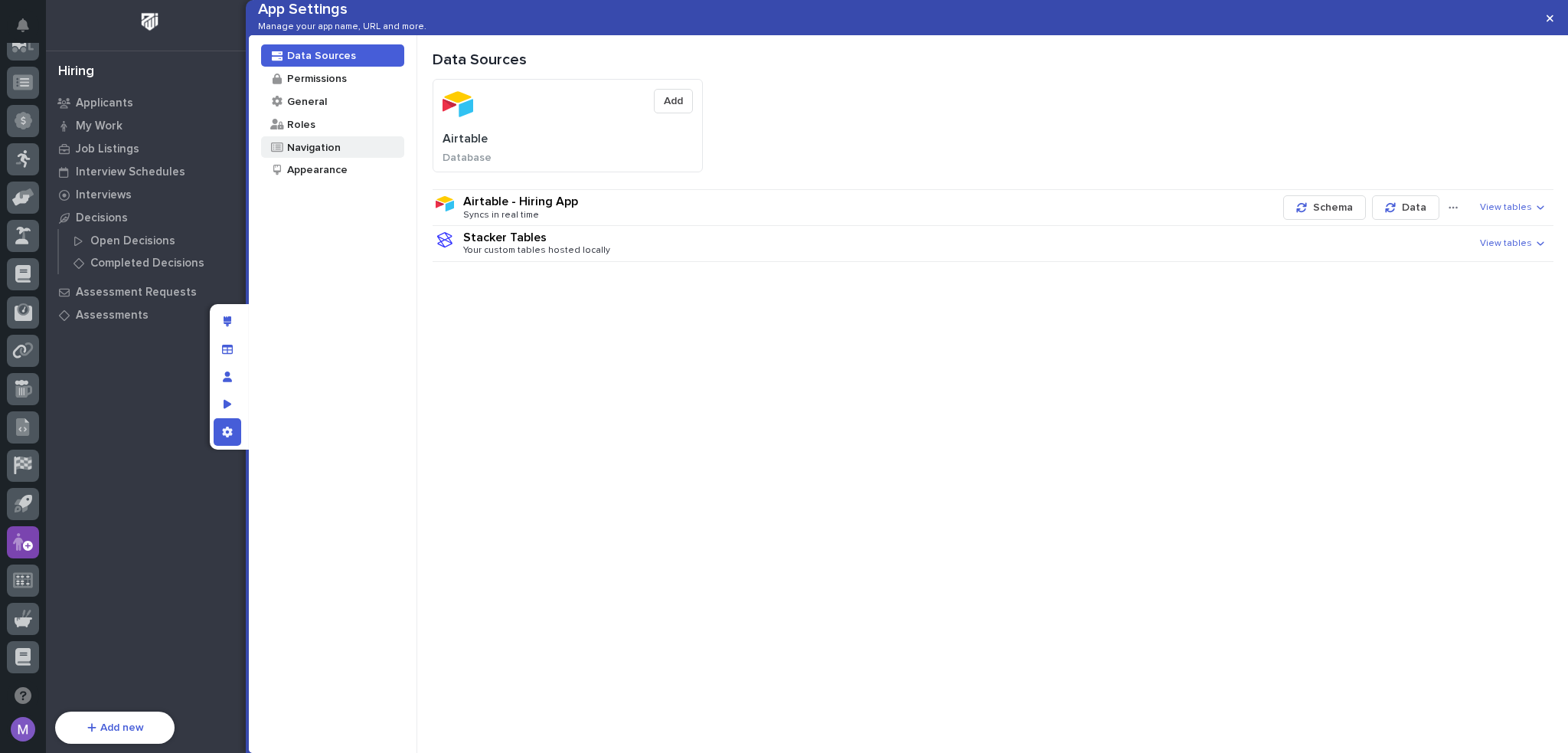
click at [343, 159] on div "Navigation" at bounding box center [333, 147] width 143 height 22
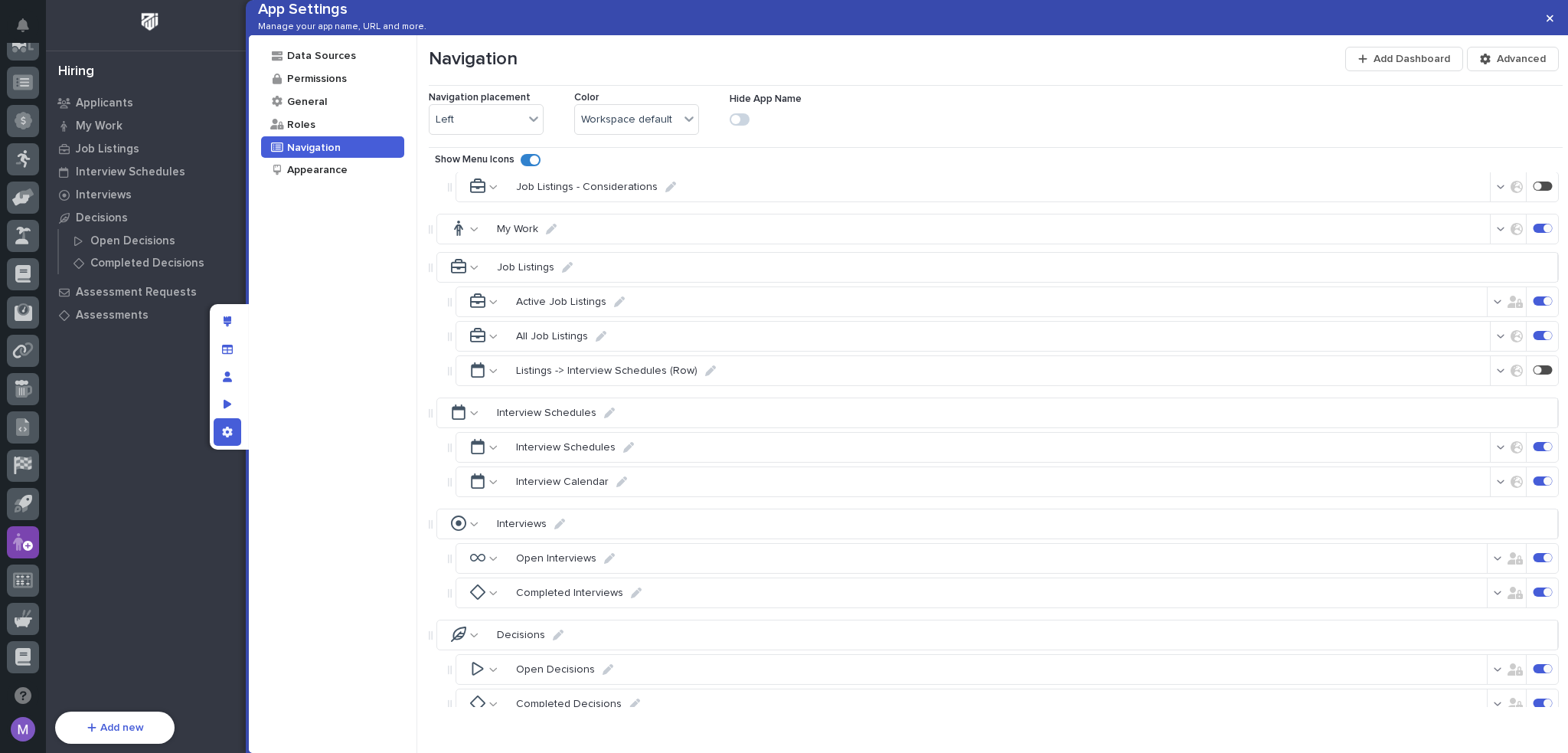
scroll to position [306, 0]
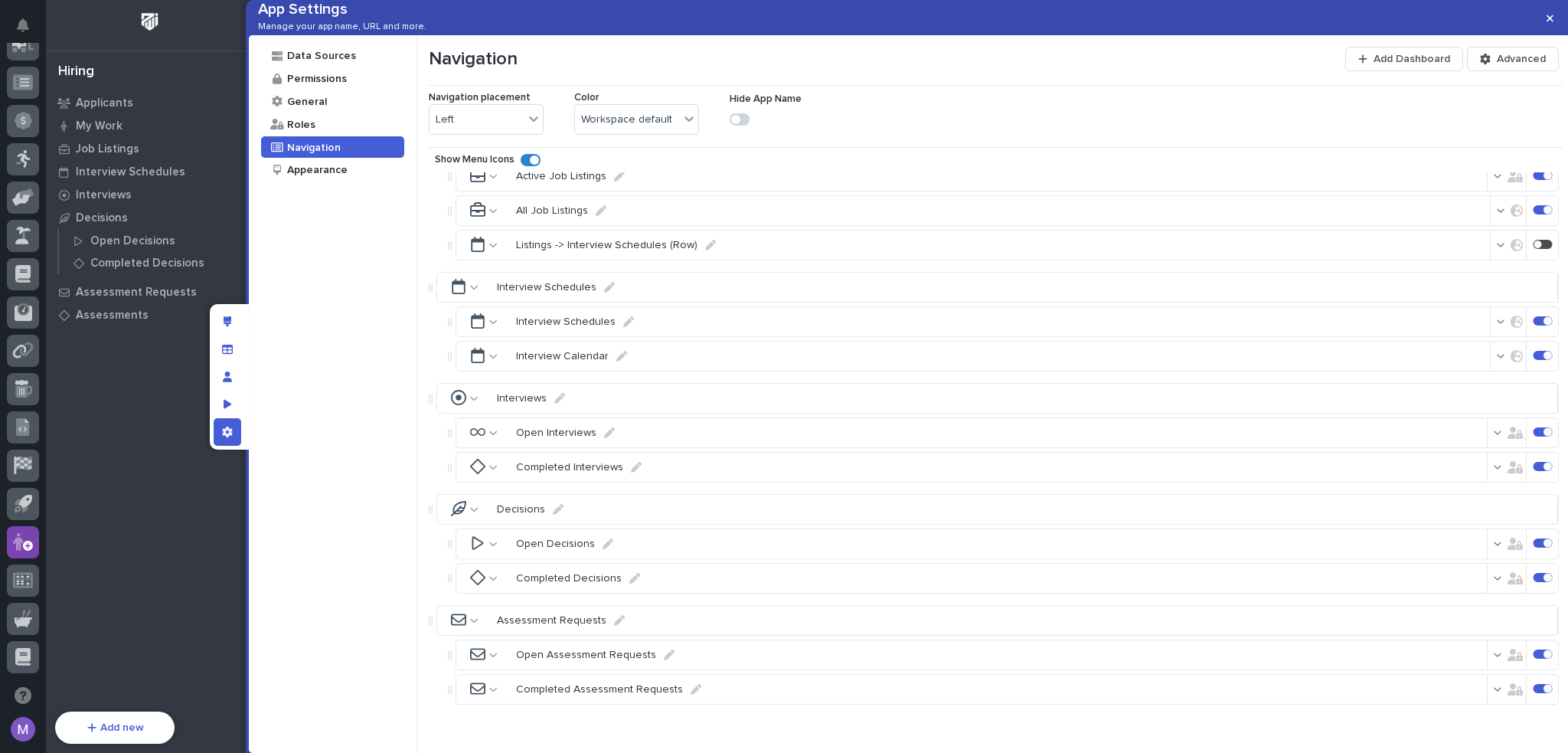
click at [630, 584] on icon at bounding box center [635, 578] width 11 height 11
drag, startPoint x: 565, startPoint y: 602, endPoint x: 532, endPoint y: 603, distance: 33.0
click at [532, 594] on input "Completed Decisions" at bounding box center [575, 579] width 130 height 31
type input "Closed Decisions"
click at [700, 585] on p "Save" at bounding box center [690, 580] width 22 height 12
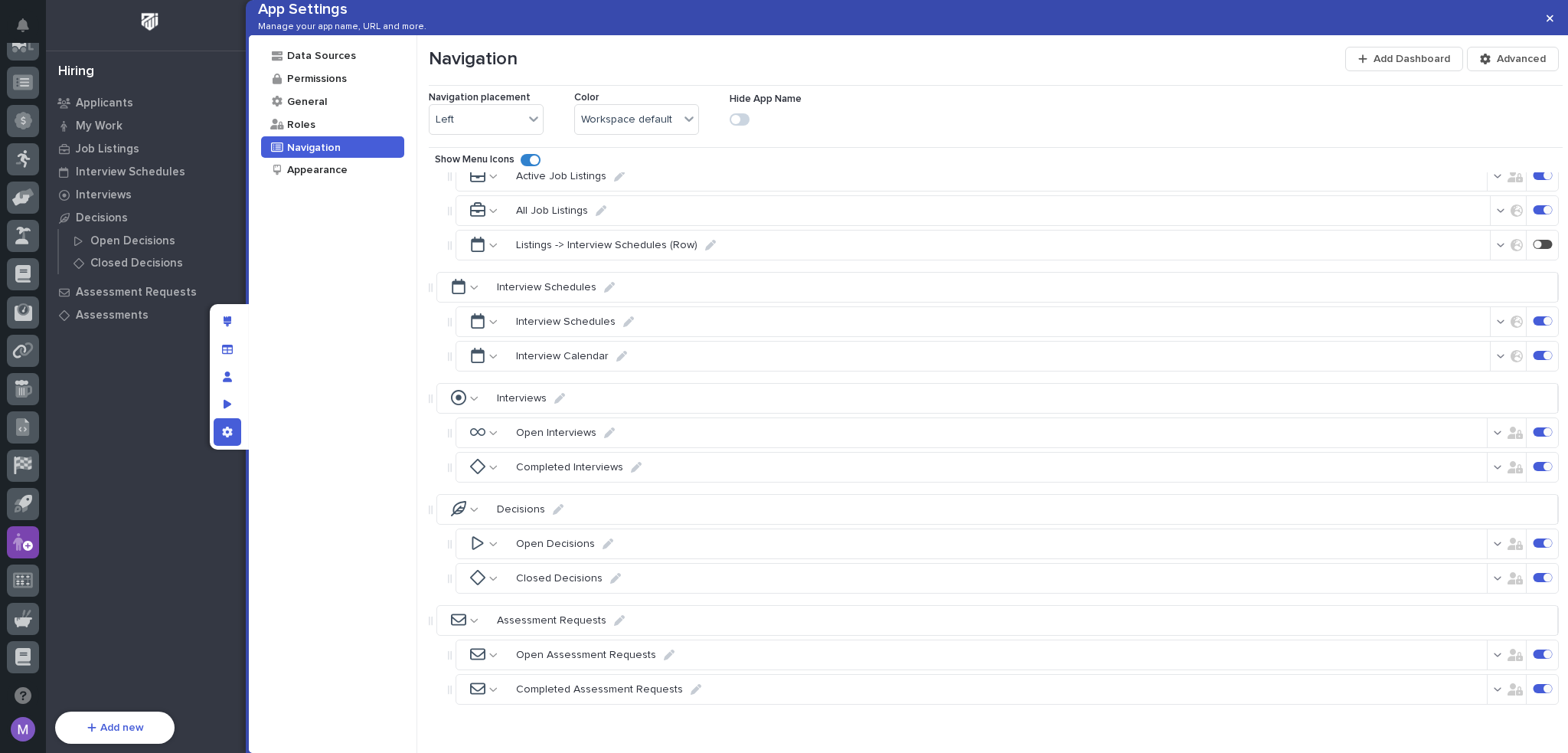
click at [631, 473] on icon at bounding box center [636, 467] width 11 height 11
drag, startPoint x: 576, startPoint y: 489, endPoint x: 532, endPoint y: 493, distance: 44.2
click at [532, 483] on input "Completed Interviews" at bounding box center [575, 468] width 130 height 31
type input "Closed Interviews"
click at [699, 474] on p "Save" at bounding box center [690, 468] width 22 height 12
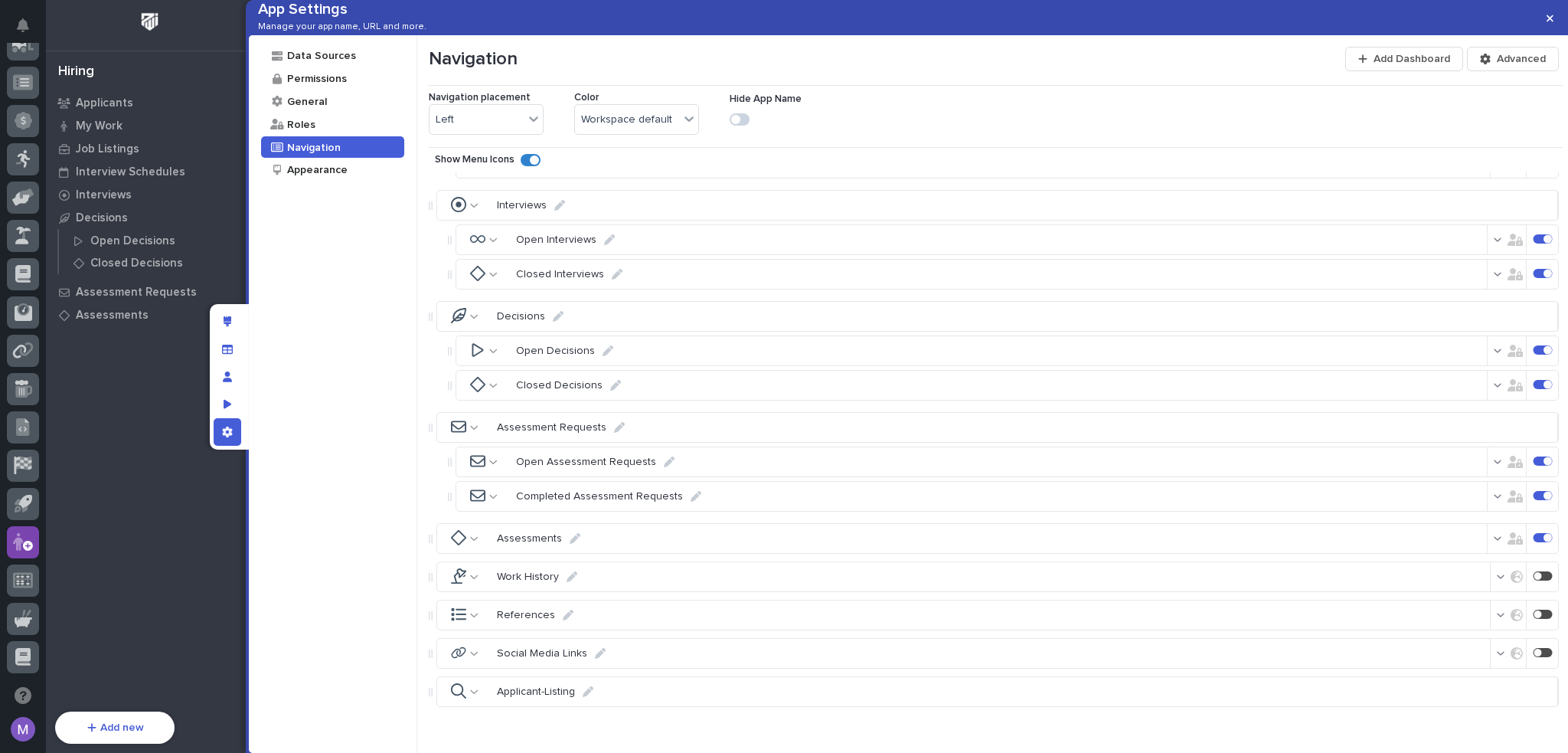
scroll to position [536, 0]
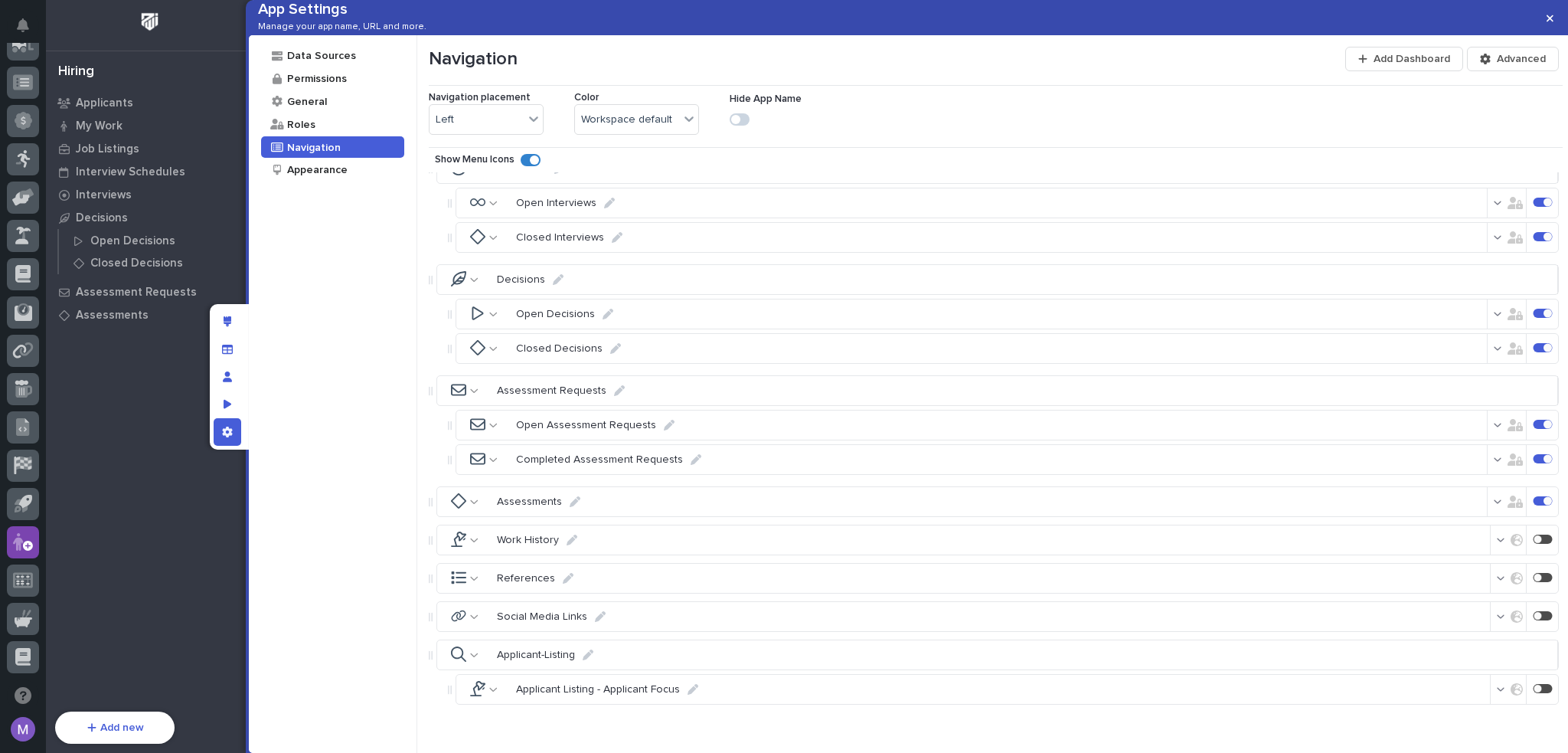
click at [690, 465] on icon at bounding box center [695, 459] width 11 height 11
click at [523, 476] on input "Completed Assessment Requests" at bounding box center [575, 460] width 130 height 31
type input "Closed Assessment Requests"
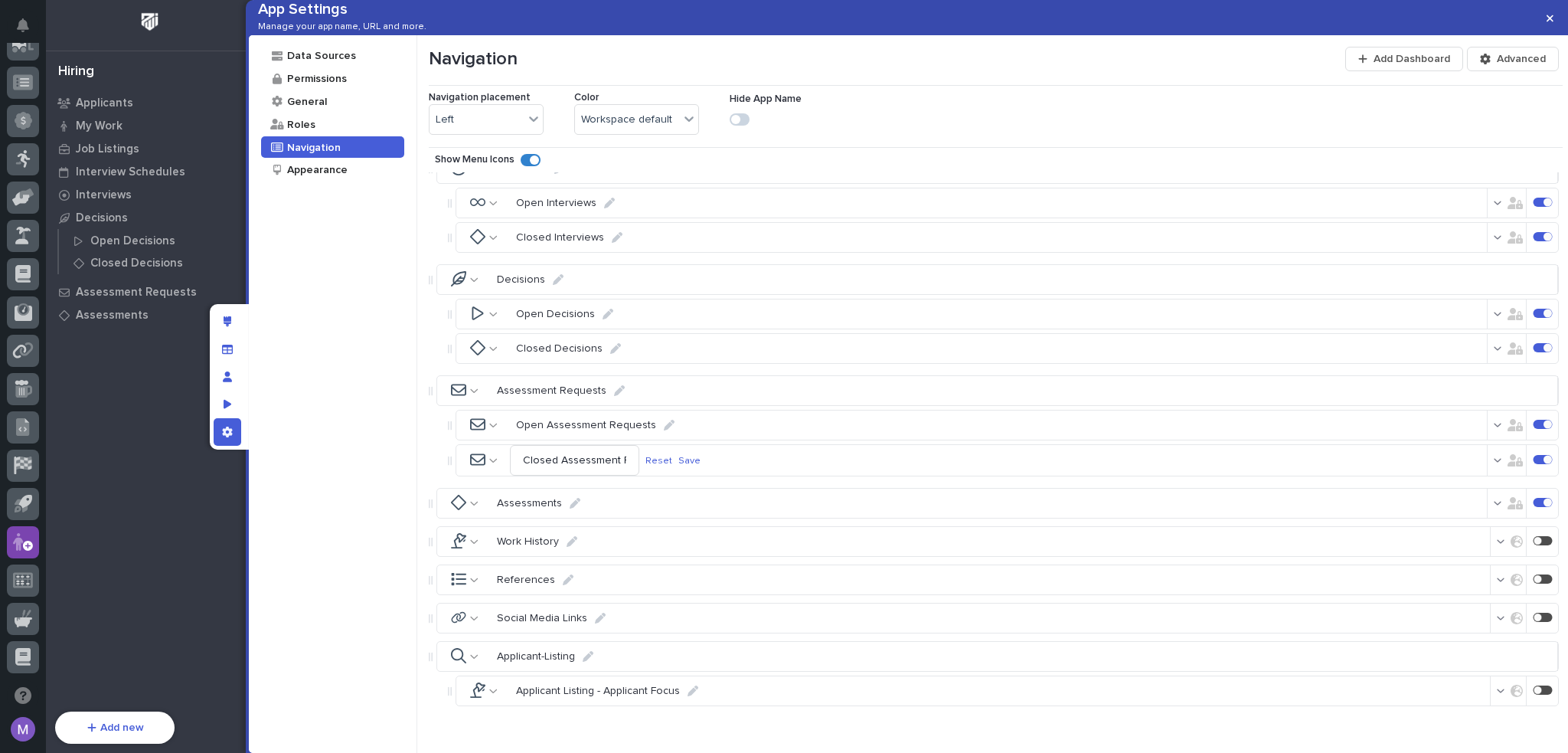
click at [700, 467] on p "Save" at bounding box center [690, 461] width 22 height 12
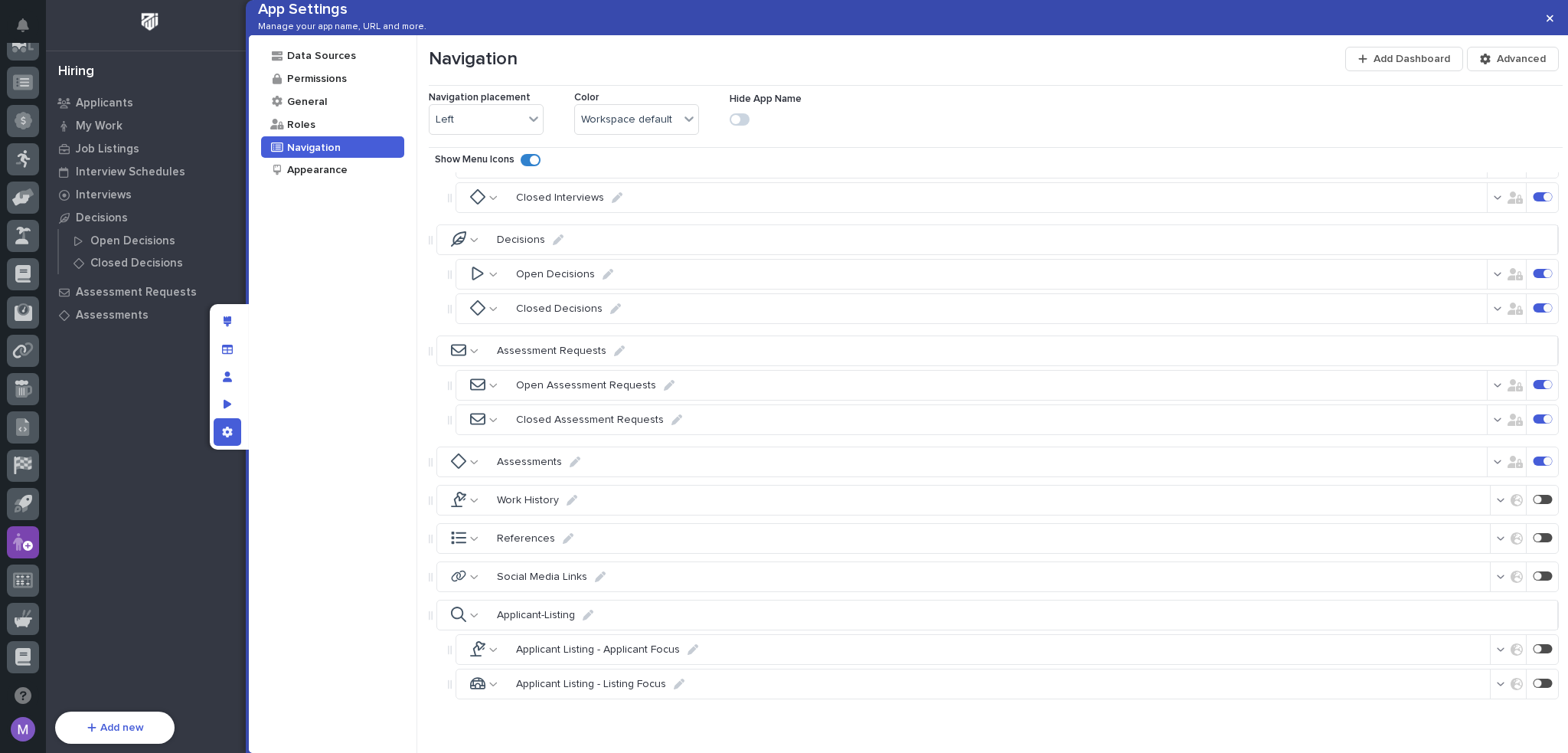
click at [222, 432] on icon "App settings" at bounding box center [227, 432] width 11 height 11
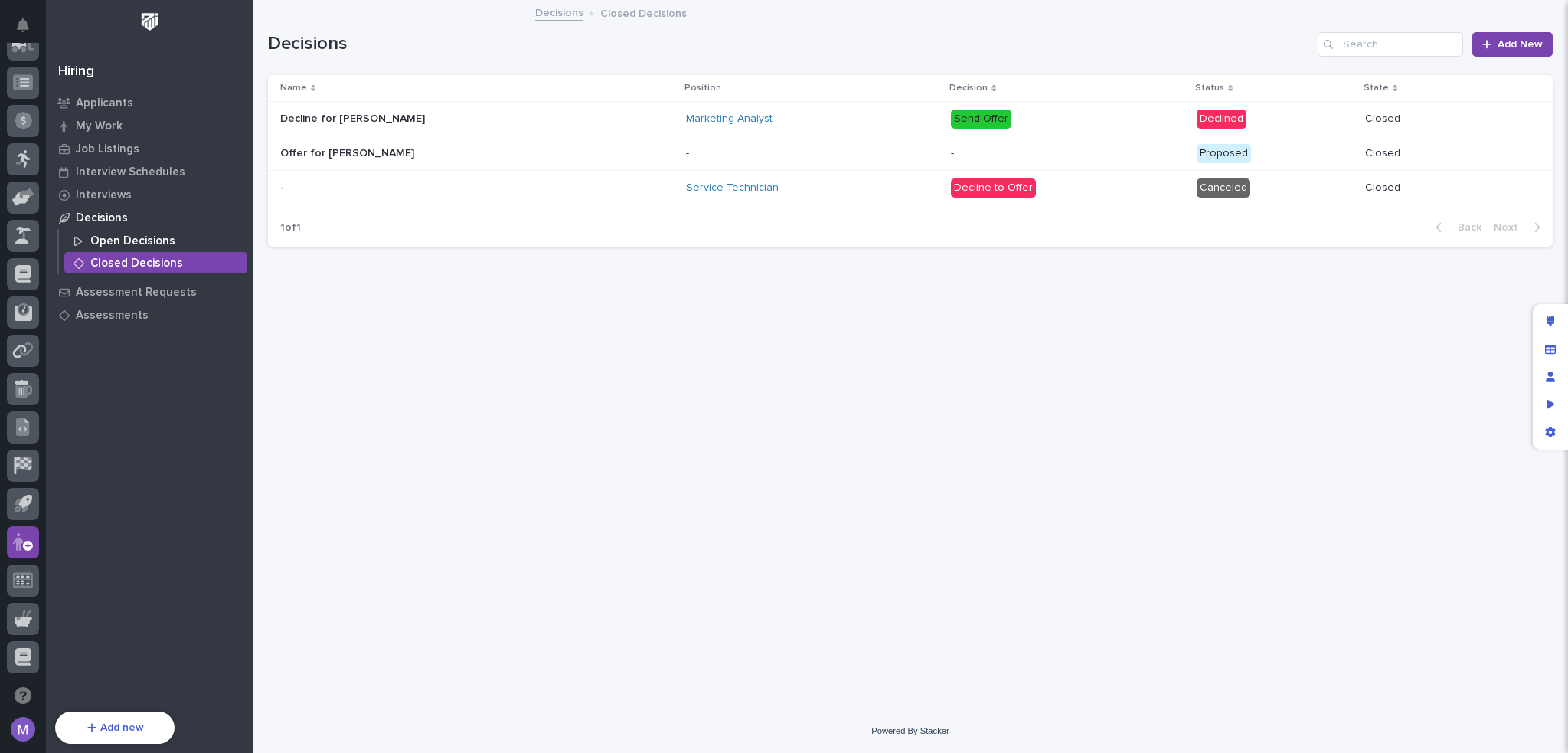
click at [151, 236] on p "Open Decisions" at bounding box center [133, 241] width 85 height 14
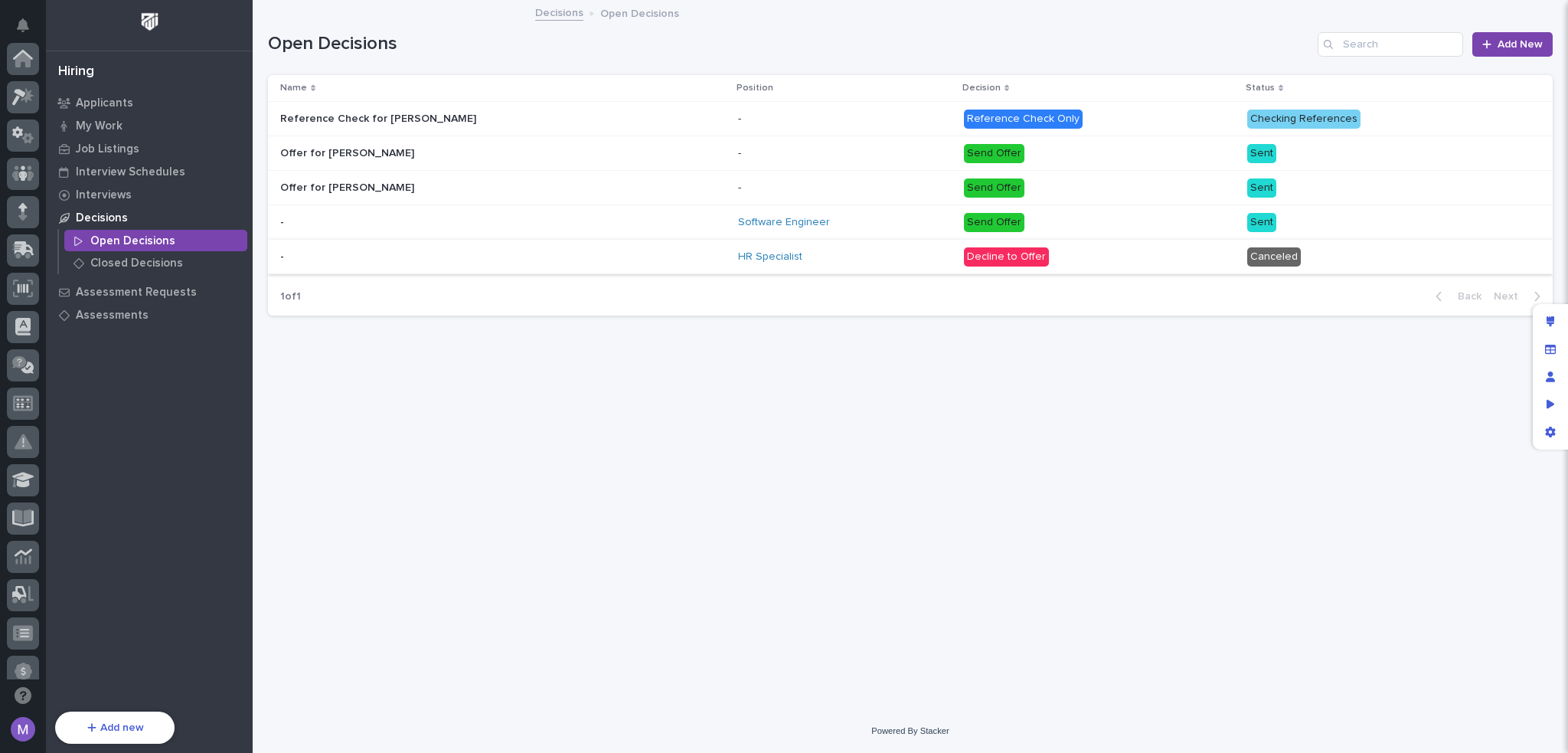
scroll to position [551, 0]
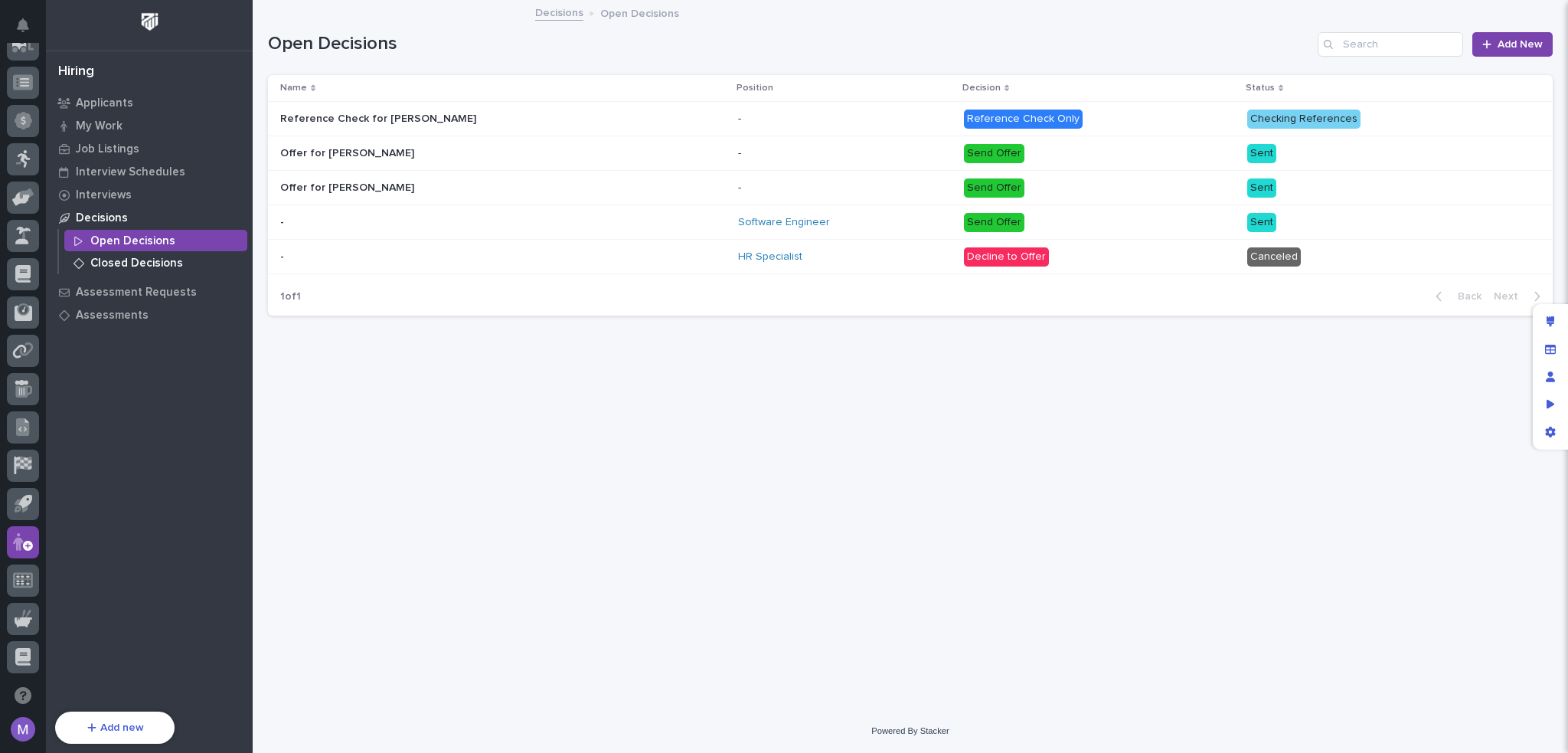
click at [176, 264] on p "Closed Decisions" at bounding box center [136, 263] width 92 height 14
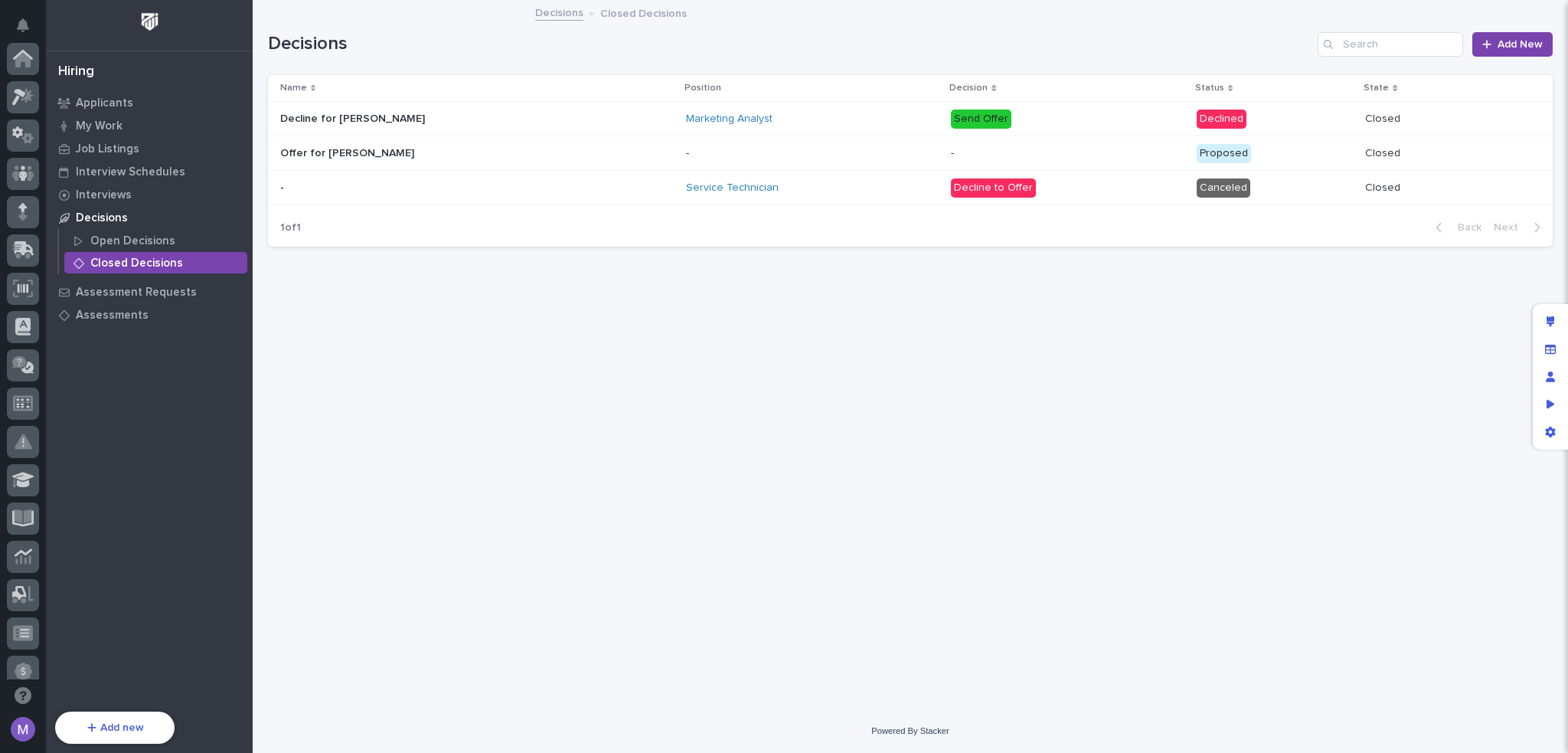
scroll to position [551, 0]
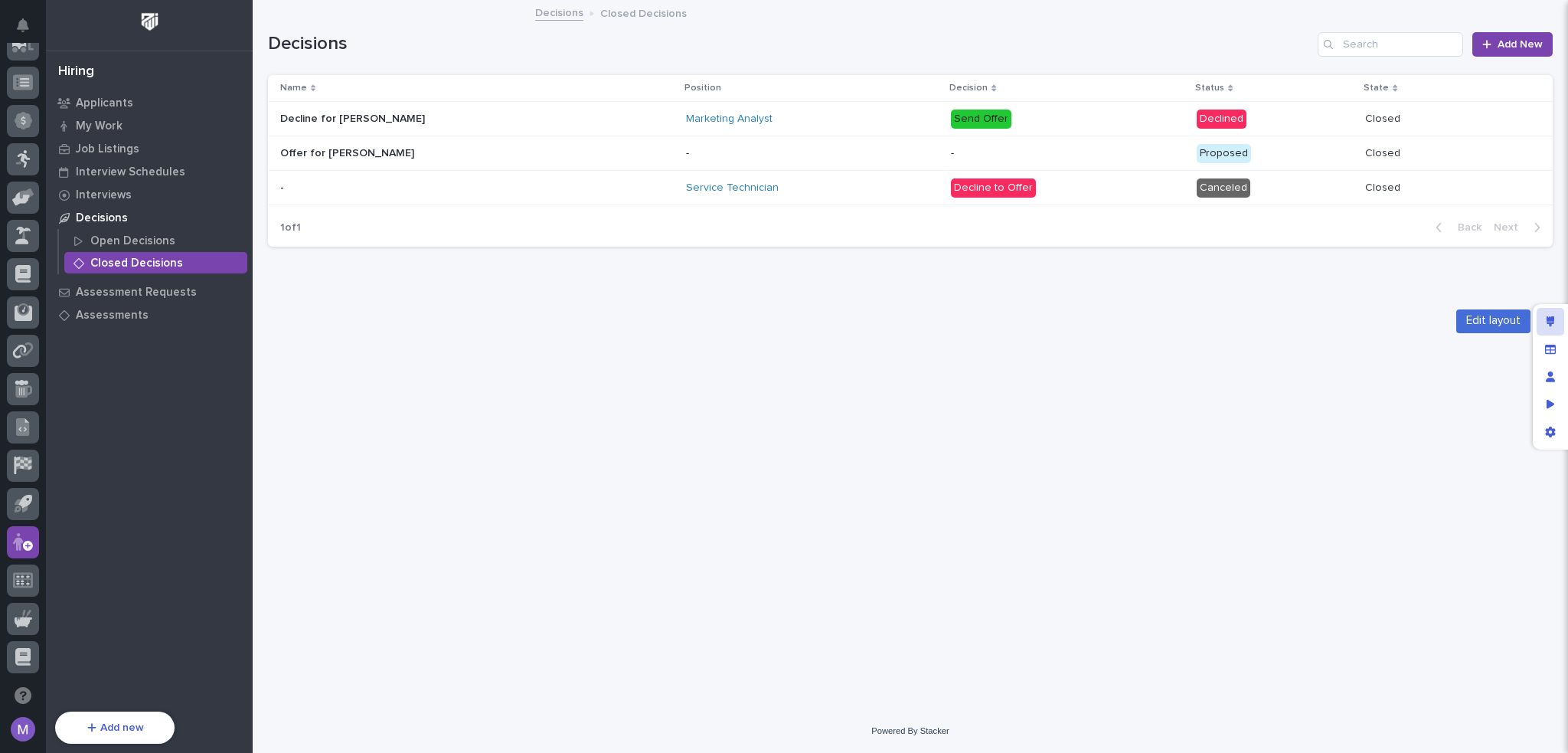
click at [1552, 324] on icon "Edit layout" at bounding box center [1551, 321] width 8 height 11
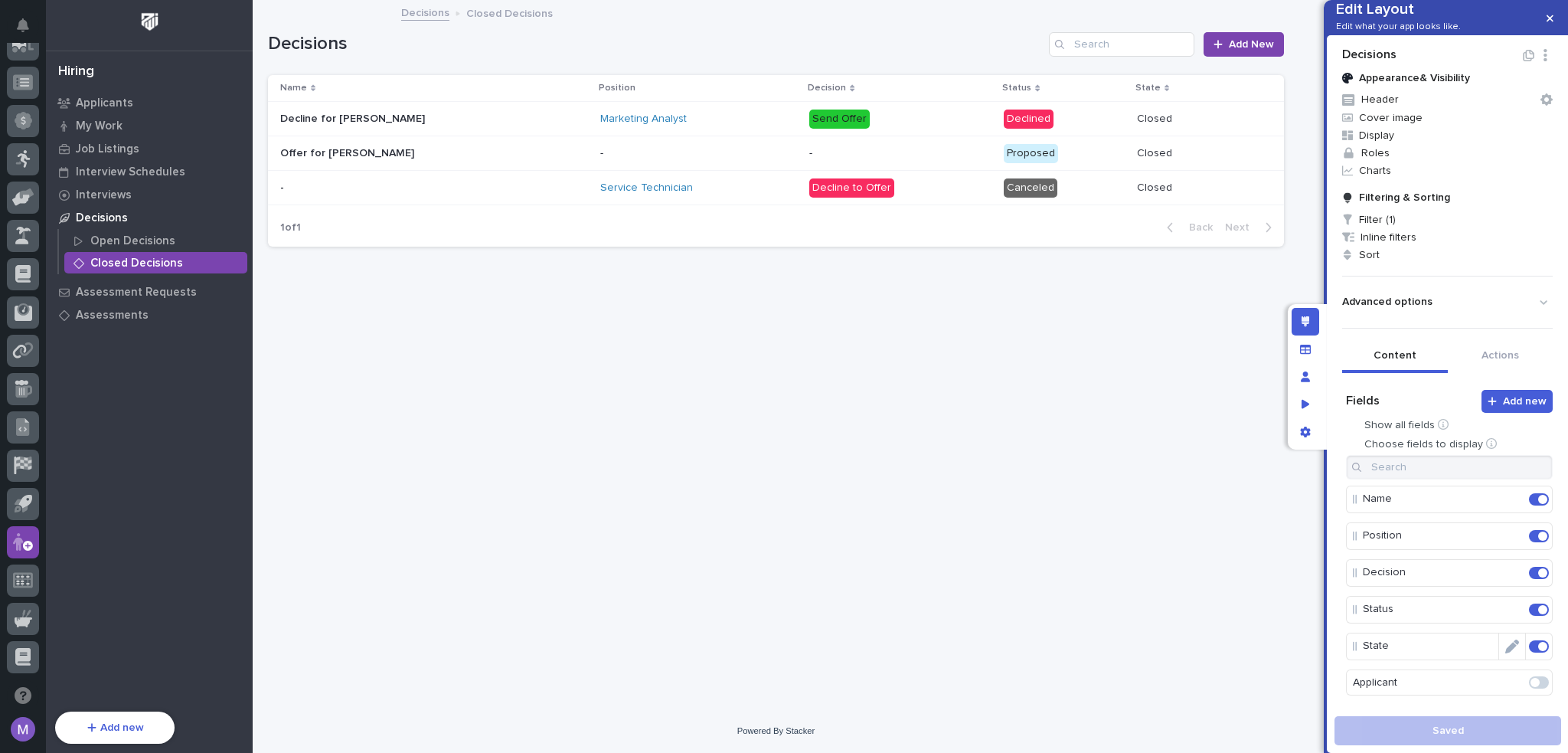
click at [1539, 651] on span at bounding box center [1543, 646] width 9 height 9
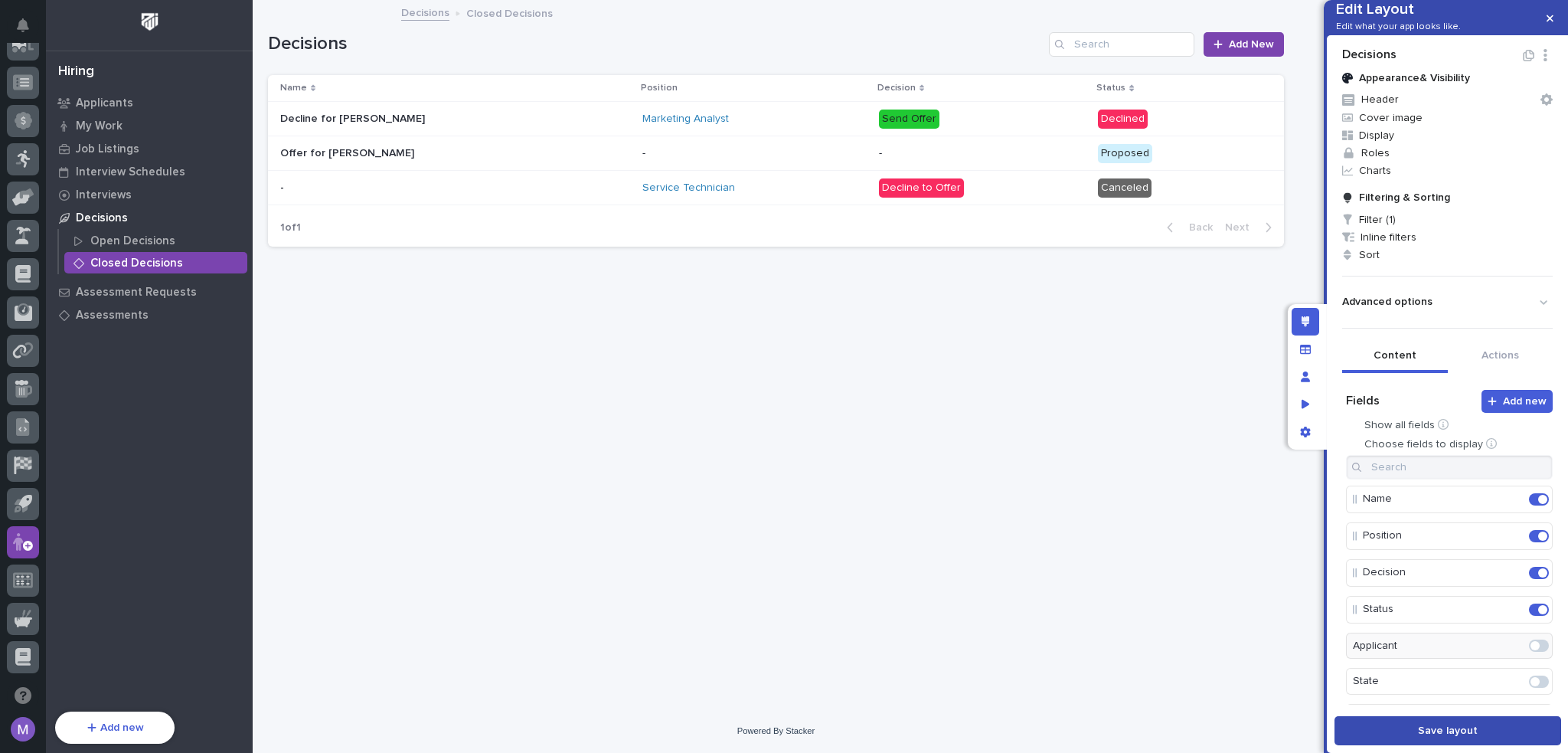
click at [1394, 738] on button "Save layout" at bounding box center [1448, 731] width 227 height 29
click at [1301, 315] on div "Edit layout" at bounding box center [1305, 321] width 27 height 27
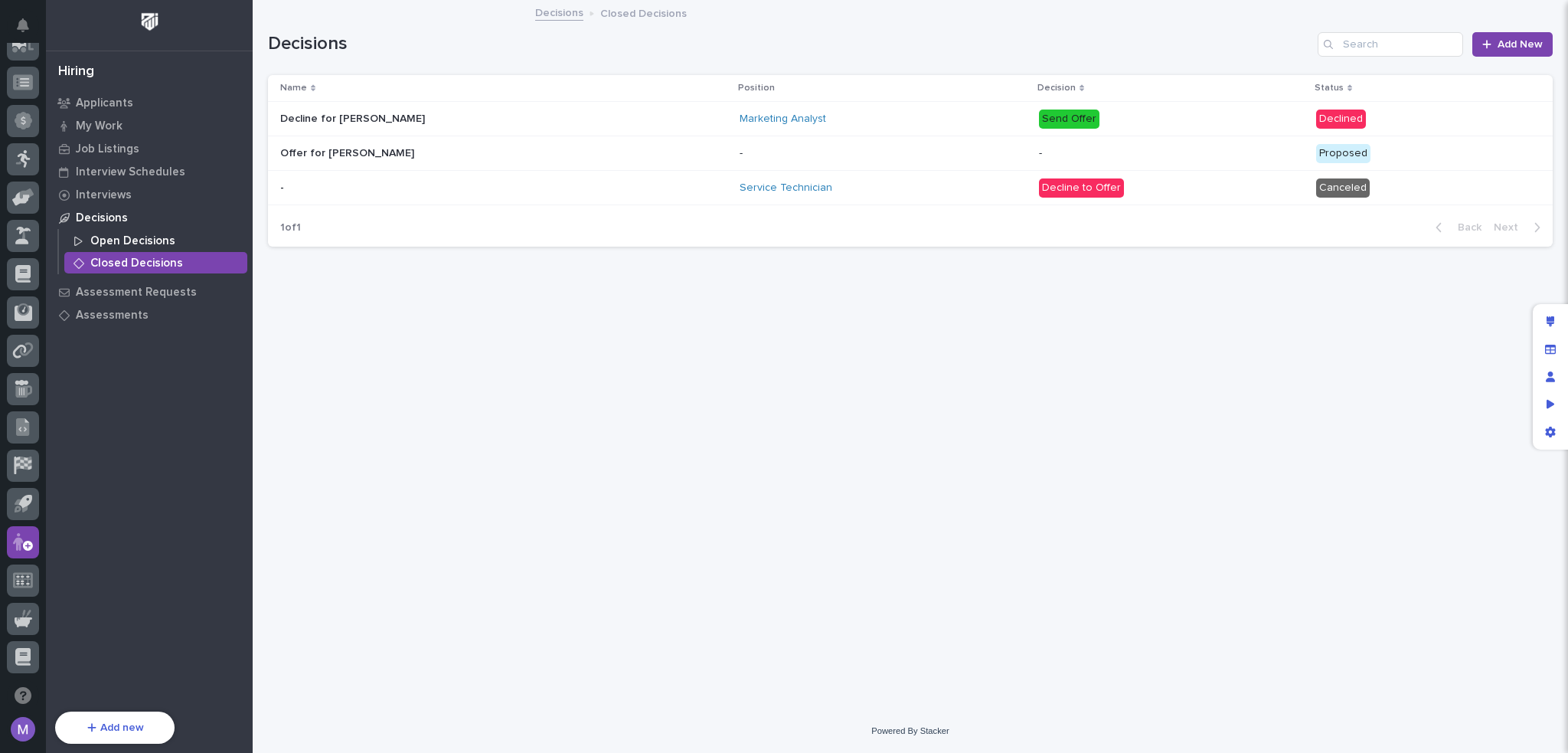
click at [98, 241] on p "Open Decisions" at bounding box center [133, 241] width 85 height 14
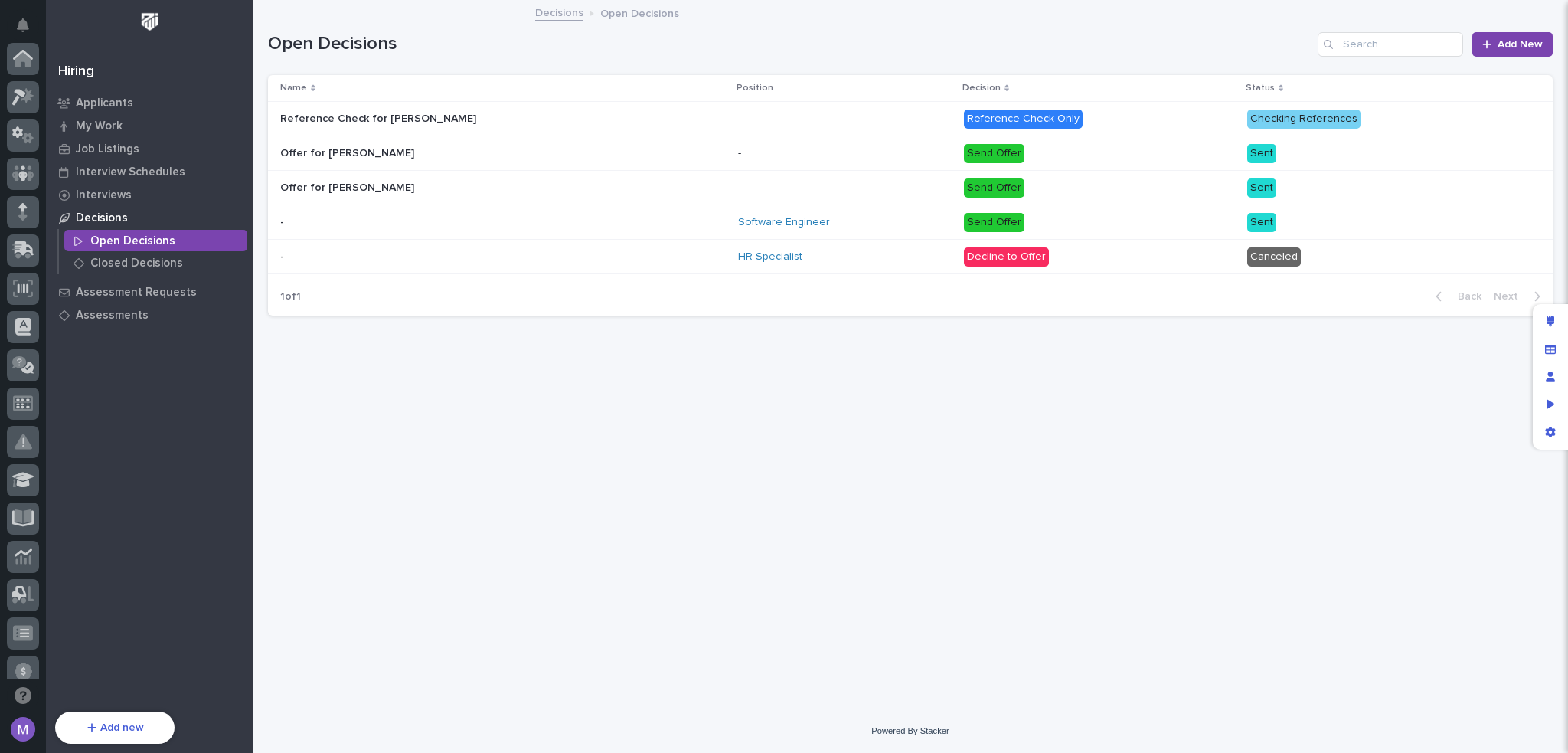
scroll to position [551, 0]
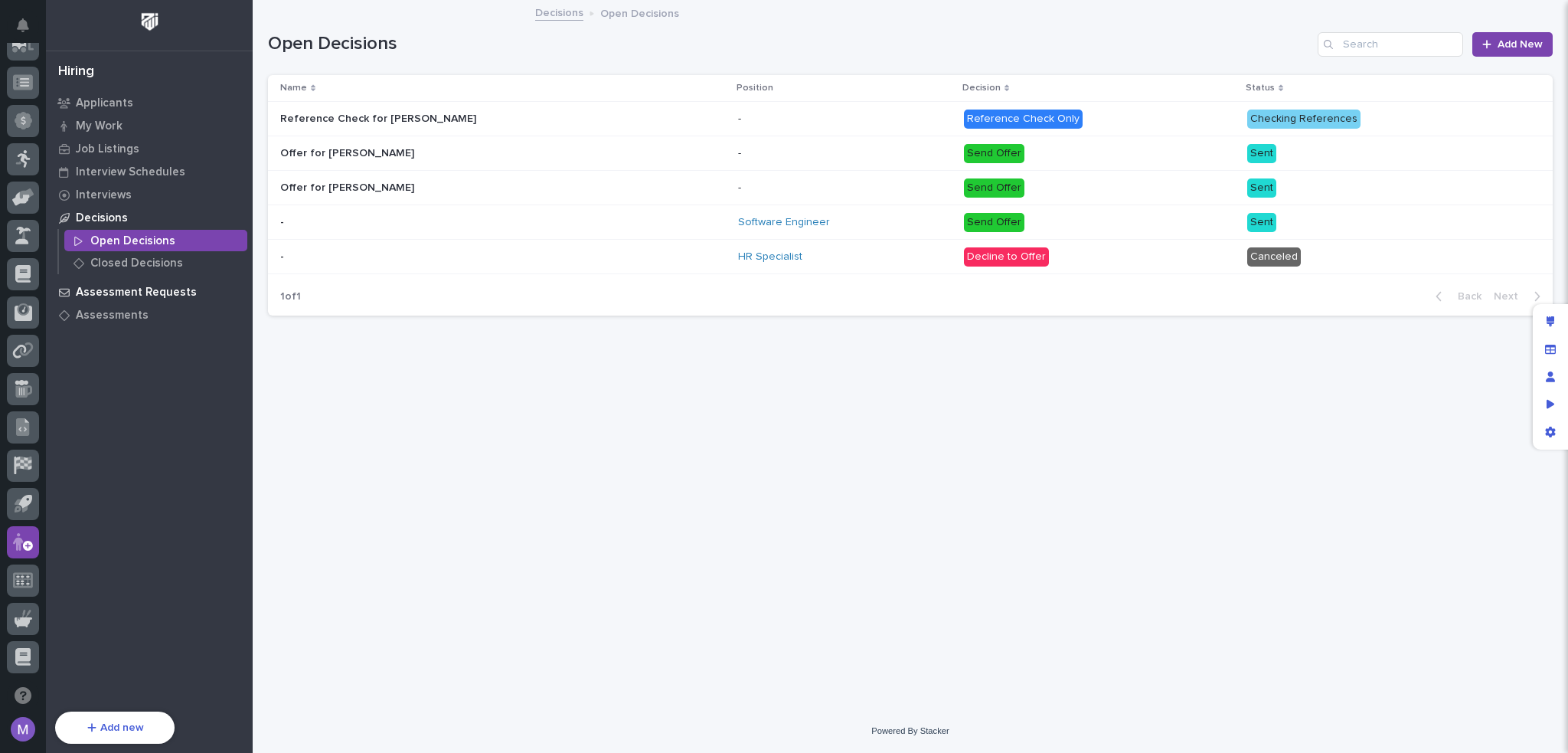
click at [113, 287] on p "Assessment Requests" at bounding box center [136, 292] width 121 height 14
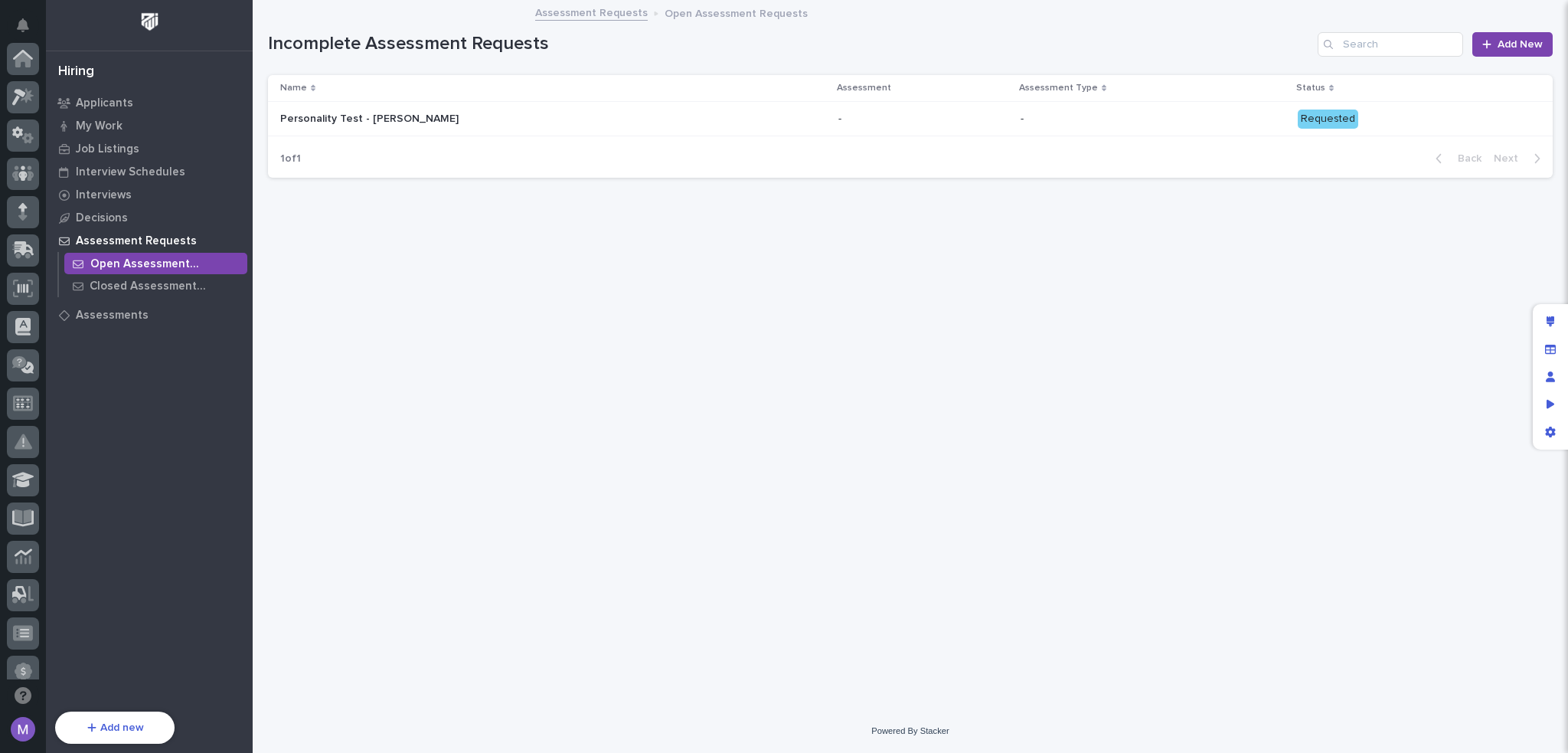
scroll to position [551, 0]
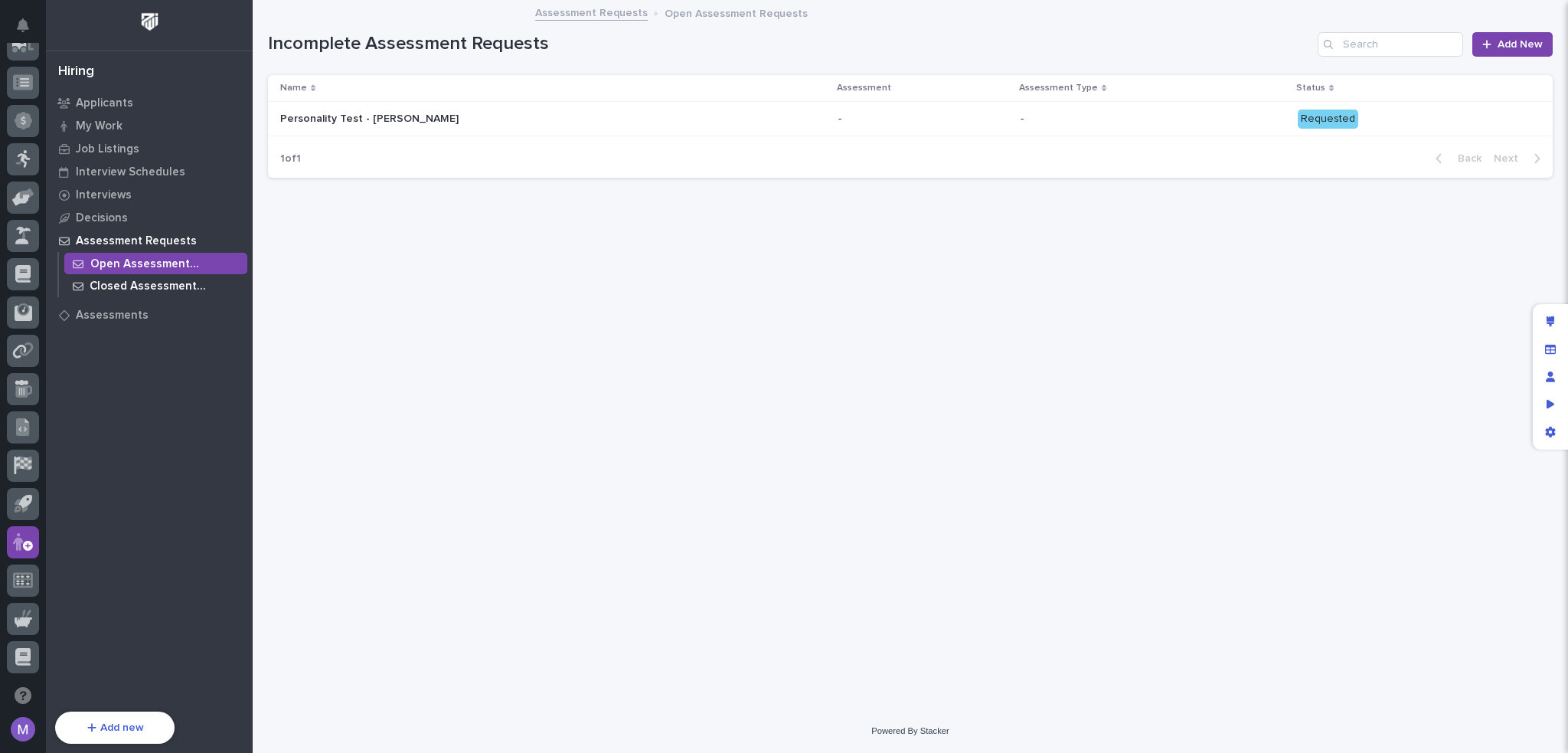
click at [159, 283] on p "Closed Assessment Requests" at bounding box center [166, 286] width 151 height 14
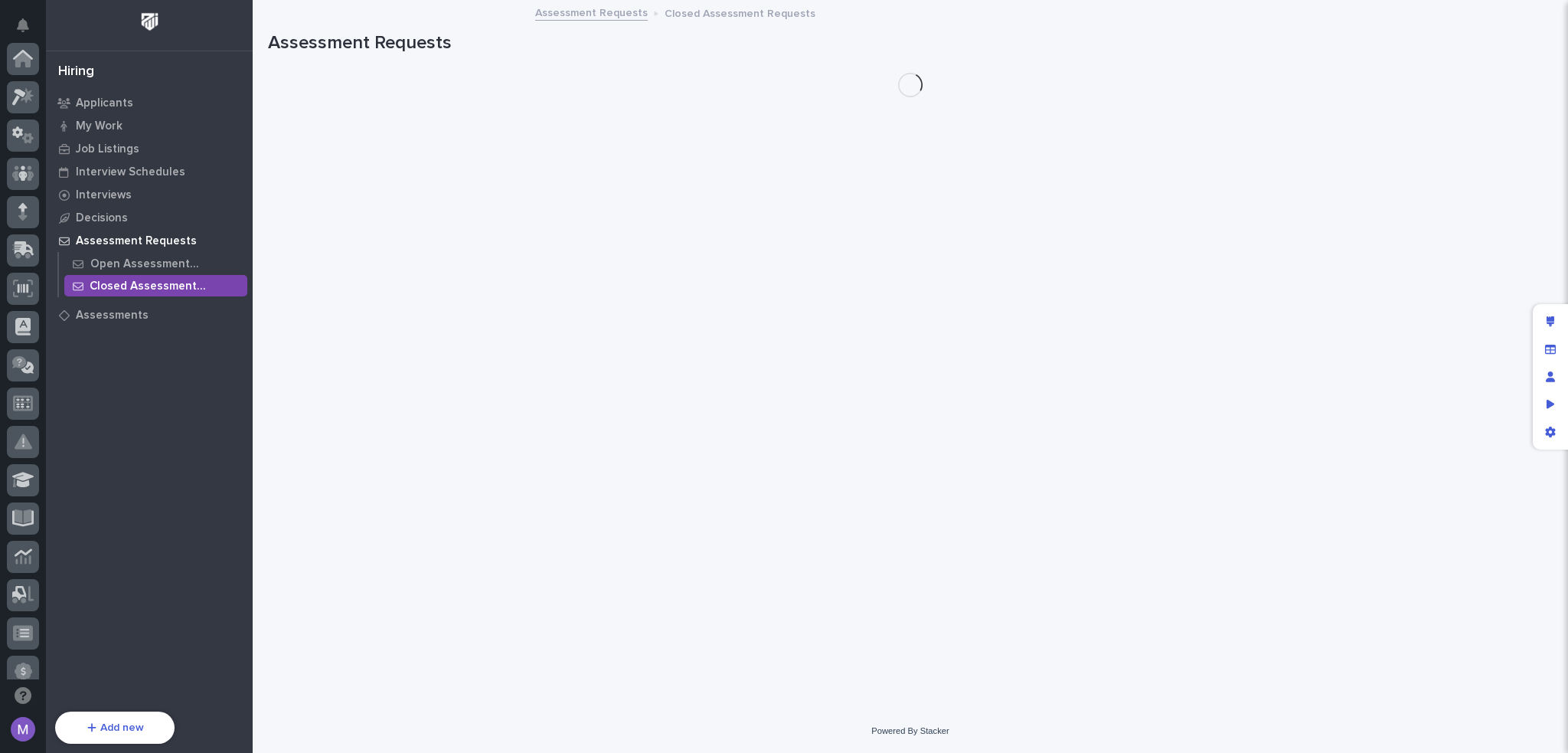
scroll to position [551, 0]
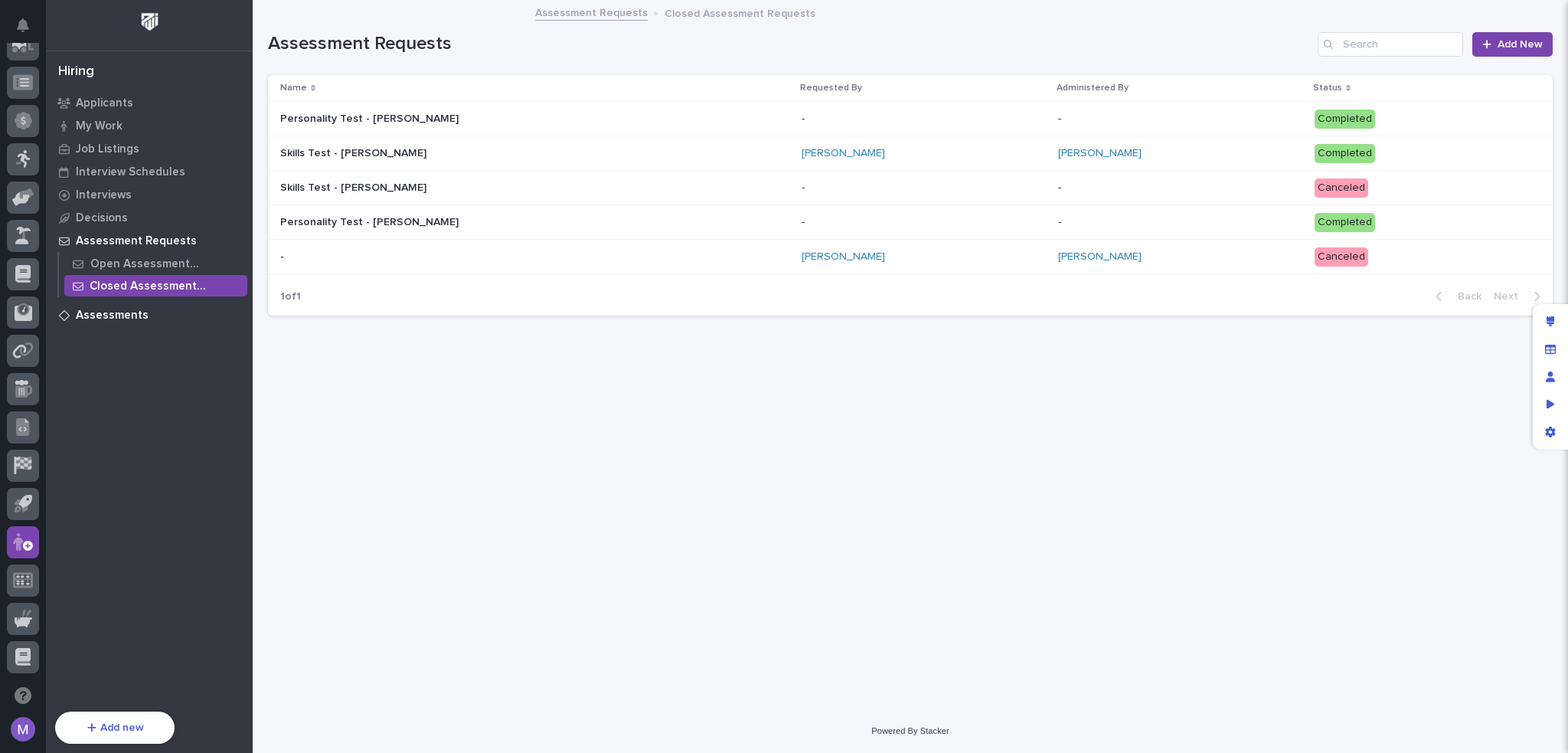
click at [126, 313] on p "Assessments" at bounding box center [111, 315] width 72 height 14
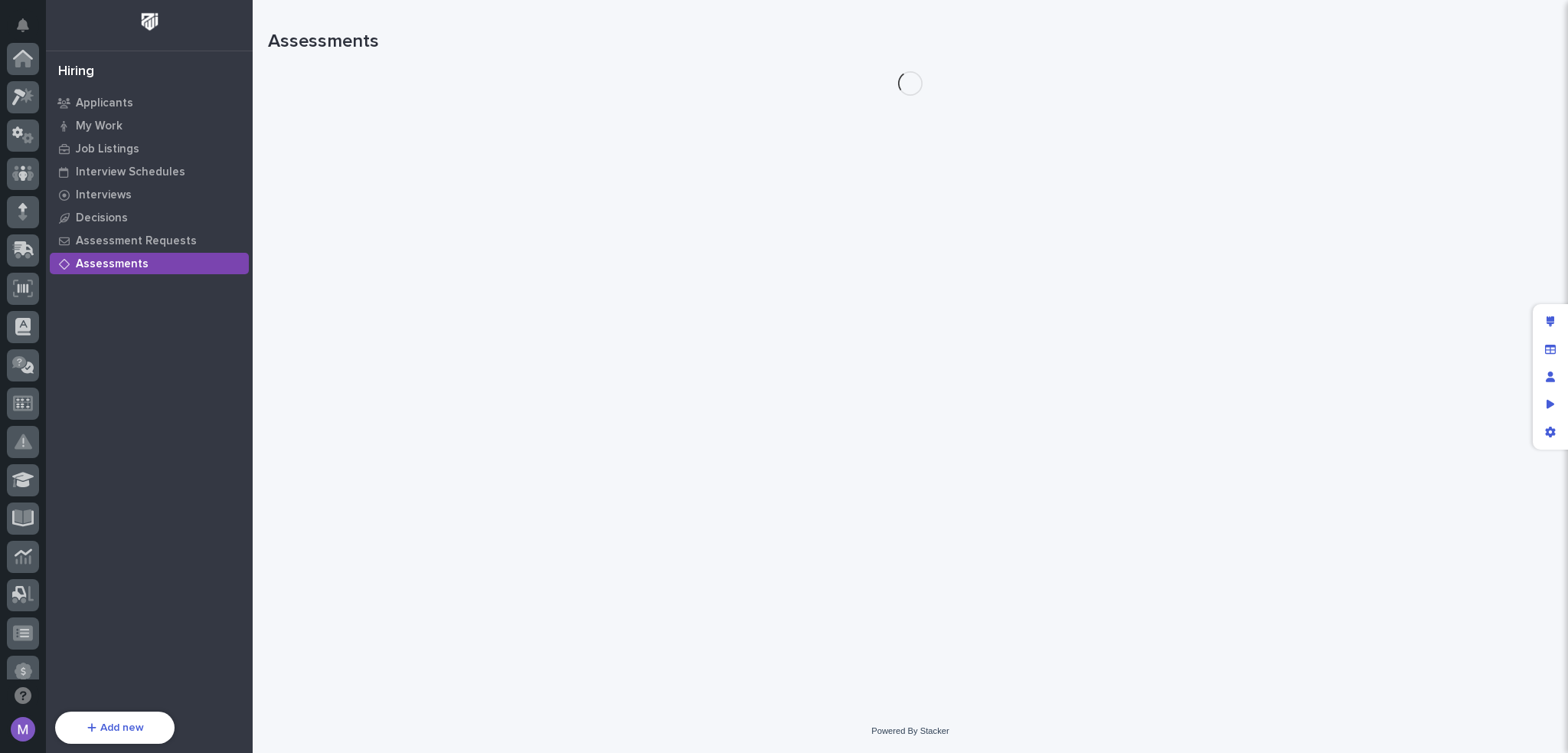
scroll to position [551, 0]
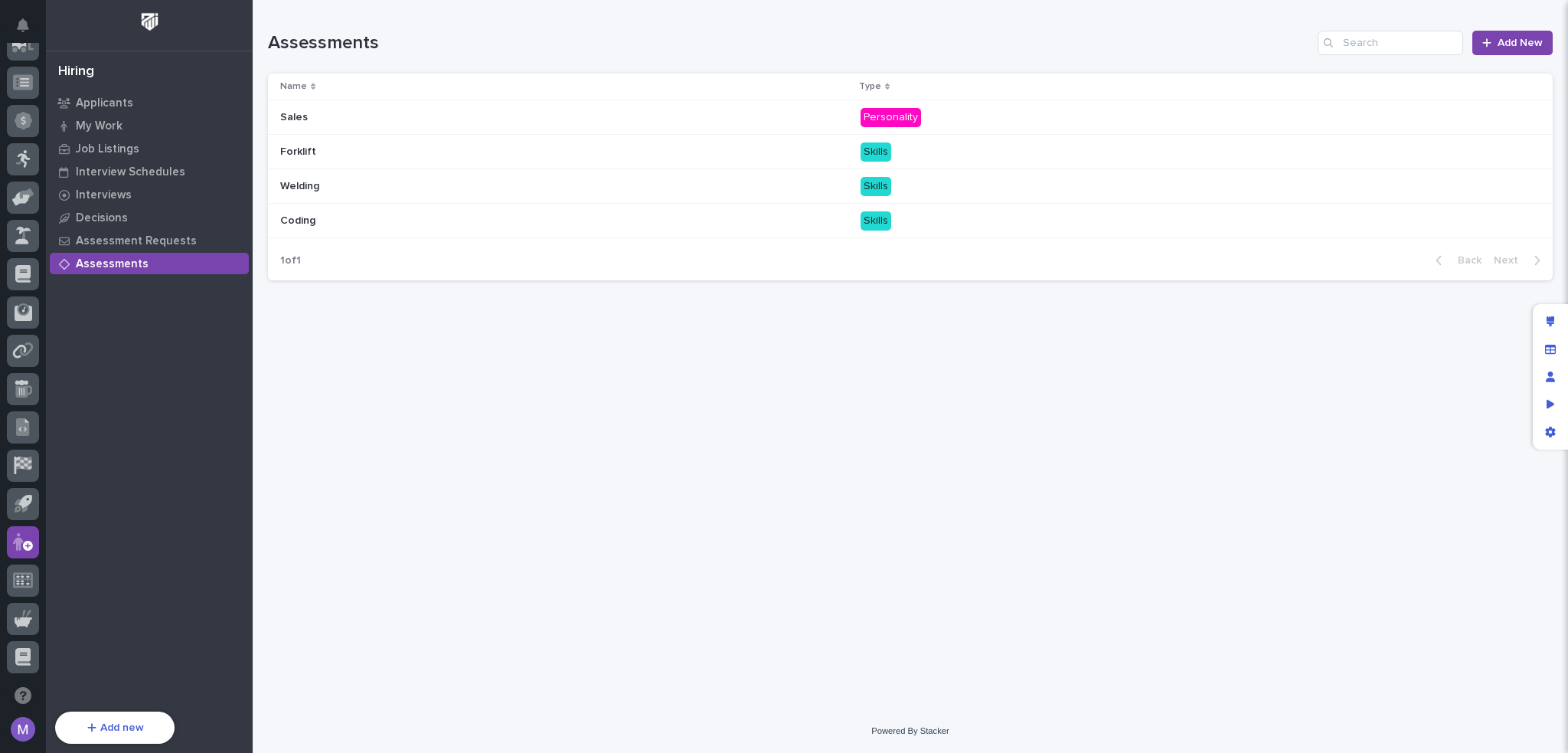
click at [710, 410] on div "Loading... Saving… Loading... Saving… Assessments Add New Name Type Sales Sales…" at bounding box center [910, 335] width 1300 height 671
click at [122, 204] on div "Interviews" at bounding box center [149, 195] width 199 height 22
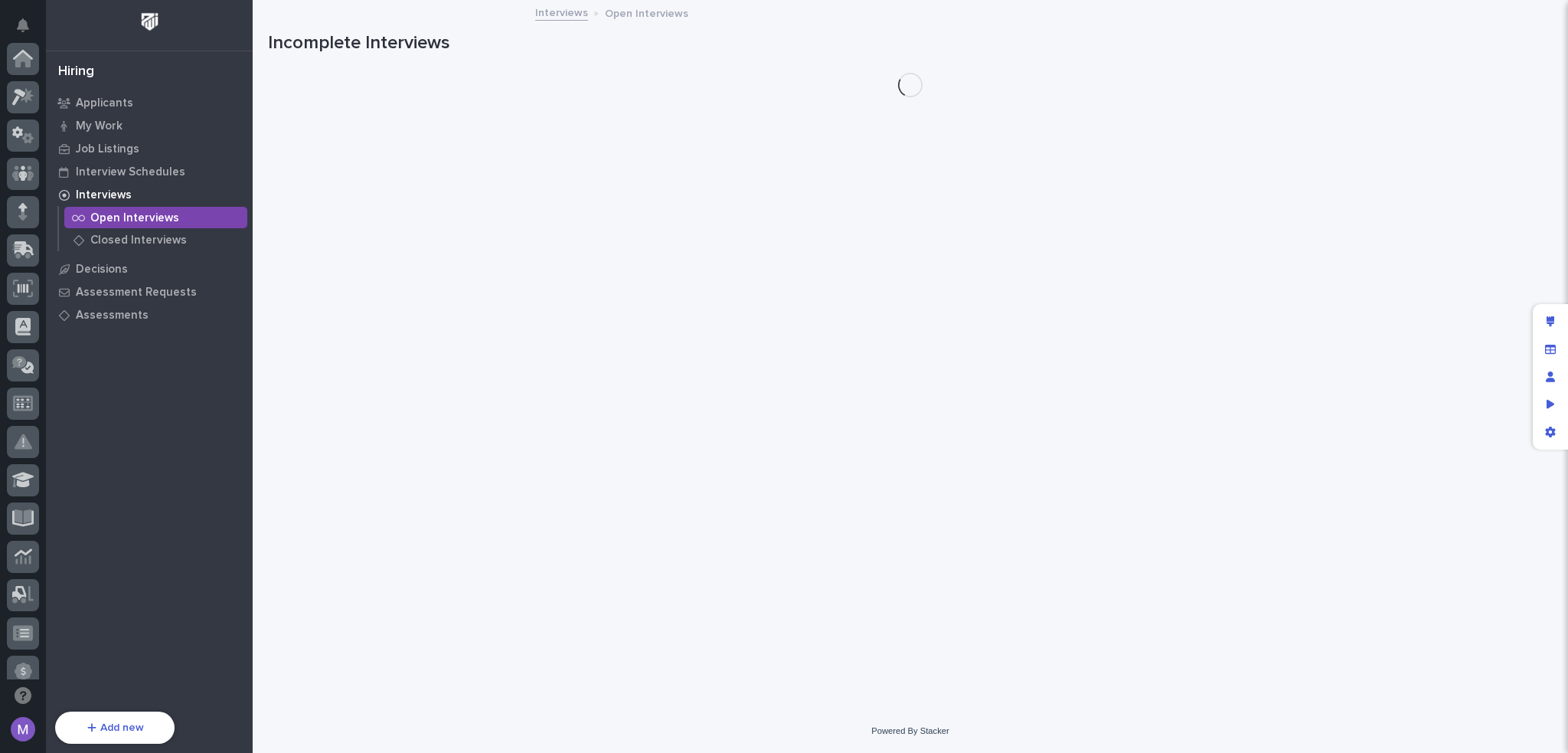
scroll to position [551, 0]
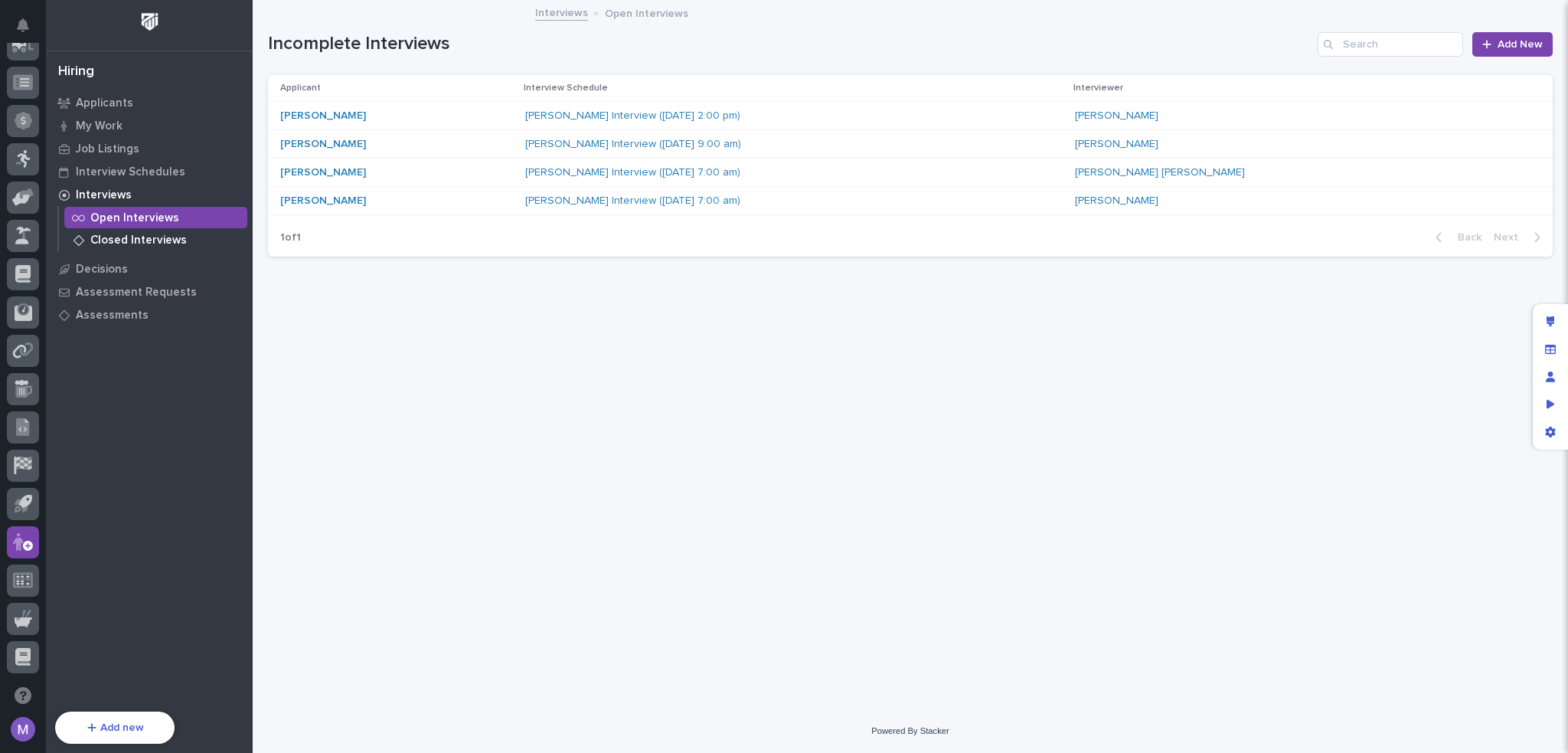
click at [123, 235] on p "Closed Interviews" at bounding box center [139, 240] width 96 height 14
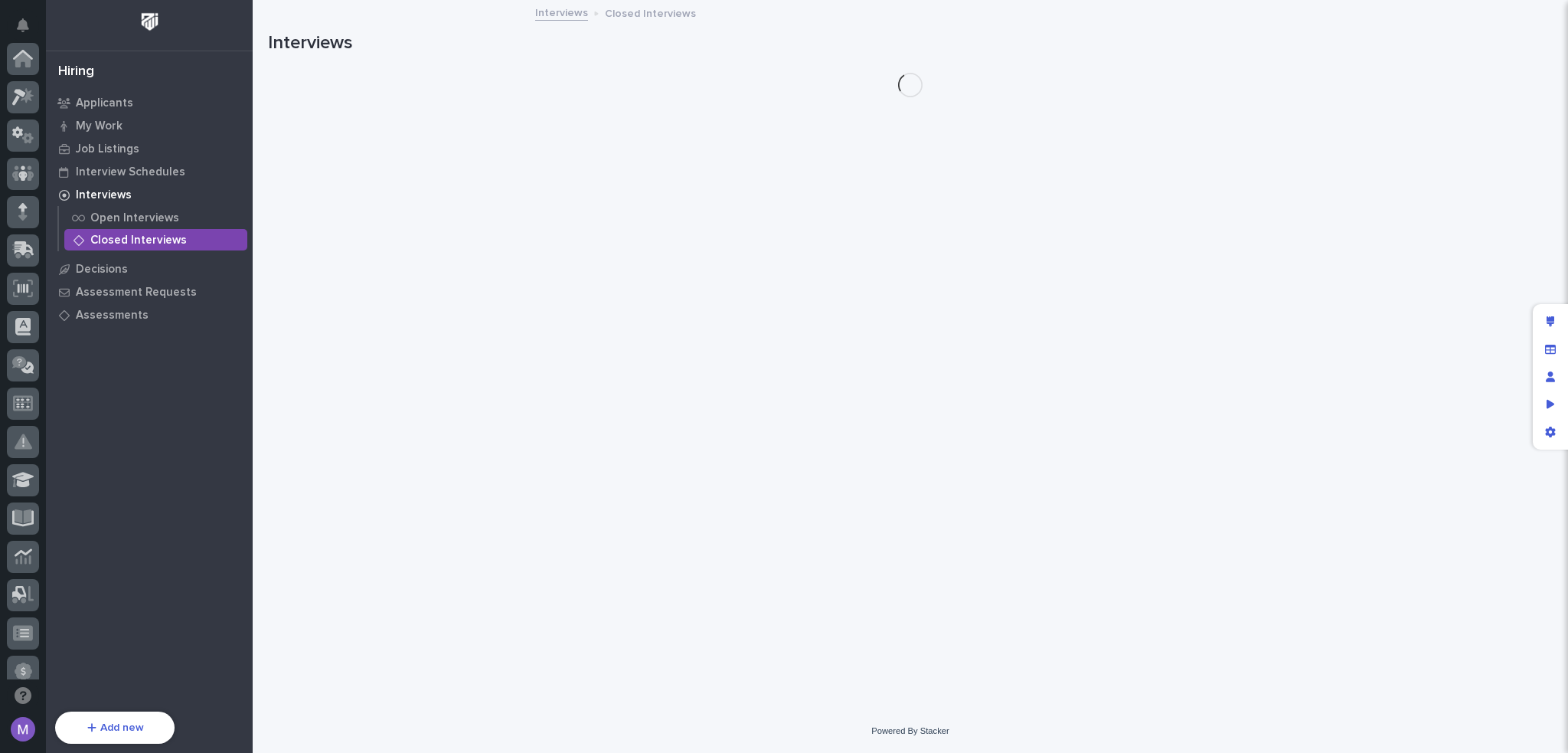
scroll to position [551, 0]
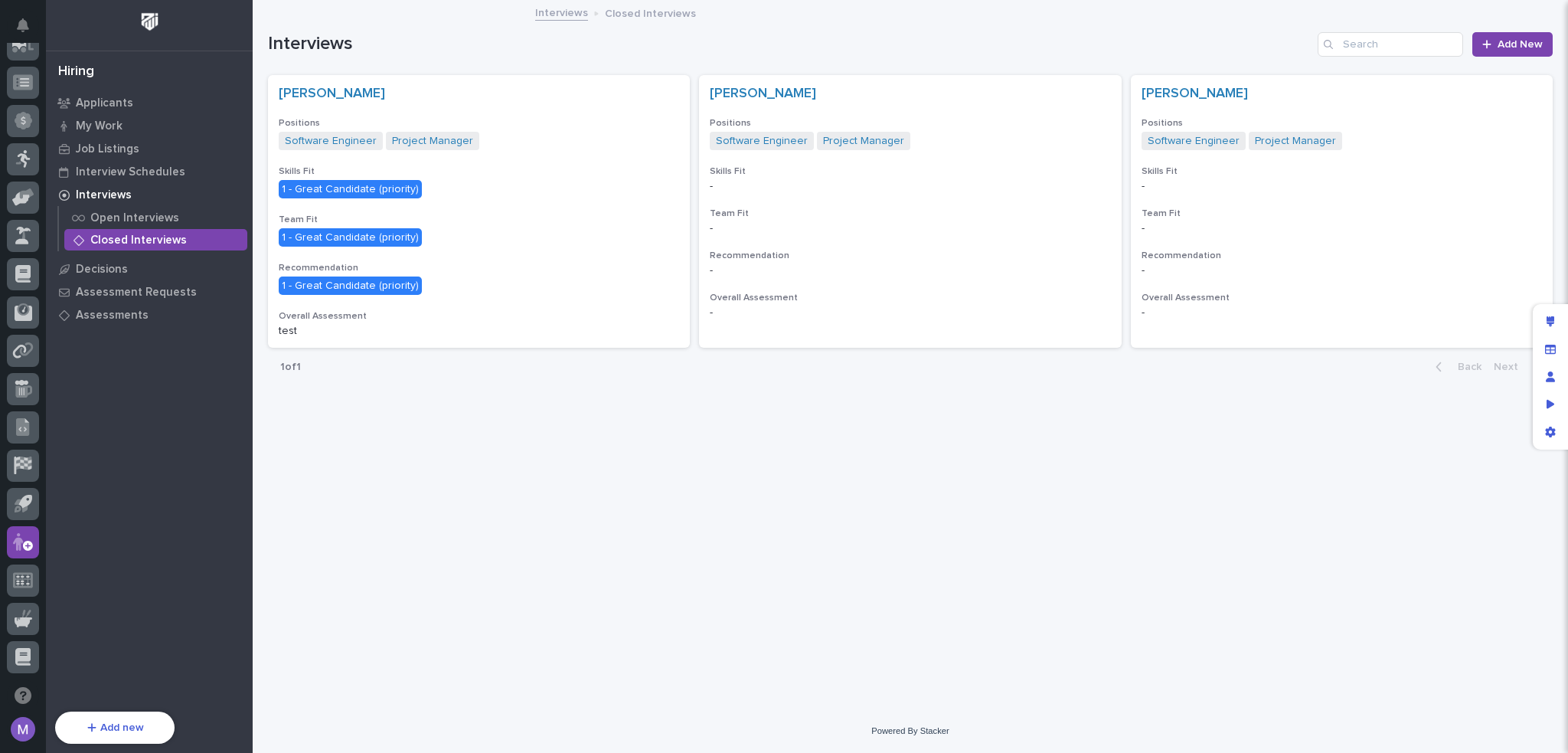
click at [126, 201] on p "Interviews" at bounding box center [103, 195] width 56 height 14
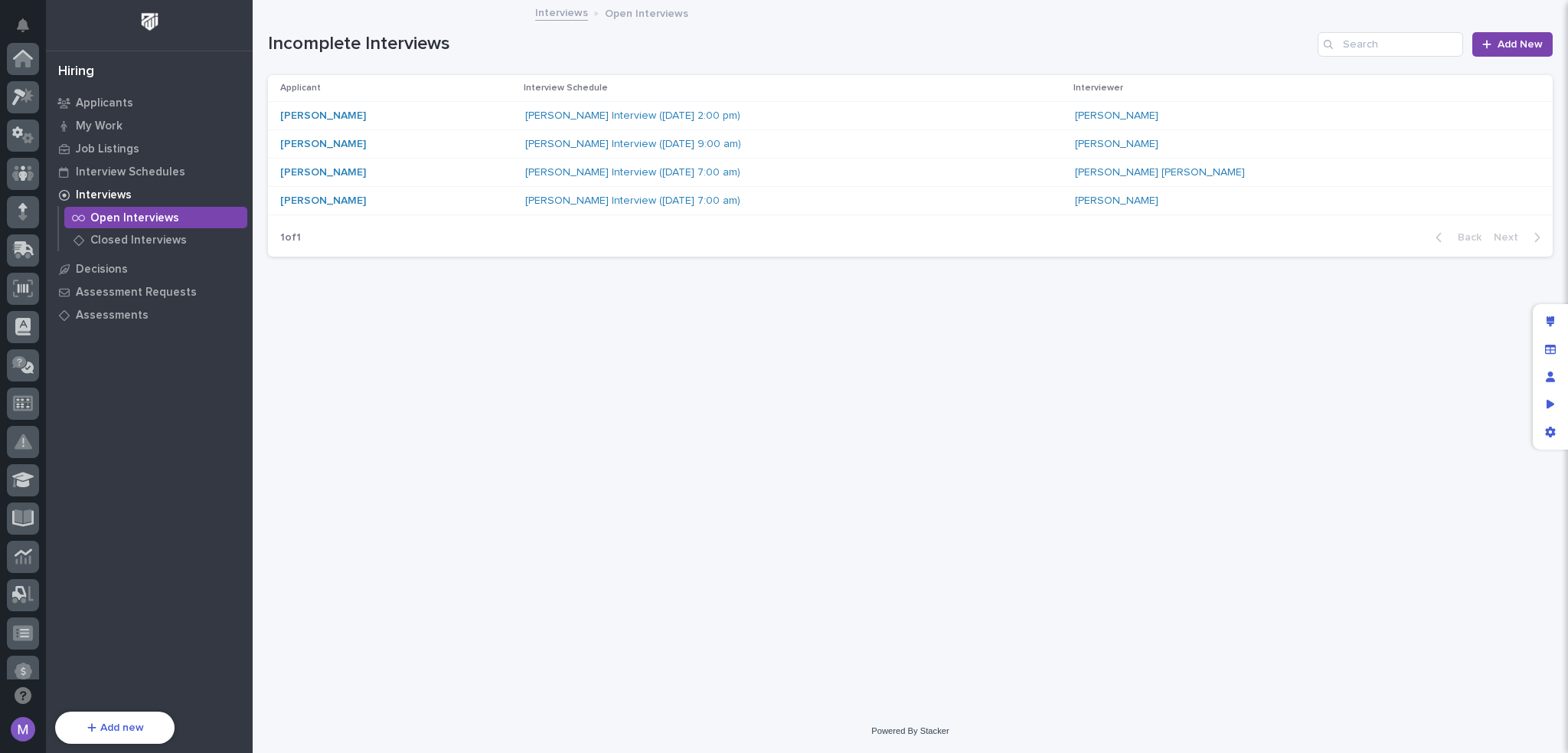
scroll to position [551, 0]
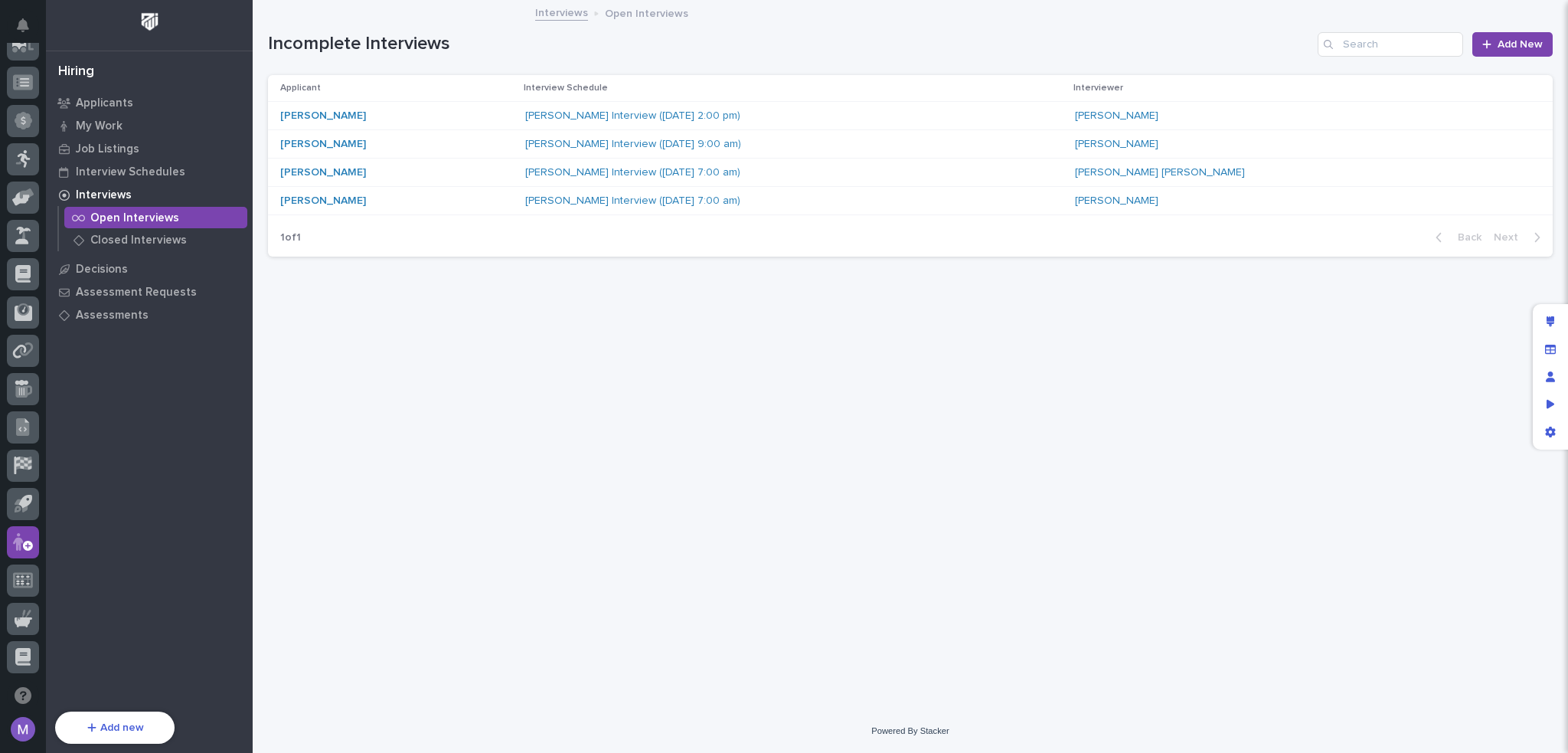
click at [129, 217] on p "Open Interviews" at bounding box center [135, 218] width 89 height 14
click at [1544, 430] on div "App settings" at bounding box center [1551, 432] width 27 height 27
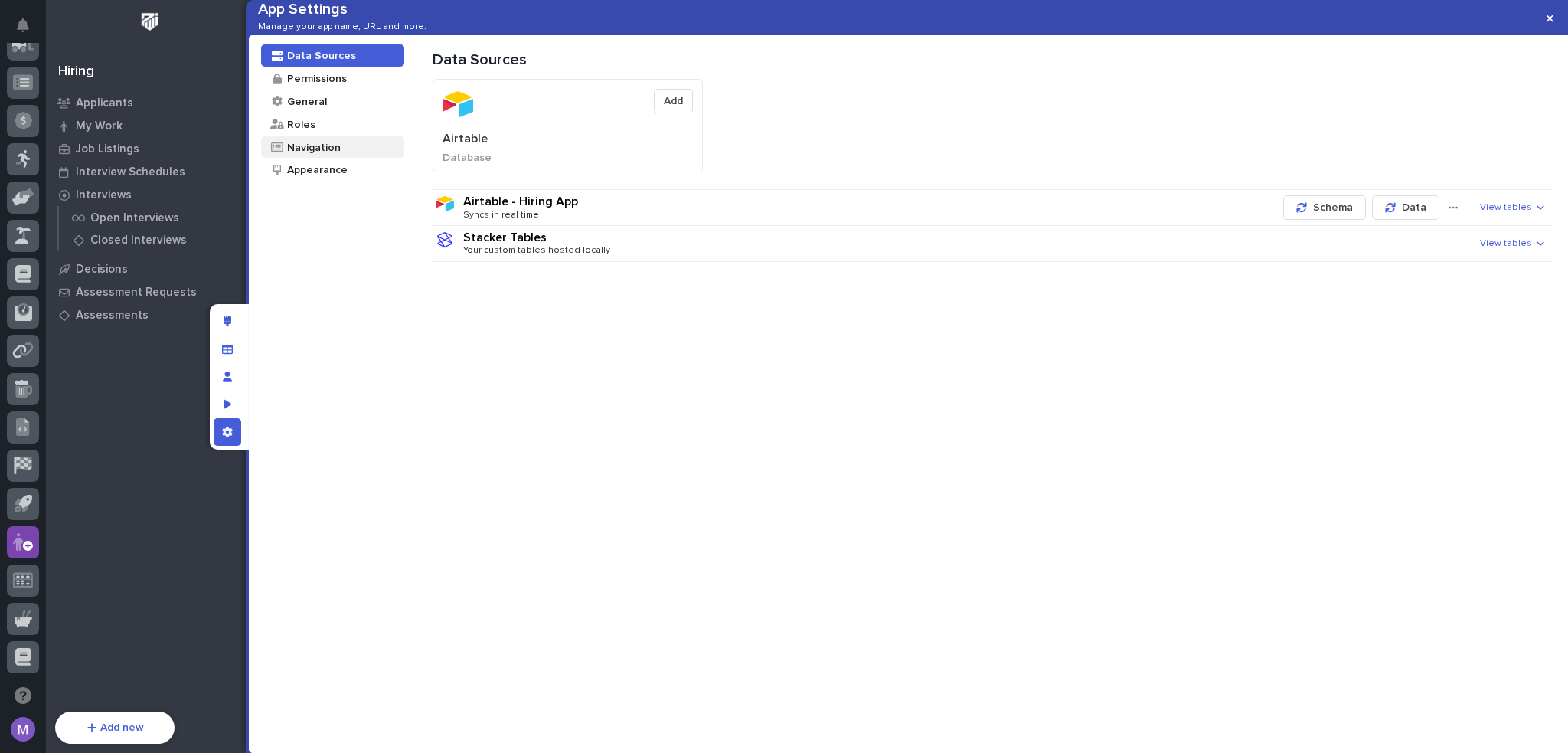
click at [324, 155] on div "Navigation" at bounding box center [313, 146] width 55 height 14
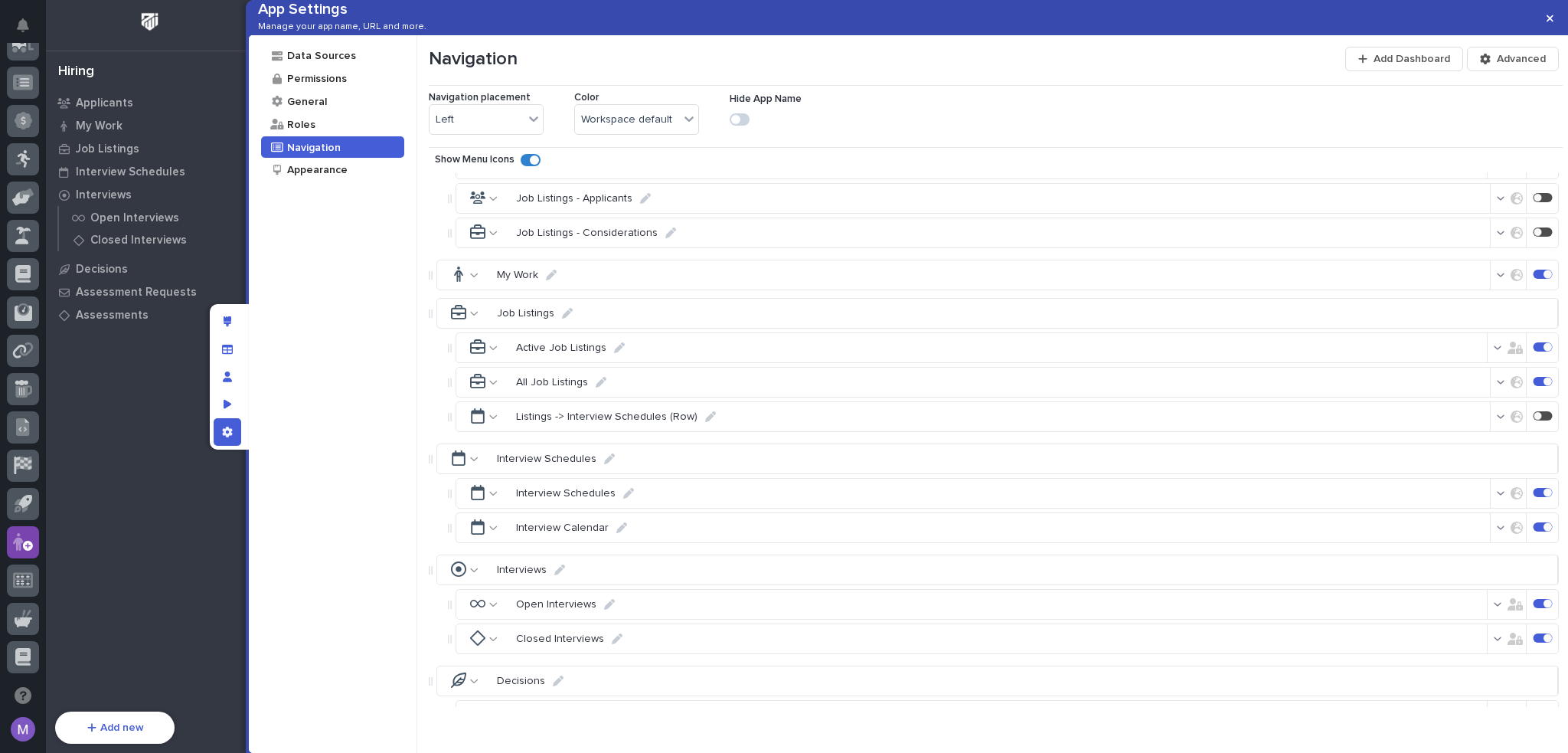
scroll to position [459, 0]
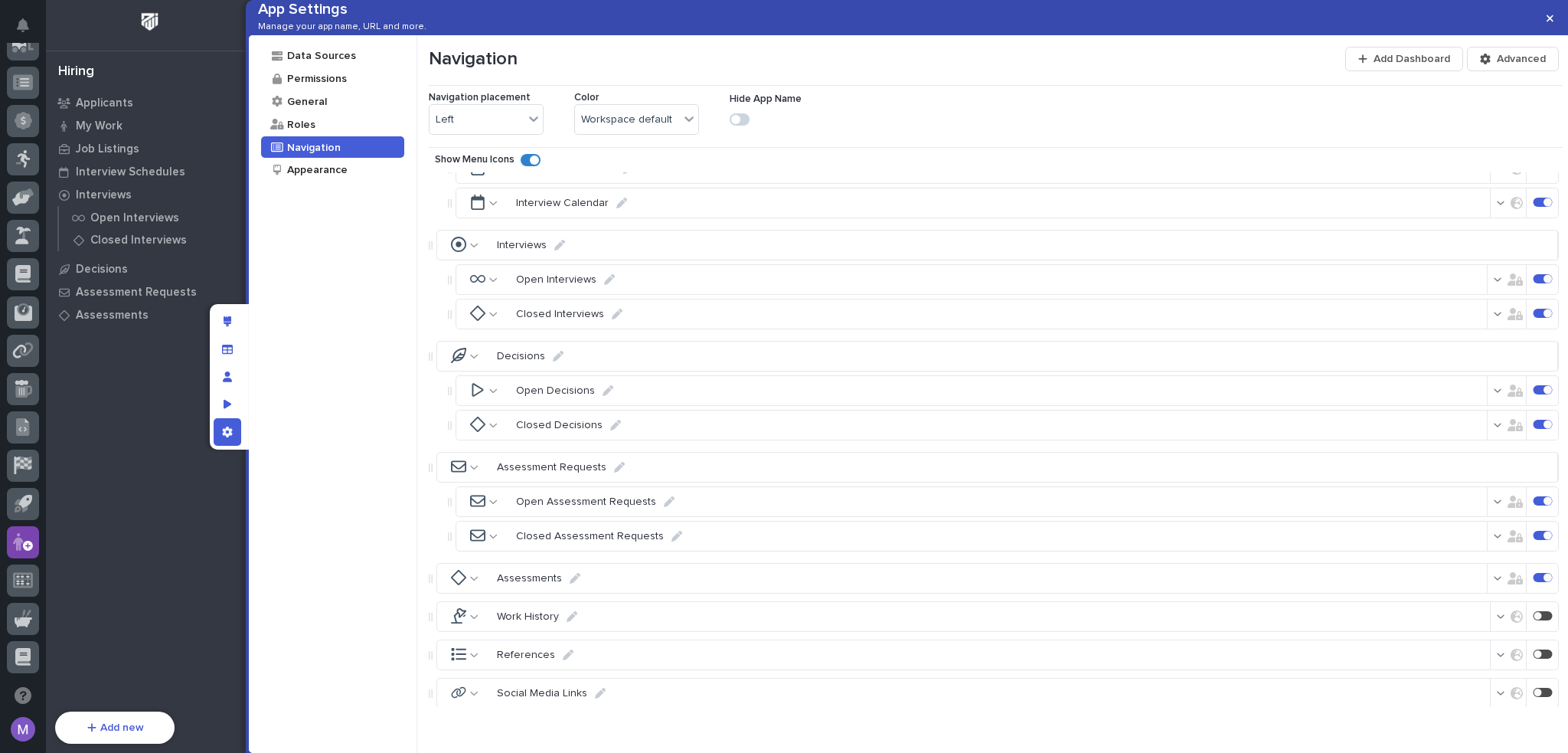
click at [494, 285] on icon at bounding box center [493, 280] width 8 height 11
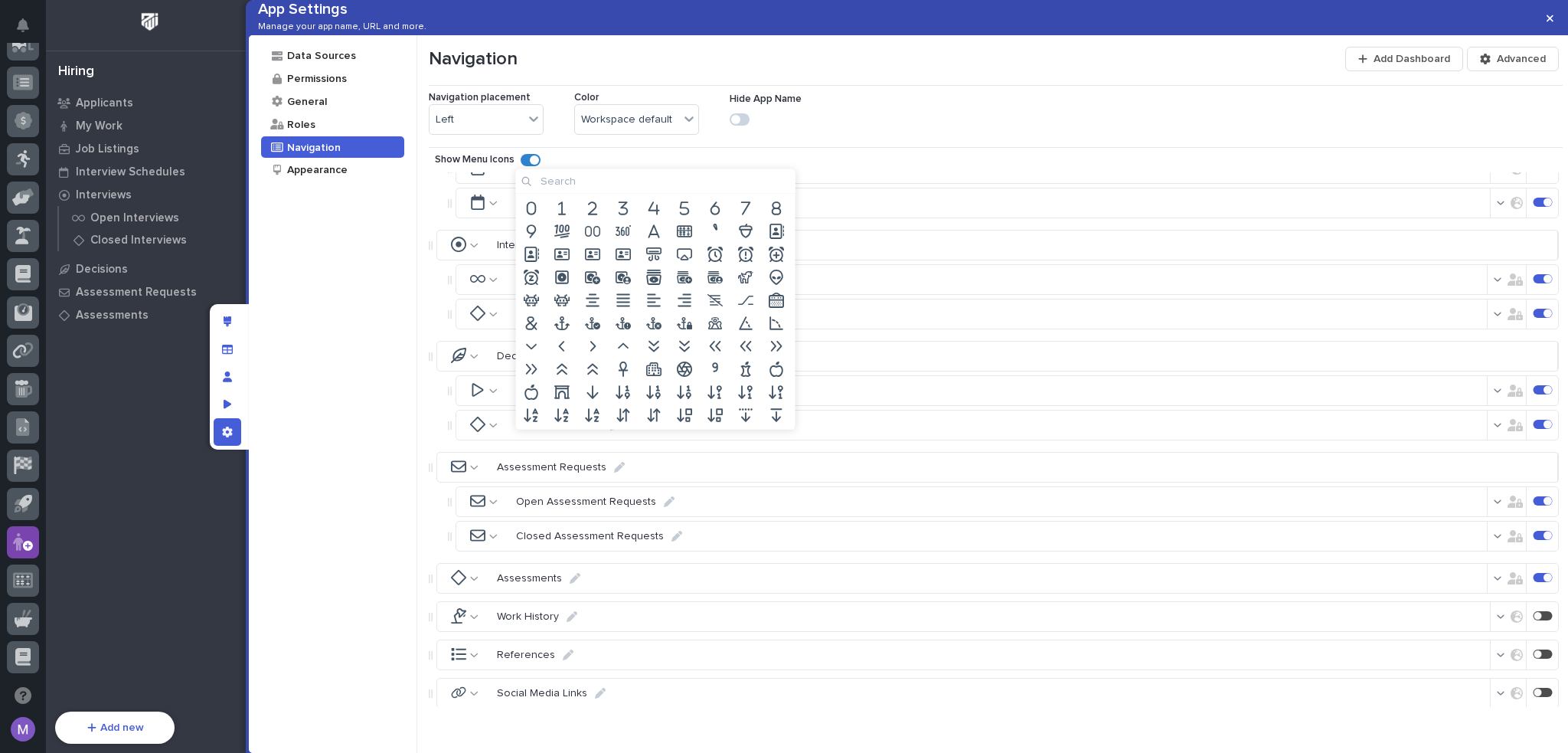
click at [621, 176] on input at bounding box center [656, 181] width 279 height 24
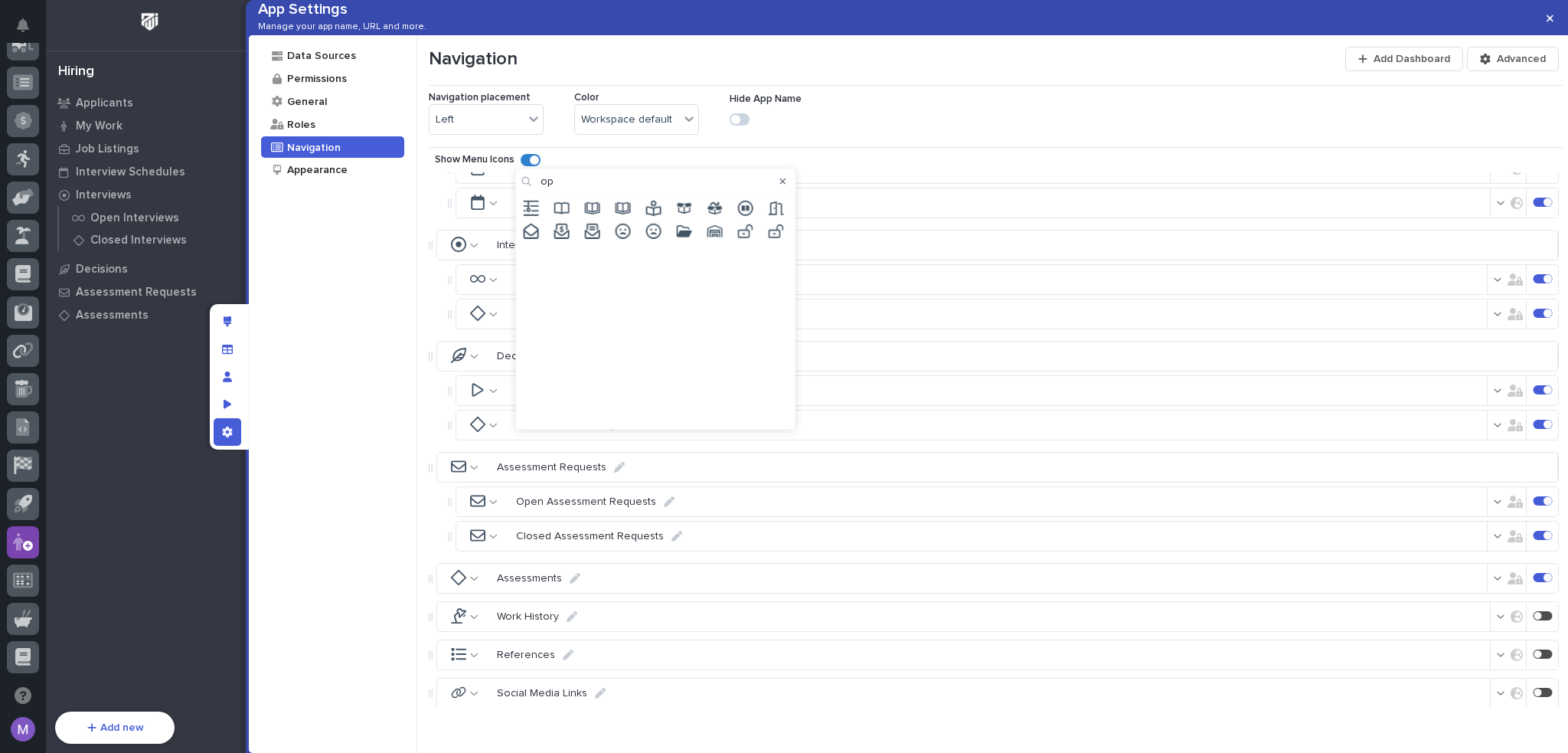
type input "o"
click at [632, 186] on input "calendar" at bounding box center [656, 181] width 279 height 24
type input "="
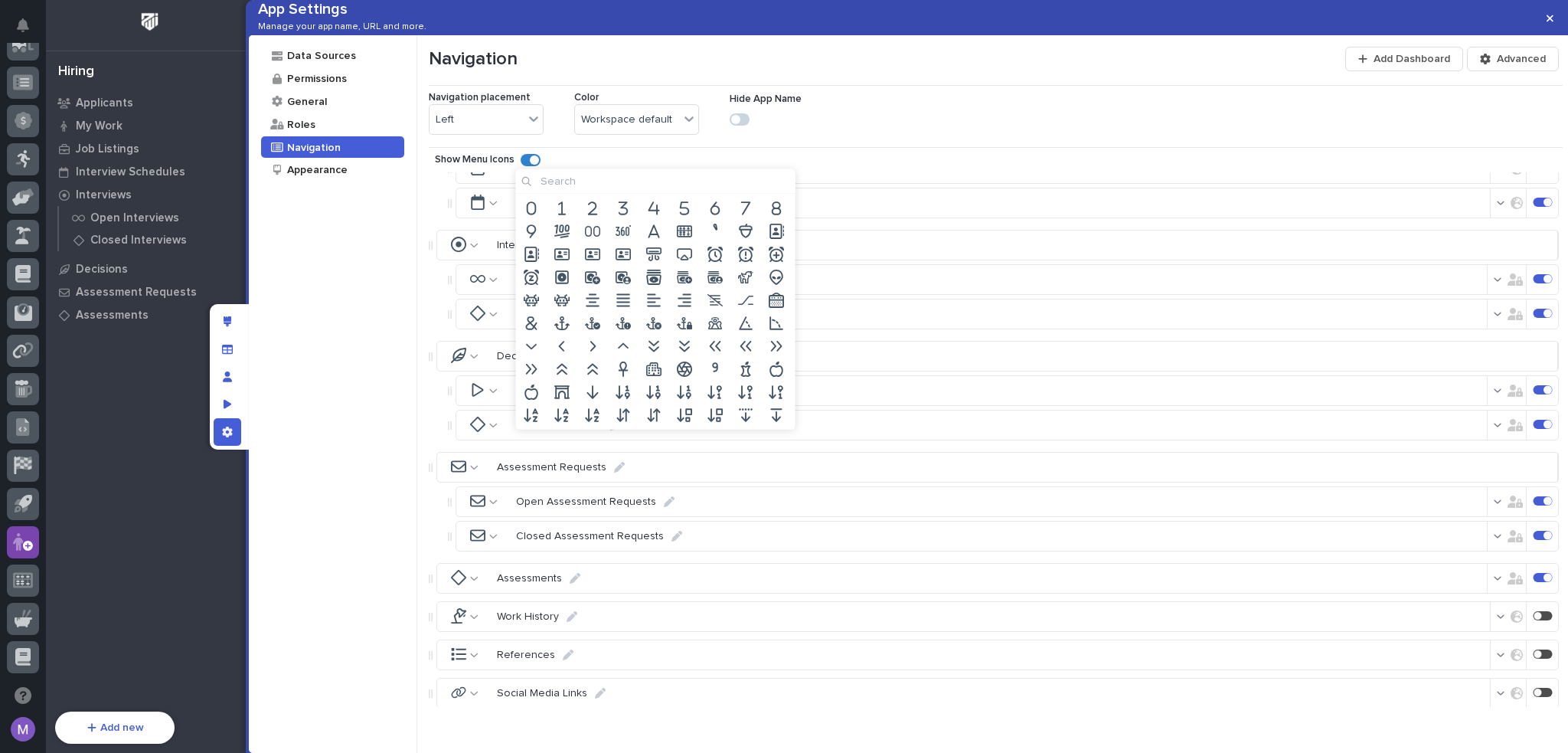
click at [594, 182] on input at bounding box center [656, 181] width 279 height 24
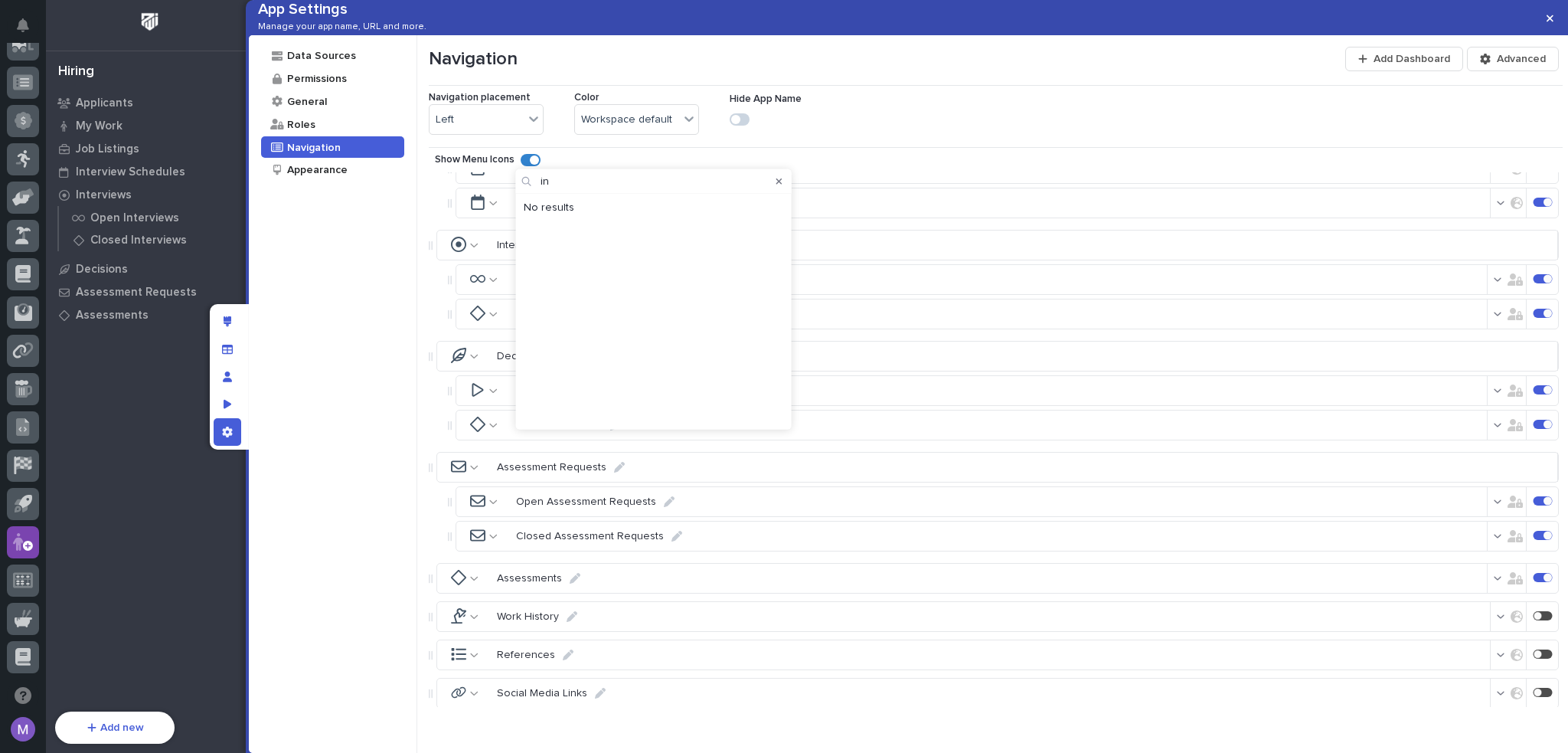
type input "i"
click at [646, 182] on input "desk" at bounding box center [656, 181] width 279 height 24
type input "t"
type input "c"
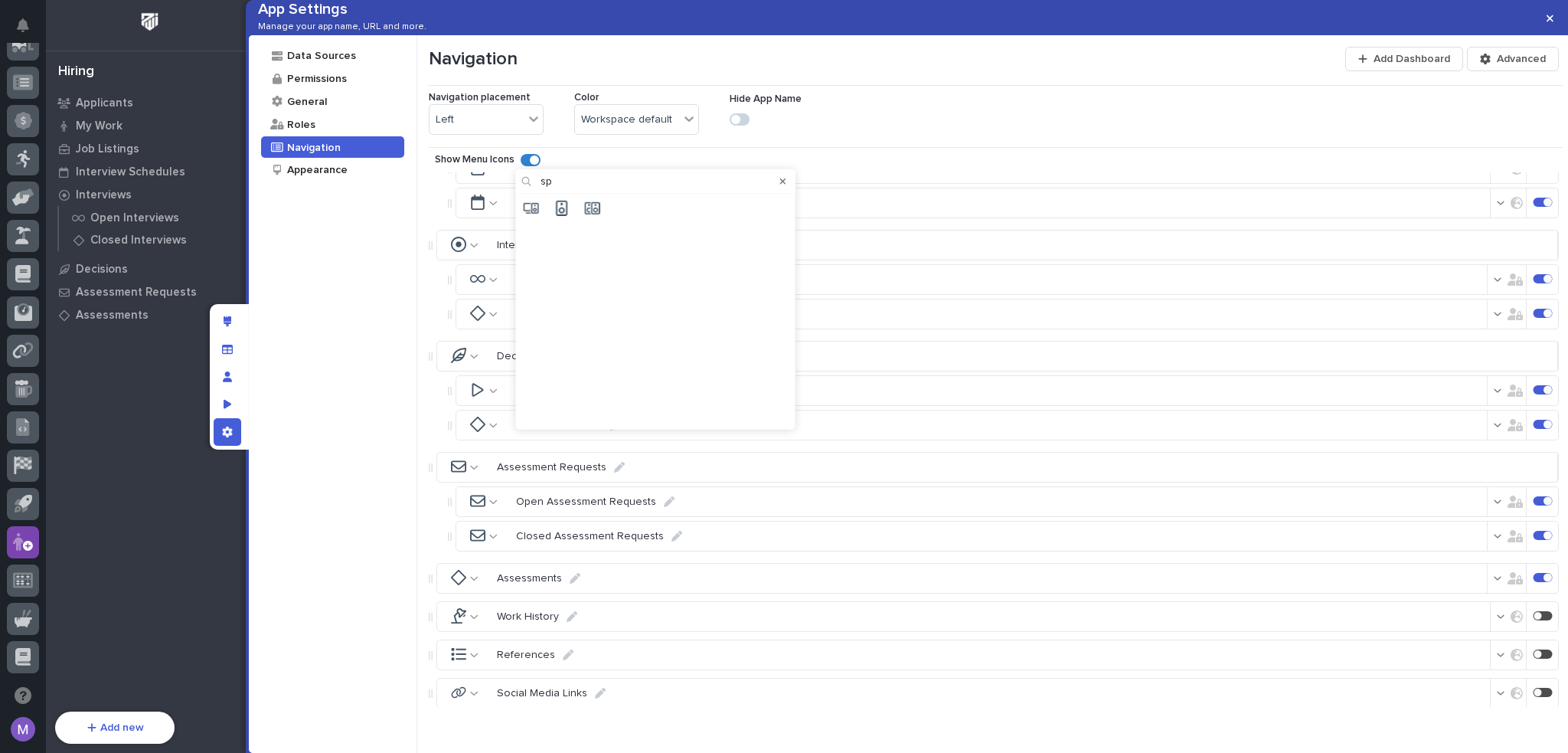
type input "s"
type input "c"
type input "o"
type input "seat"
click at [780, 181] on icon "button" at bounding box center [783, 181] width 6 height 9
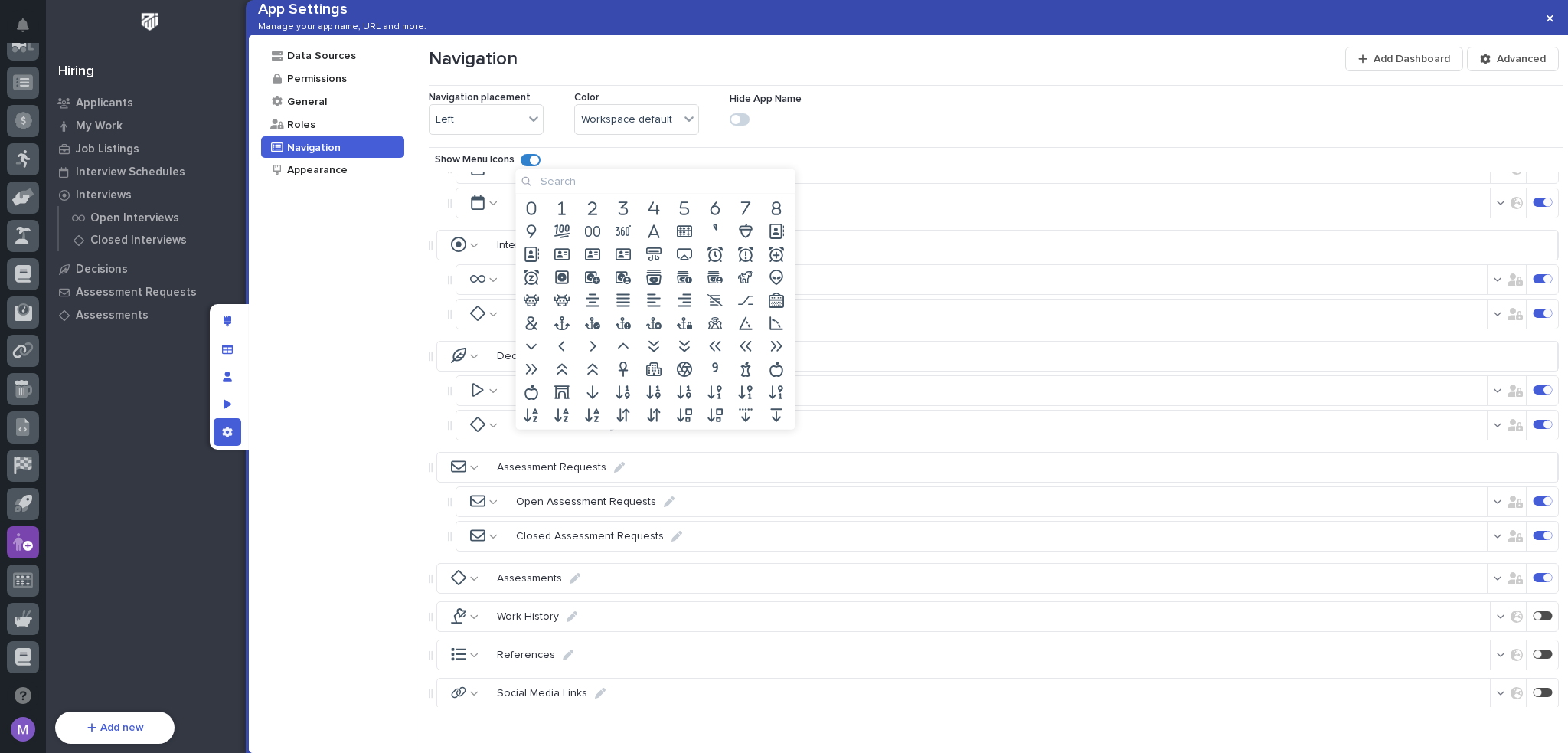
click at [632, 184] on input at bounding box center [656, 181] width 279 height 24
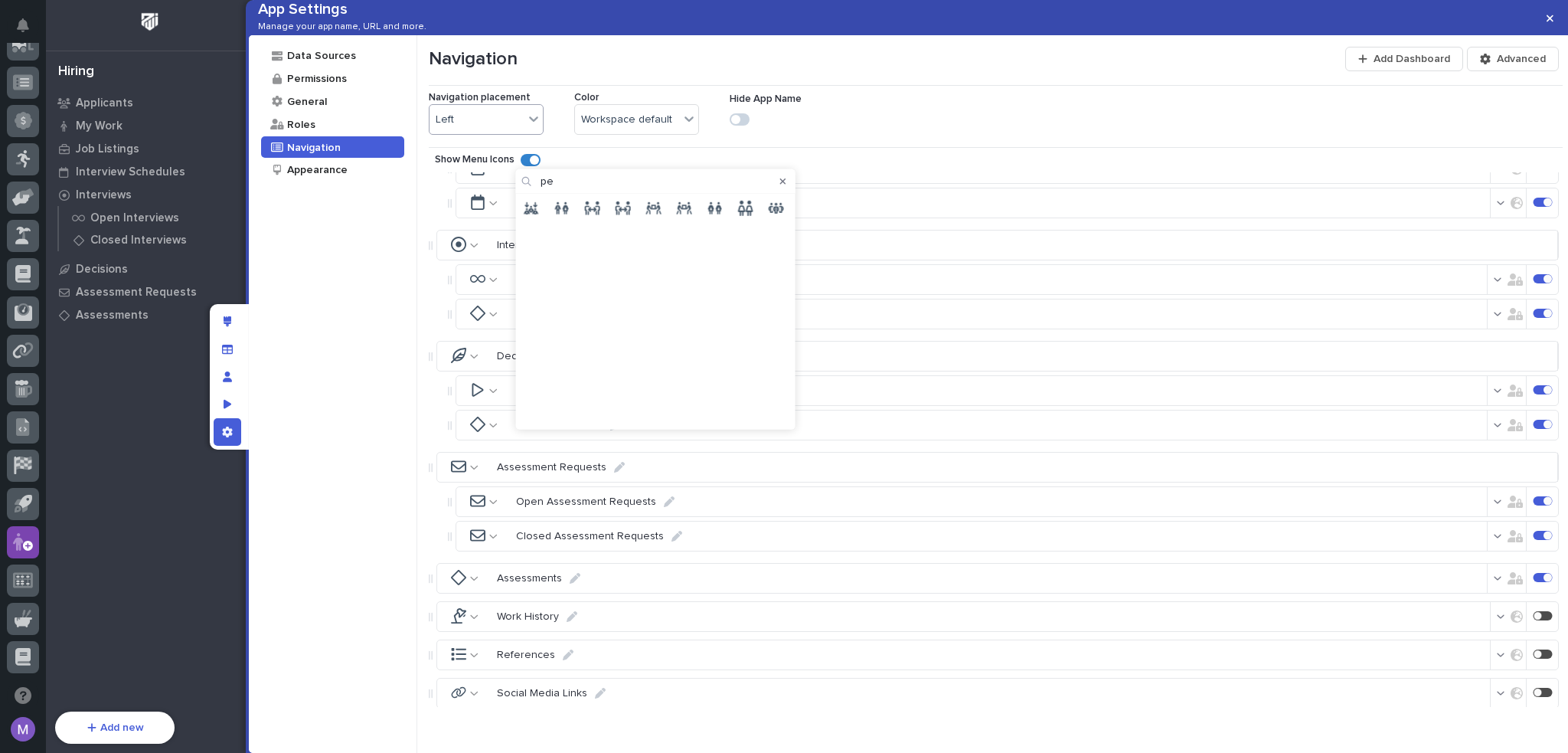
type input "p"
type input "handshake"
click at [538, 207] on icon at bounding box center [532, 208] width 15 height 10
click at [494, 320] on icon at bounding box center [493, 314] width 8 height 11
type input "handshake"
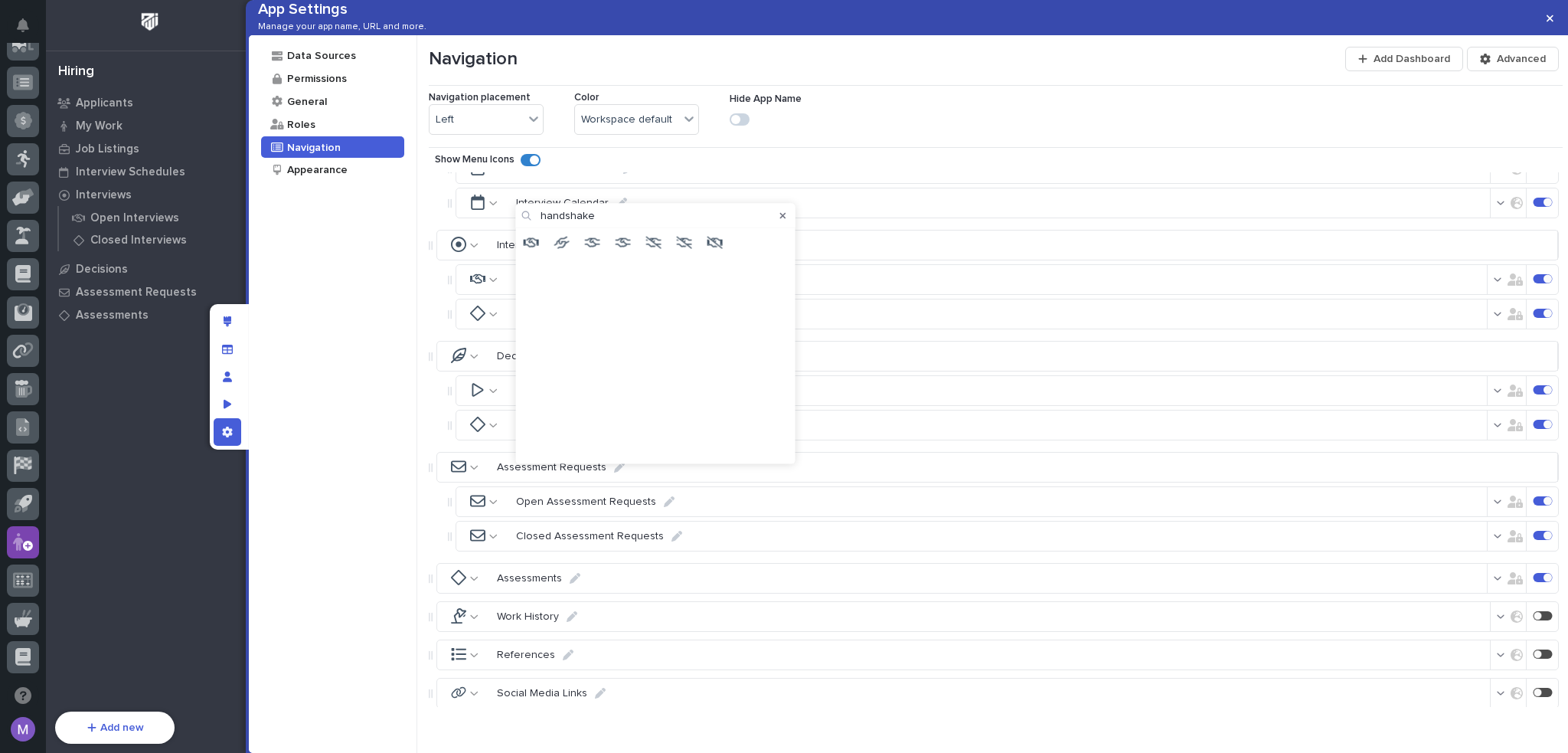
click at [714, 243] on icon at bounding box center [715, 242] width 15 height 15
click at [472, 247] on icon at bounding box center [473, 245] width 7 height 4
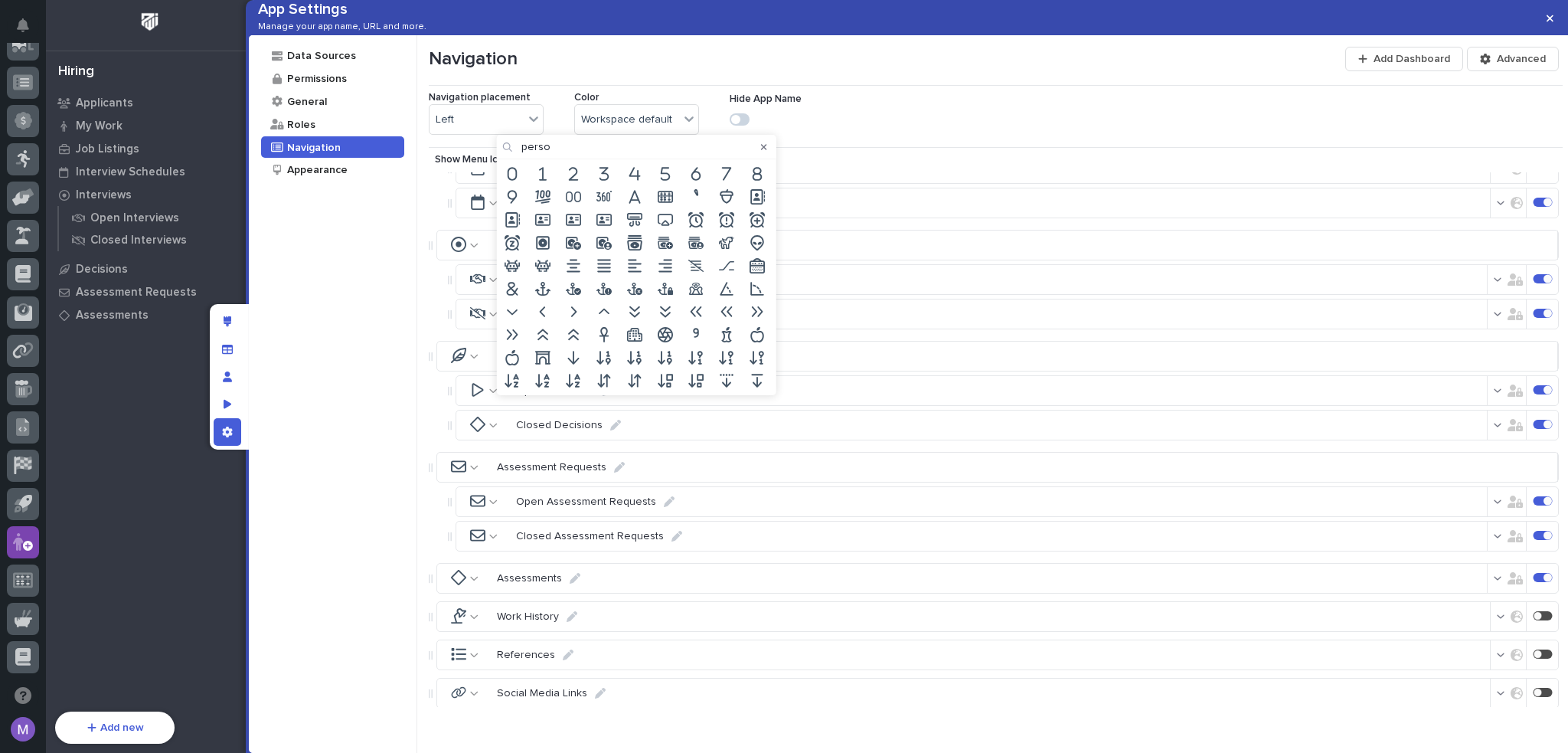
type input "person"
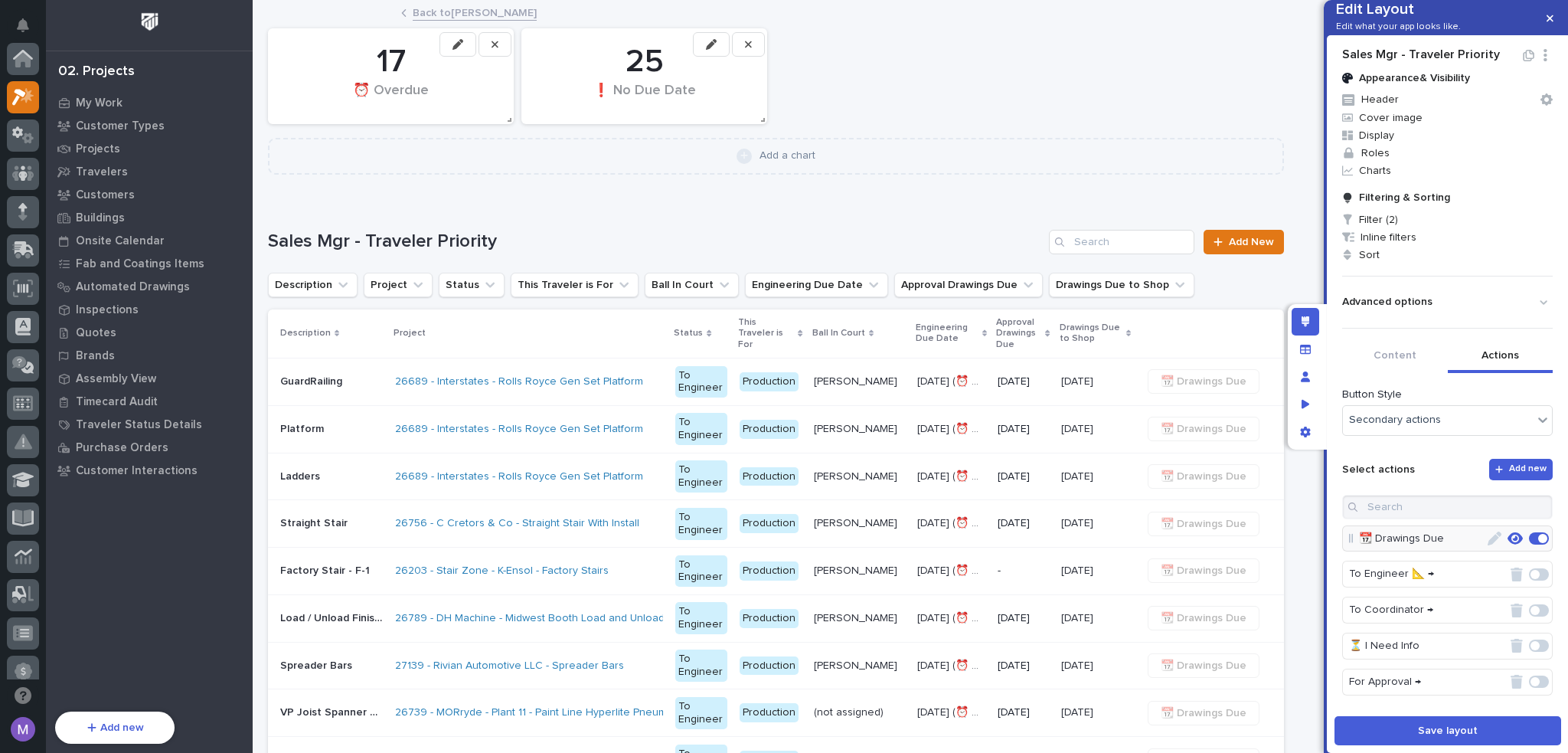
scroll to position [38, 0]
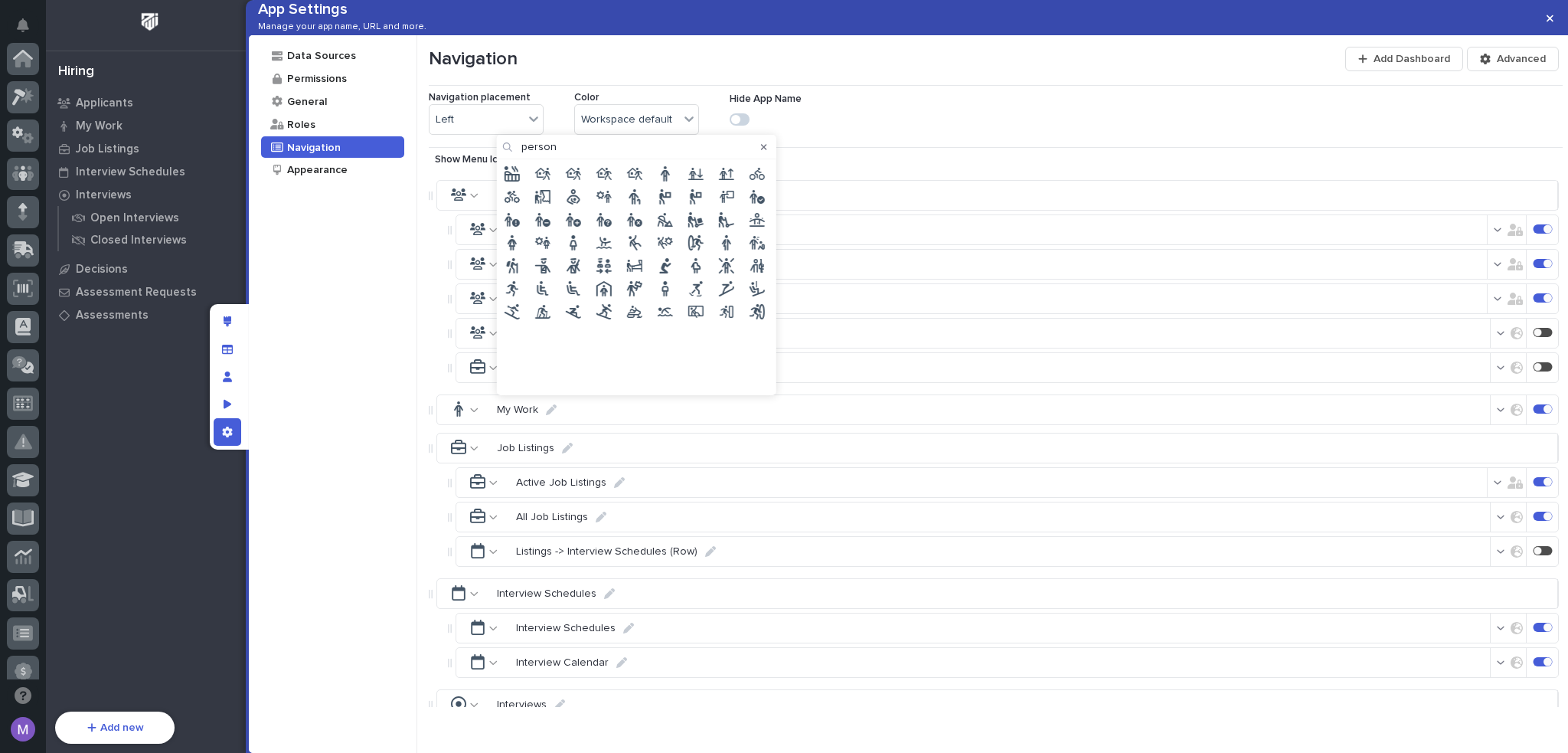
scroll to position [551, 0]
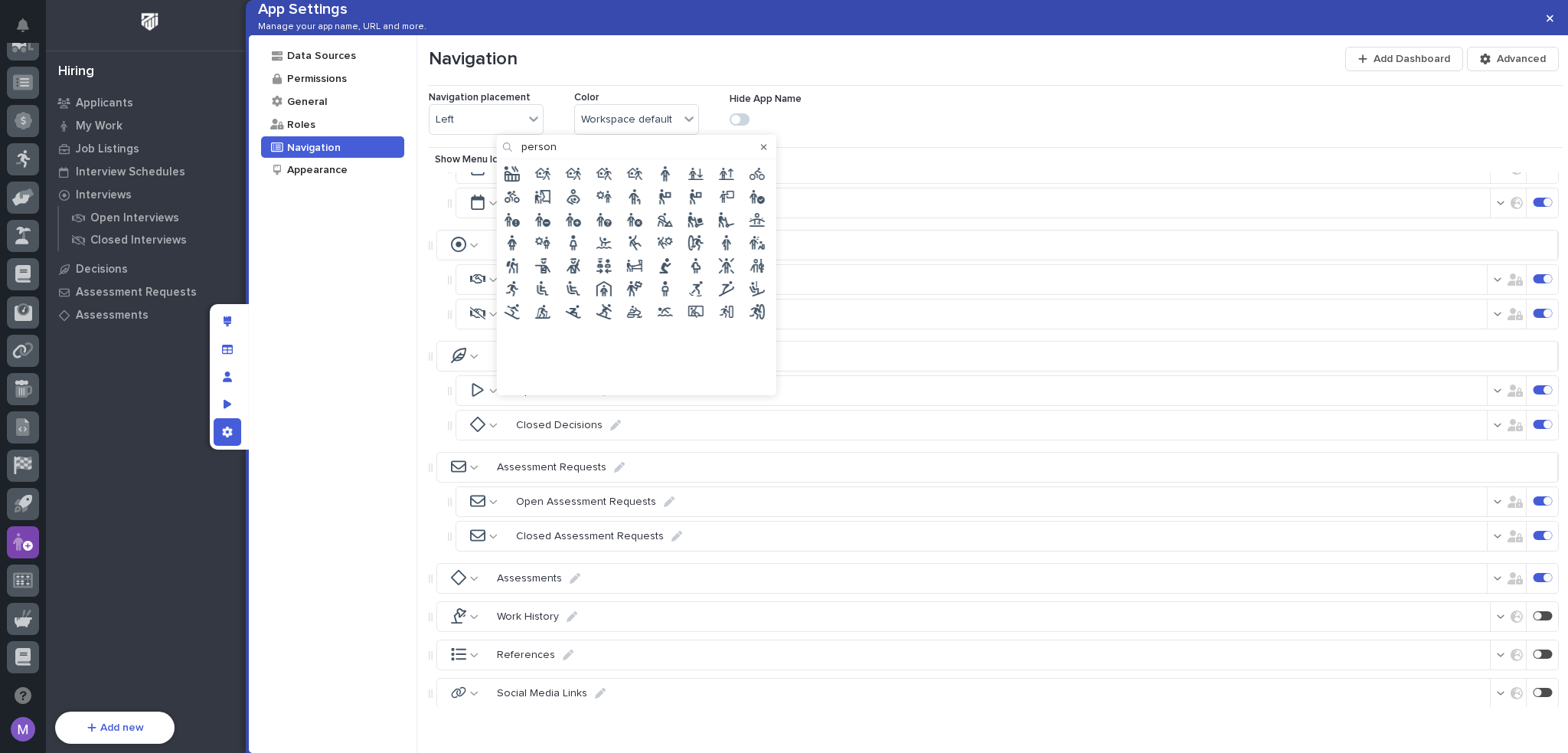
type input "person"
click at [328, 296] on div "Data Sources Permissions General Roles Navigation Appearance" at bounding box center [333, 394] width 169 height 718
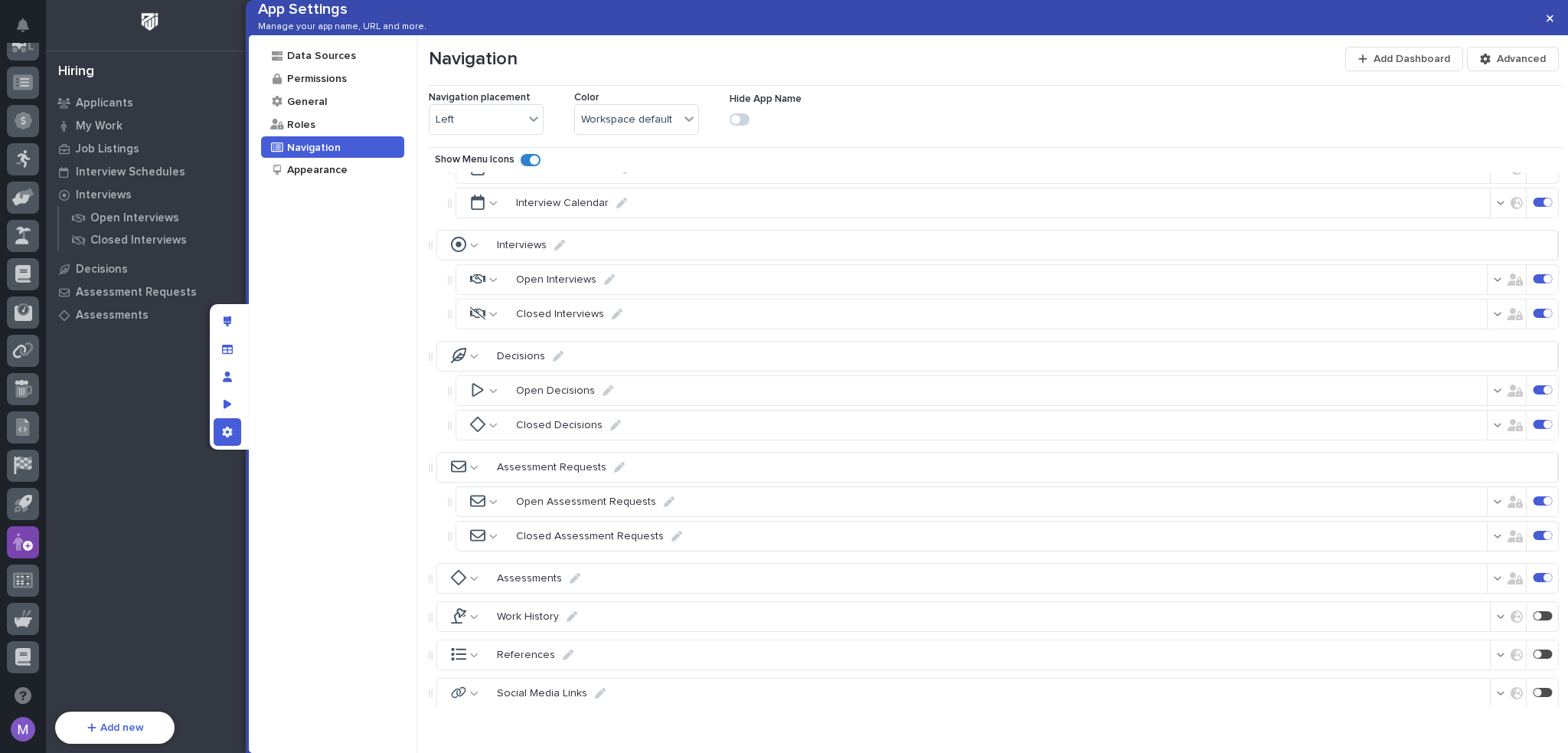
click at [459, 252] on icon at bounding box center [458, 244] width 15 height 15
type input "personhandshake"
click at [758, 150] on icon "button" at bounding box center [760, 146] width 6 height 6
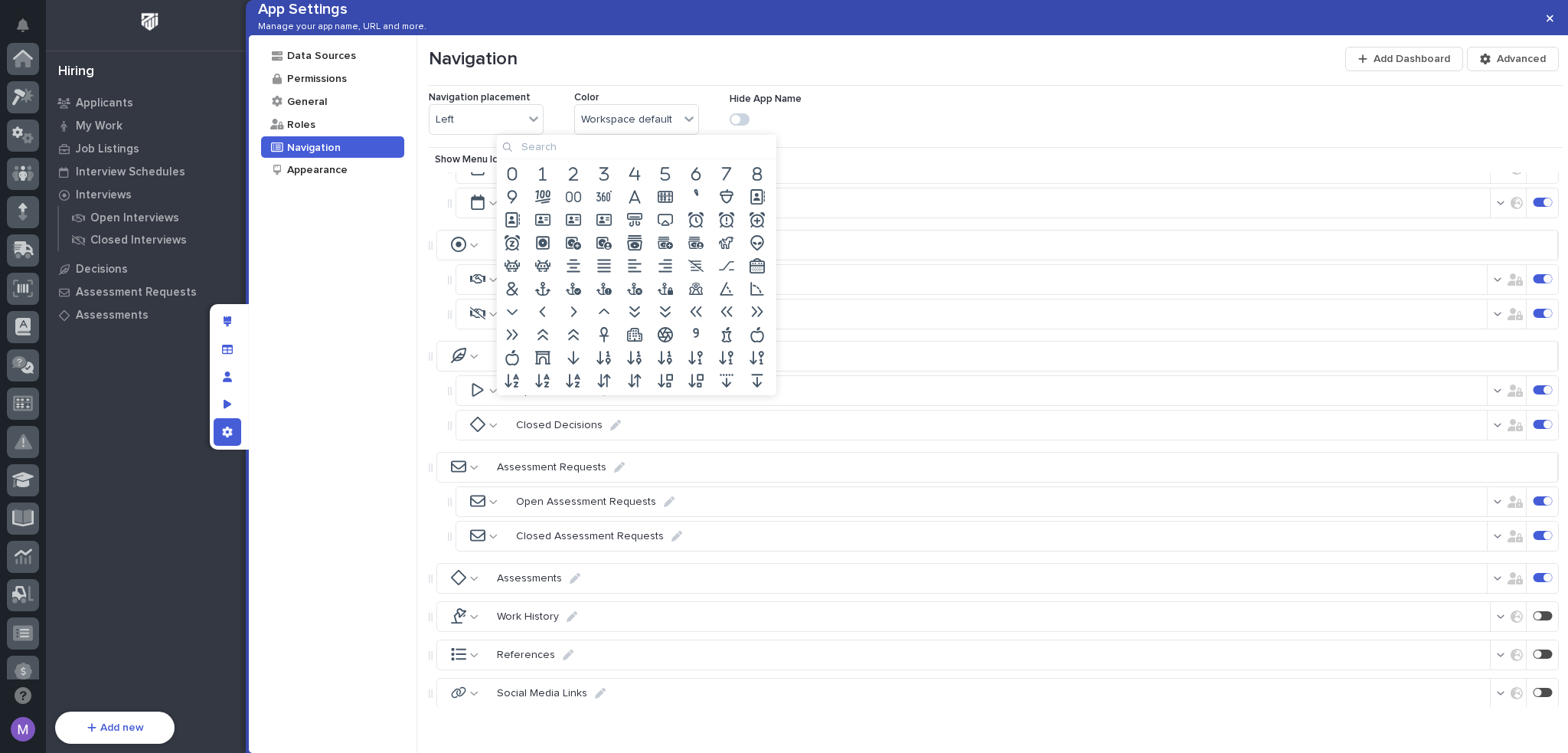
scroll to position [551, 0]
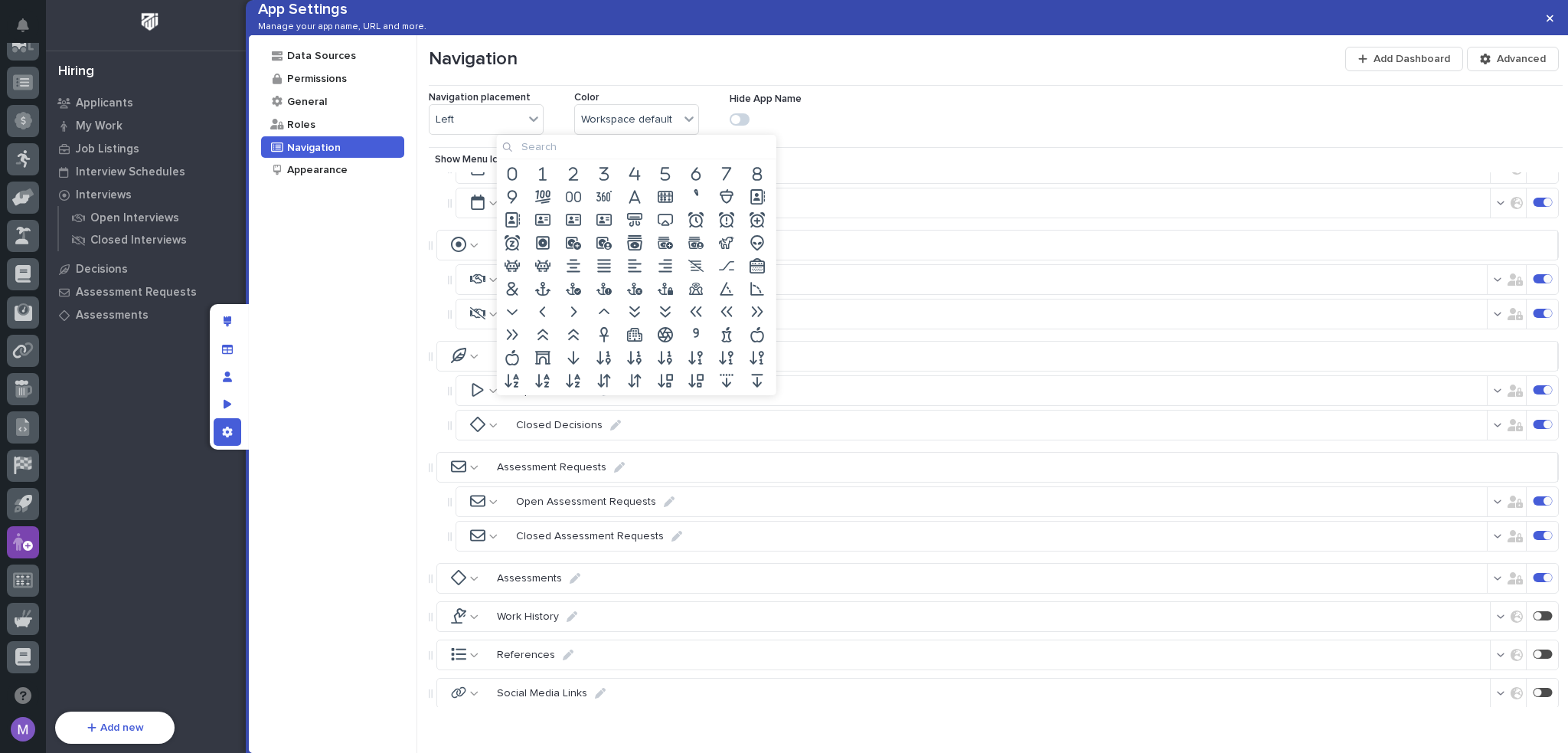
click at [692, 143] on input at bounding box center [636, 146] width 279 height 24
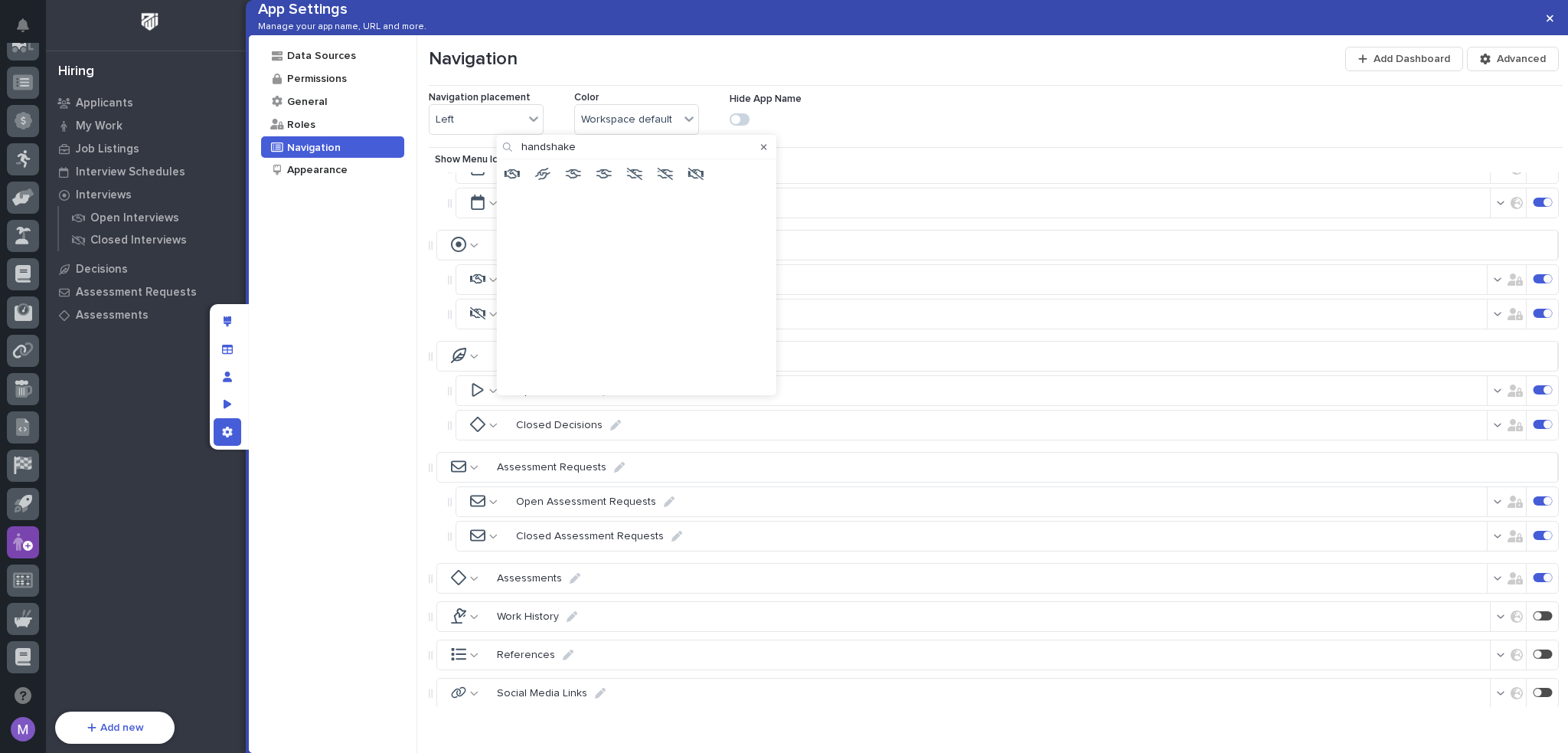
type input "handshake"
click at [512, 174] on icon at bounding box center [512, 174] width 15 height 15
click at [302, 419] on div "Data Sources Permissions General Roles Navigation Appearance" at bounding box center [333, 394] width 169 height 718
click at [477, 371] on div at bounding box center [470, 356] width 53 height 29
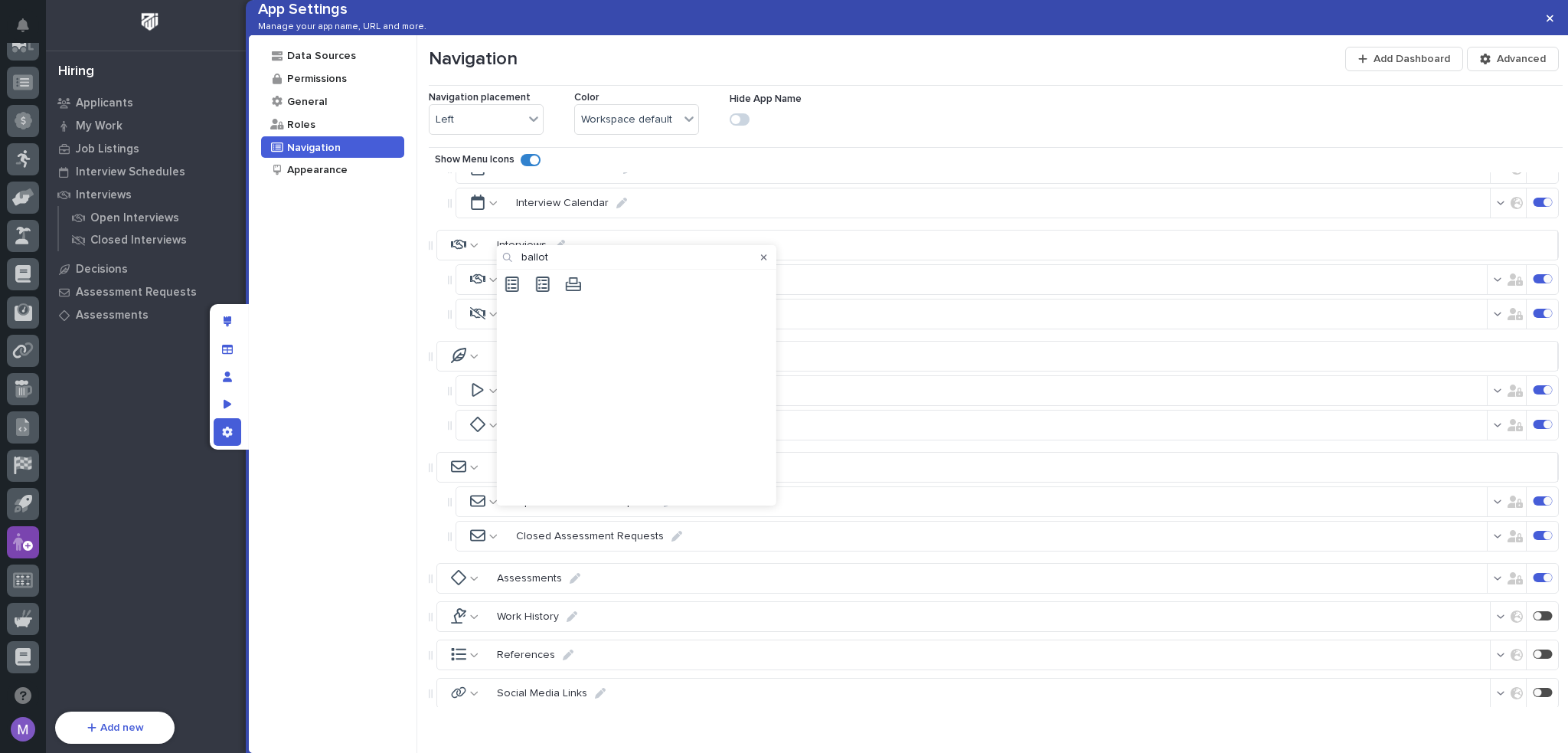
type input "ballot"
click at [603, 259] on input "ballot" at bounding box center [636, 257] width 279 height 24
click at [574, 285] on icon at bounding box center [573, 284] width 15 height 14
click at [479, 398] on icon at bounding box center [477, 389] width 15 height 15
type input "ballot"
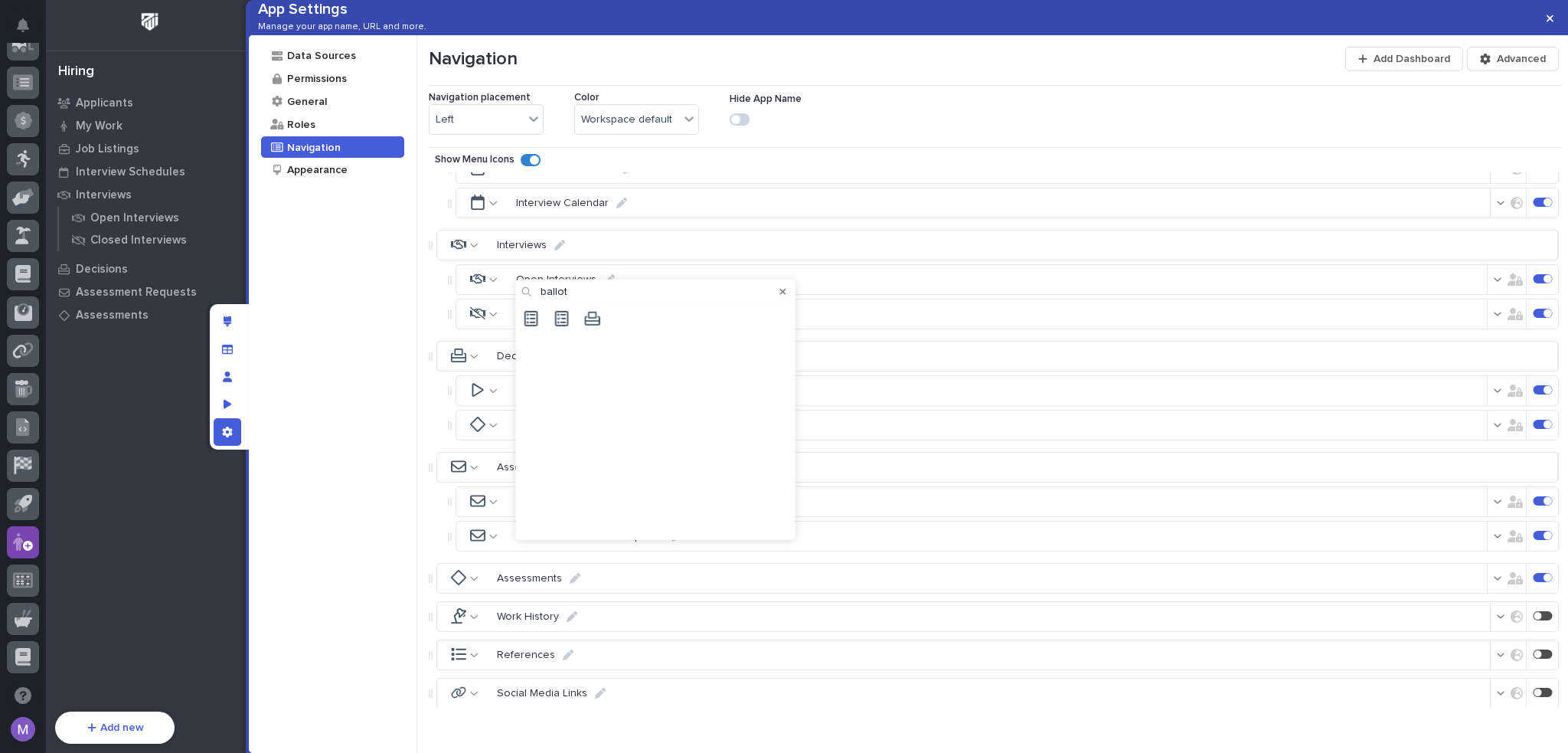
click at [598, 317] on icon at bounding box center [592, 318] width 15 height 15
click at [472, 432] on icon at bounding box center [477, 424] width 15 height 15
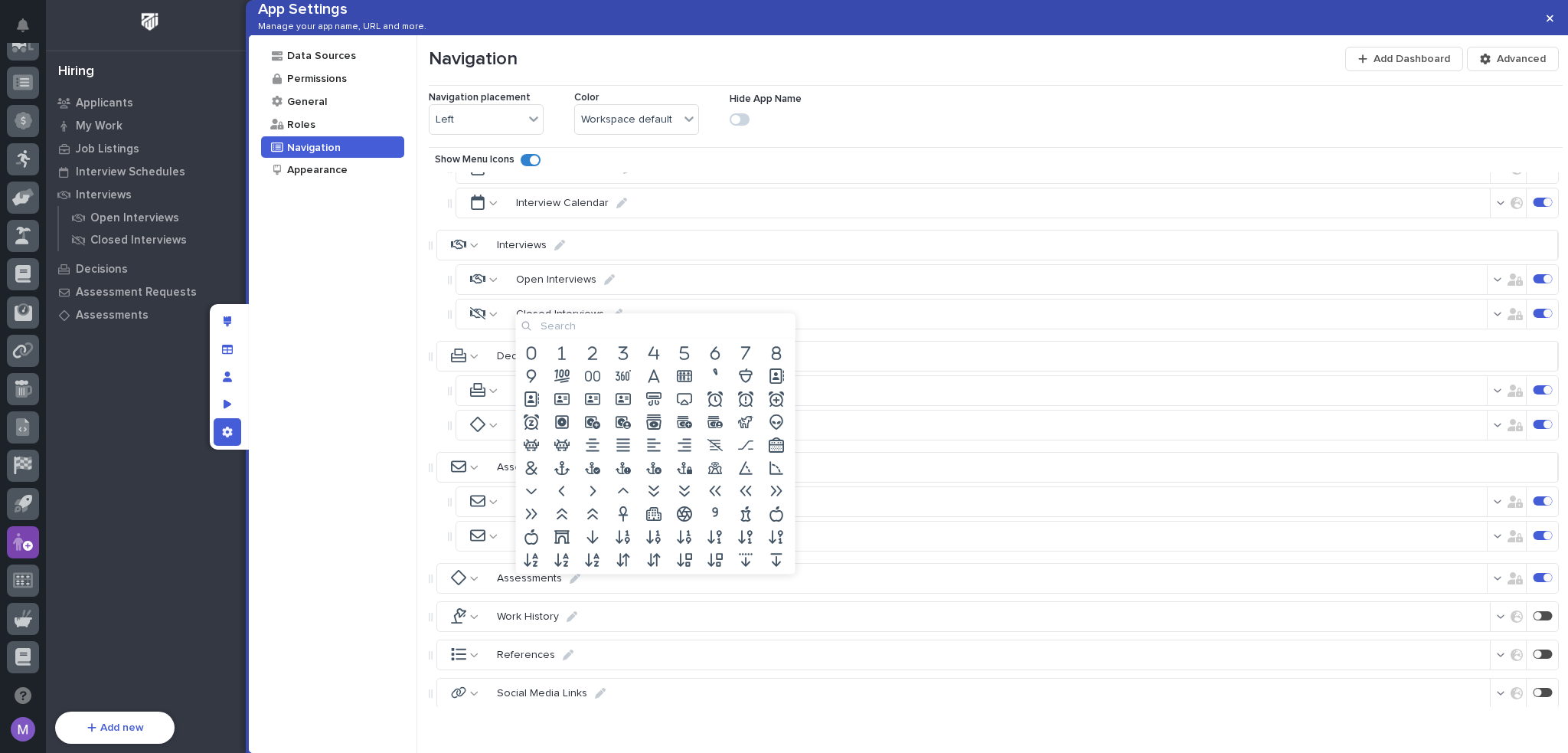
click at [675, 324] on input at bounding box center [656, 325] width 279 height 24
click at [491, 430] on icon at bounding box center [493, 425] width 8 height 11
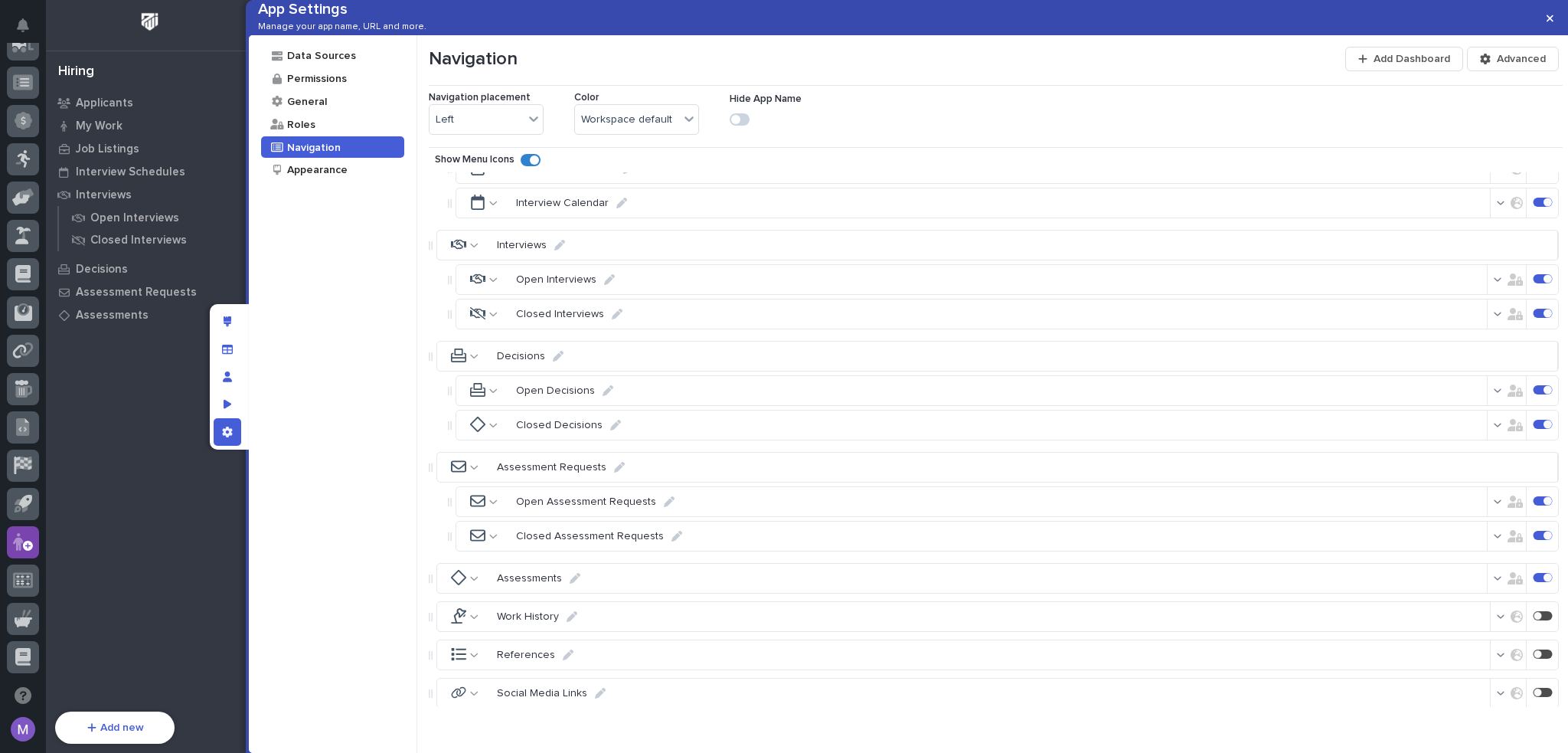
click at [494, 430] on icon at bounding box center [493, 425] width 8 height 11
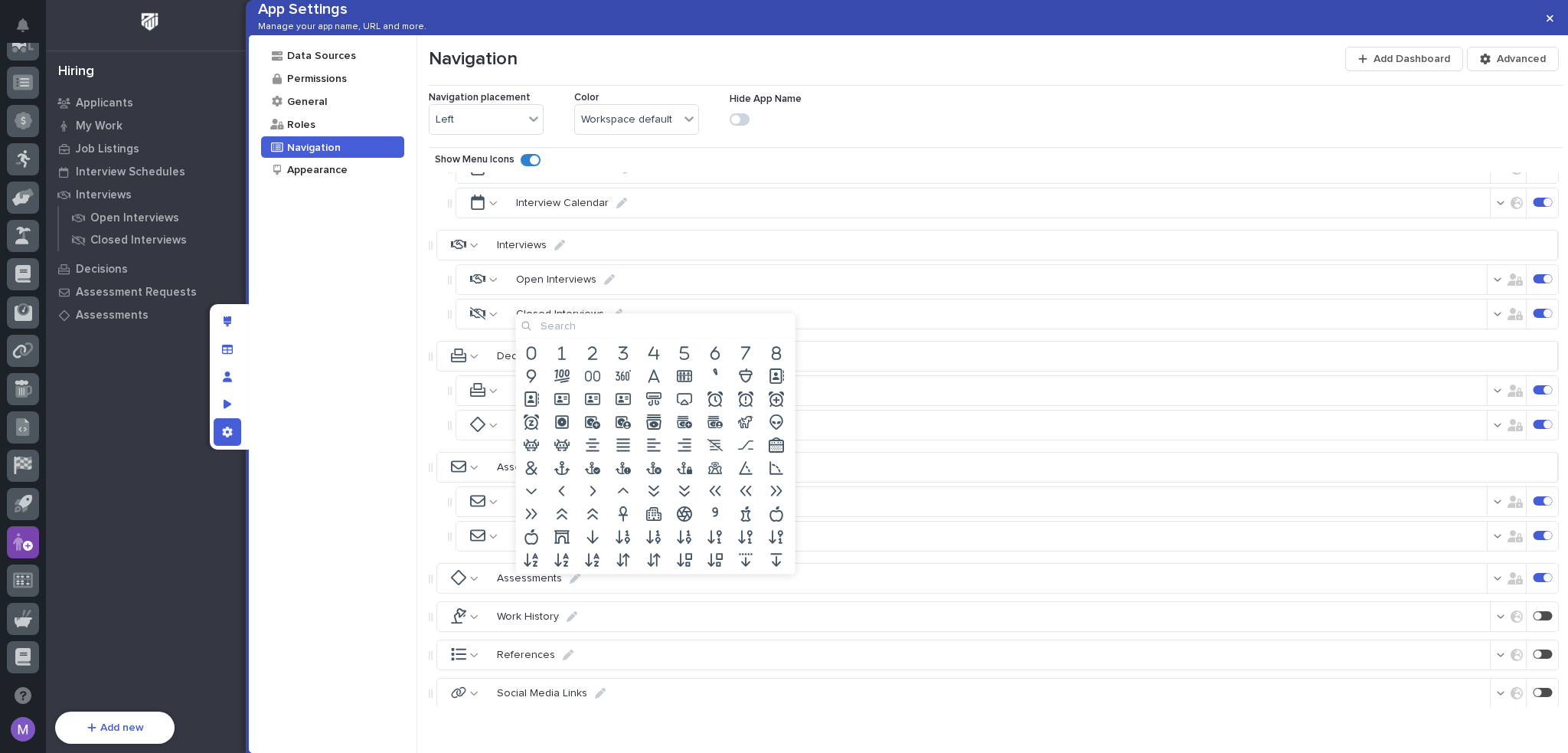
click at [677, 333] on input at bounding box center [656, 325] width 279 height 24
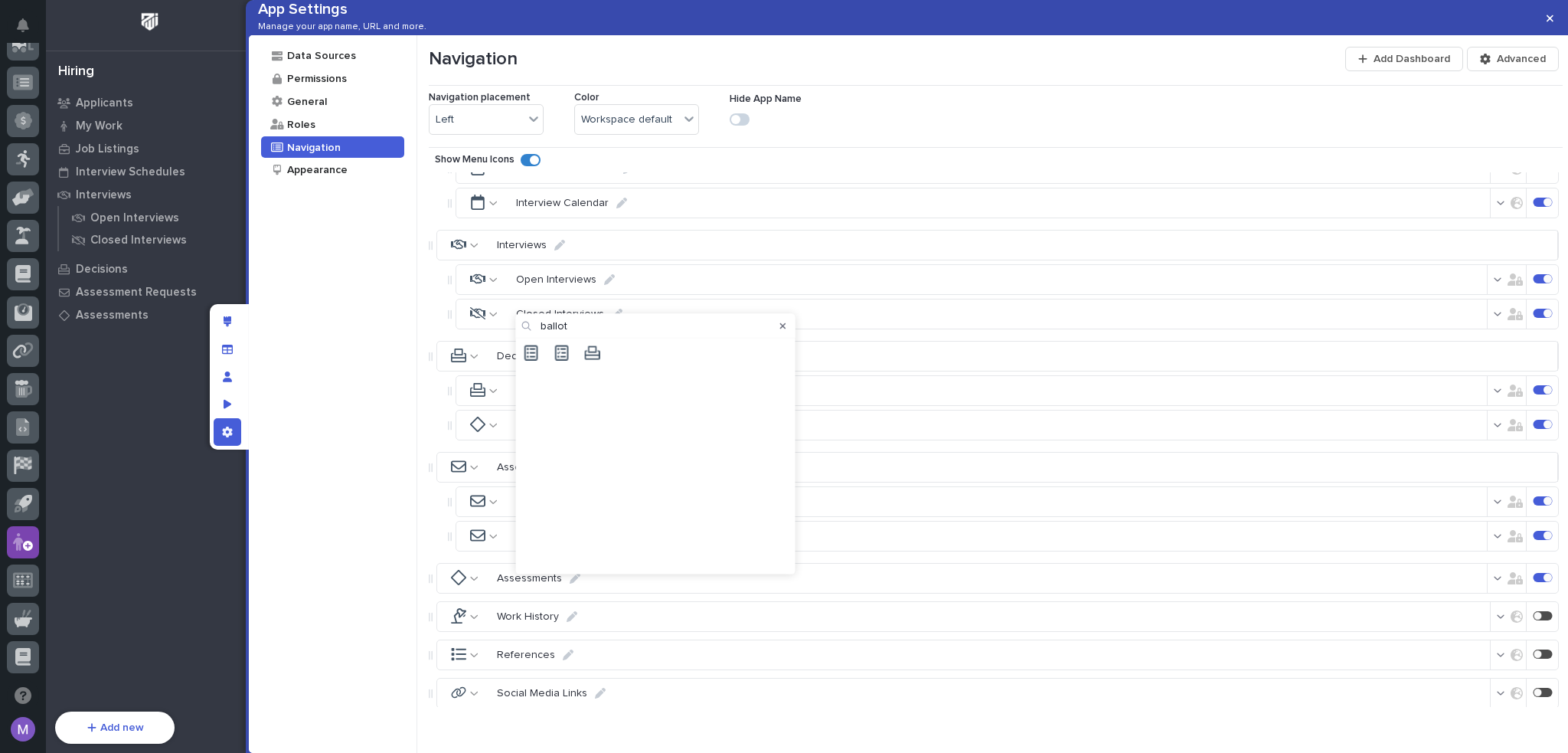
type input "ballot"
click at [593, 354] on icon at bounding box center [592, 352] width 15 height 14
click at [497, 396] on icon at bounding box center [493, 390] width 8 height 11
type input "b"
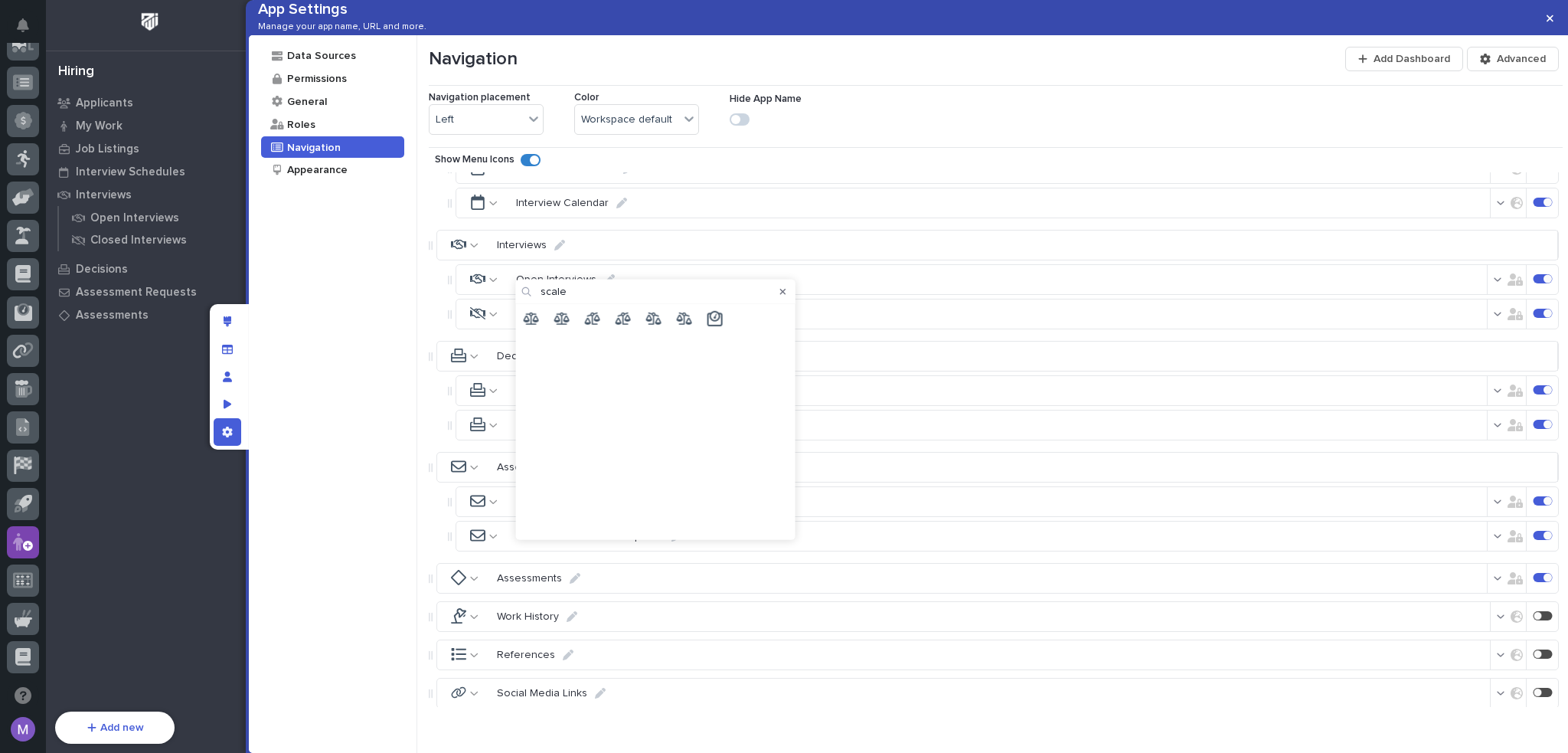
type input "scale"
click at [530, 320] on icon at bounding box center [532, 318] width 15 height 15
click at [372, 420] on div "Data Sources Permissions General Roles Navigation Appearance" at bounding box center [333, 394] width 169 height 718
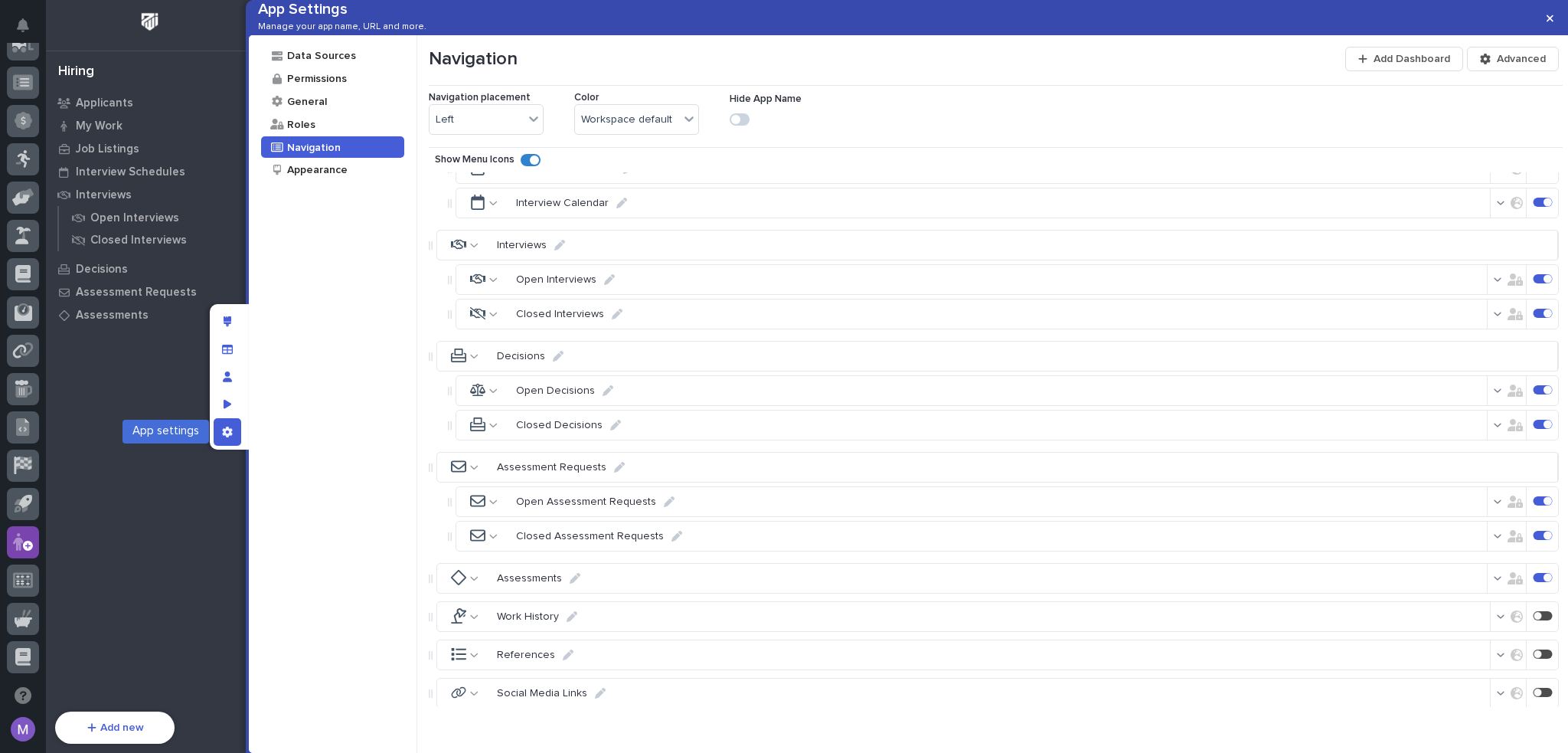
click at [233, 433] on div "App settings" at bounding box center [227, 432] width 27 height 27
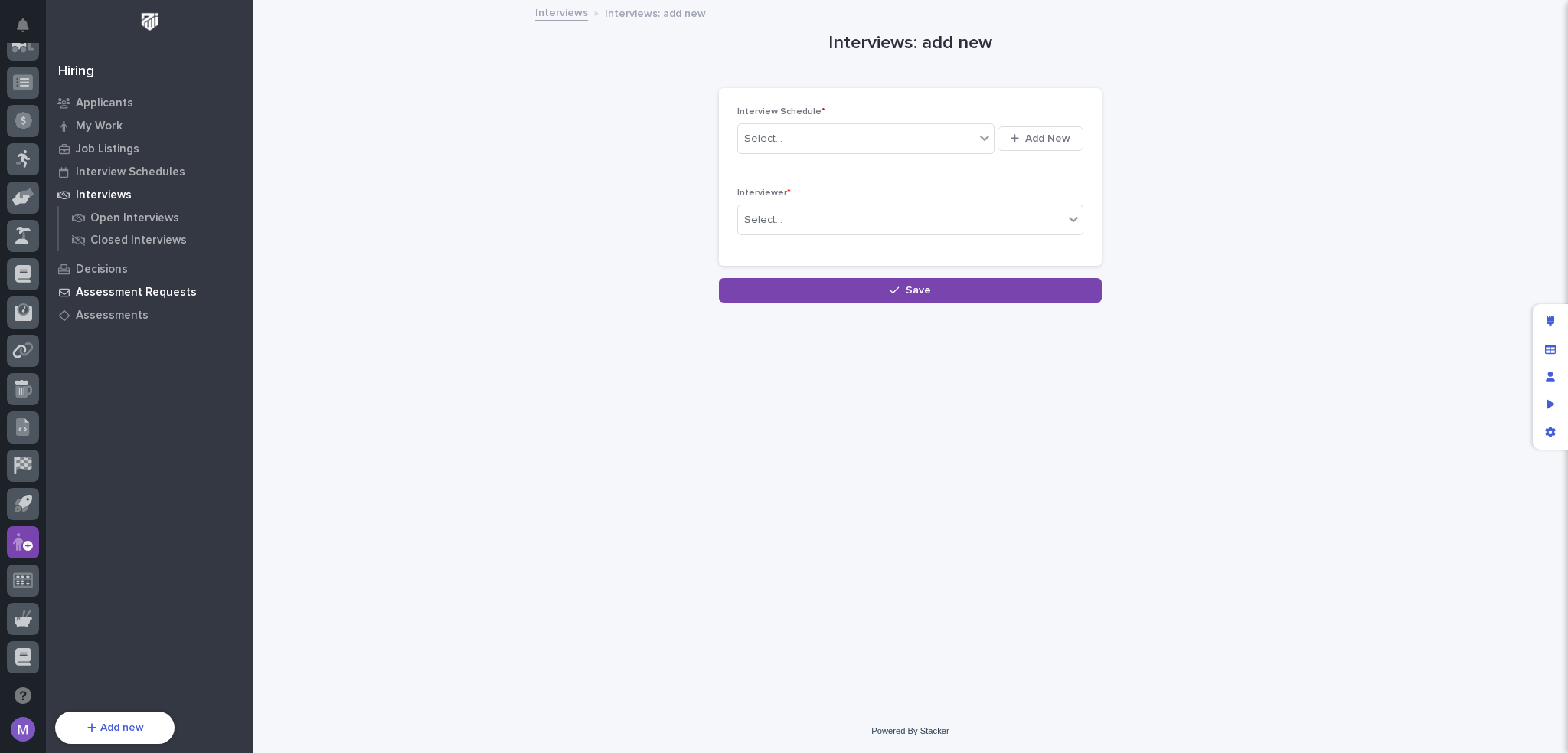
click at [126, 294] on p "Assessment Requests" at bounding box center [136, 292] width 121 height 14
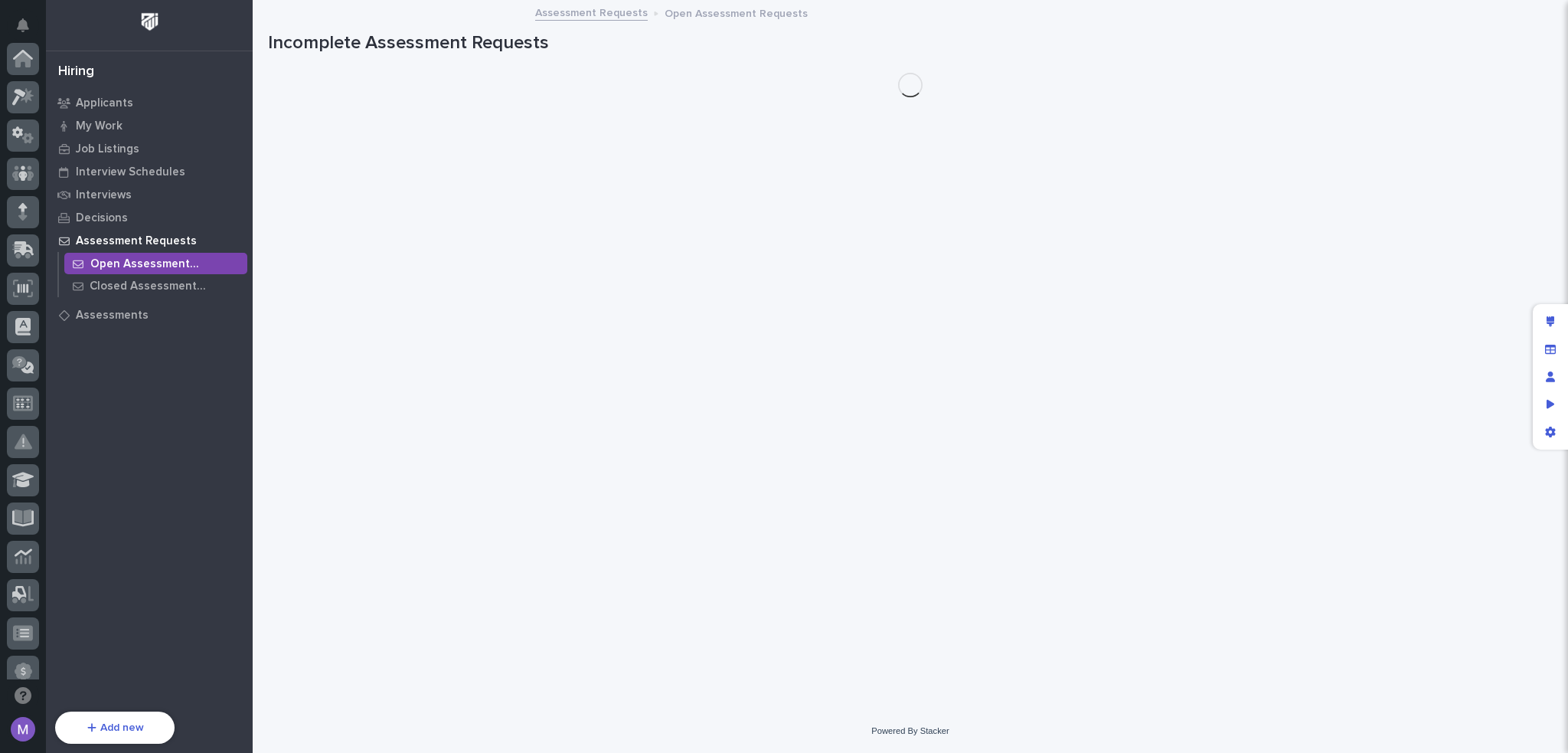
scroll to position [551, 0]
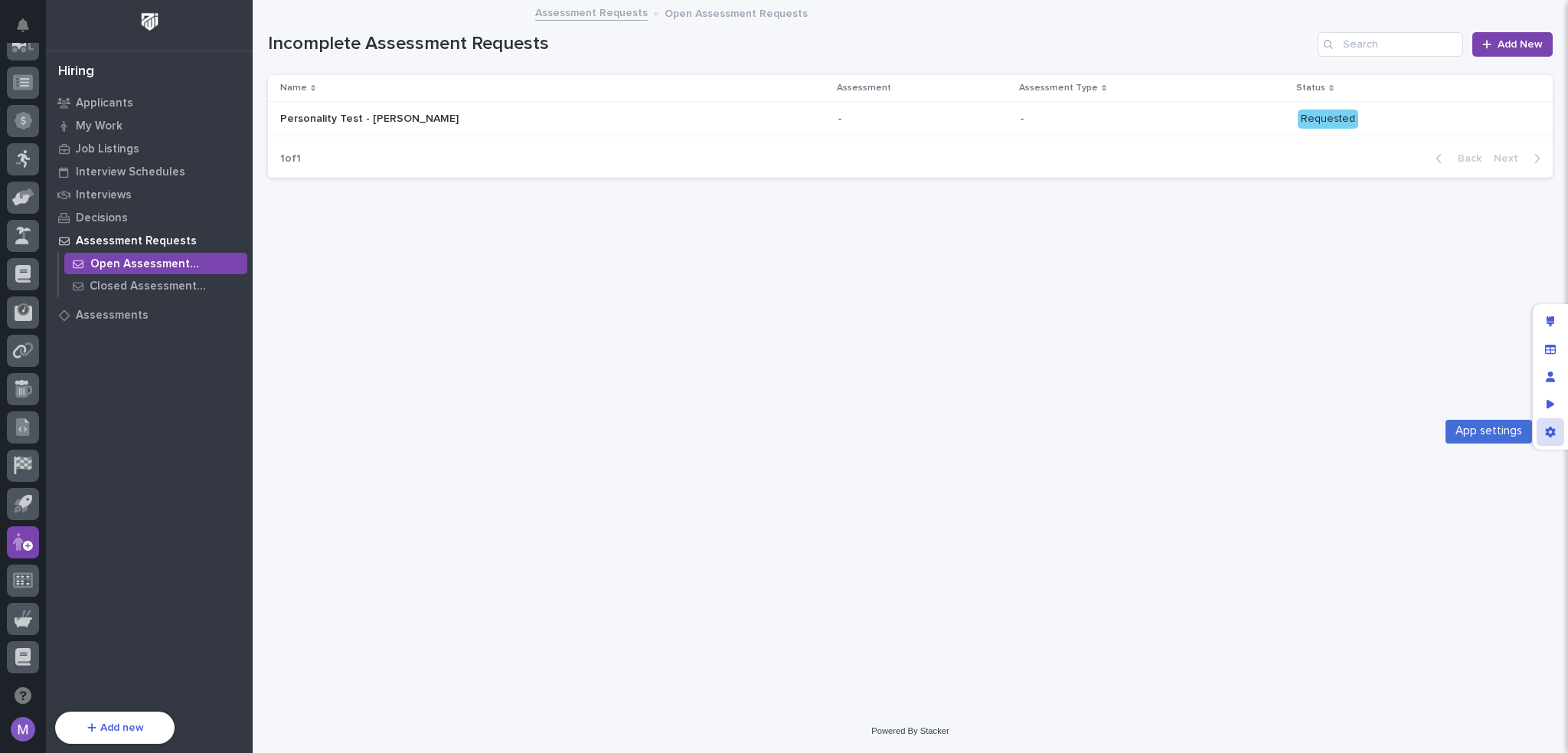
click at [1552, 439] on div "App settings" at bounding box center [1551, 432] width 27 height 27
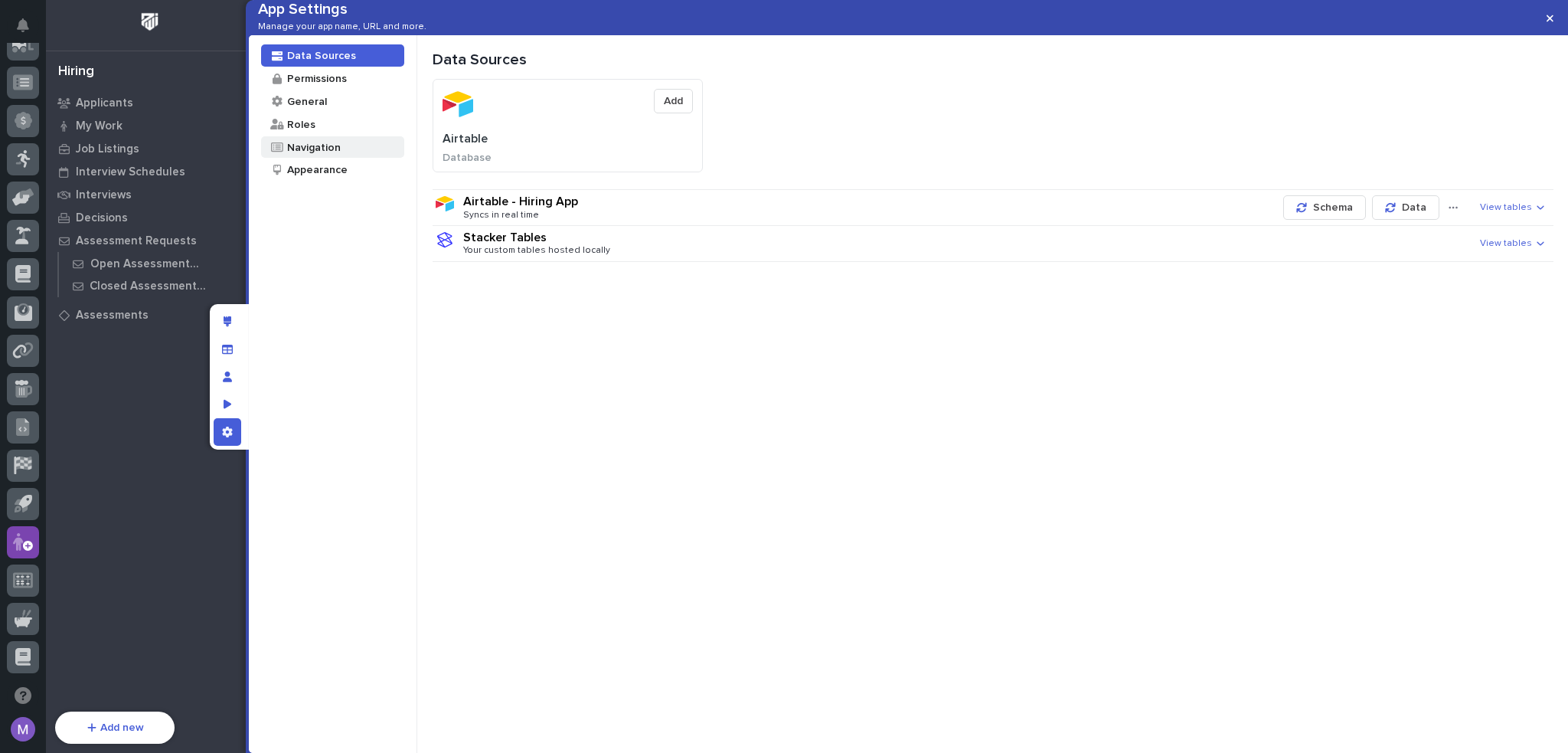
click at [319, 155] on div "Navigation" at bounding box center [313, 146] width 55 height 14
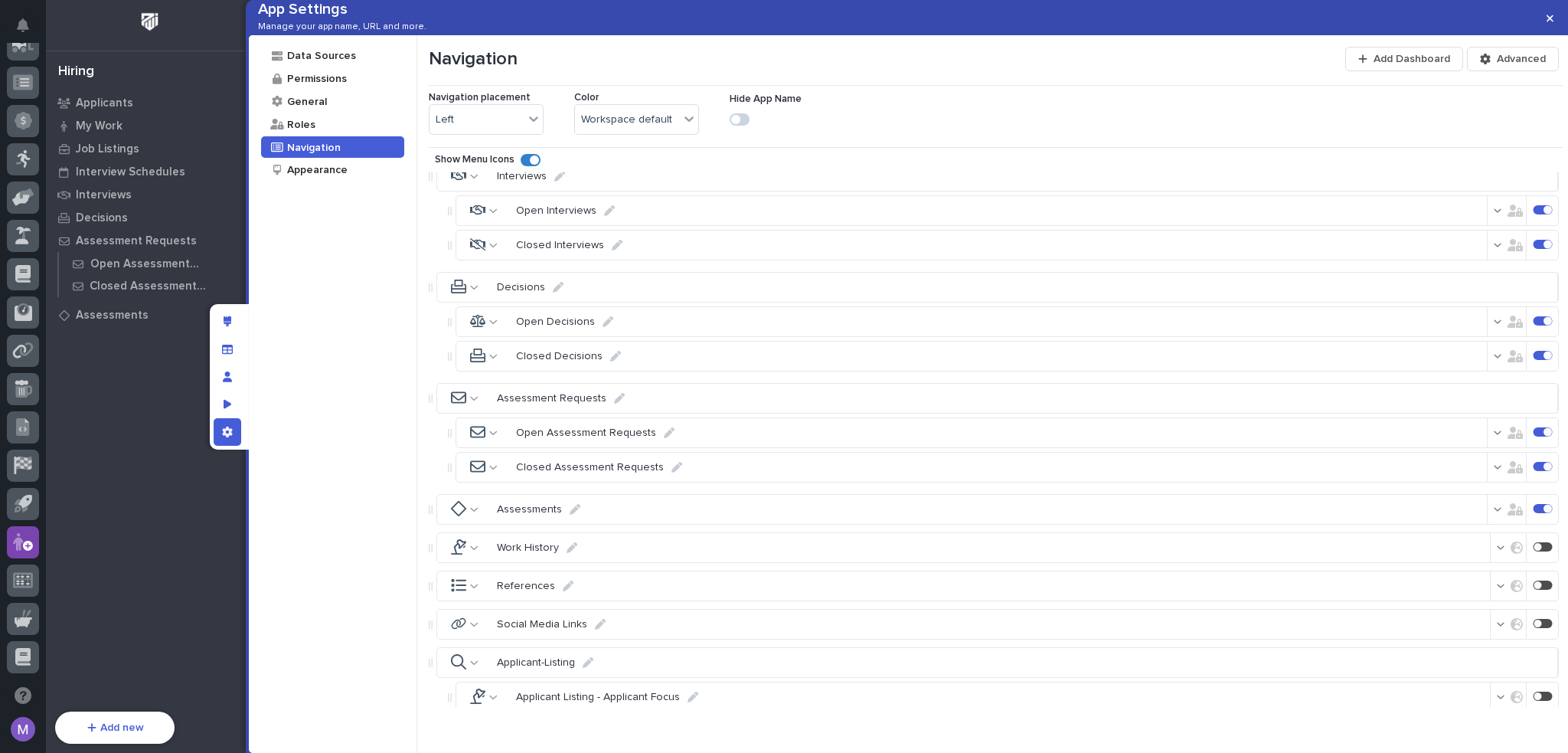
scroll to position [536, 0]
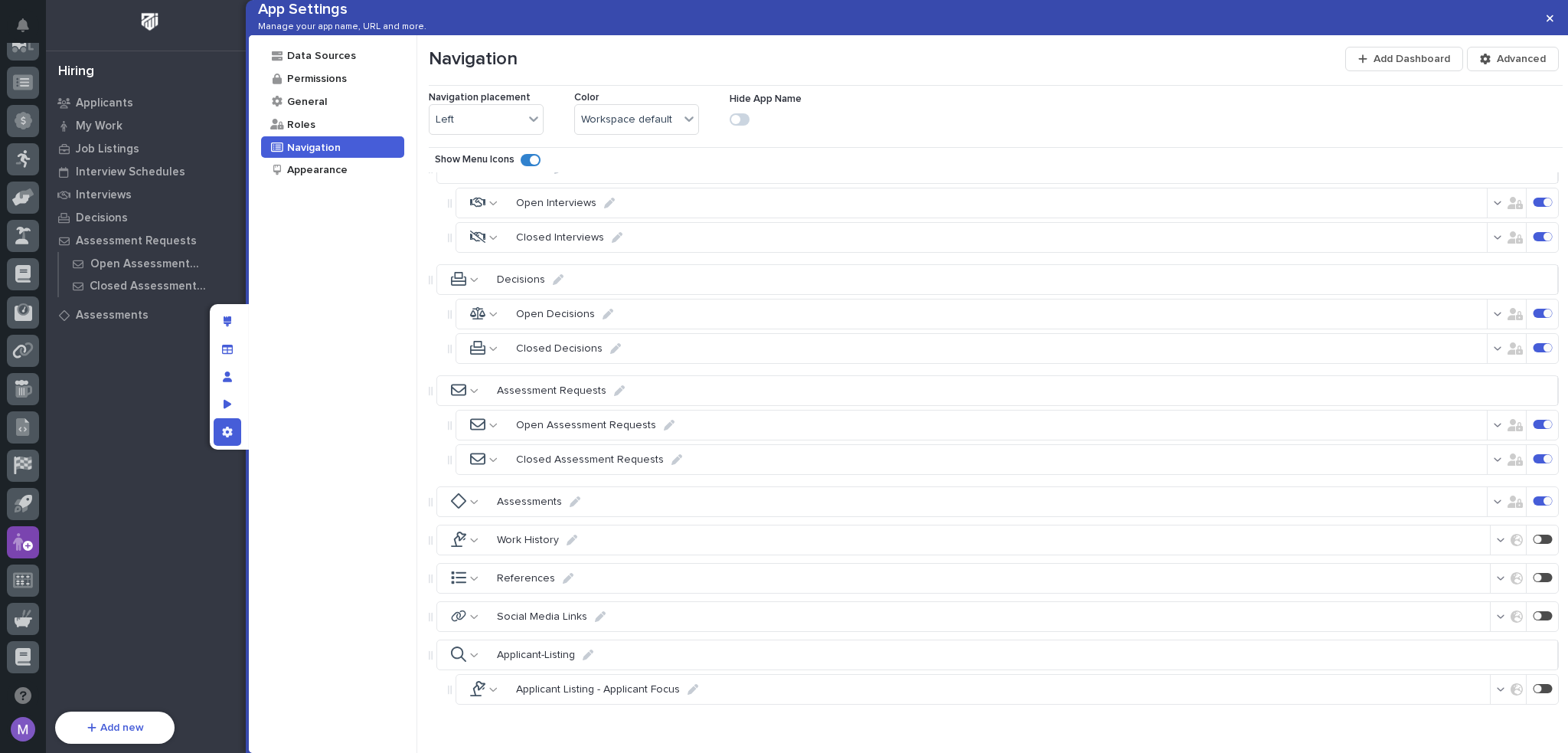
click at [479, 405] on div at bounding box center [470, 390] width 53 height 29
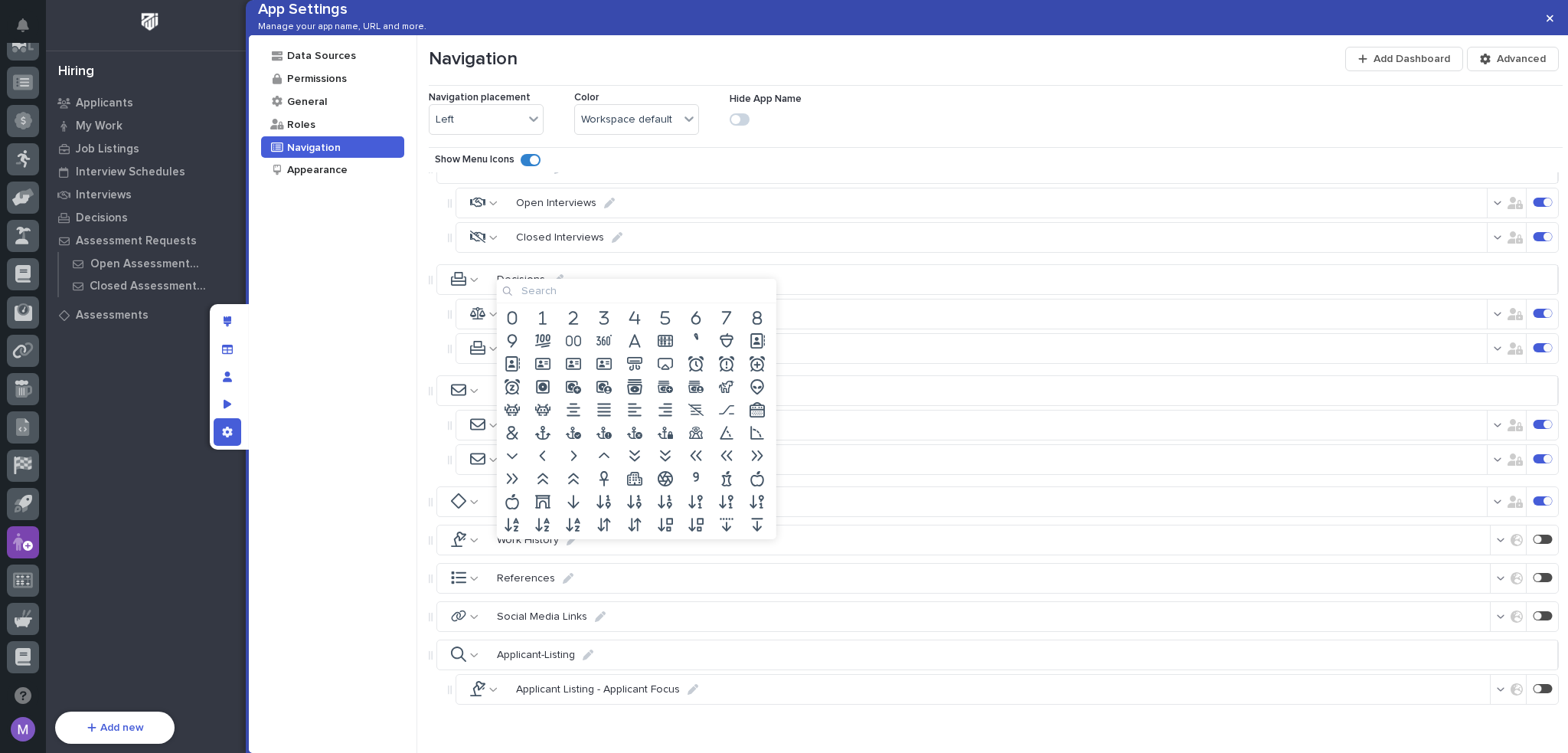
type input "s"
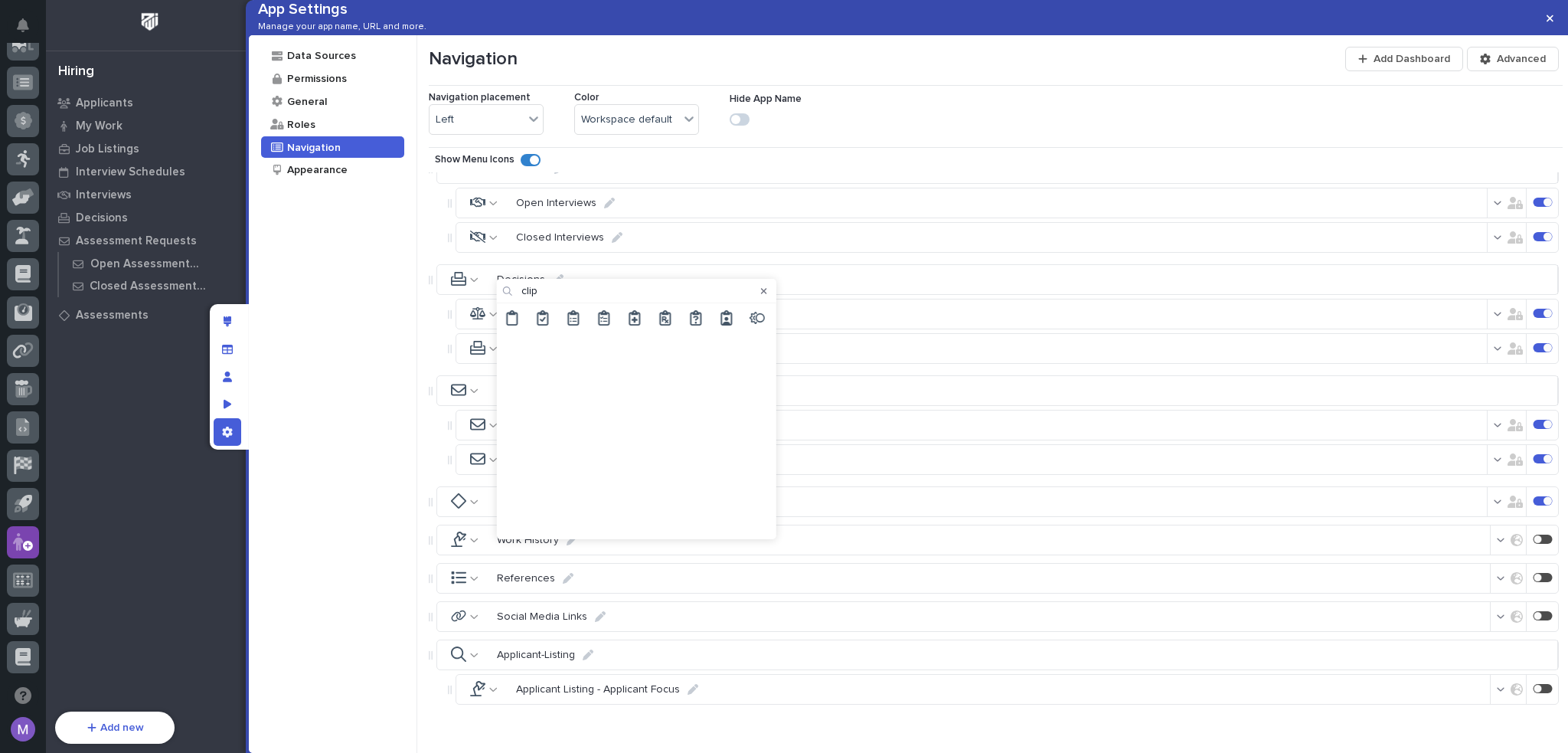
type input "clip"
click at [603, 318] on icon at bounding box center [604, 318] width 15 height 15
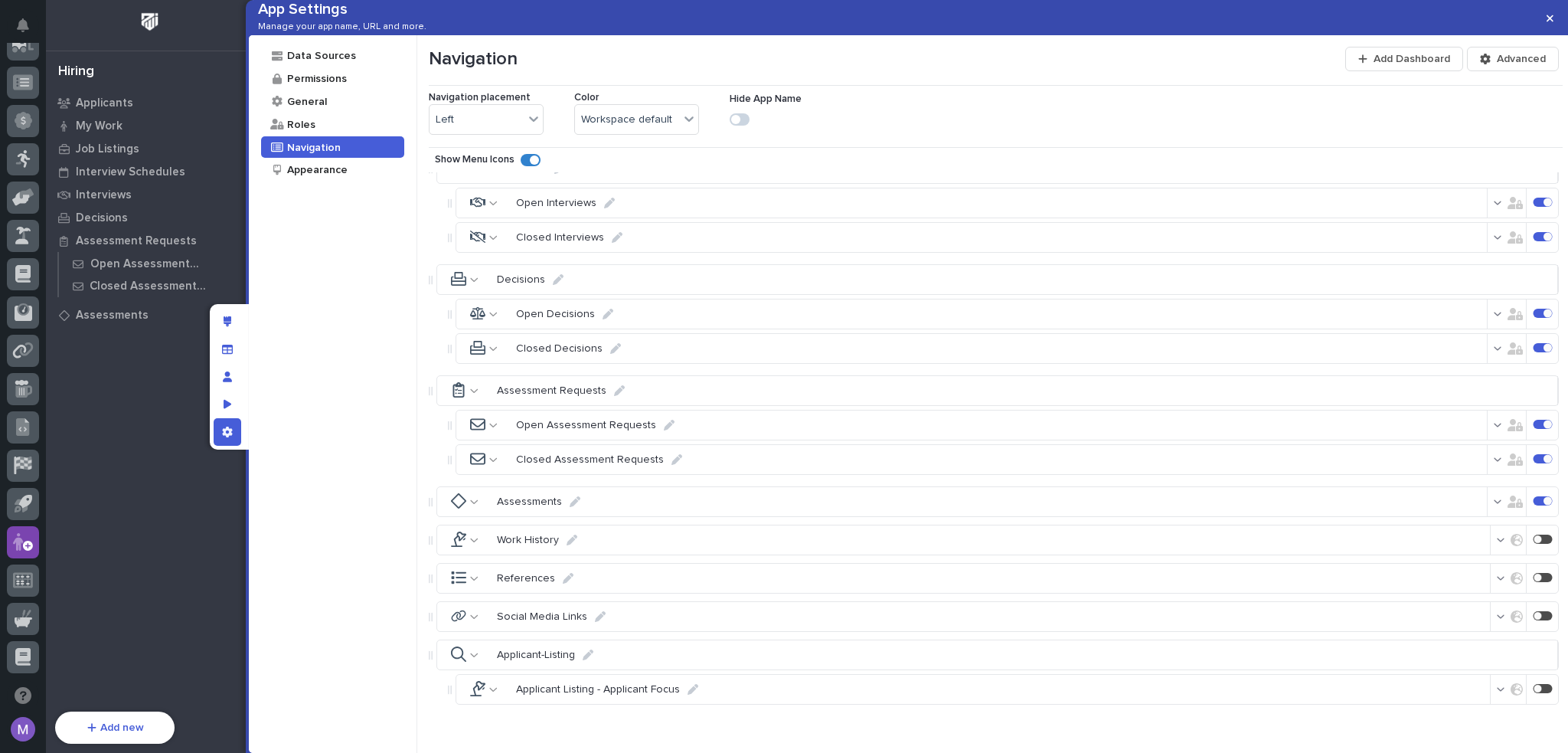
click at [474, 396] on icon at bounding box center [474, 390] width 8 height 11
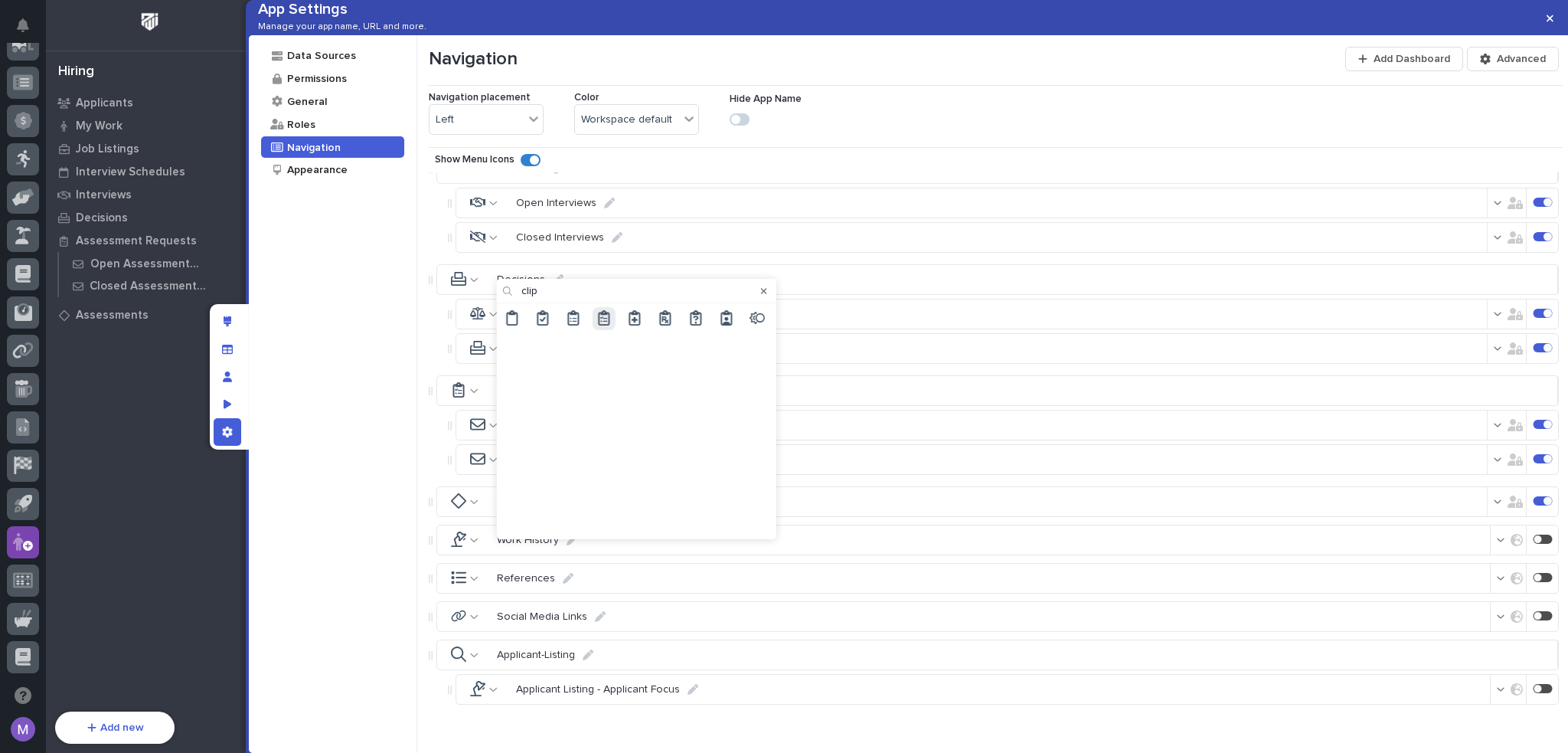
click at [390, 416] on div "Data Sources Permissions General Roles Navigation Appearance" at bounding box center [333, 394] width 169 height 718
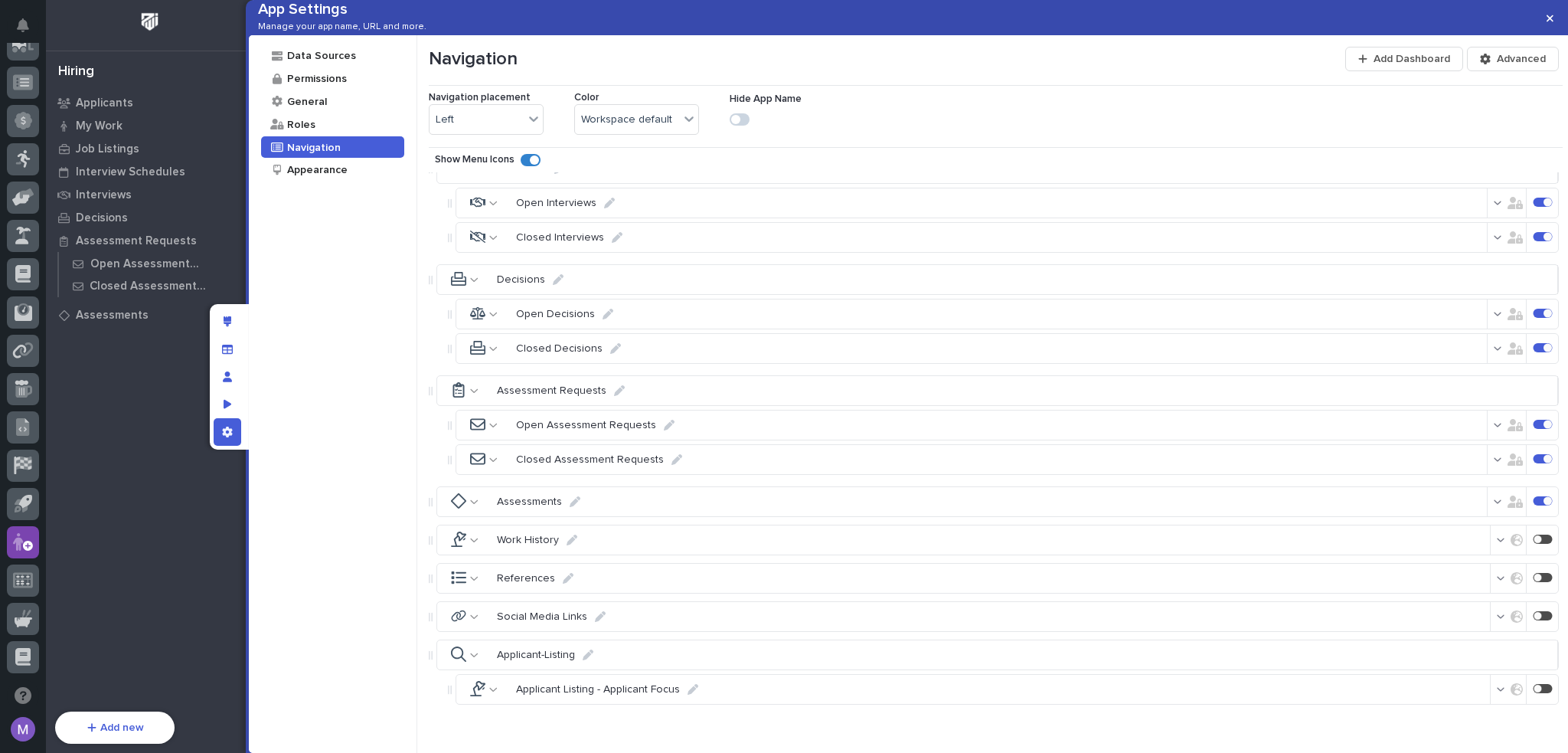
click at [490, 430] on icon at bounding box center [493, 425] width 8 height 11
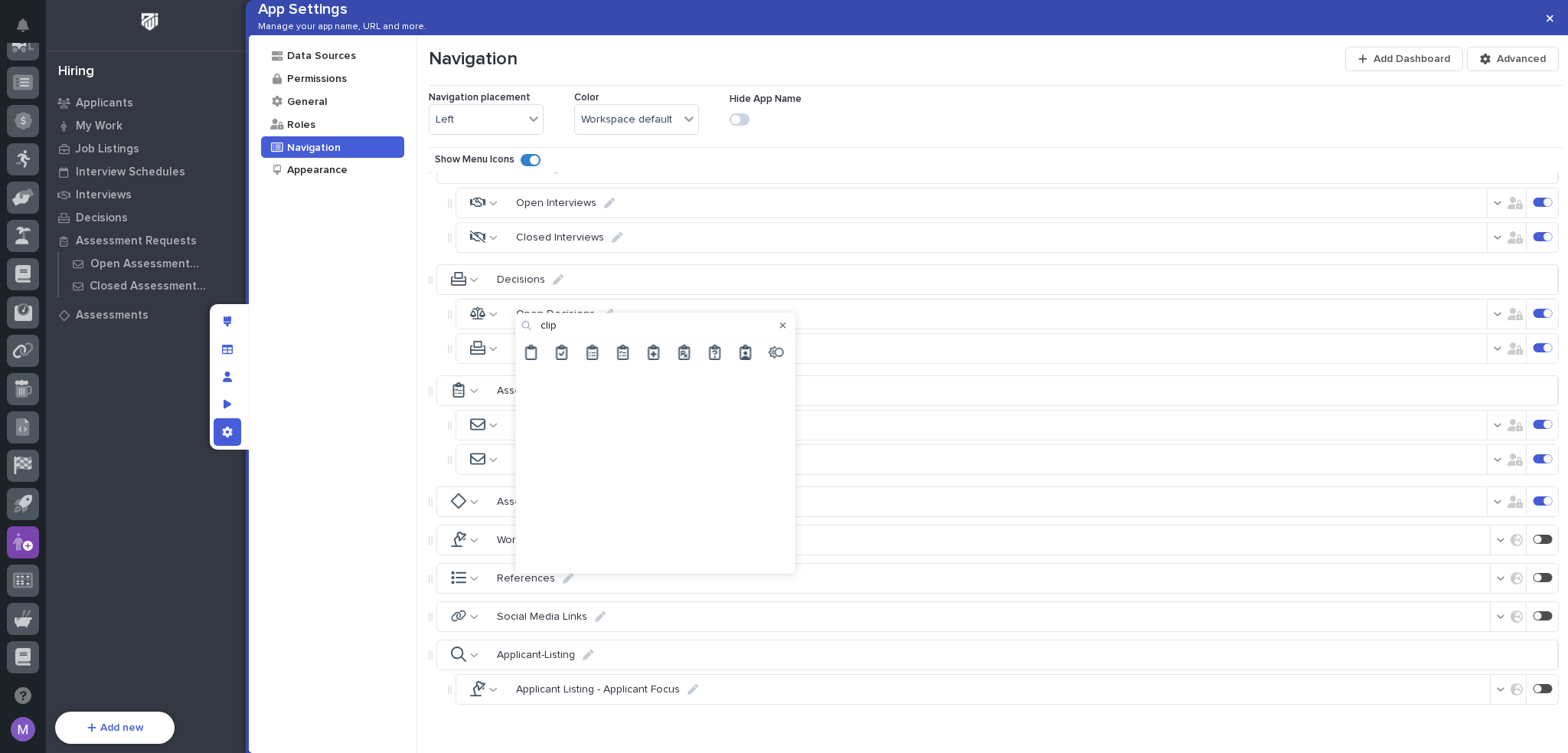
type input "clip"
click at [589, 358] on icon at bounding box center [592, 351] width 15 height 15
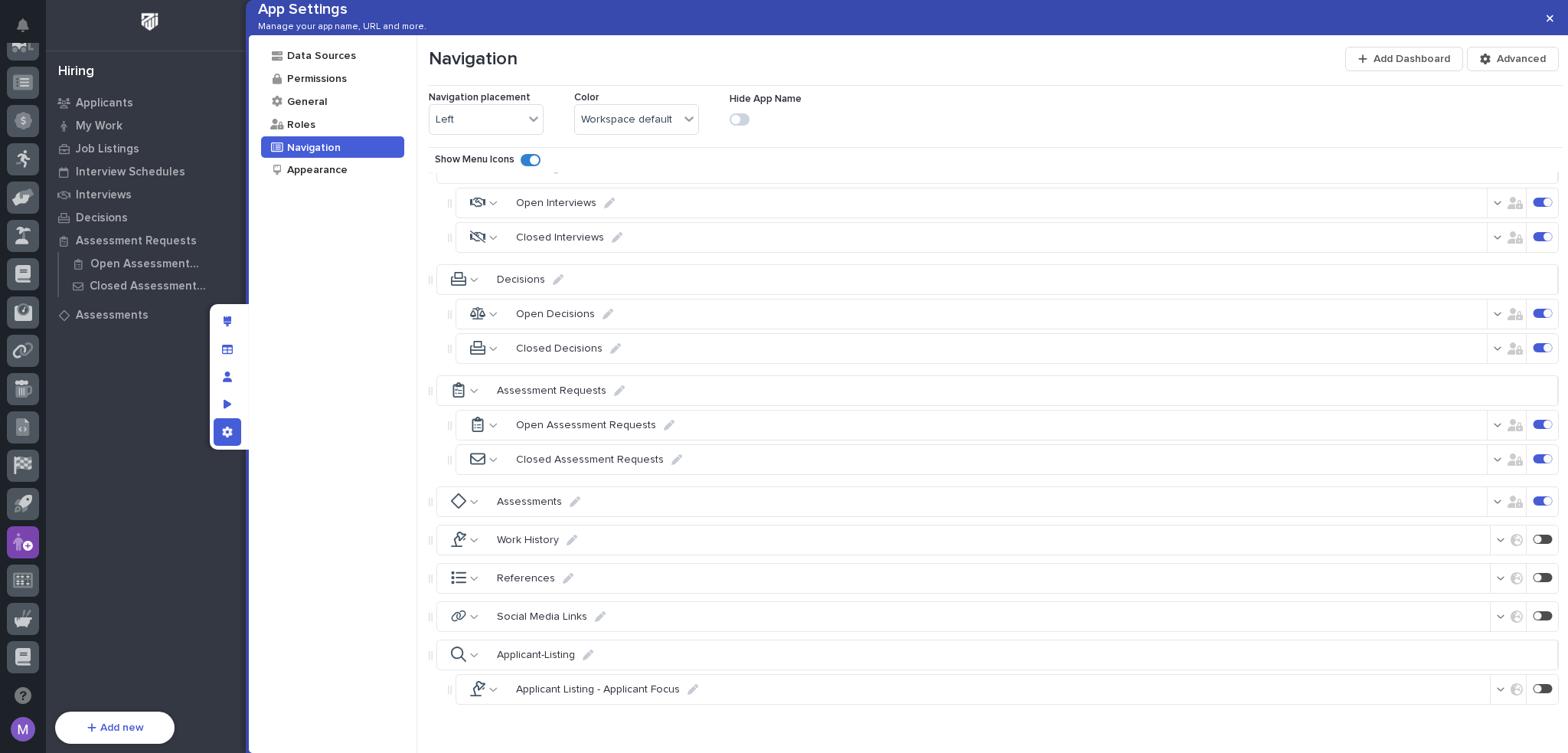
click at [491, 465] on icon at bounding box center [493, 459] width 8 height 11
type input "clip"
click at [566, 387] on icon at bounding box center [561, 385] width 12 height 15
click at [376, 467] on div "Data Sources Permissions General Roles Navigation Appearance" at bounding box center [333, 394] width 169 height 718
click at [471, 517] on div at bounding box center [470, 502] width 53 height 29
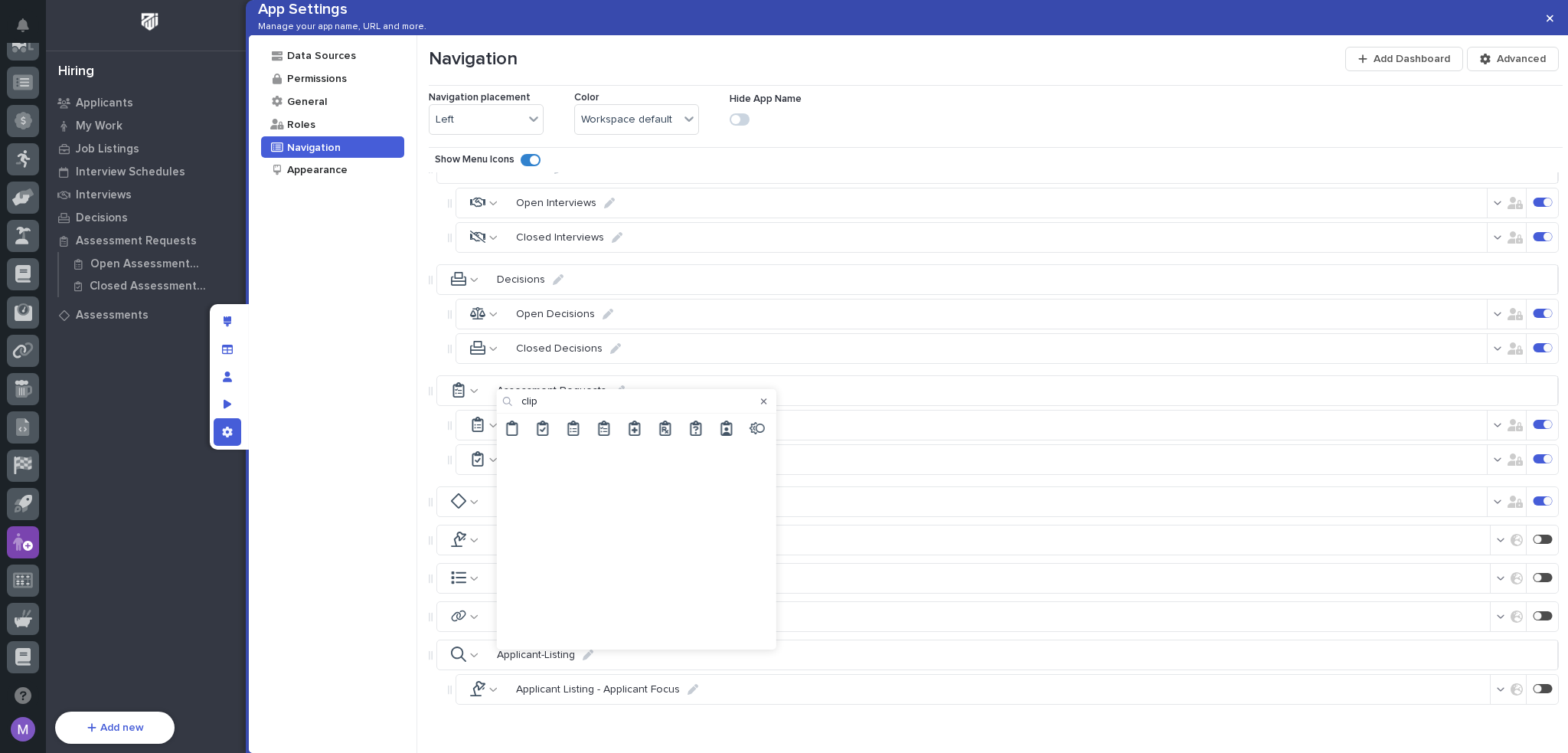
type input "clip"
click at [723, 431] on icon at bounding box center [726, 428] width 15 height 15
click at [470, 393] on icon at bounding box center [473, 391] width 7 height 4
click at [729, 324] on icon at bounding box center [726, 318] width 12 height 15
click at [389, 453] on div "Data Sources Permissions General Roles Navigation Appearance" at bounding box center [333, 394] width 169 height 718
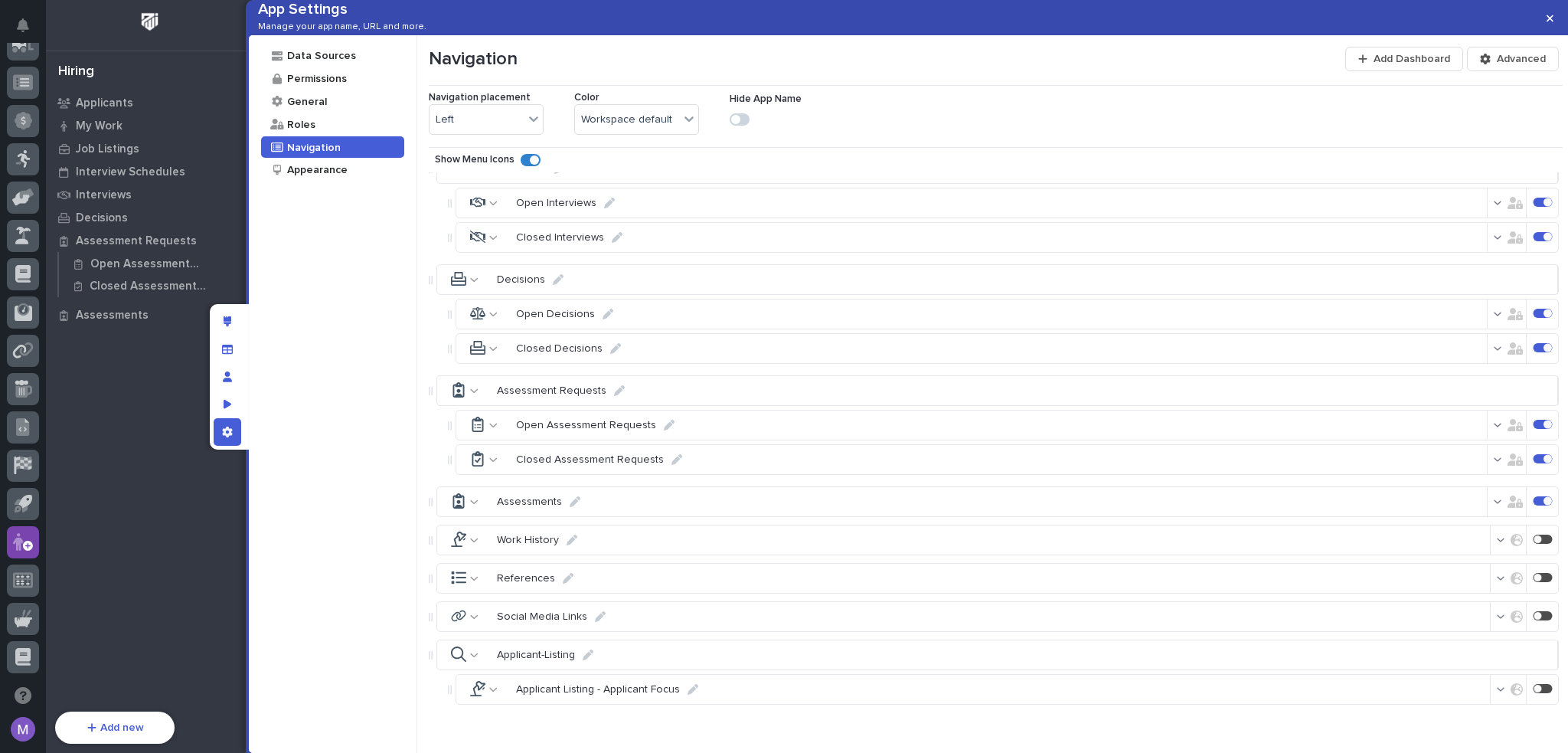
click at [471, 507] on icon at bounding box center [474, 502] width 8 height 11
click at [332, 448] on div "Data Sources Permissions General Roles Navigation Appearance" at bounding box center [333, 394] width 169 height 718
click at [478, 513] on div at bounding box center [470, 502] width 53 height 29
click at [567, 426] on icon at bounding box center [573, 428] width 12 height 15
click at [487, 437] on div at bounding box center [478, 425] width 23 height 23
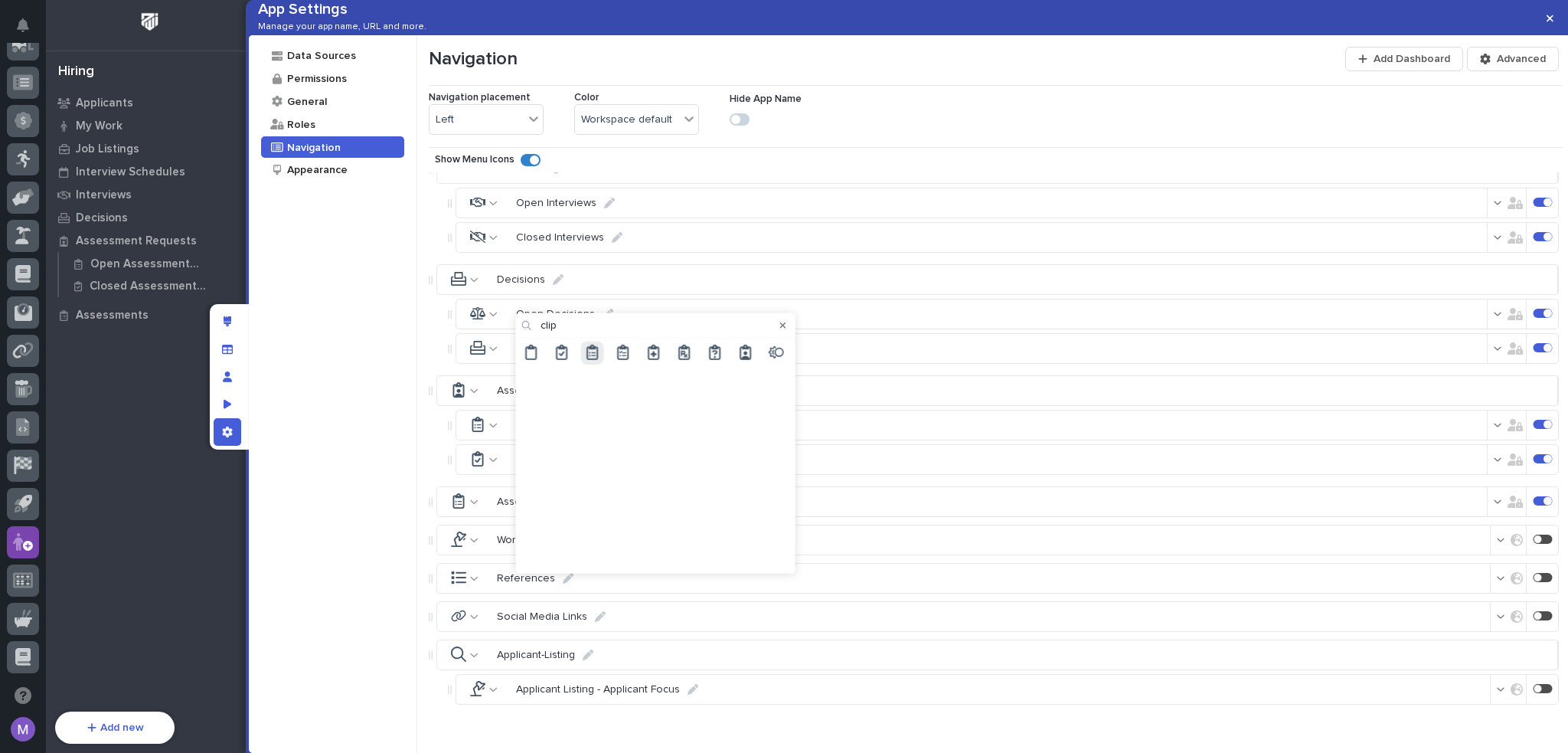
click at [536, 352] on icon at bounding box center [532, 351] width 12 height 15
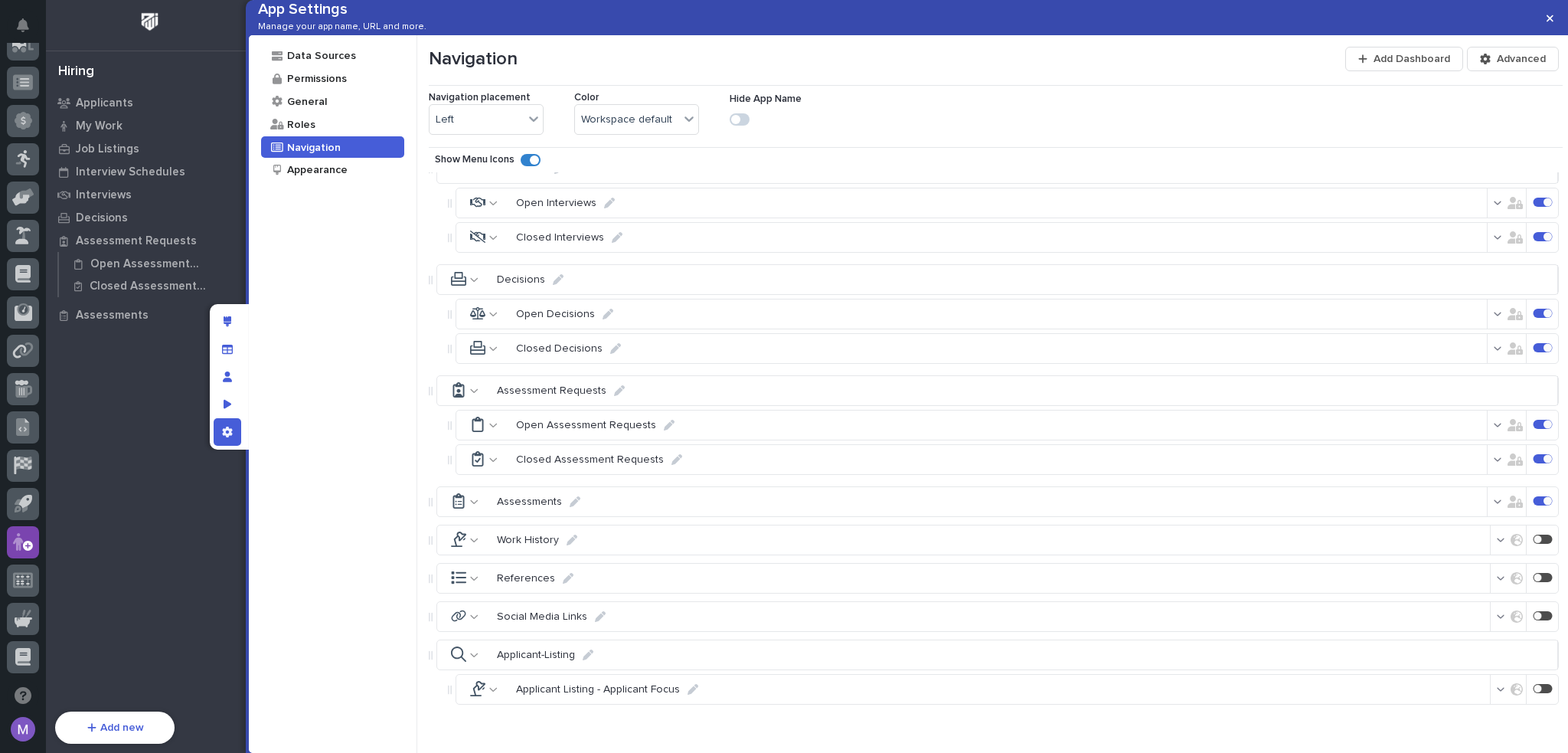
click at [366, 467] on div "Data Sources Permissions General Roles Navigation Appearance" at bounding box center [333, 394] width 169 height 718
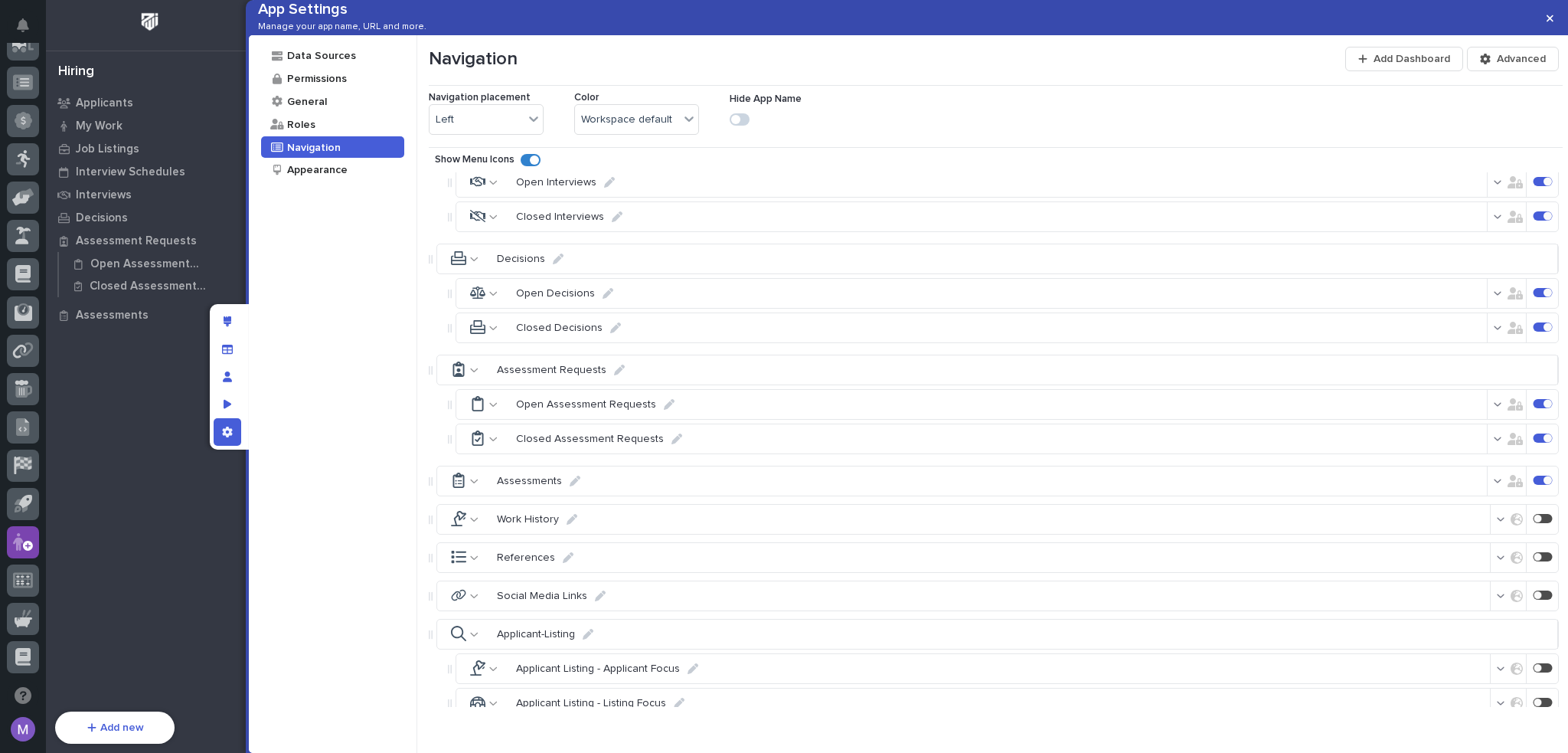
scroll to position [592, 0]
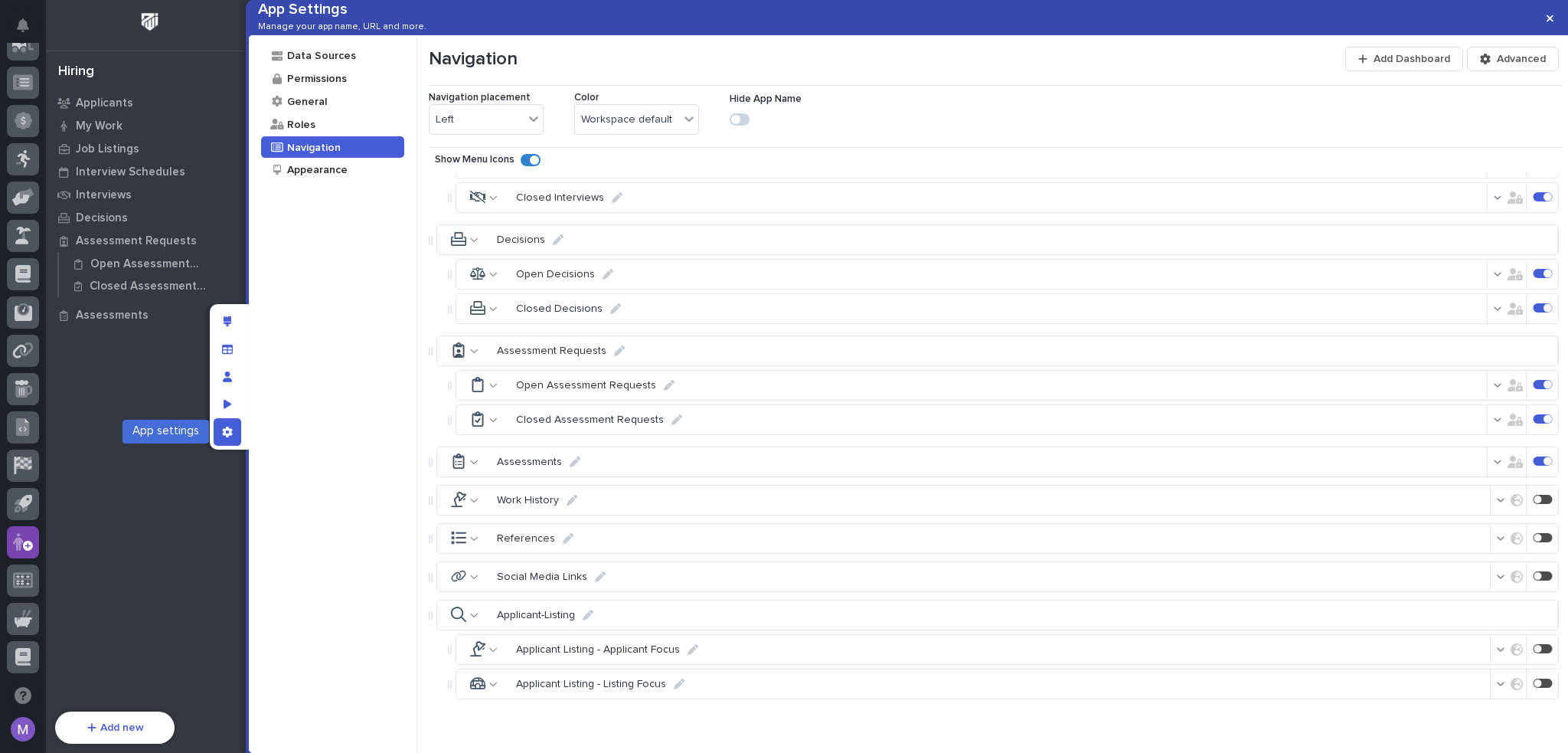
click at [228, 429] on icon "App settings" at bounding box center [227, 432] width 10 height 11
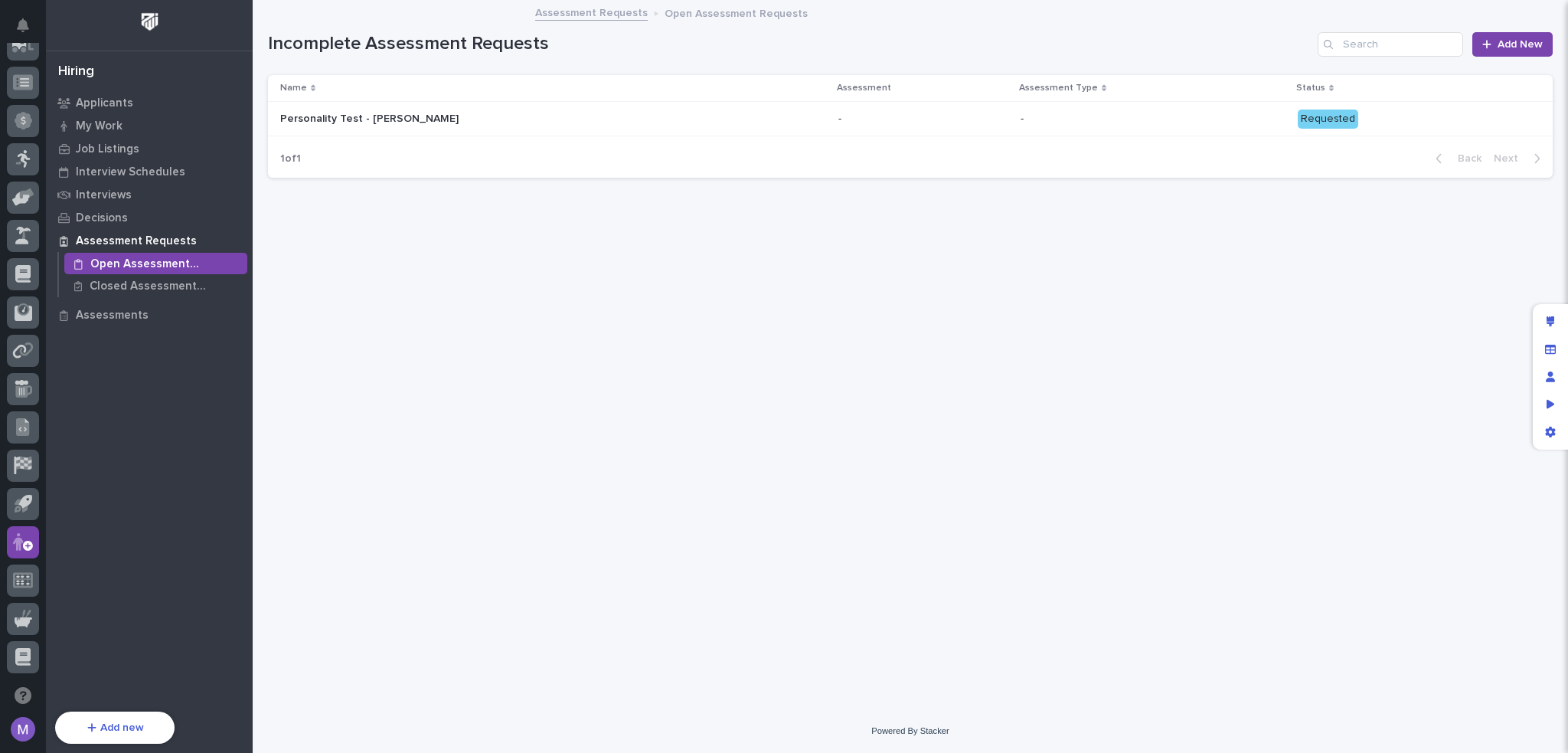
click at [474, 263] on div "Loading... Saving… Loading... Saving… Incomplete Assessment Requests Add New Na…" at bounding box center [910, 336] width 1300 height 670
click at [1241, 19] on div "Assessment Requests Open Assessment Requests" at bounding box center [910, 14] width 766 height 22
click at [394, 374] on div "Loading... Saving… Loading... Saving… Incomplete Assessment Requests Add New Na…" at bounding box center [910, 336] width 1300 height 670
click at [585, 48] on h1 "Incomplete Assessment Requests" at bounding box center [789, 44] width 1044 height 22
click at [351, 287] on div "Loading... Saving… Loading... Saving… Incomplete Assessment Requests Add New Na…" at bounding box center [910, 336] width 1300 height 670
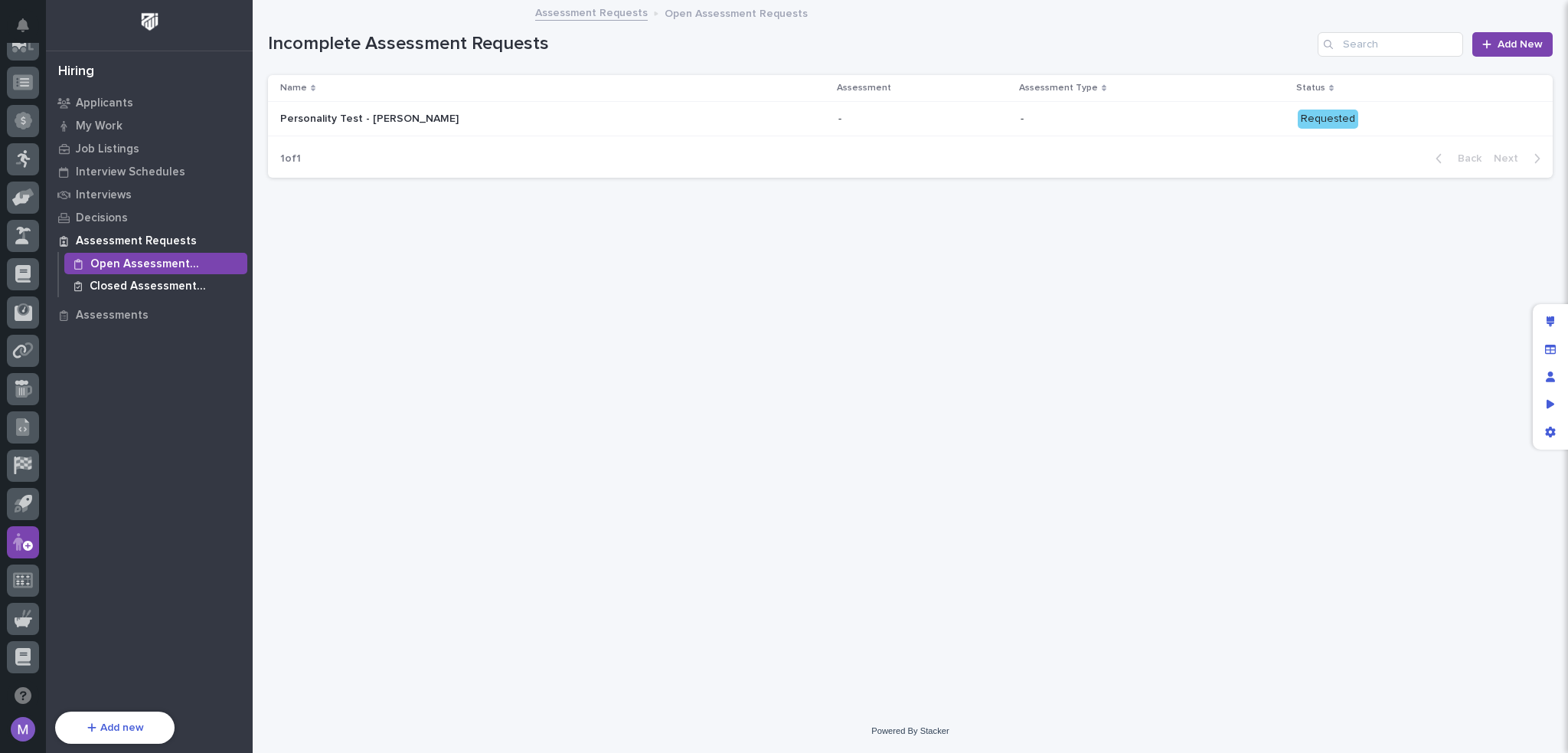
click at [190, 275] on div "Closed Assessment Requests" at bounding box center [156, 286] width 183 height 22
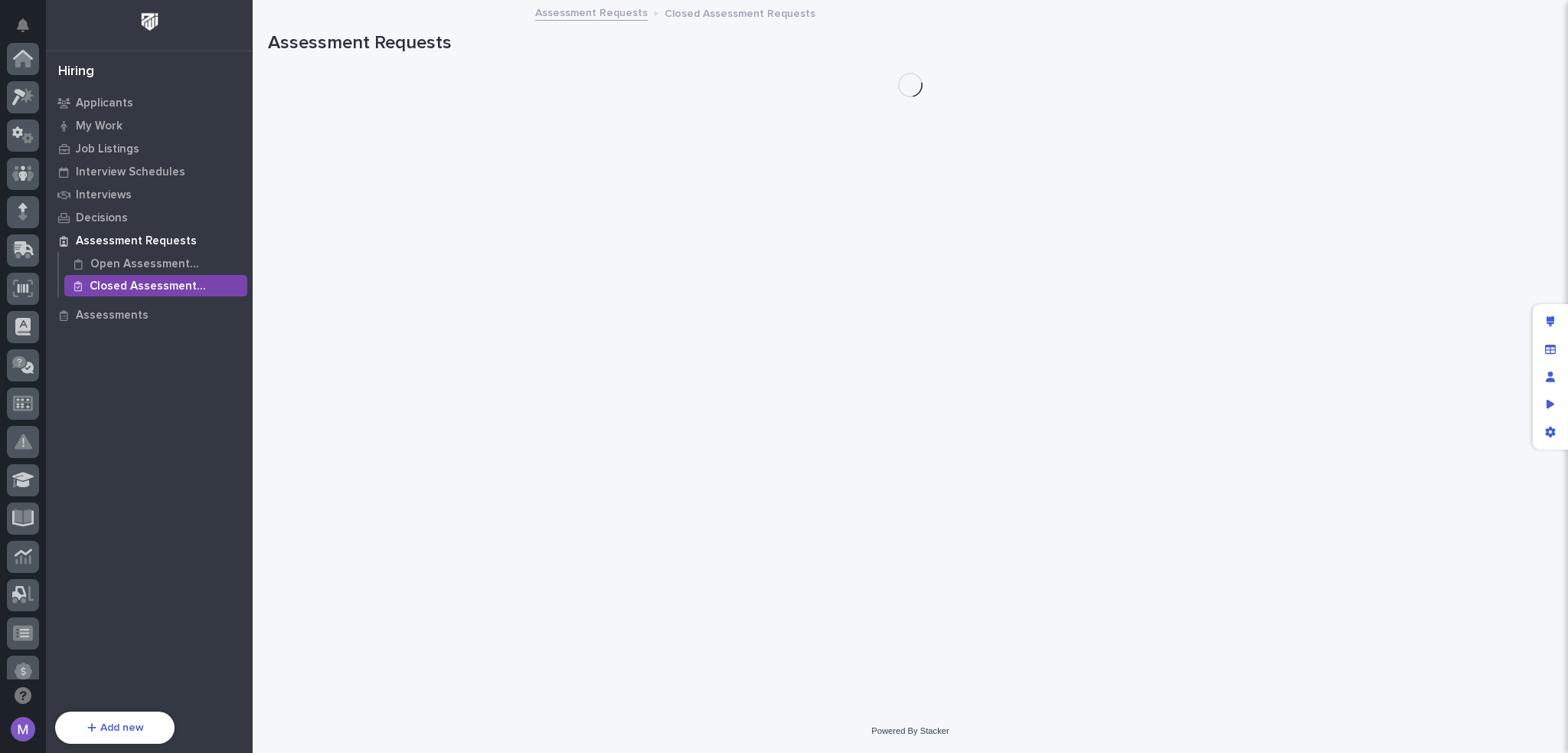
scroll to position [551, 0]
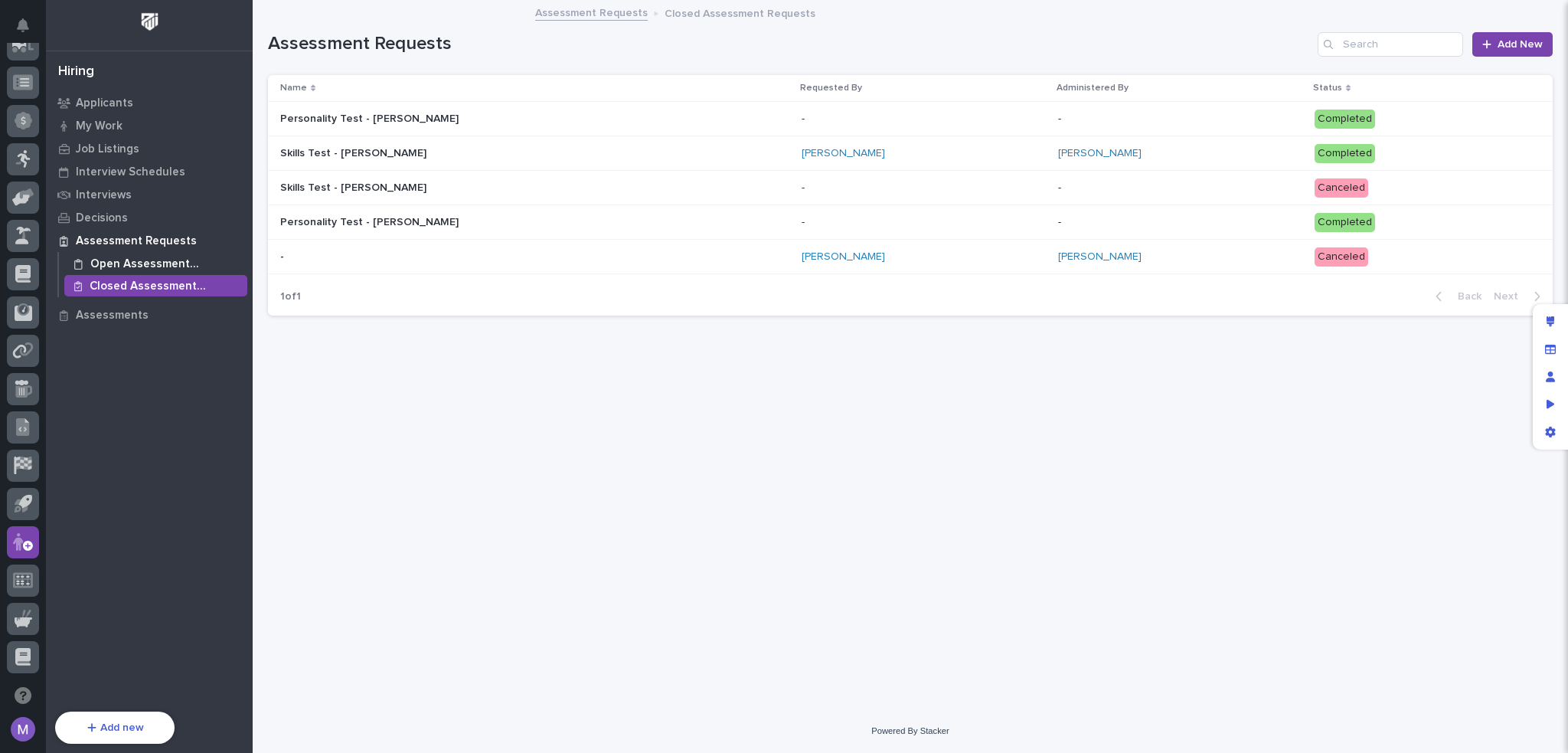
click at [176, 268] on p "Open Assessment Requests" at bounding box center [166, 264] width 151 height 14
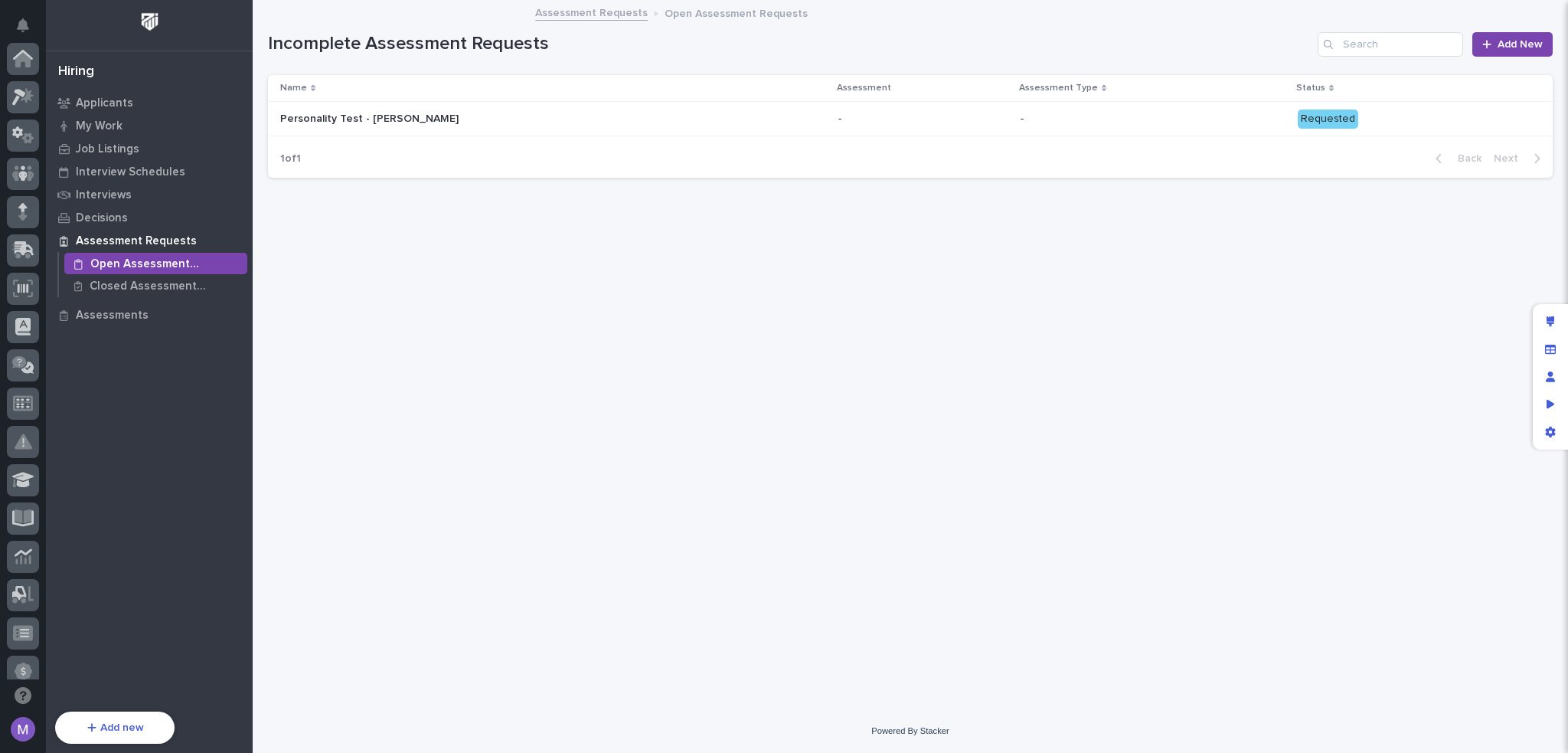
scroll to position [551, 0]
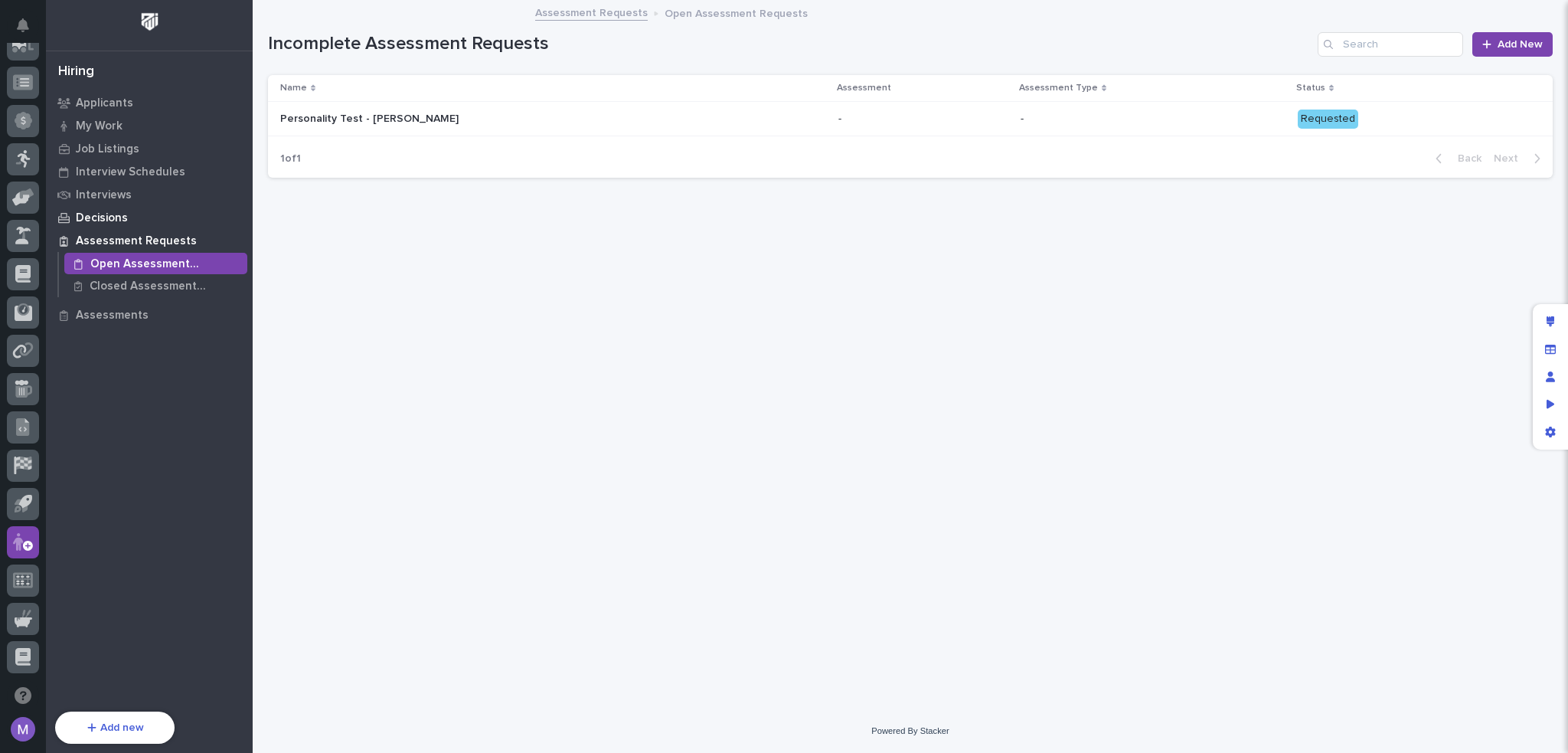
click at [120, 215] on p "Decisions" at bounding box center [101, 218] width 52 height 14
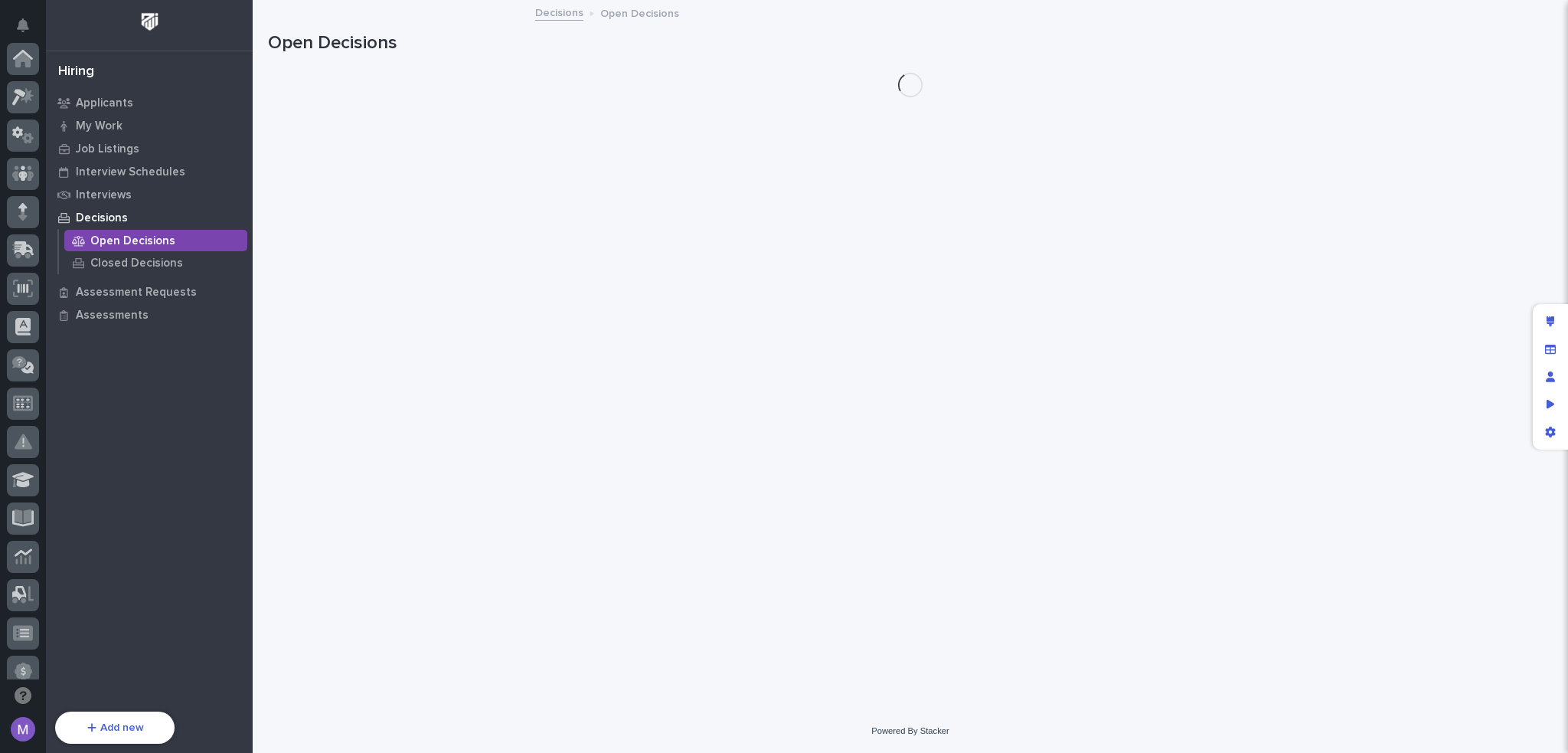
scroll to position [551, 0]
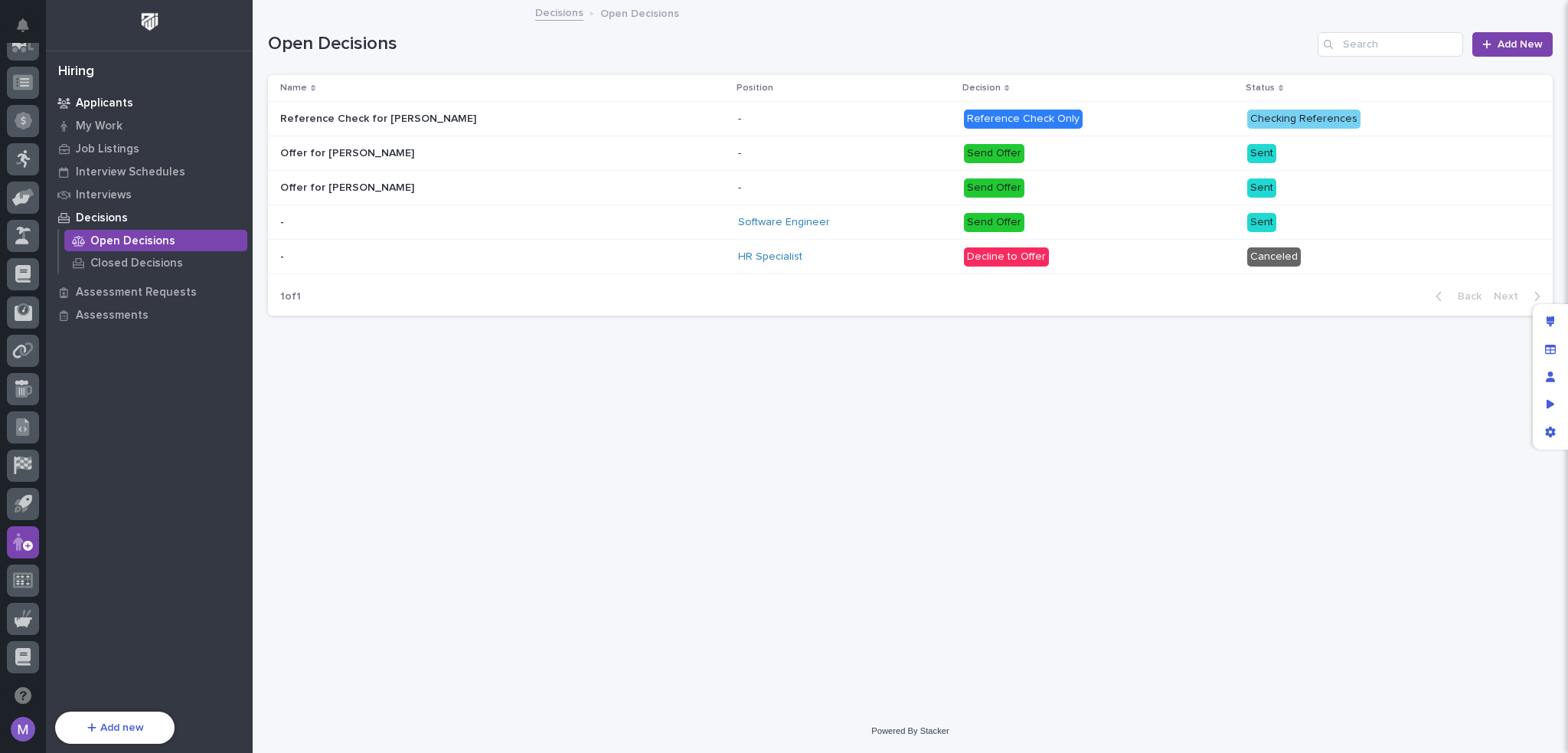
click at [101, 94] on div "Applicants" at bounding box center [149, 102] width 199 height 22
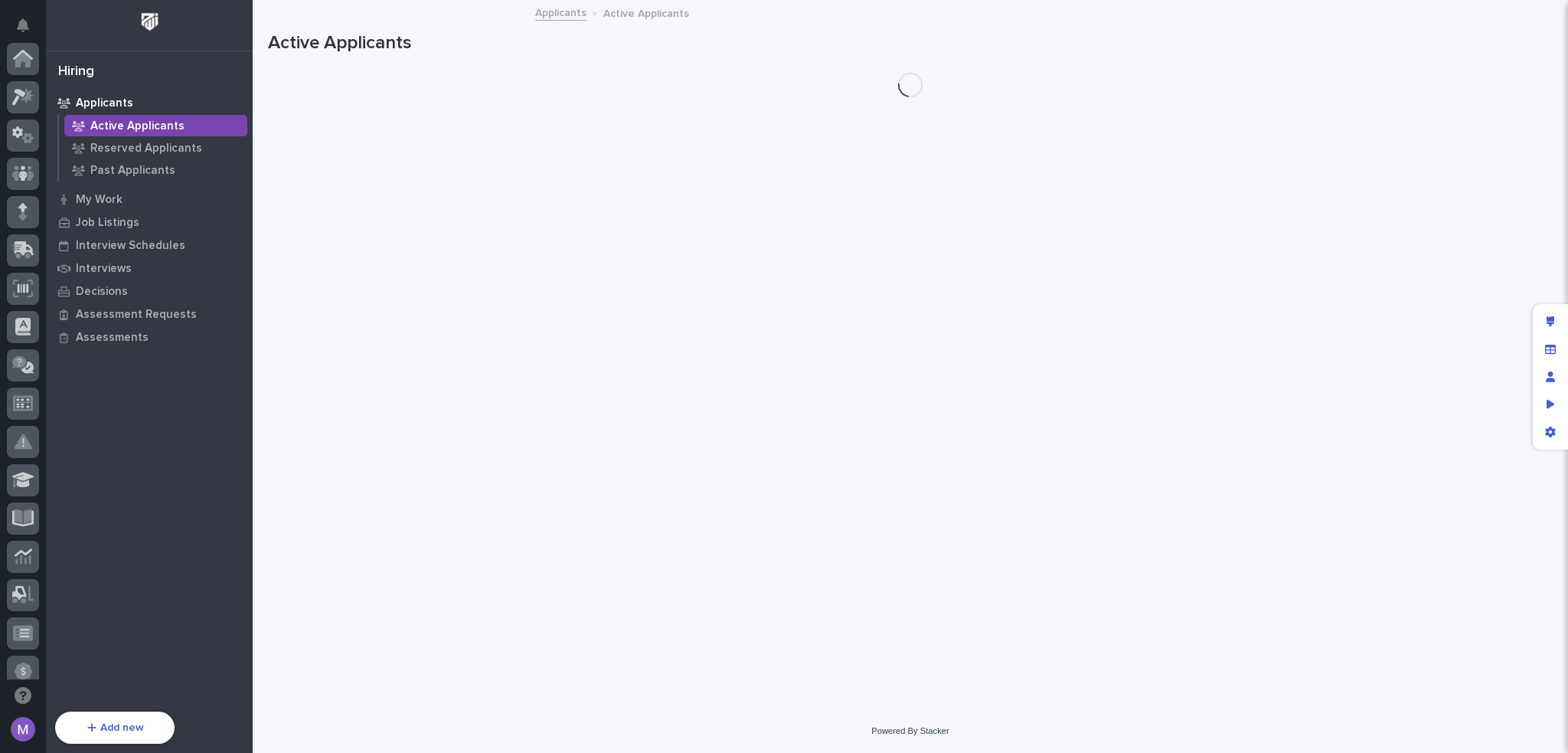
scroll to position [551, 0]
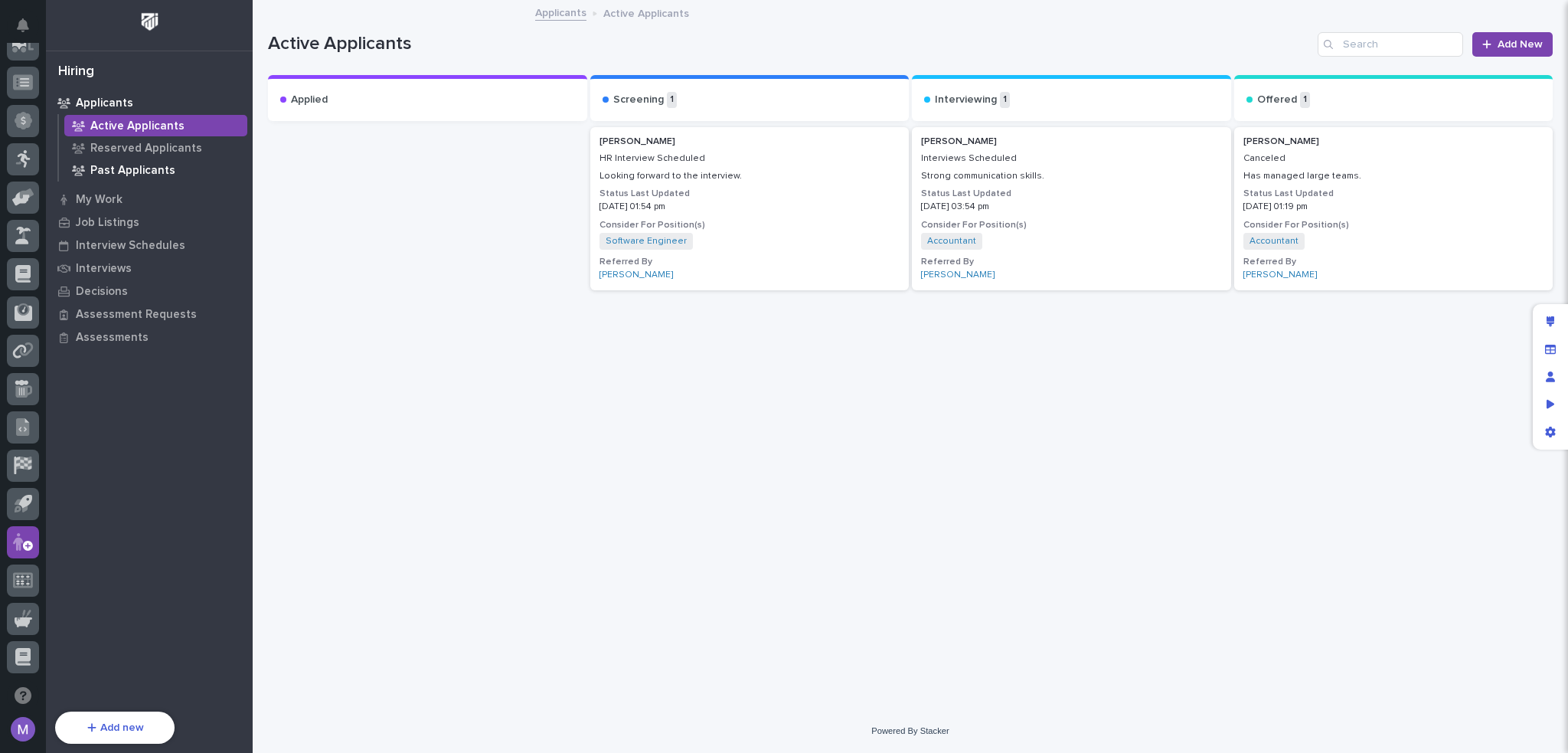
click at [130, 170] on p "Past Applicants" at bounding box center [133, 171] width 85 height 14
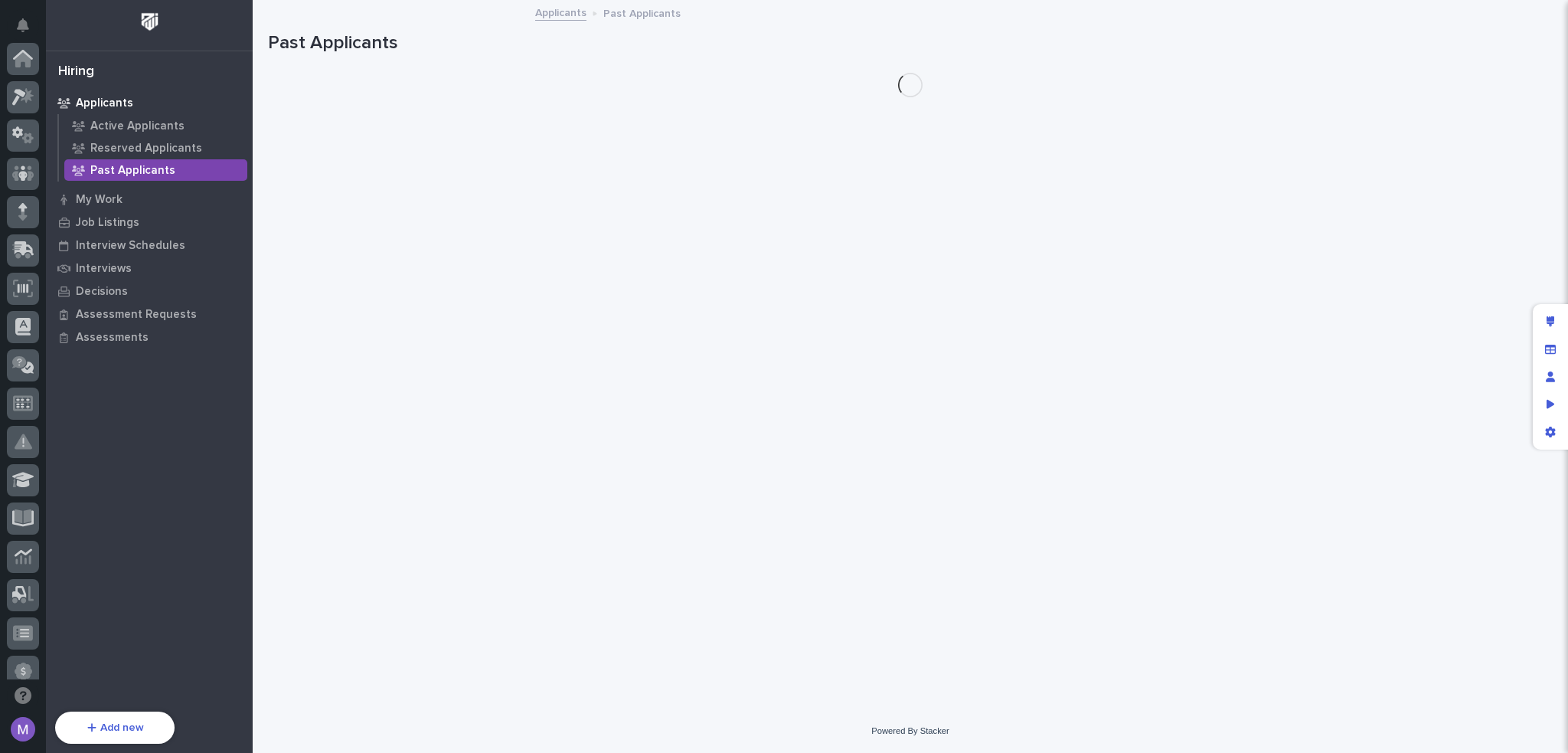
scroll to position [551, 0]
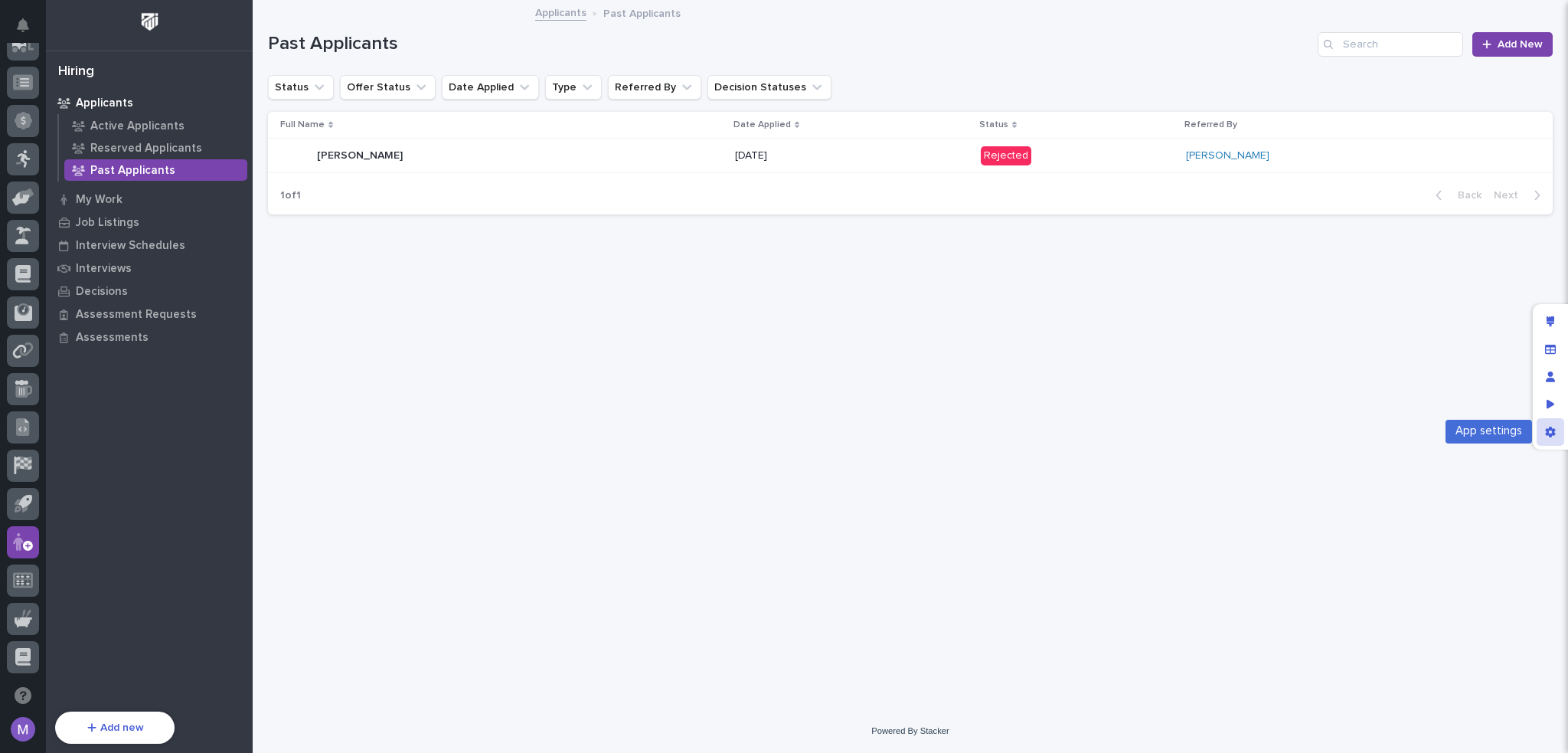
click at [1558, 433] on div "App settings" at bounding box center [1551, 432] width 27 height 27
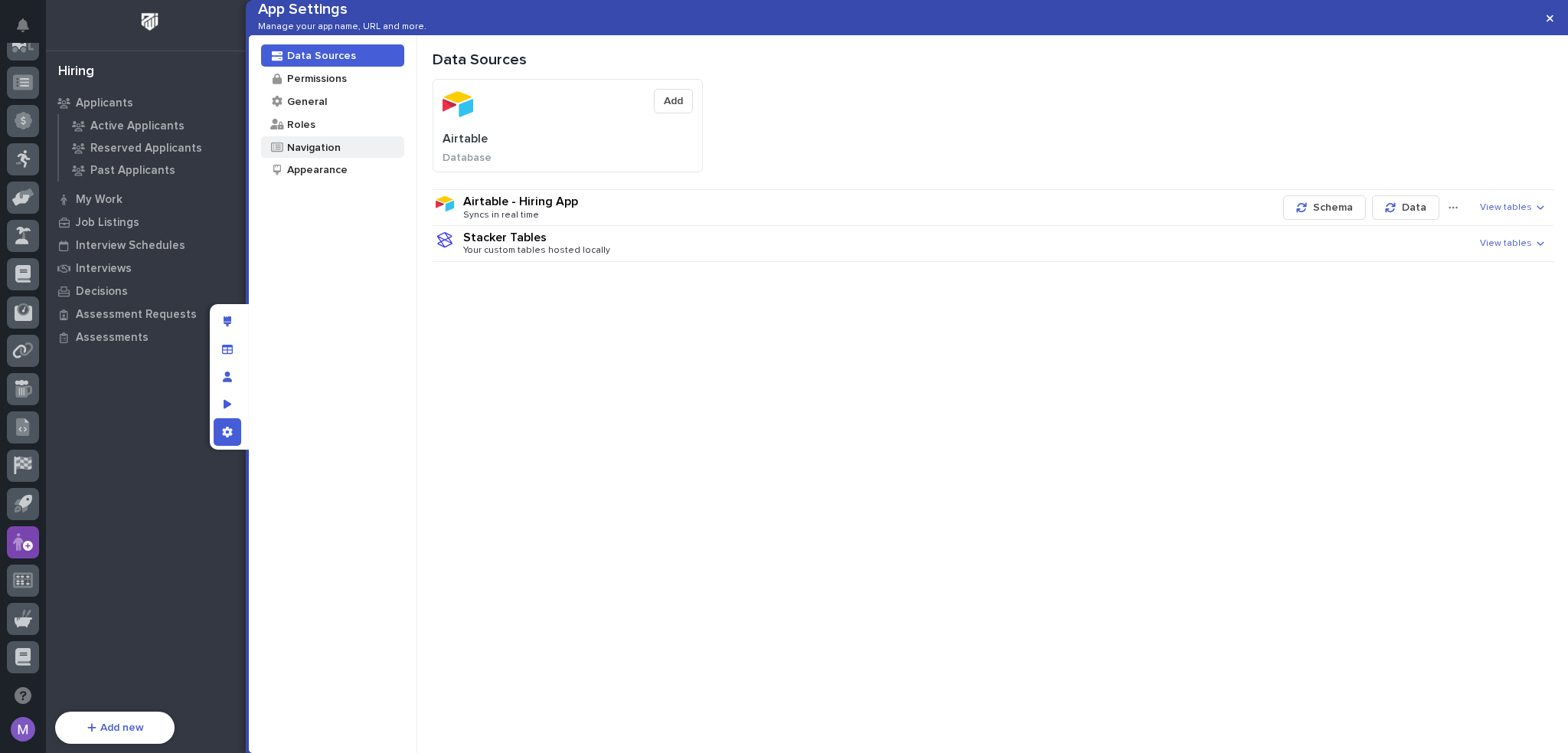
click at [334, 155] on div "Navigation" at bounding box center [313, 146] width 55 height 14
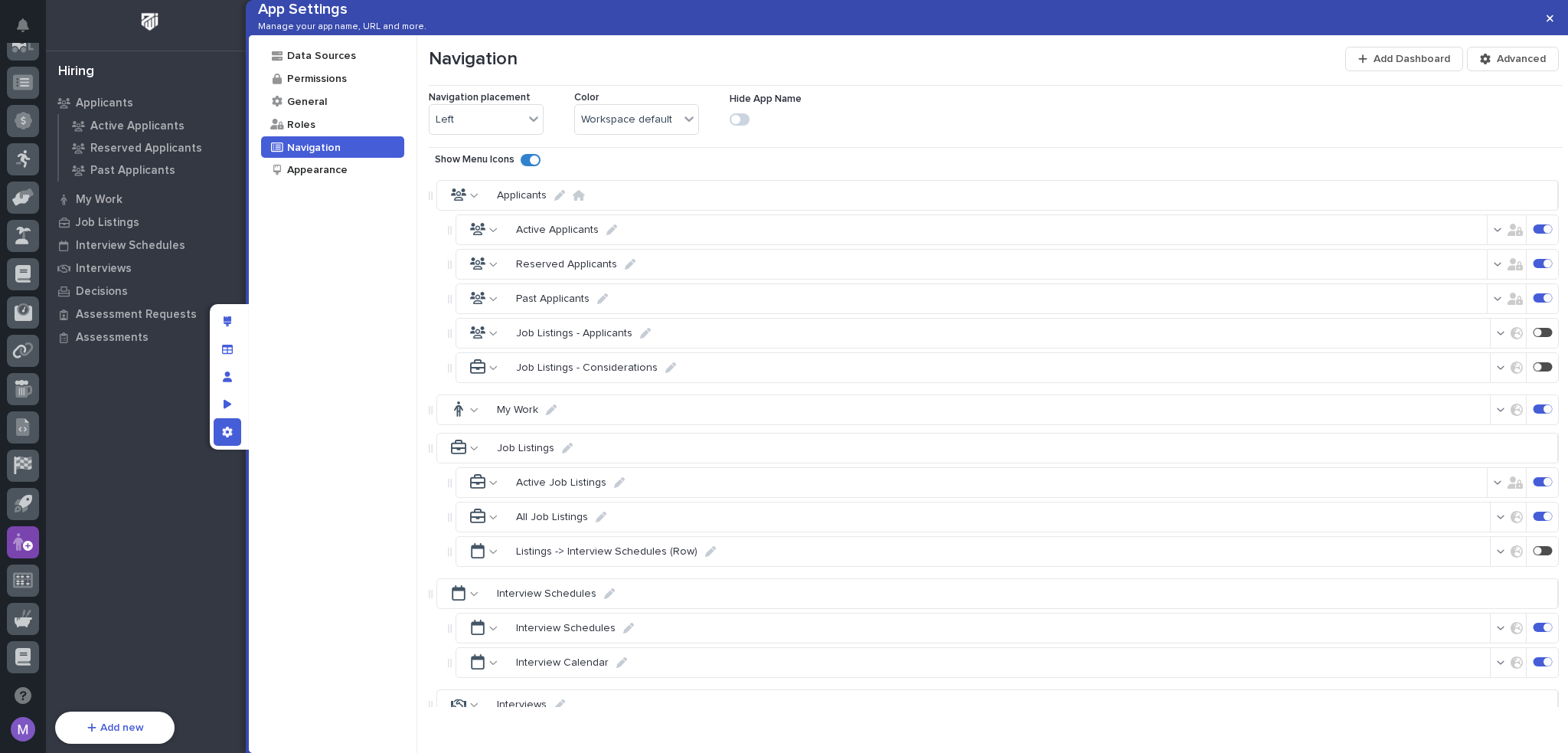
click at [1494, 304] on icon "button" at bounding box center [1498, 299] width 8 height 11
click at [1381, 474] on icon at bounding box center [1378, 477] width 7 height 5
click at [1381, 510] on icon at bounding box center [1378, 513] width 7 height 5
click at [1378, 528] on polyline at bounding box center [1378, 531] width 5 height 5
click at [1324, 343] on div "Job Listings - Applicants" at bounding box center [1007, 333] width 1104 height 31
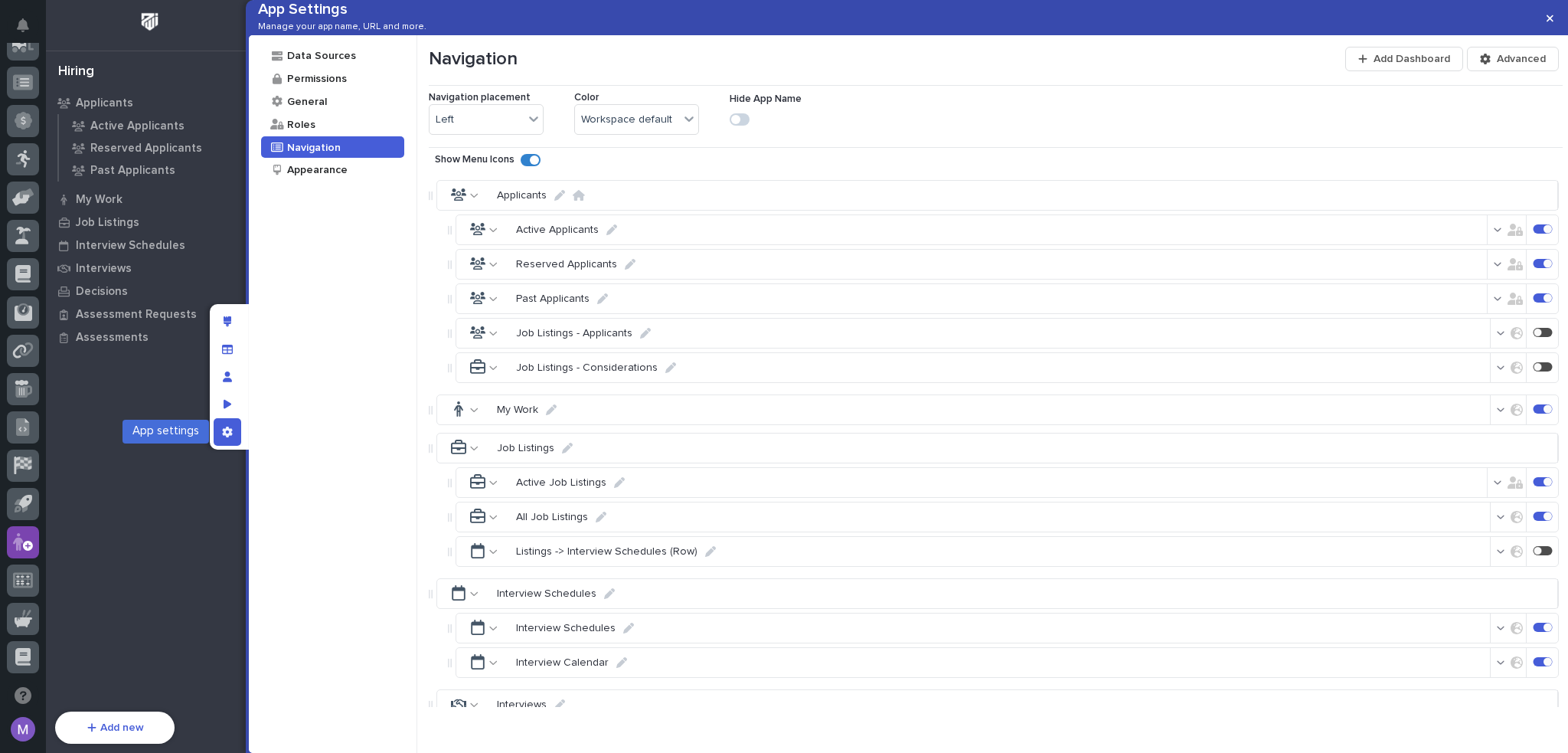
click at [230, 441] on div "App settings" at bounding box center [227, 432] width 27 height 27
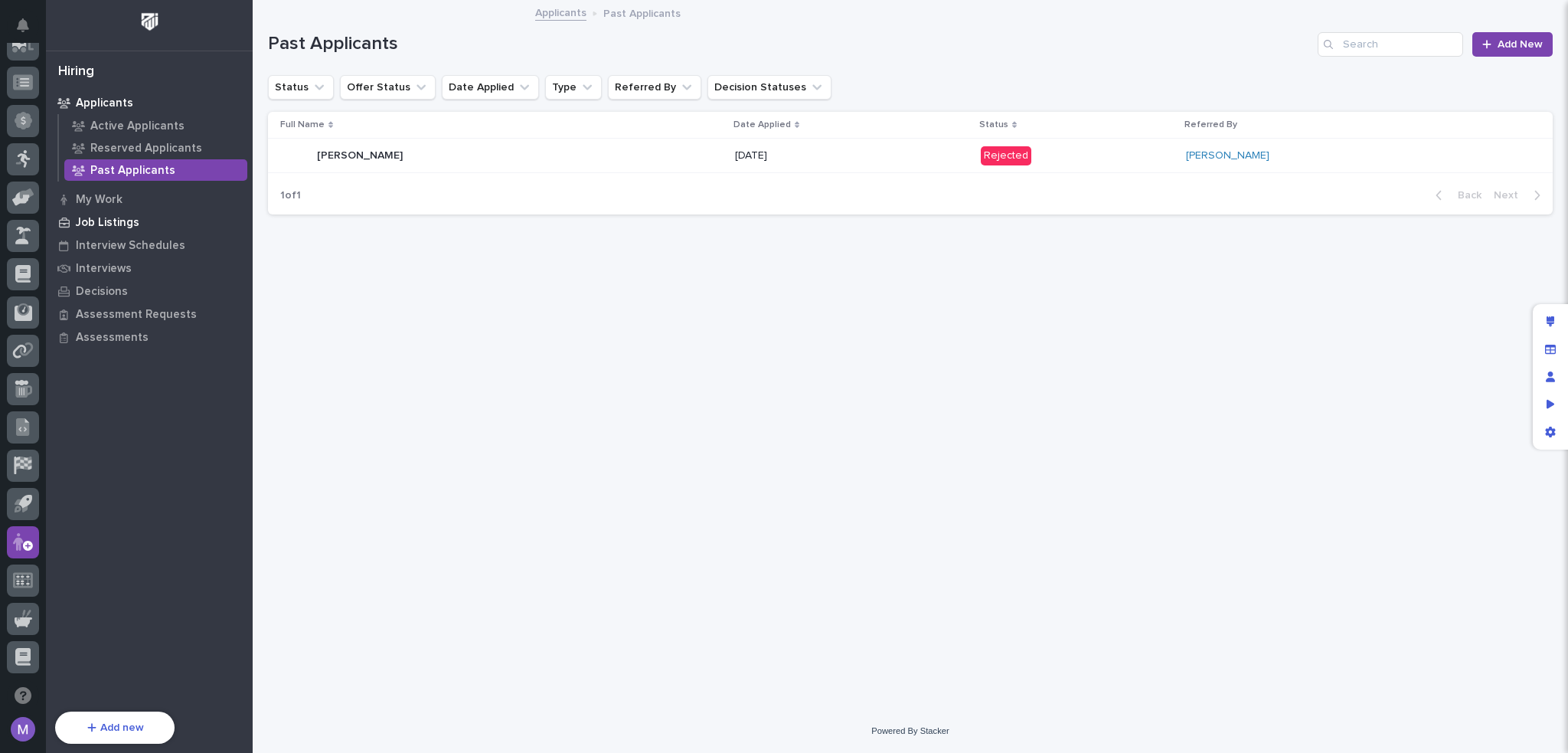
click at [95, 224] on p "Job Listings" at bounding box center [107, 223] width 63 height 14
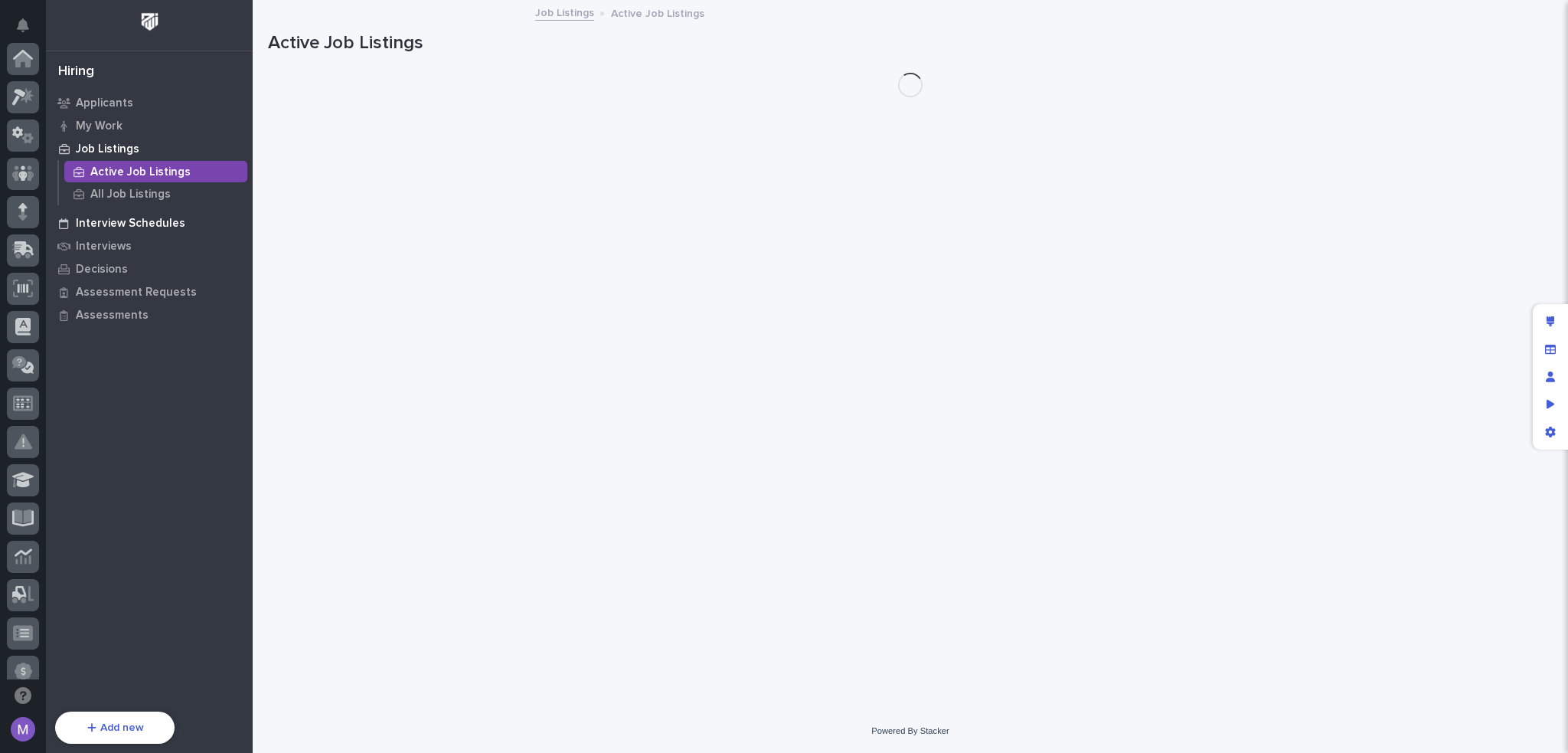
scroll to position [551, 0]
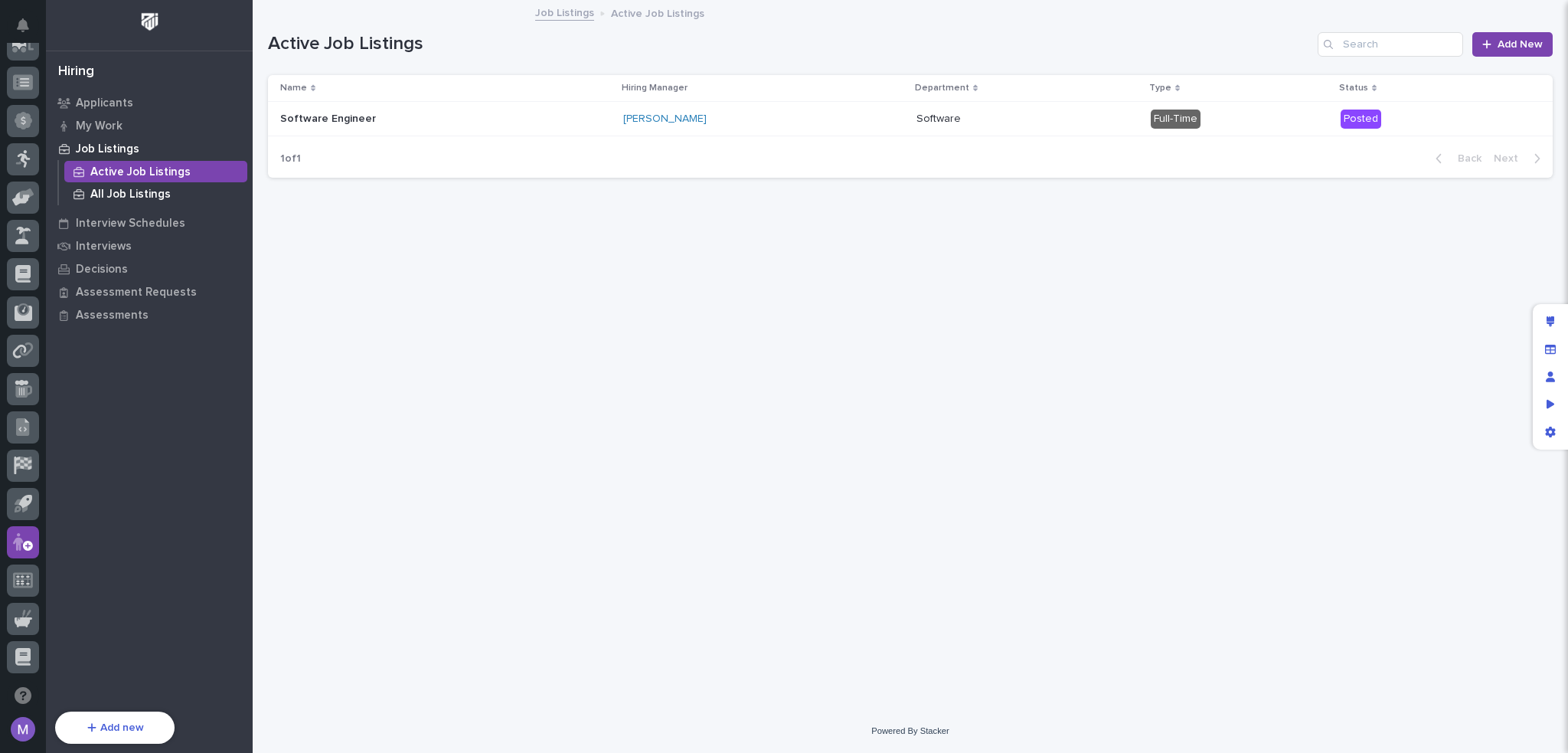
click at [144, 191] on p "All Job Listings" at bounding box center [131, 195] width 81 height 14
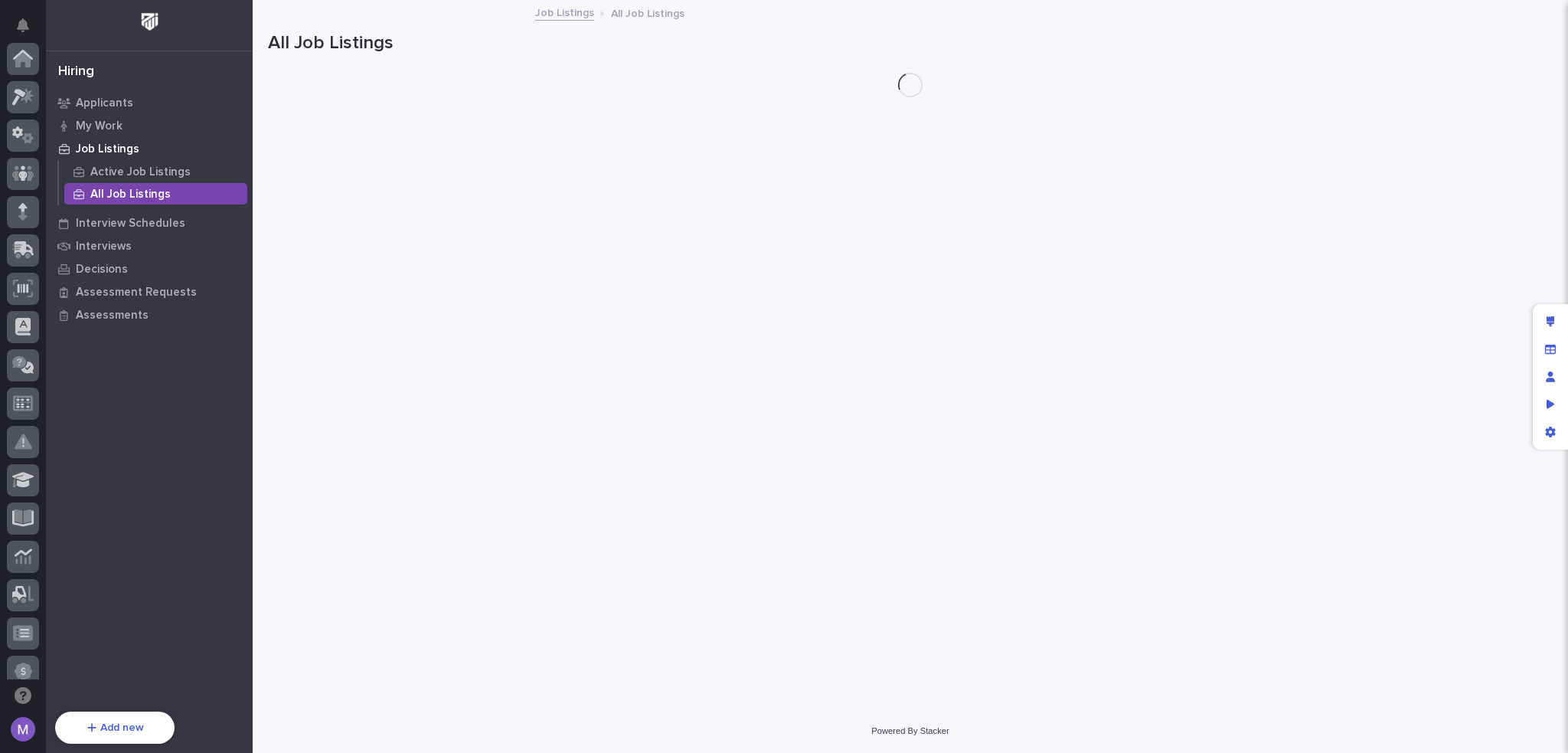
scroll to position [551, 0]
